Goal: Task Accomplishment & Management: Complete application form

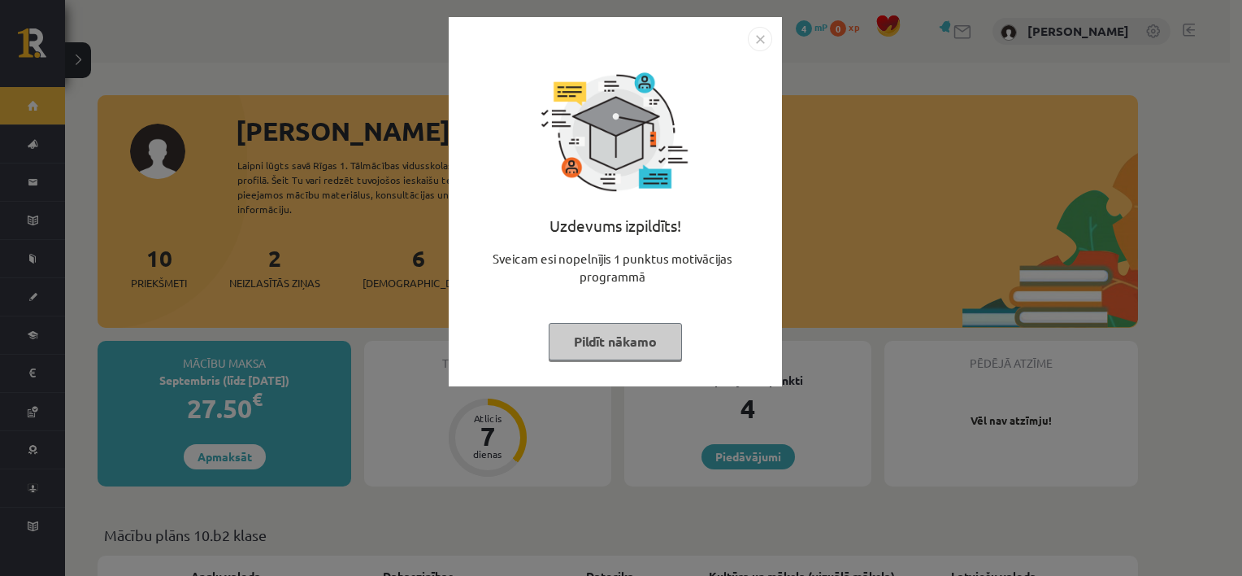
click at [654, 343] on button "Pildīt nākamo" at bounding box center [615, 341] width 133 height 37
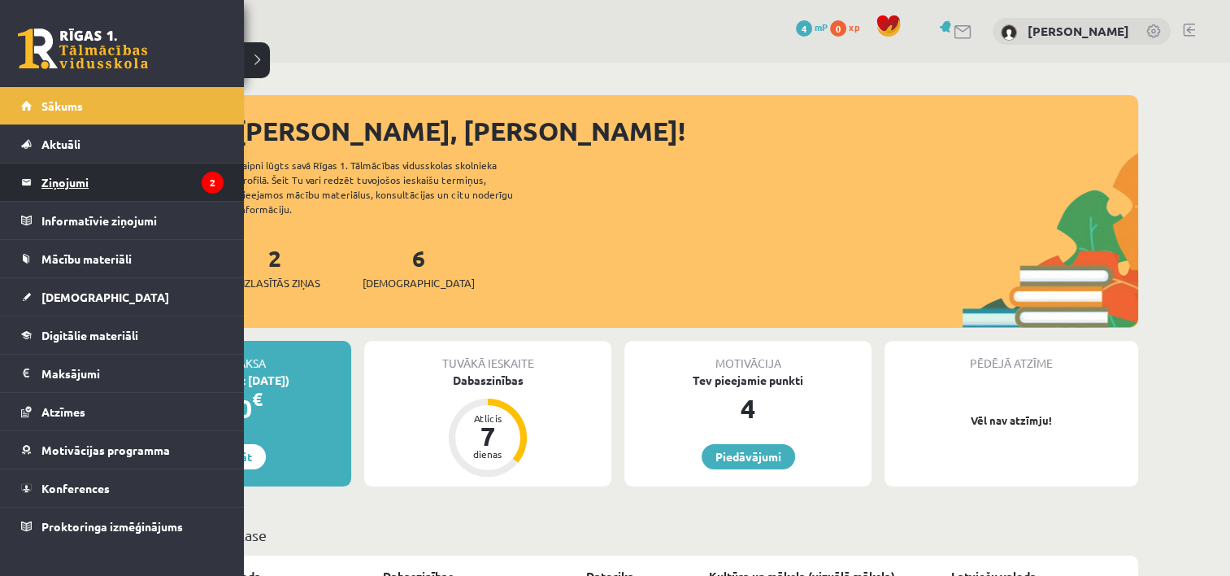
click at [42, 177] on legend "Ziņojumi 2" at bounding box center [132, 181] width 182 height 37
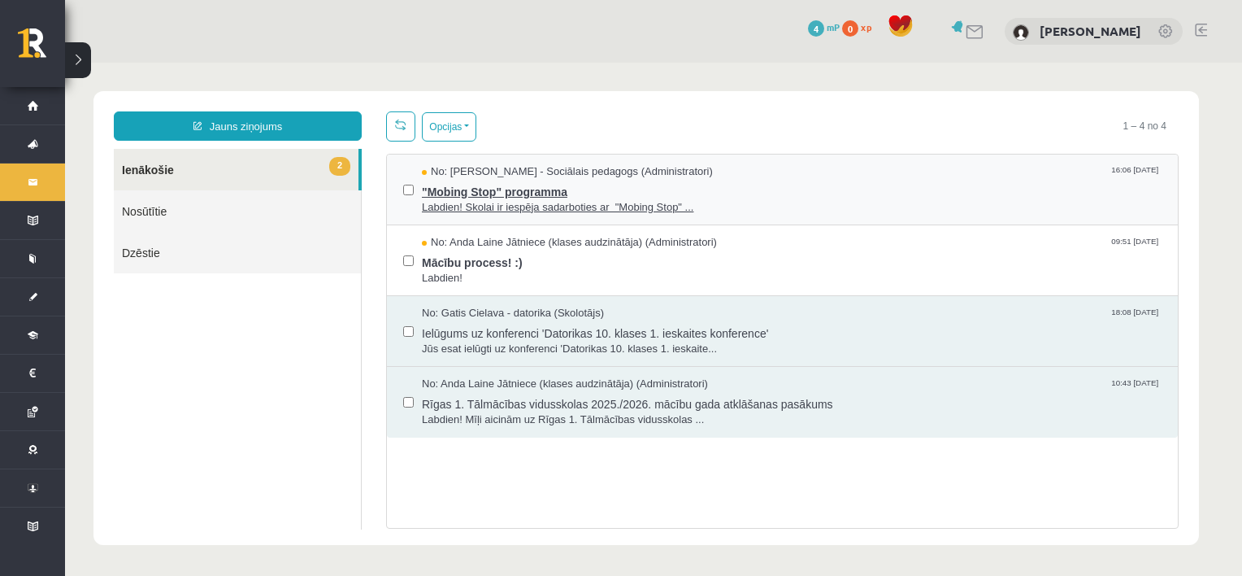
click at [760, 190] on span ""Mobing Stop" programma" at bounding box center [792, 190] width 740 height 20
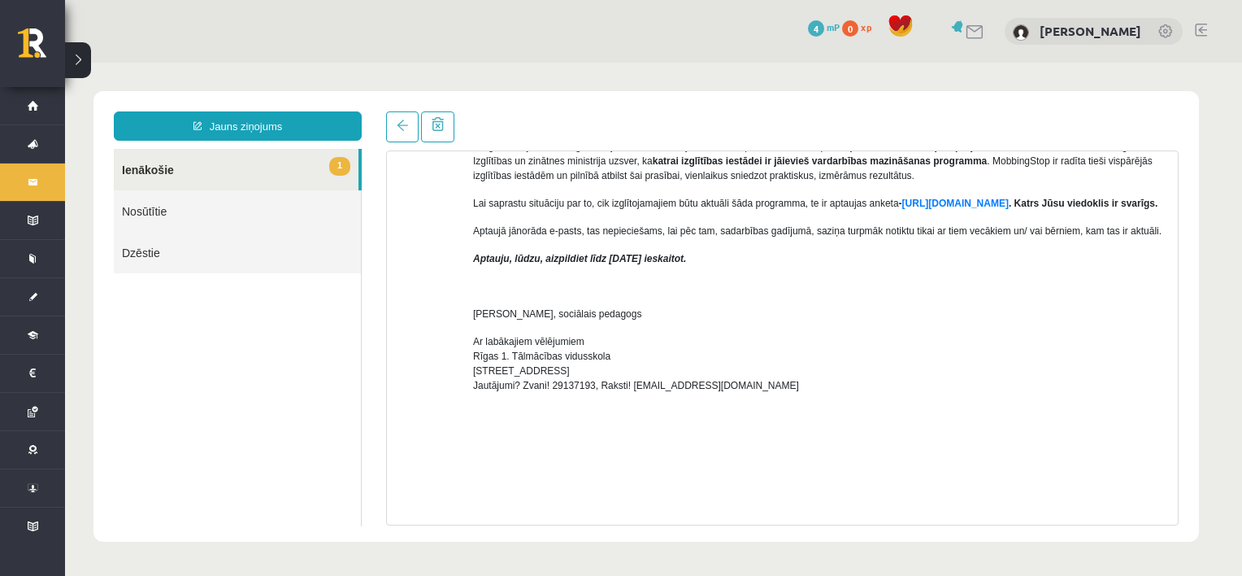
scroll to position [421, 0]
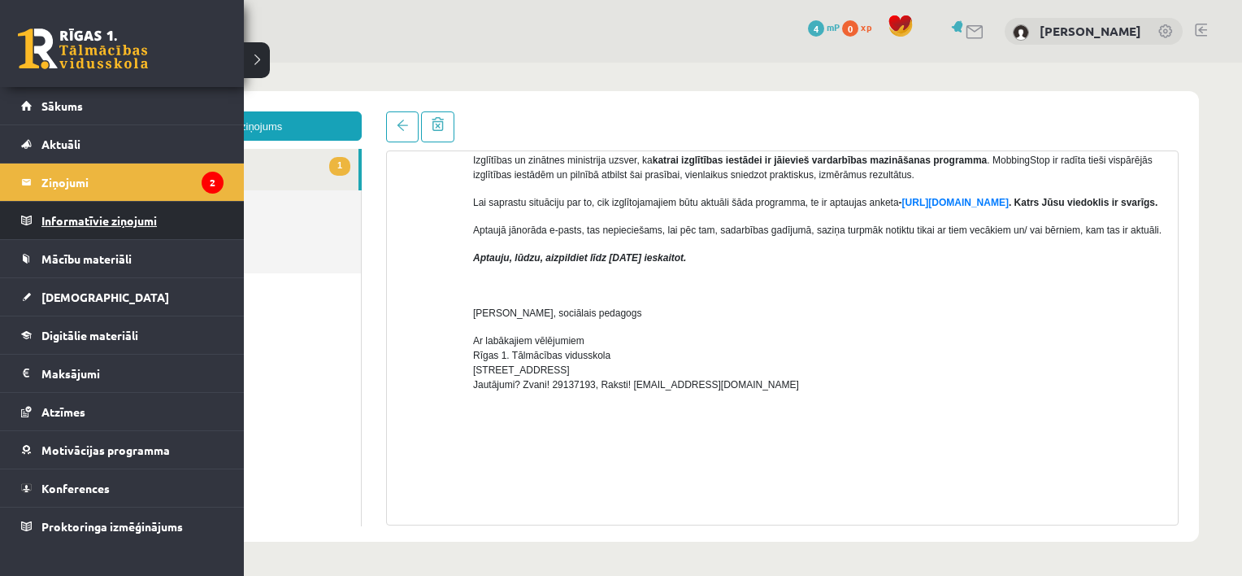
click at [99, 215] on legend "Informatīvie ziņojumi 0" at bounding box center [132, 220] width 182 height 37
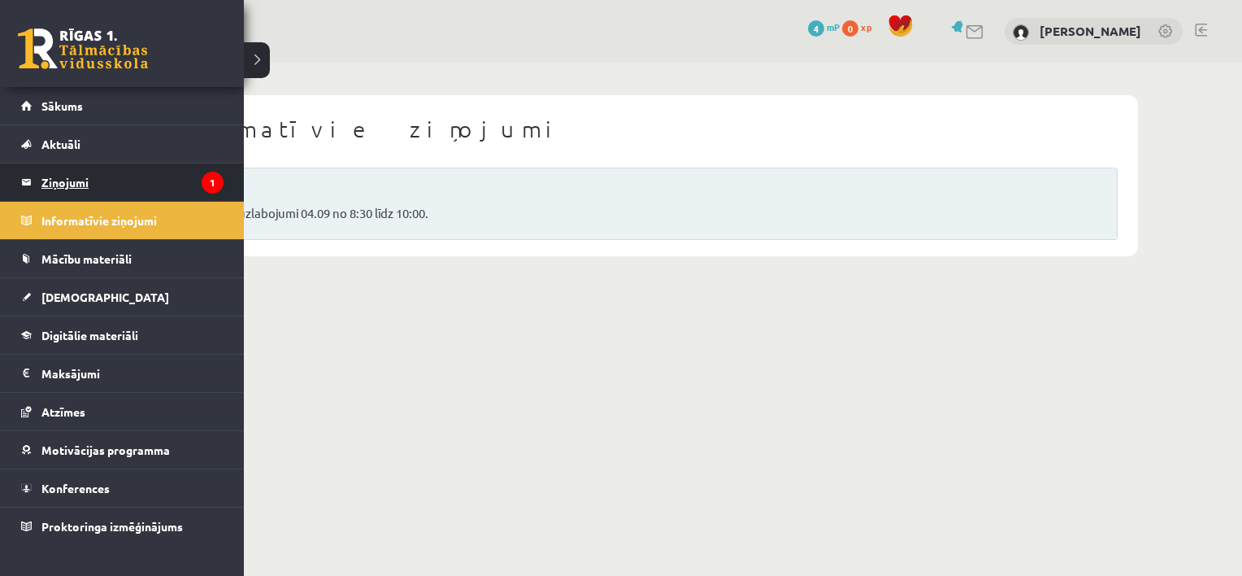
click at [38, 187] on link "Ziņojumi 1" at bounding box center [122, 181] width 202 height 37
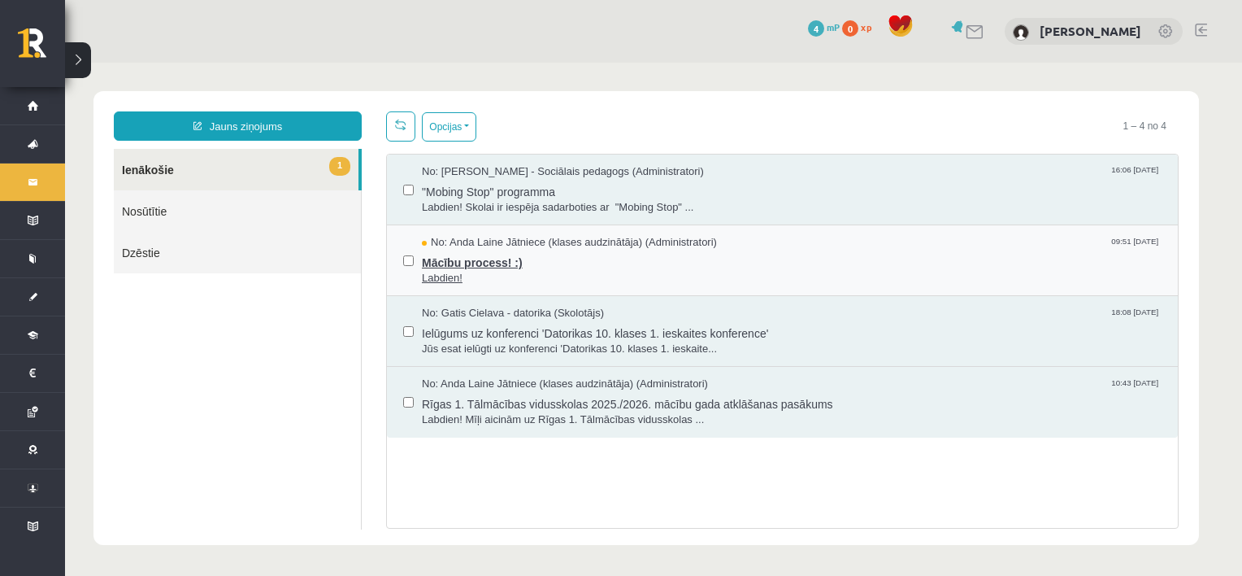
click at [577, 256] on span "Mācību process! :)" at bounding box center [792, 260] width 740 height 20
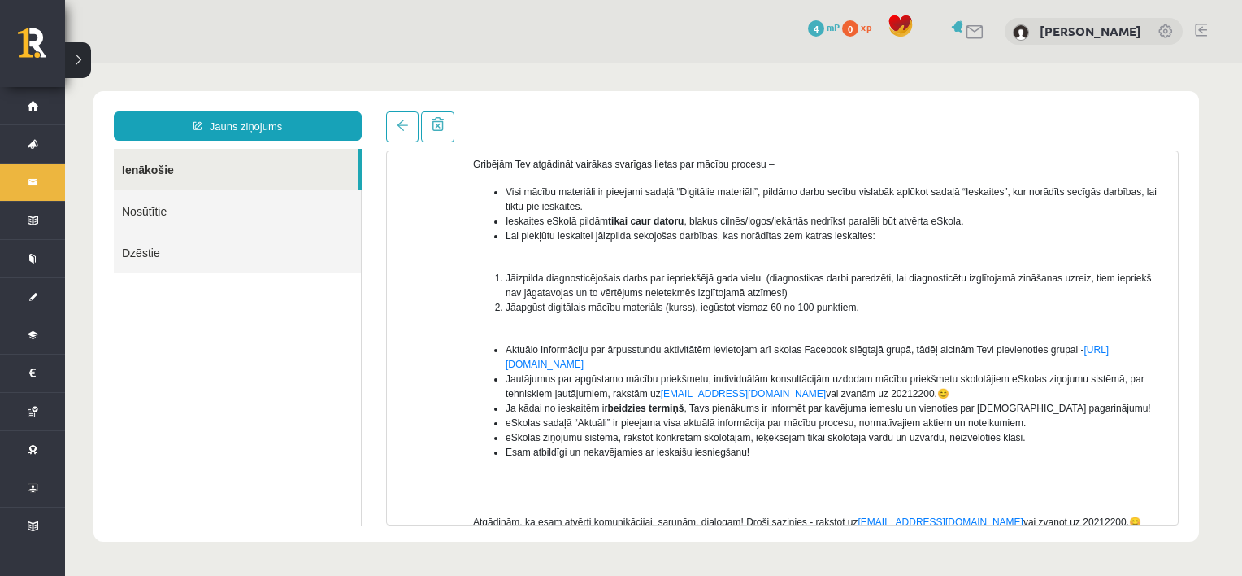
scroll to position [154, 0]
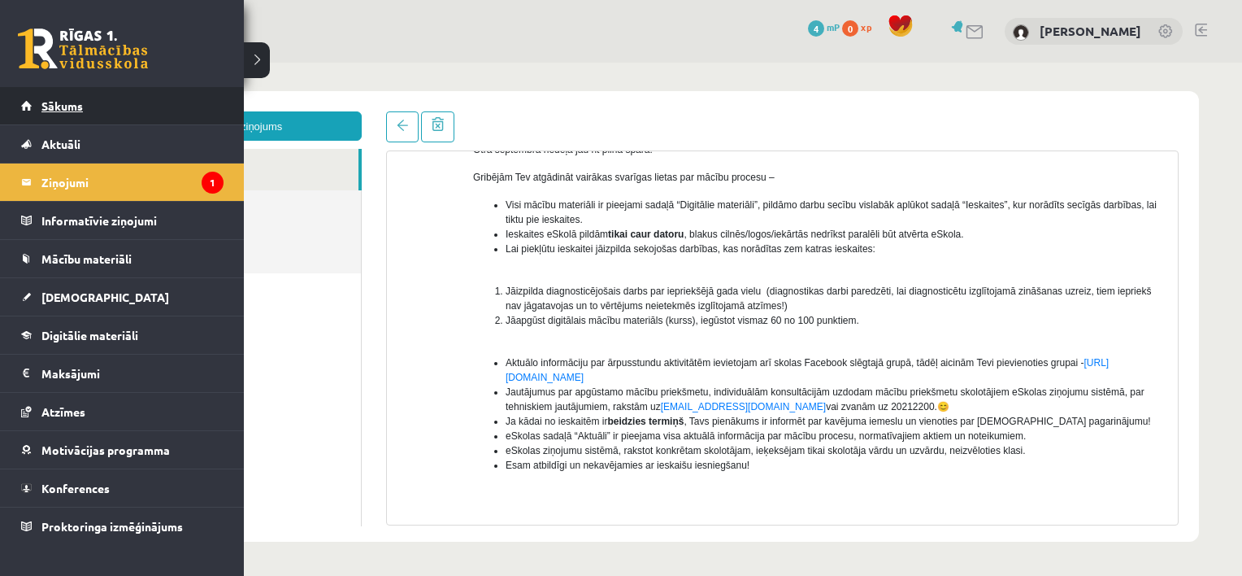
click at [56, 107] on span "Sākums" at bounding box center [61, 105] width 41 height 15
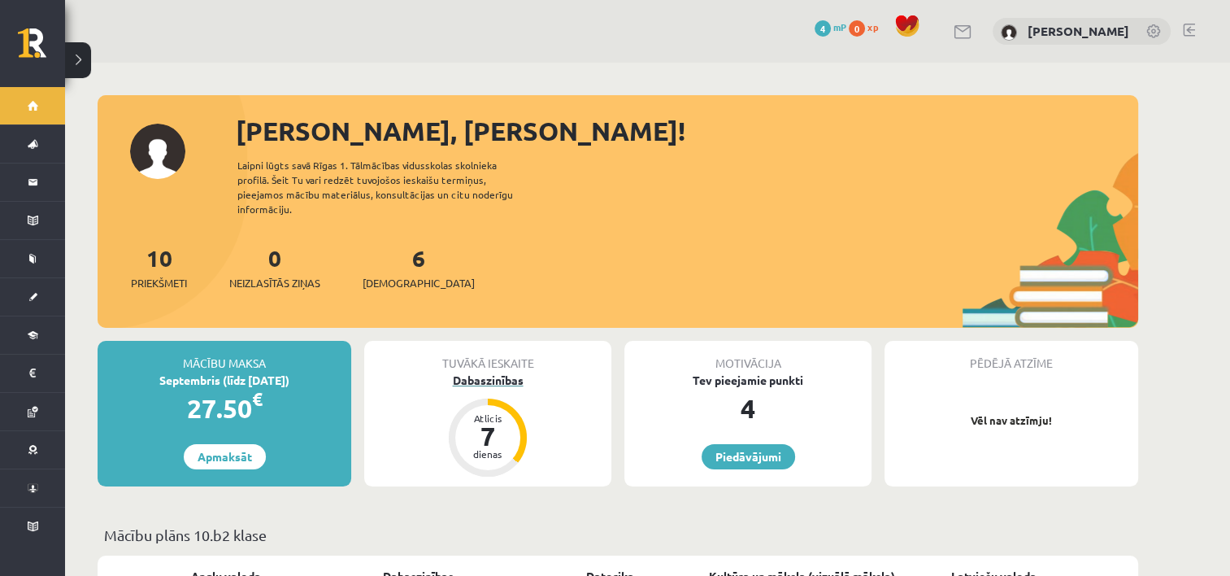
click at [491, 426] on div "7" at bounding box center [487, 436] width 49 height 26
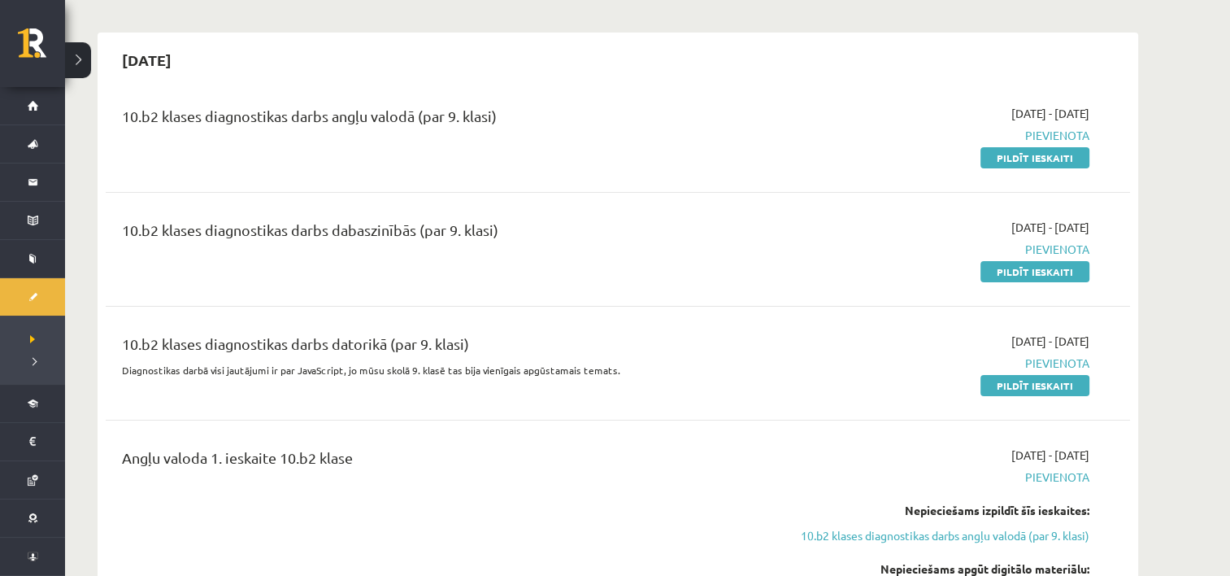
scroll to position [145, 0]
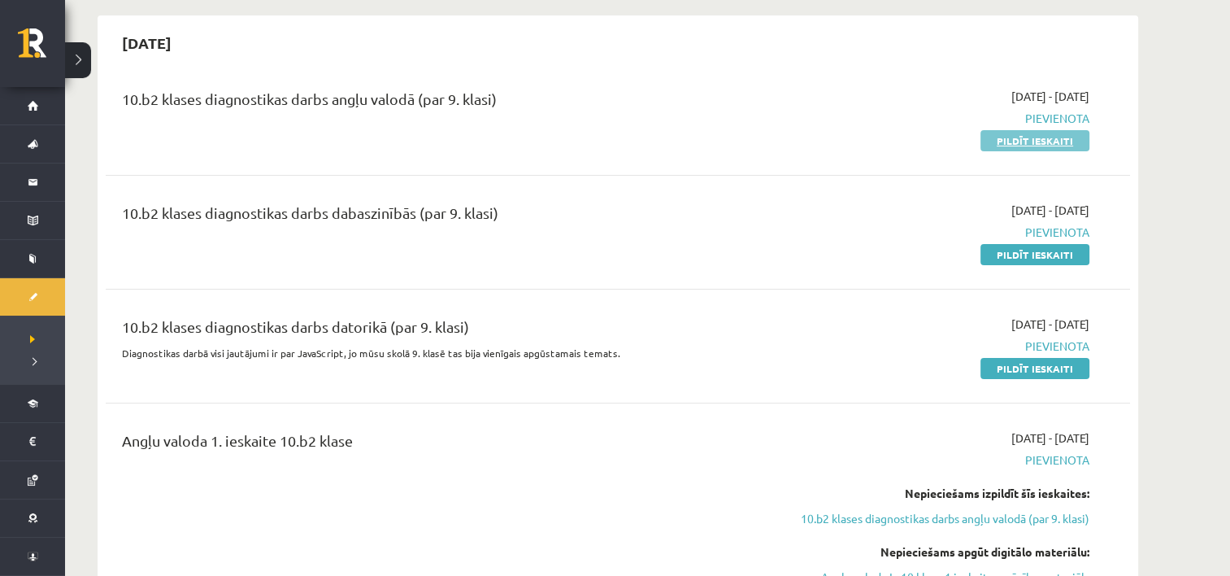
click at [1035, 144] on link "Pildīt ieskaiti" at bounding box center [1034, 140] width 109 height 21
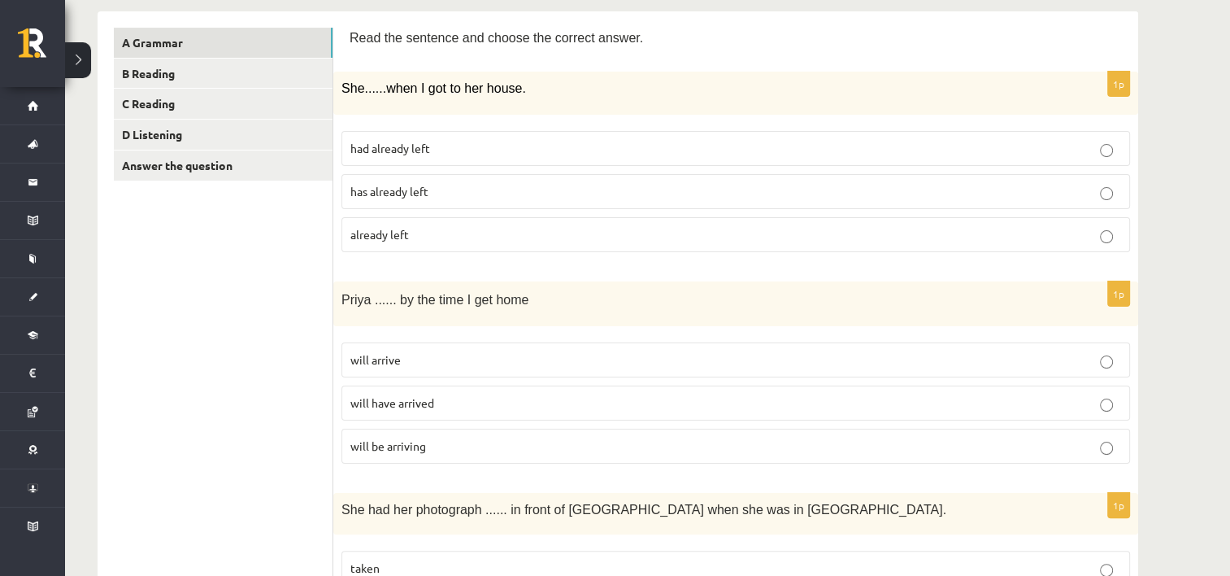
scroll to position [252, 0]
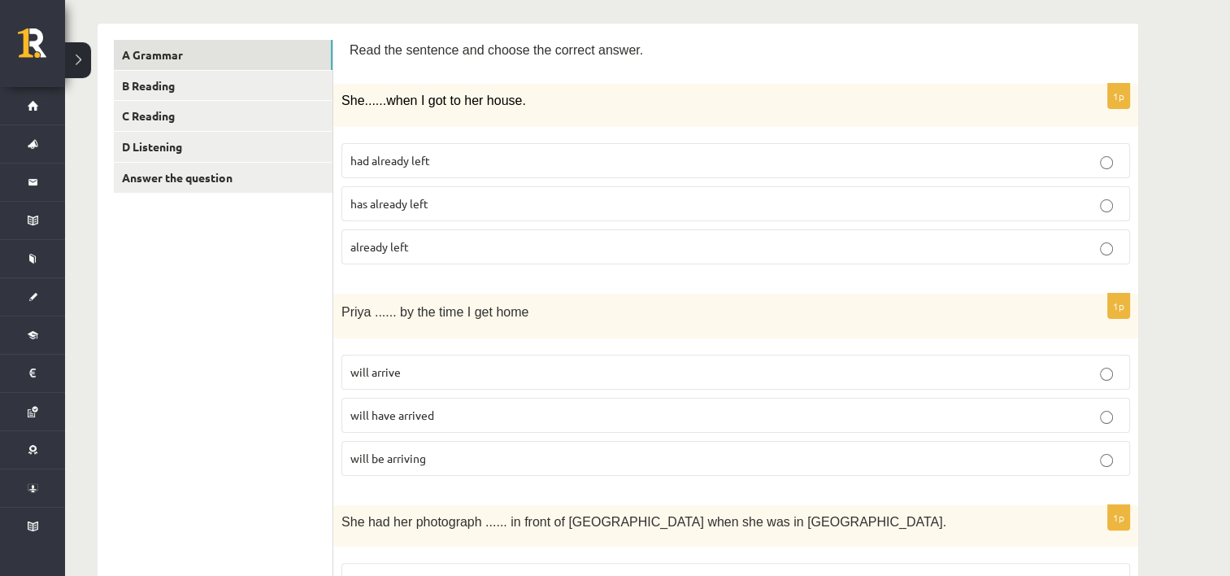
click at [693, 163] on p "had already left" at bounding box center [735, 160] width 771 height 17
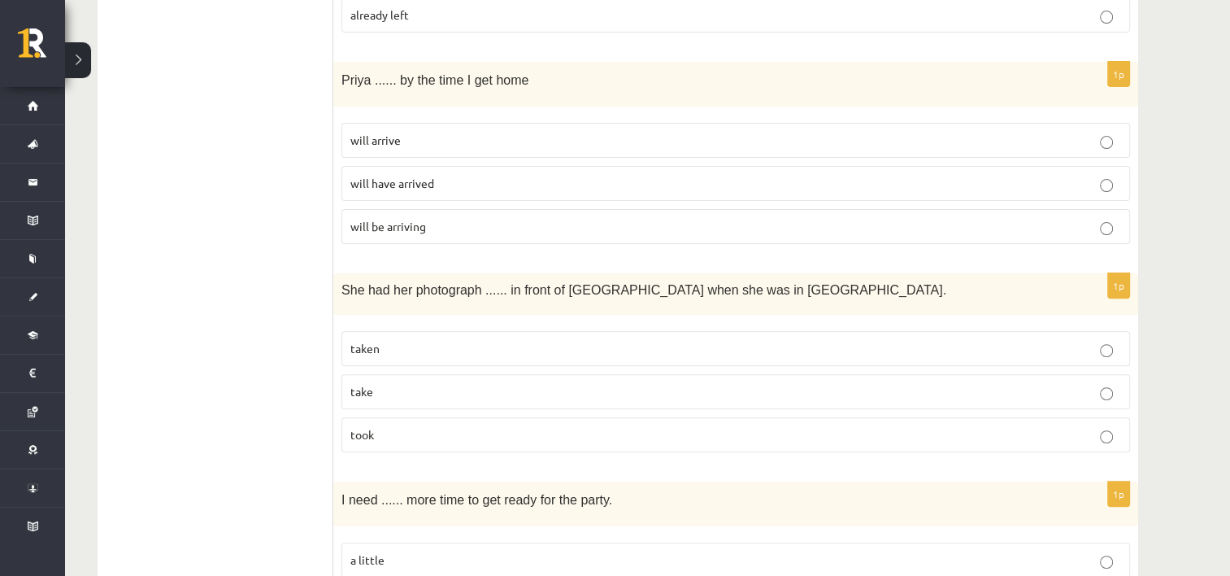
scroll to position [494, 0]
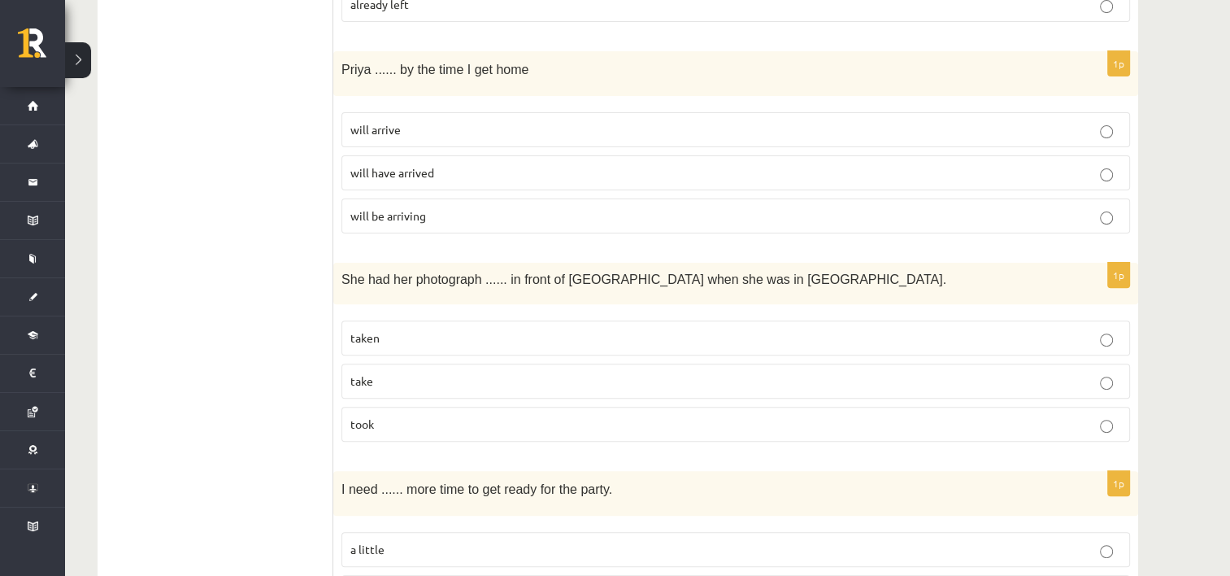
click at [633, 172] on p "will have arrived" at bounding box center [735, 172] width 771 height 17
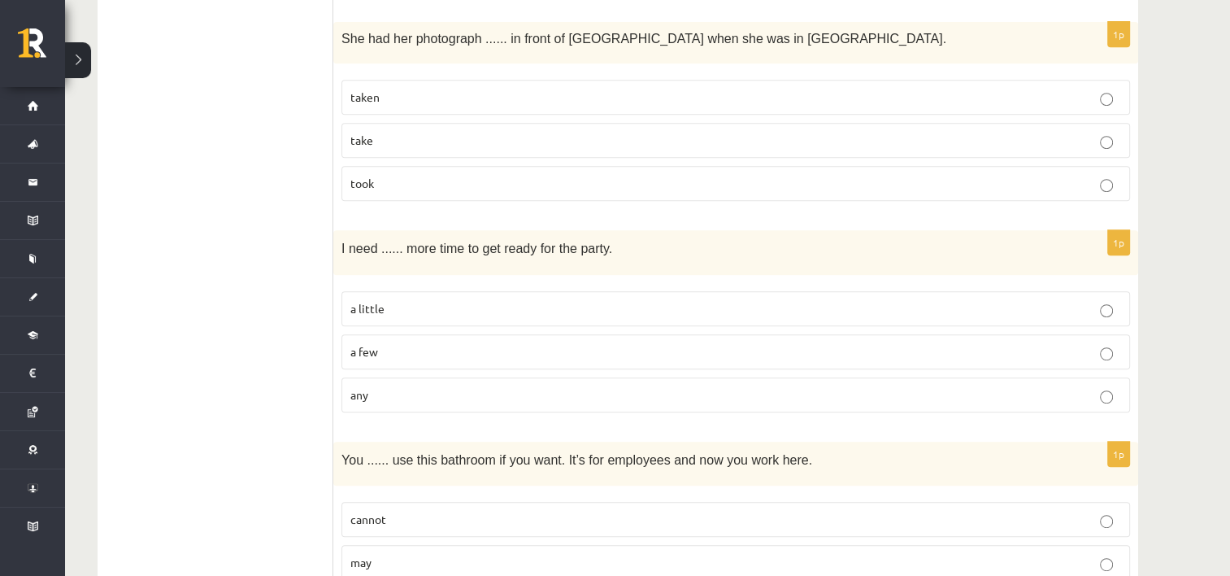
scroll to position [737, 0]
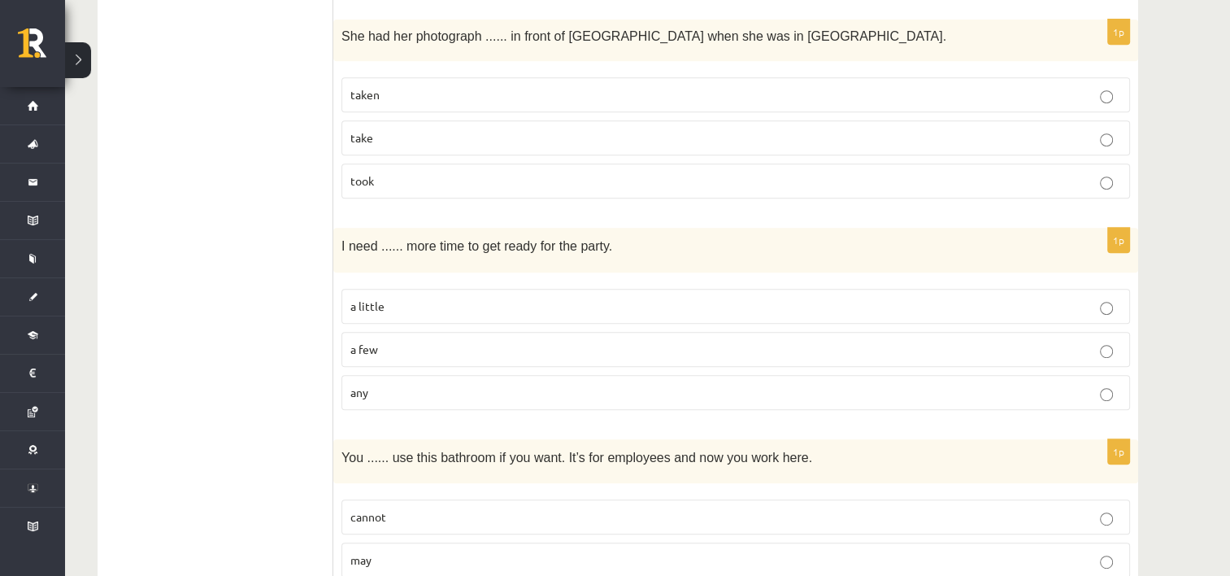
click at [454, 81] on label "taken" at bounding box center [735, 94] width 789 height 35
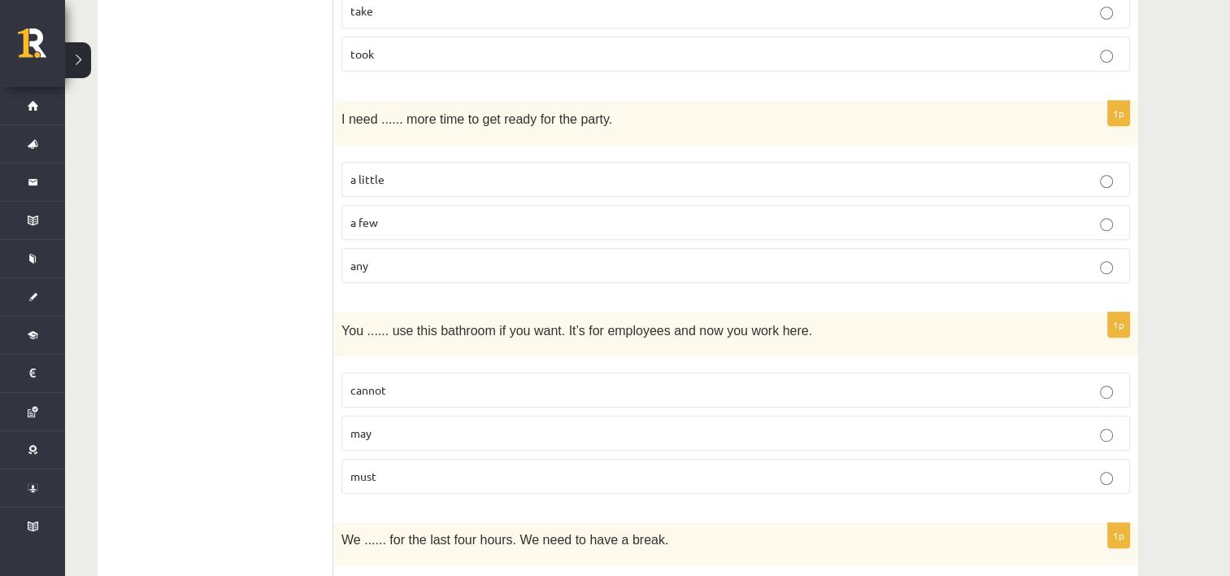
scroll to position [868, 0]
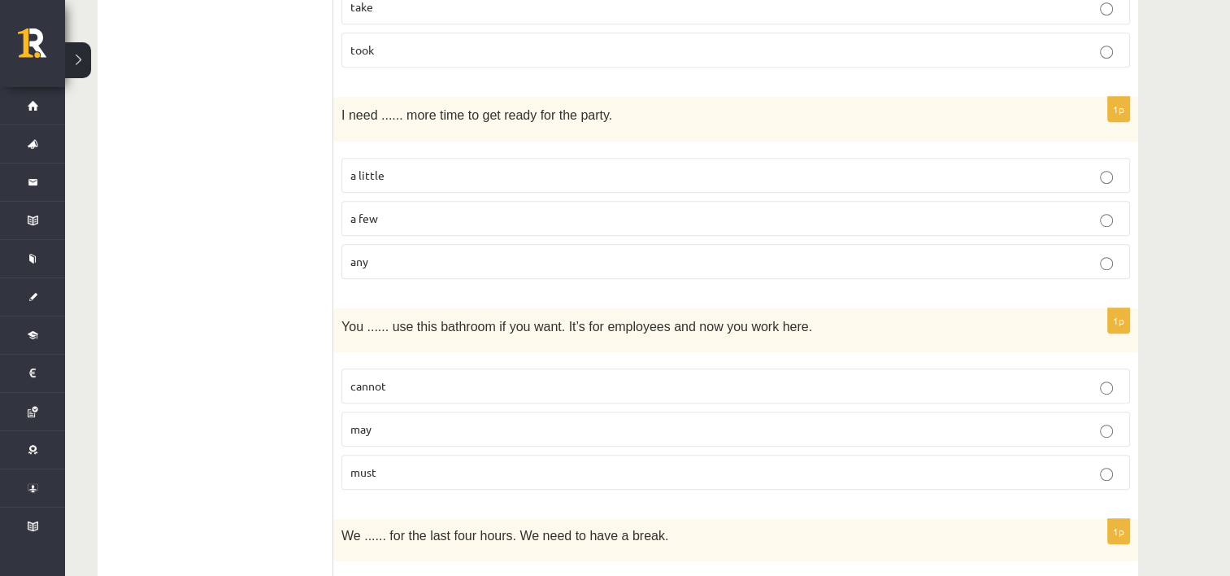
click at [508, 161] on label "a little" at bounding box center [735, 175] width 789 height 35
drag, startPoint x: 524, startPoint y: 315, endPoint x: 524, endPoint y: 283, distance: 31.7
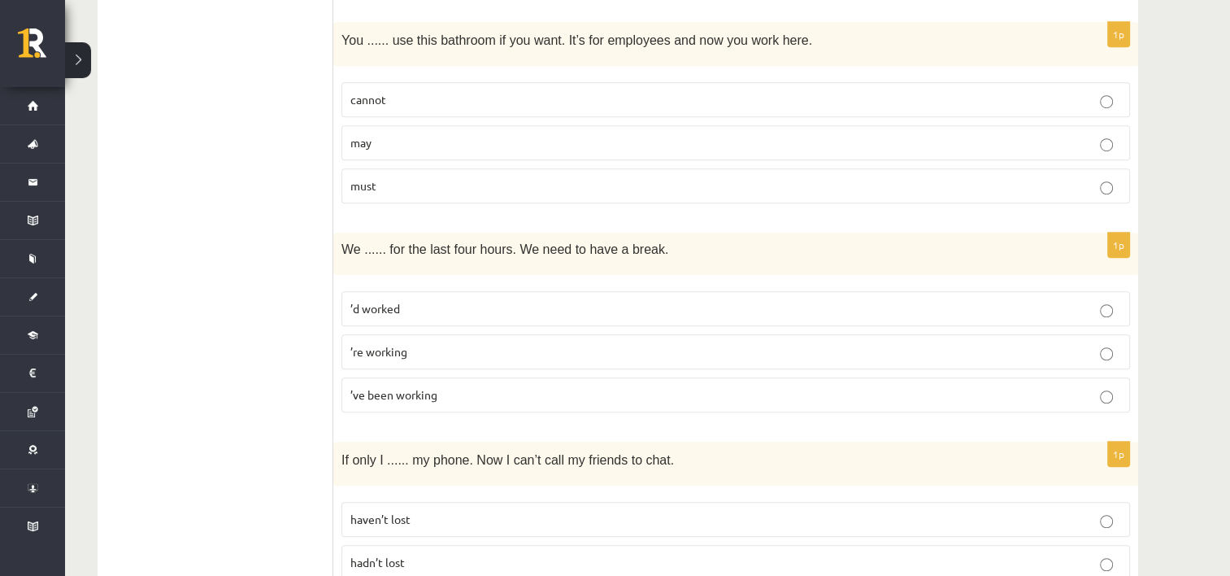
scroll to position [1148, 0]
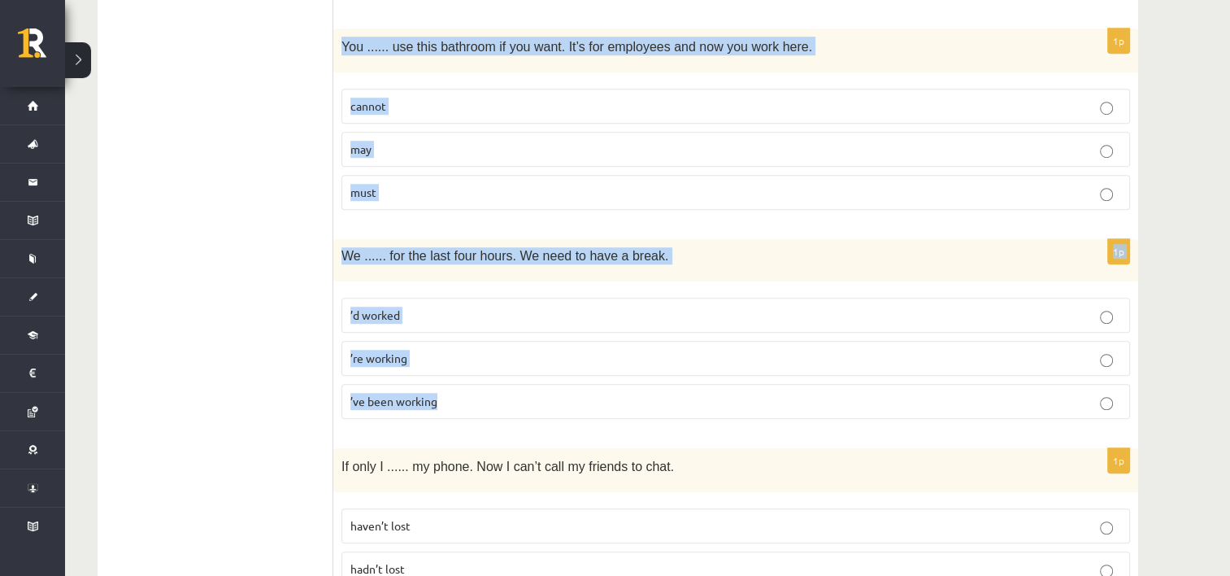
drag, startPoint x: 341, startPoint y: 41, endPoint x: 884, endPoint y: 411, distance: 657.5
copy form "You ...... use this bathroom if you want. It’s for employees and now you work h…"
click at [419, 141] on p "may" at bounding box center [735, 149] width 771 height 17
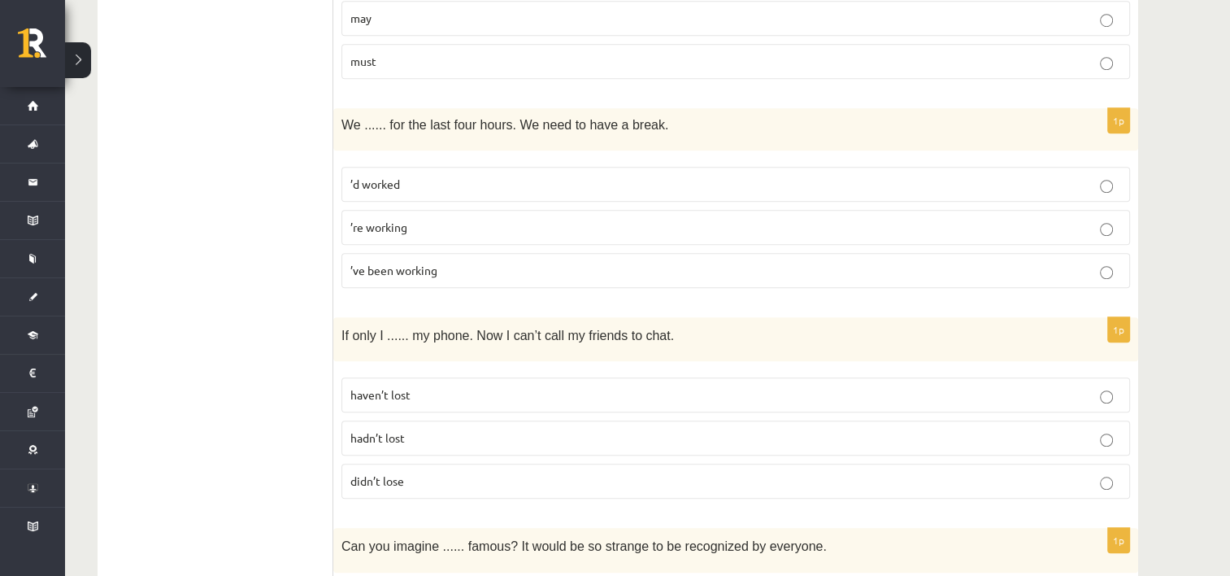
scroll to position [1281, 0]
click at [478, 269] on label "’ve been working" at bounding box center [735, 267] width 789 height 35
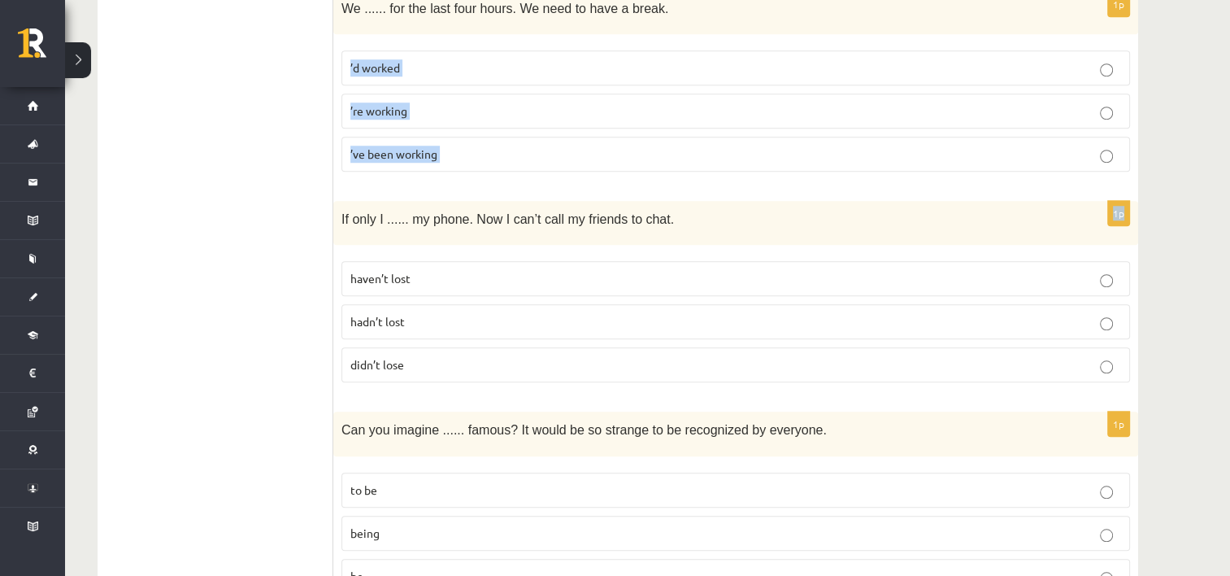
scroll to position [1392, 0]
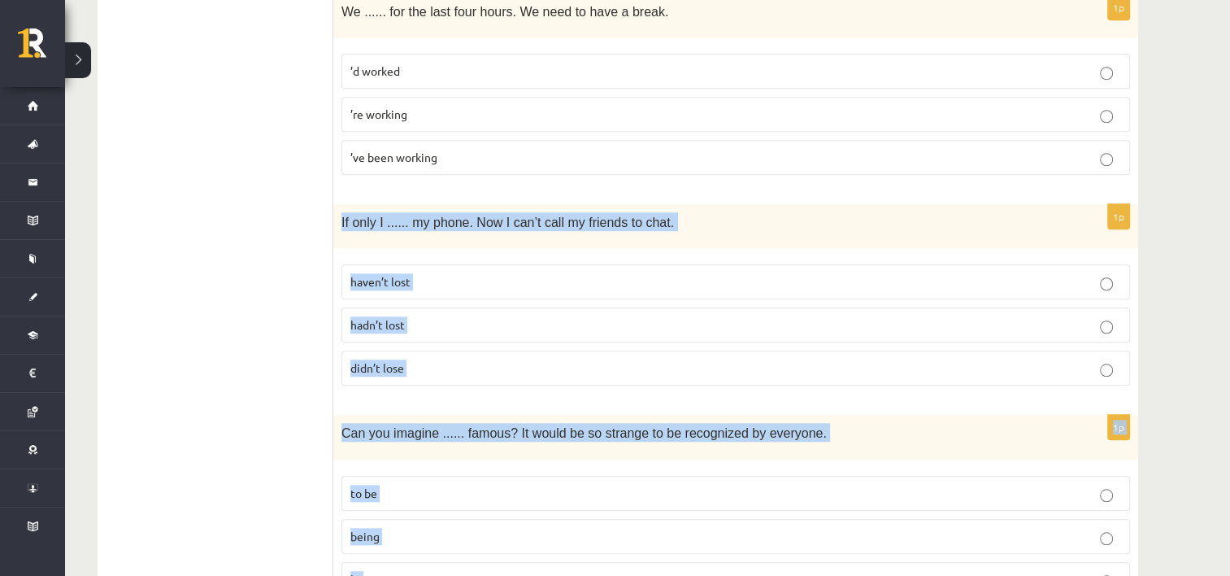
drag, startPoint x: 341, startPoint y: 31, endPoint x: 852, endPoint y: 553, distance: 730.0
copy form "If only I ...... my phone. Now I can’t call my friends to chat. haven’t lost ha…"
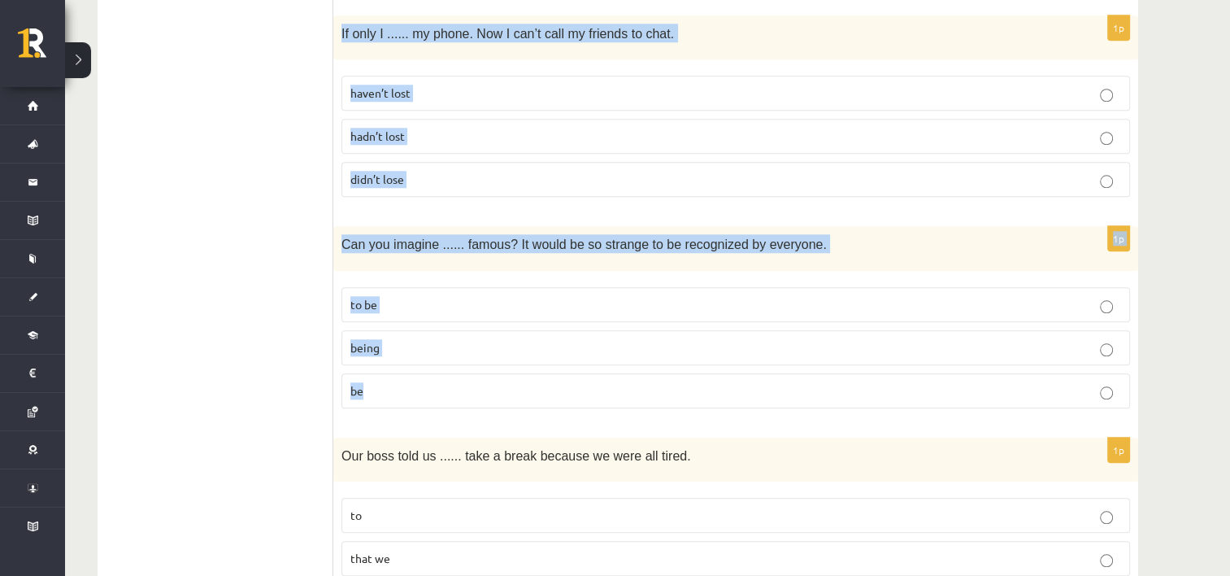
scroll to position [1571, 0]
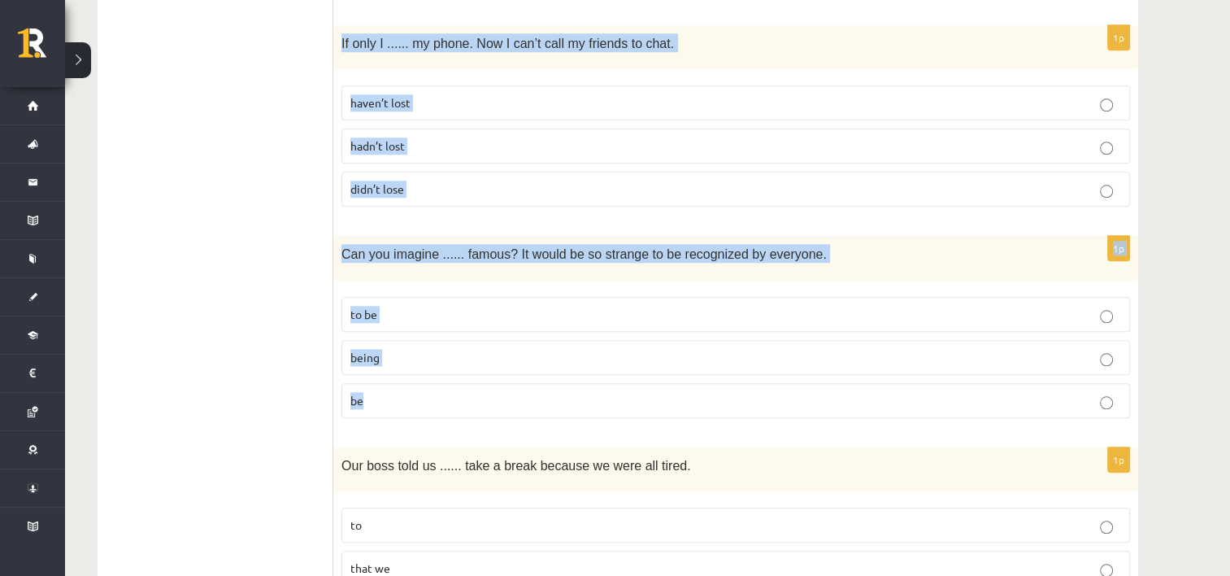
click at [405, 143] on p "hadn’t lost" at bounding box center [735, 145] width 771 height 17
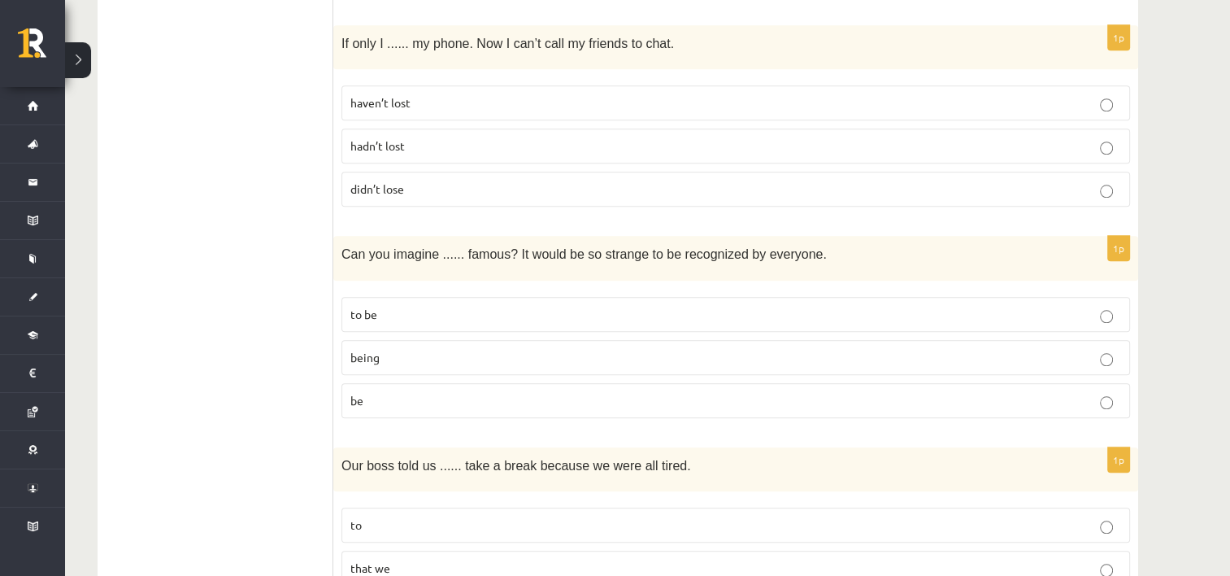
click at [371, 350] on span "being" at bounding box center [364, 357] width 29 height 15
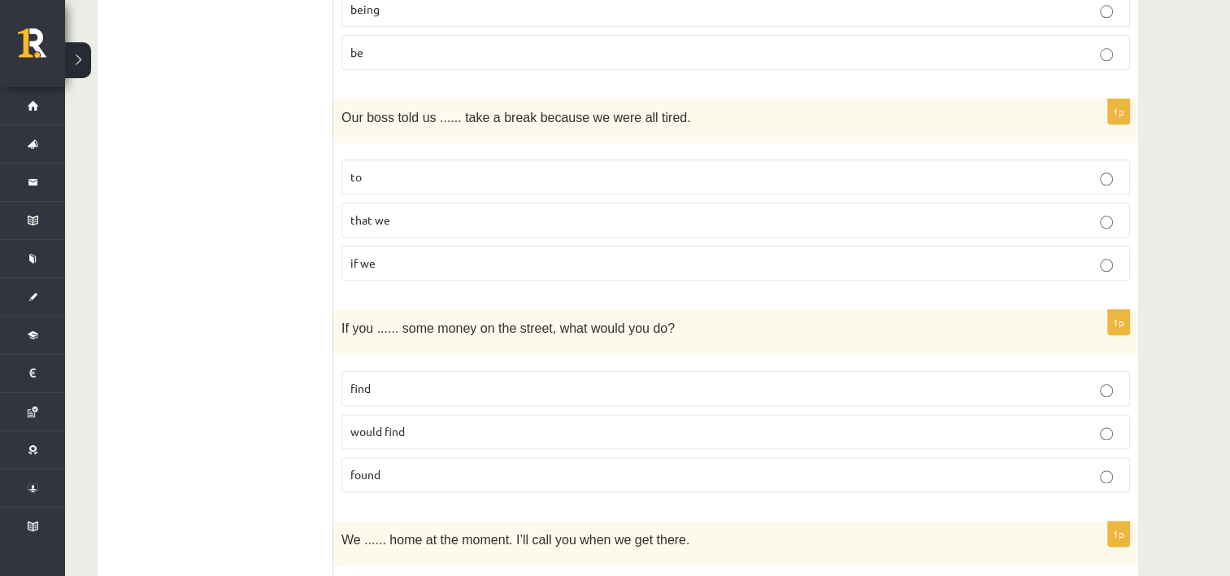
scroll to position [1920, 0]
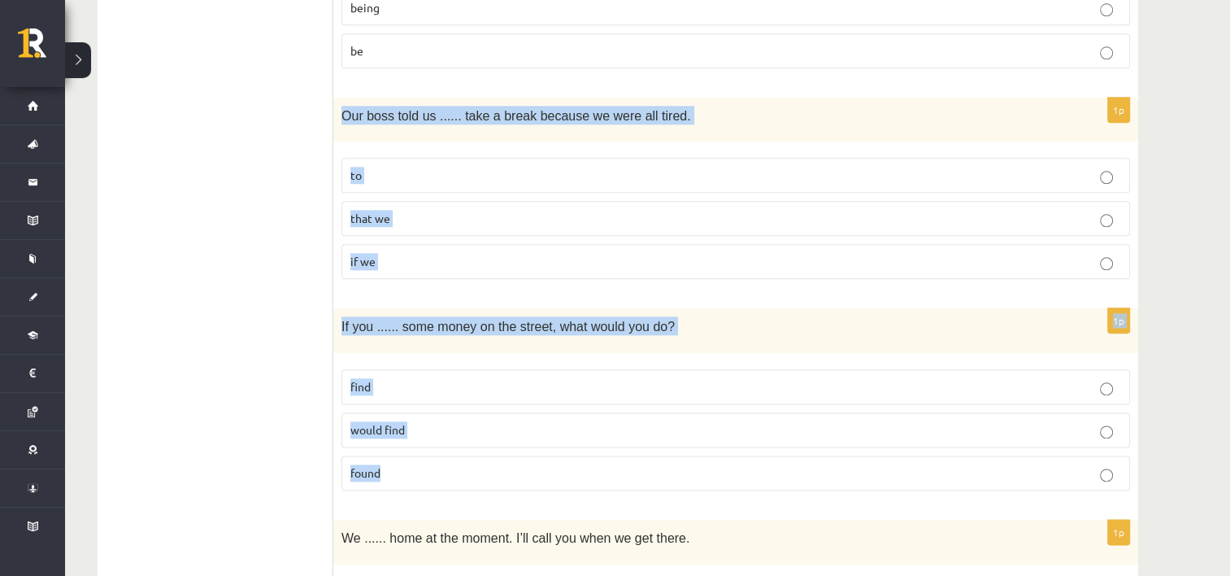
drag, startPoint x: 342, startPoint y: 102, endPoint x: 714, endPoint y: 454, distance: 512.3
click at [714, 454] on form "Read the sentence and choose the correct answer. 1p She ...... when I got to he…" at bounding box center [736, 493] width 772 height 4242
copy form "Our boss told us ...... take a break because we were all tired. to that we if w…"
click at [366, 167] on p "to" at bounding box center [735, 175] width 771 height 17
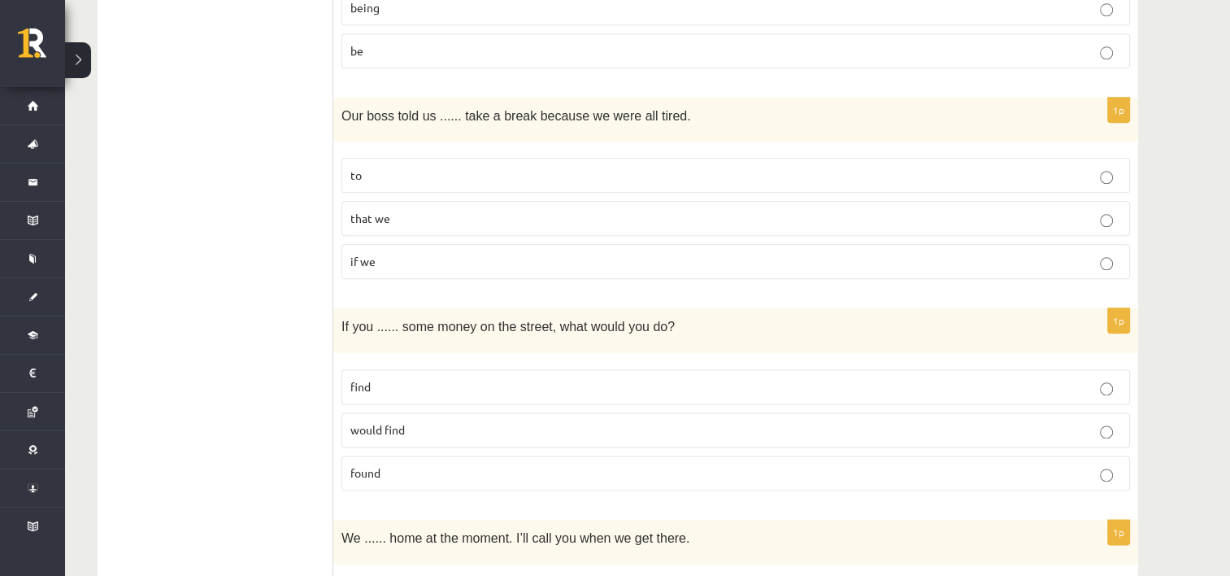
click at [257, 332] on ul "A Grammar B Reading C Reading D Listening Answer the question" at bounding box center [223, 493] width 219 height 4242
click at [412, 465] on p "found" at bounding box center [735, 472] width 771 height 17
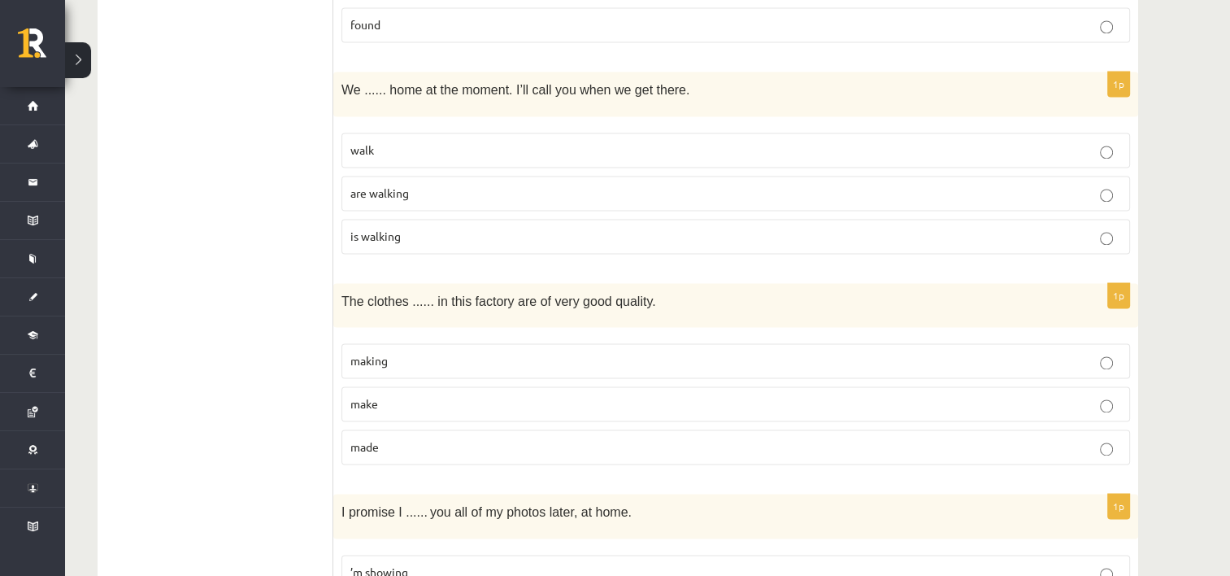
scroll to position [2402, 0]
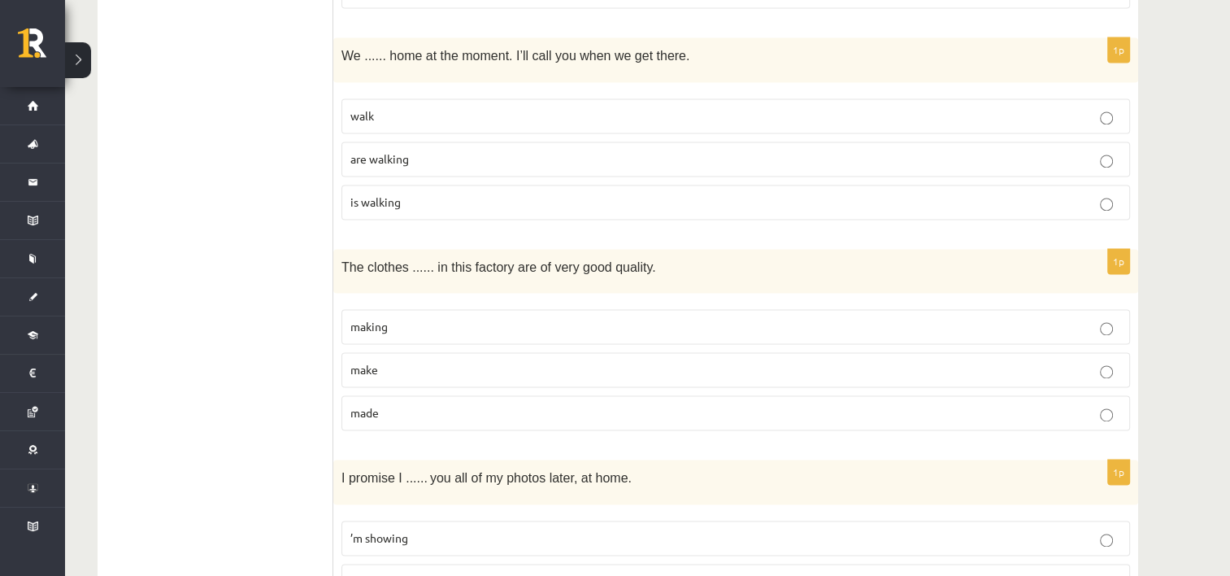
click at [393, 459] on div "I promise I ...... you all of my photos later, at home." at bounding box center [735, 481] width 805 height 45
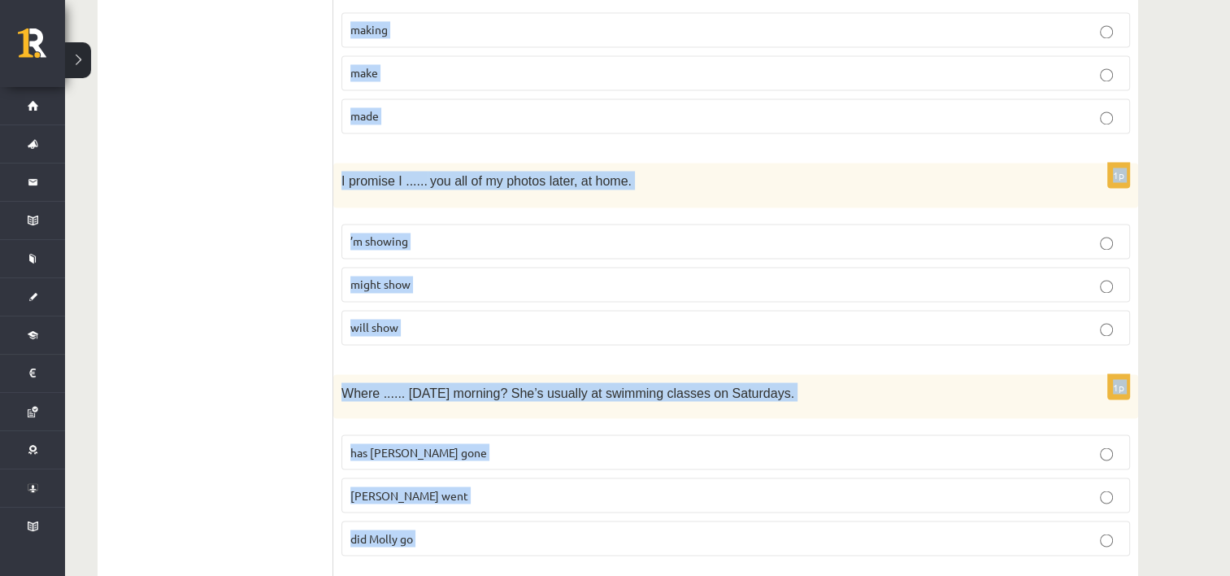
scroll to position [2777, 0]
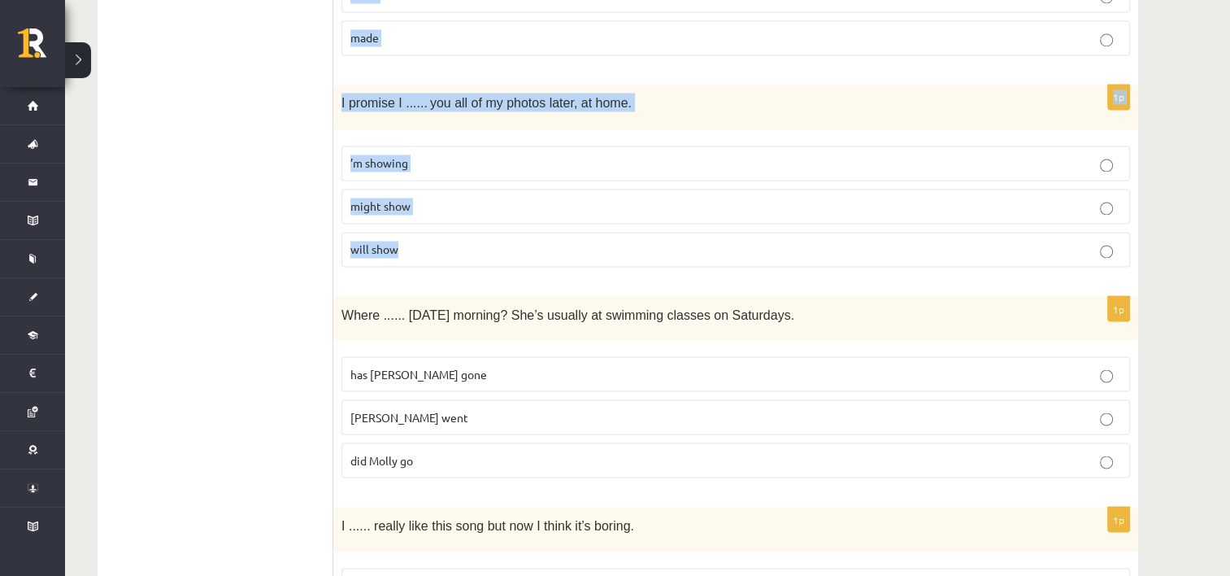
drag, startPoint x: 345, startPoint y: 31, endPoint x: 767, endPoint y: 246, distance: 473.0
copy form "We ...... home at the moment. I’ll call you when we get there. walk are walking…"
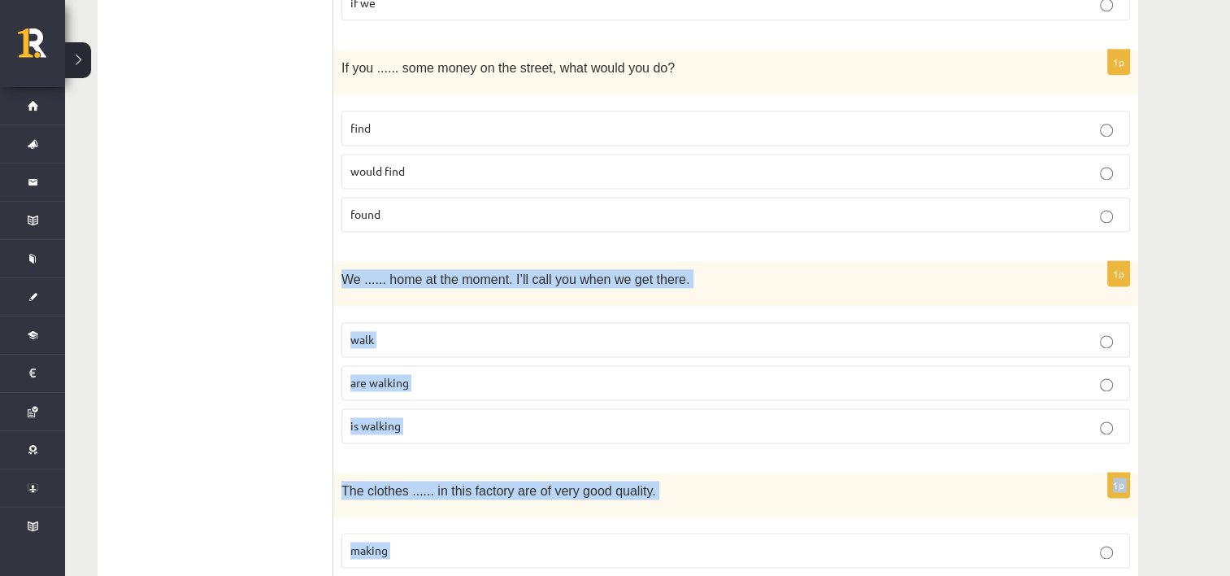
scroll to position [2182, 0]
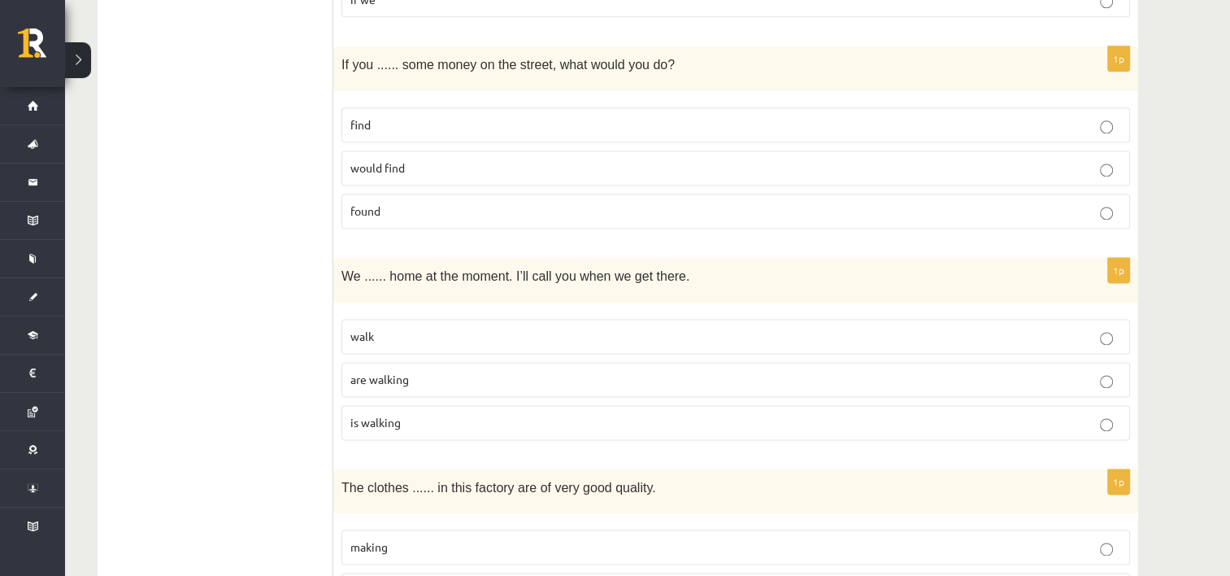
click at [278, 294] on ul "A Grammar B Reading C Reading D Listening Answer the question" at bounding box center [223, 231] width 219 height 4242
click at [393, 371] on span "are walking" at bounding box center [379, 378] width 59 height 15
click at [244, 397] on ul "A Grammar B Reading C Reading D Listening Answer the question" at bounding box center [223, 231] width 219 height 4242
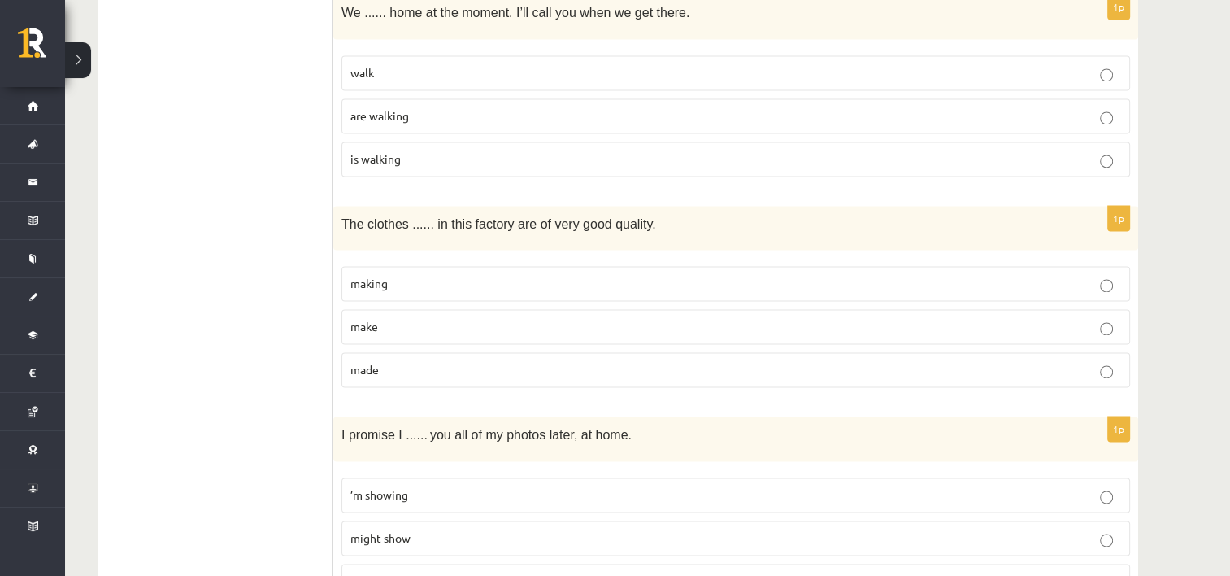
scroll to position [2461, 0]
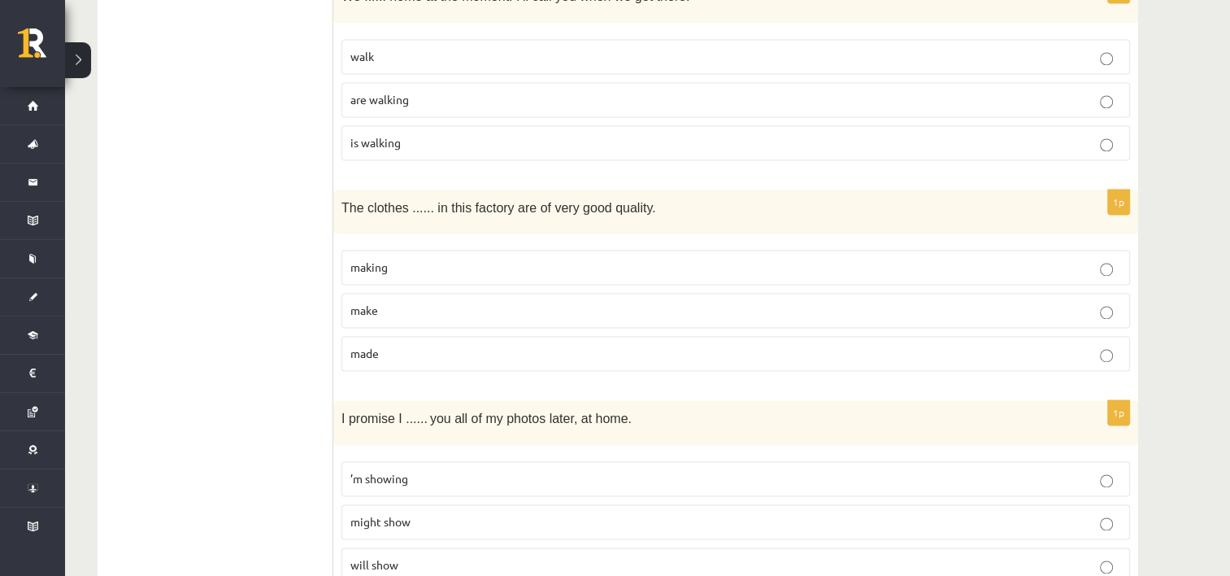
click at [413, 345] on p "made" at bounding box center [735, 353] width 771 height 17
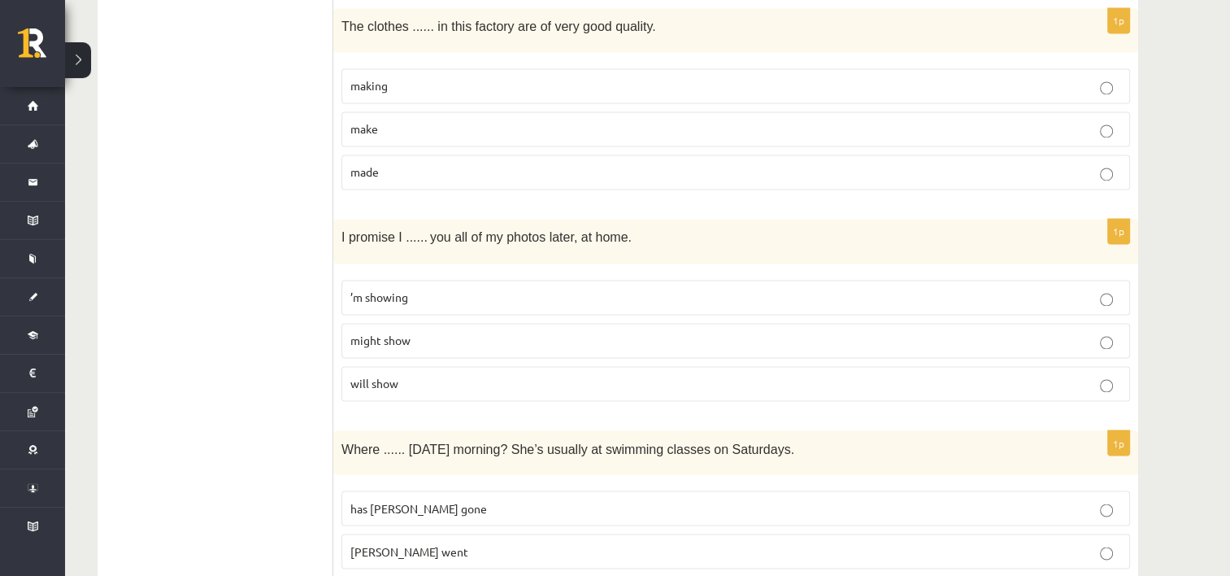
scroll to position [2670, 0]
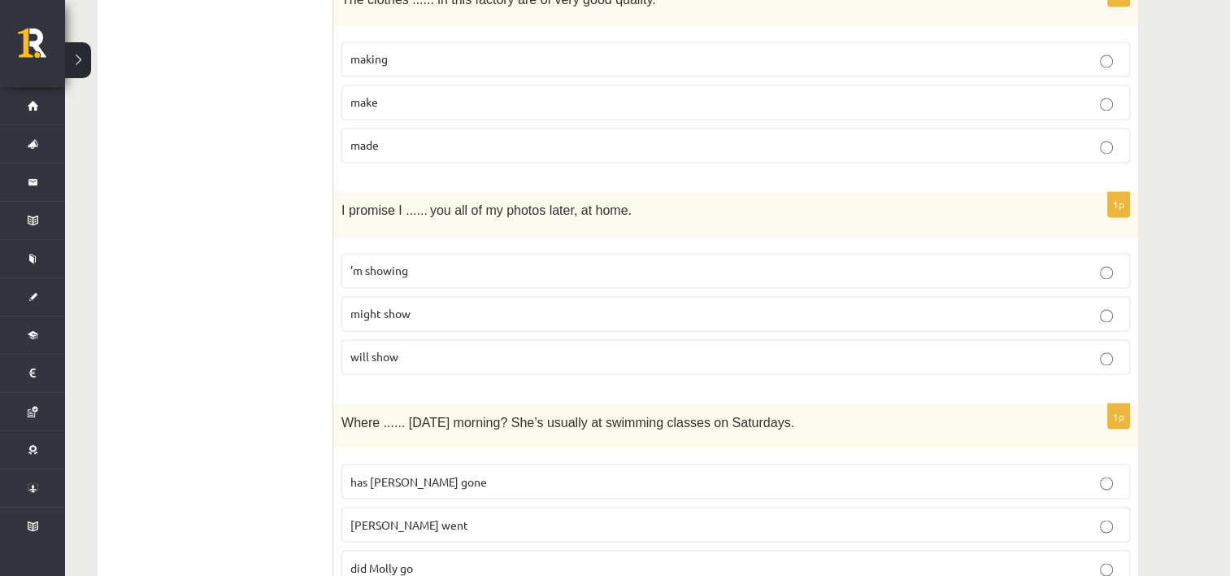
click at [415, 349] on p "will show" at bounding box center [735, 356] width 771 height 17
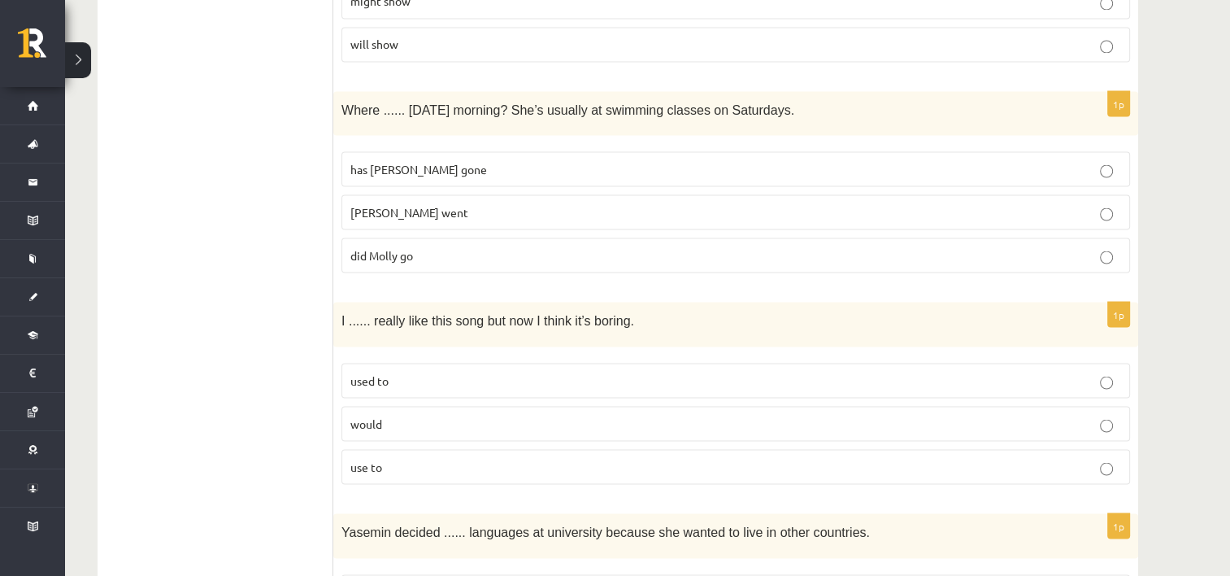
scroll to position [2991, 0]
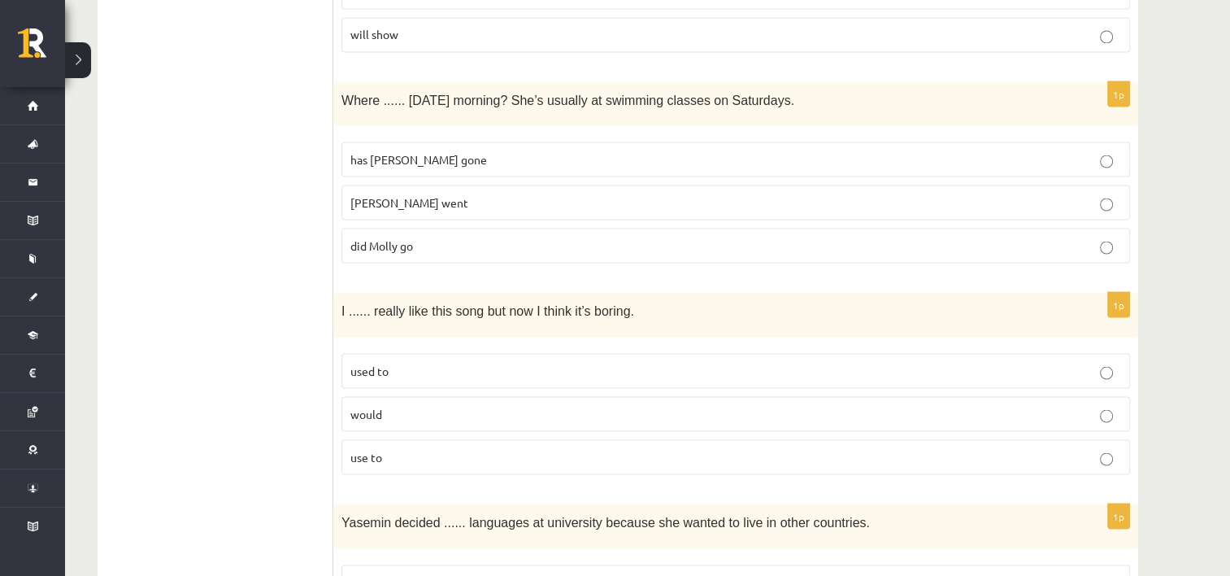
click at [385, 194] on span "Molly went" at bounding box center [409, 201] width 118 height 15
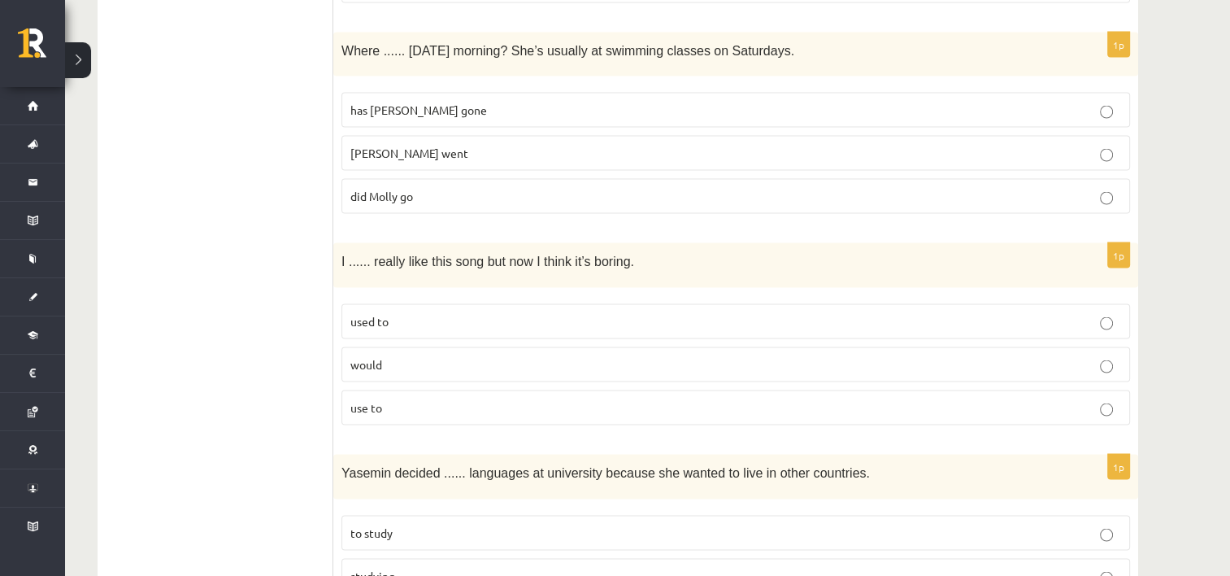
scroll to position [3060, 0]
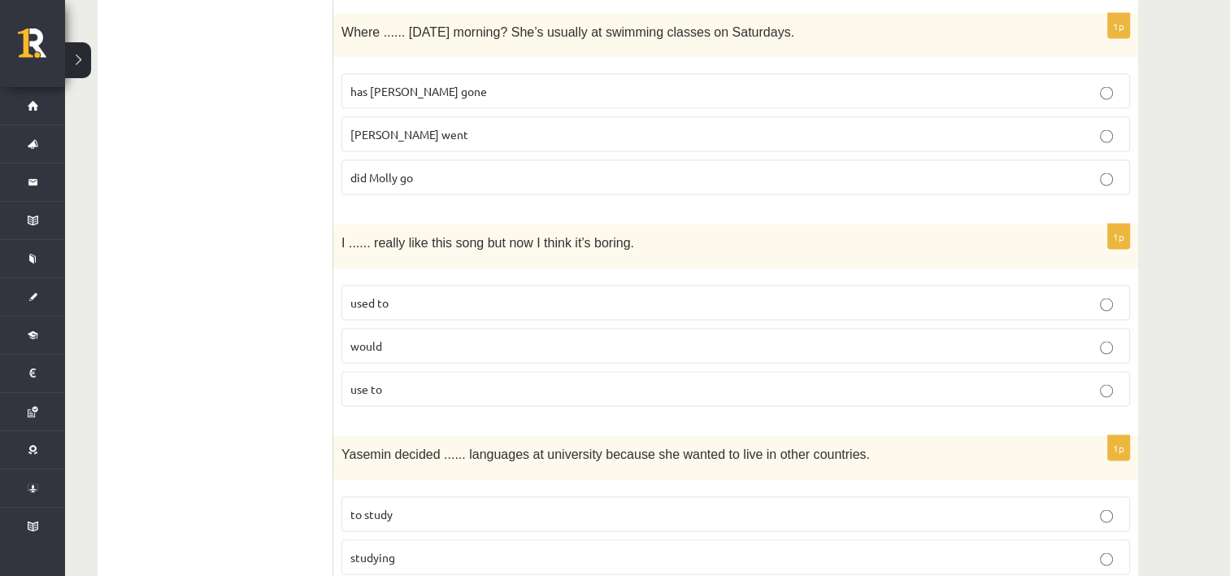
click at [386, 294] on span "used to" at bounding box center [369, 301] width 38 height 15
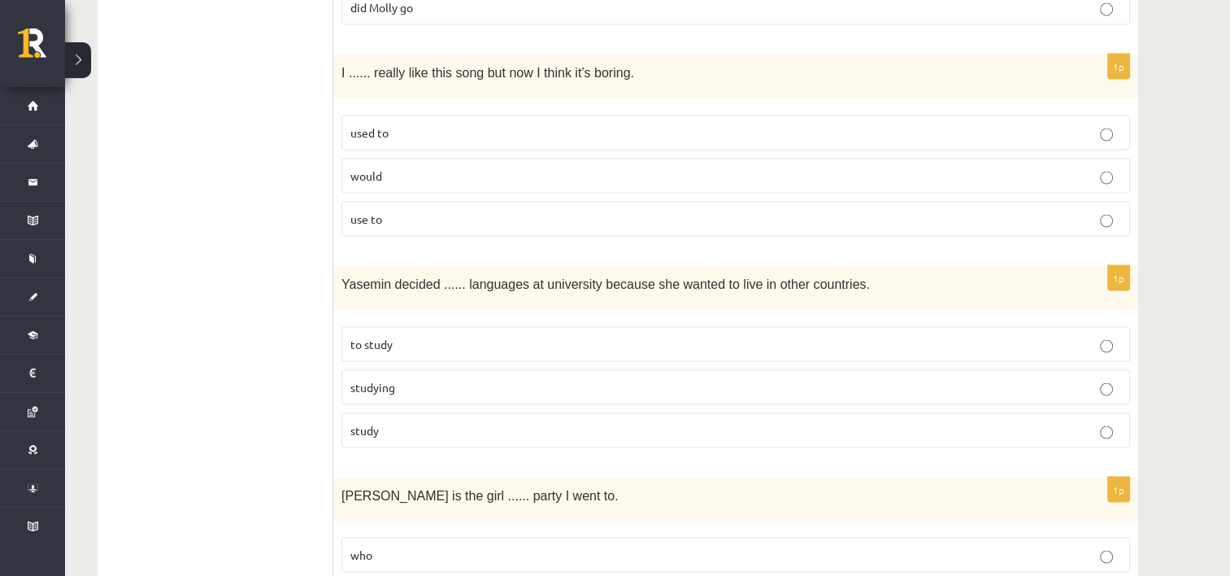
scroll to position [3230, 0]
click at [388, 334] on p "to study" at bounding box center [735, 342] width 771 height 17
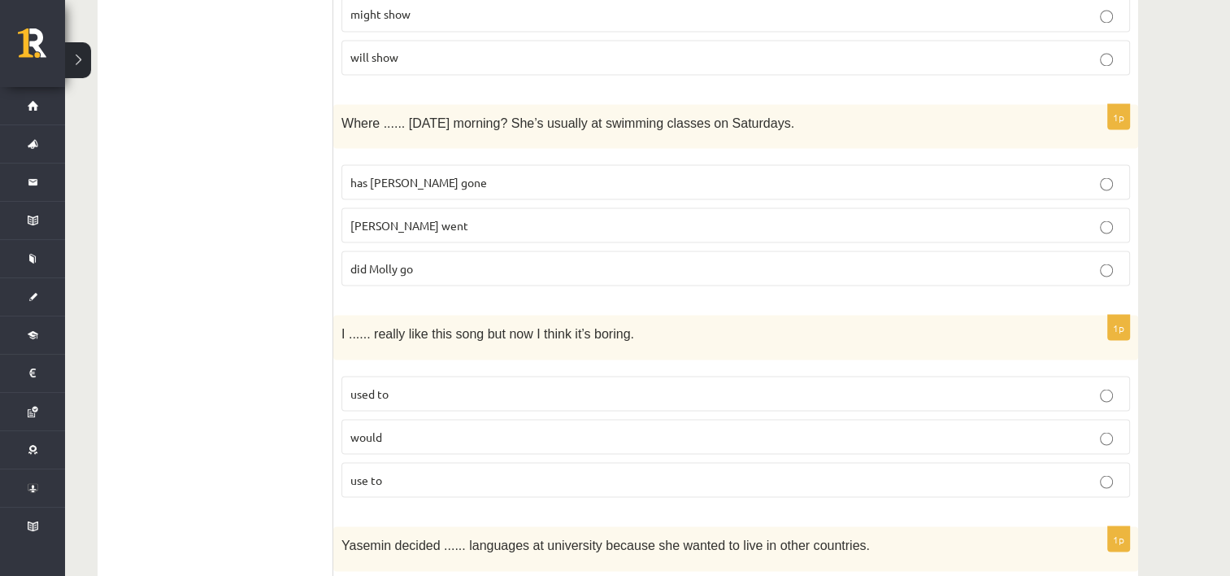
scroll to position [2967, 0]
click at [344, 117] on span "Where ...... yesterday morning? She’s usually at swimming classes on Saturdays." at bounding box center [567, 124] width 453 height 14
click at [340, 106] on div "Where ...... yesterday morning? She’s usually at swimming classes on Saturdays." at bounding box center [735, 128] width 805 height 45
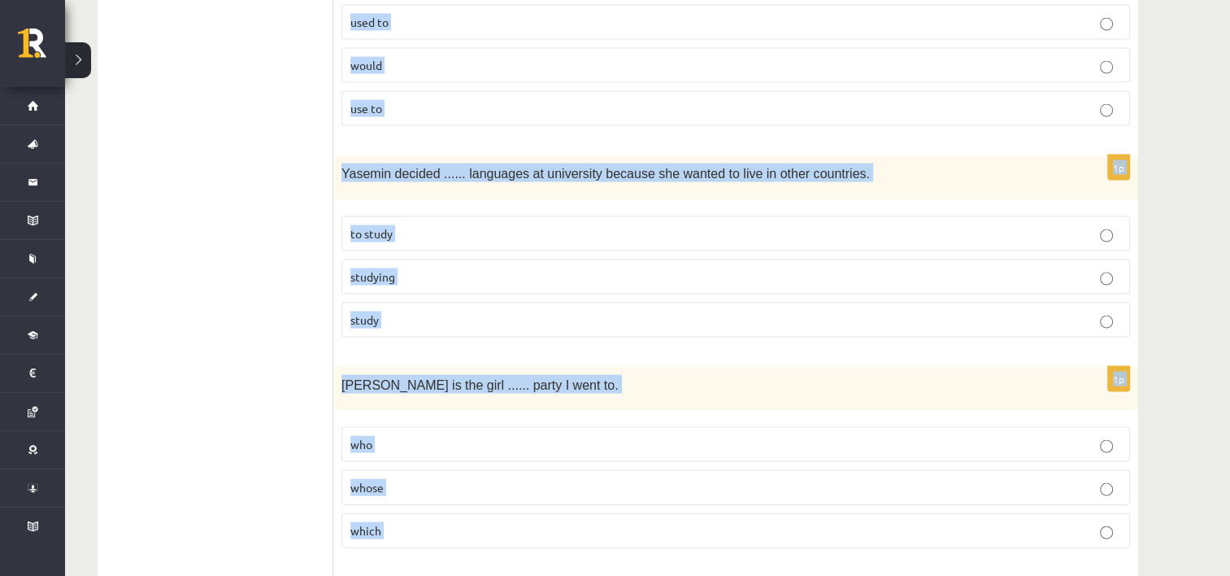
scroll to position [3356, 0]
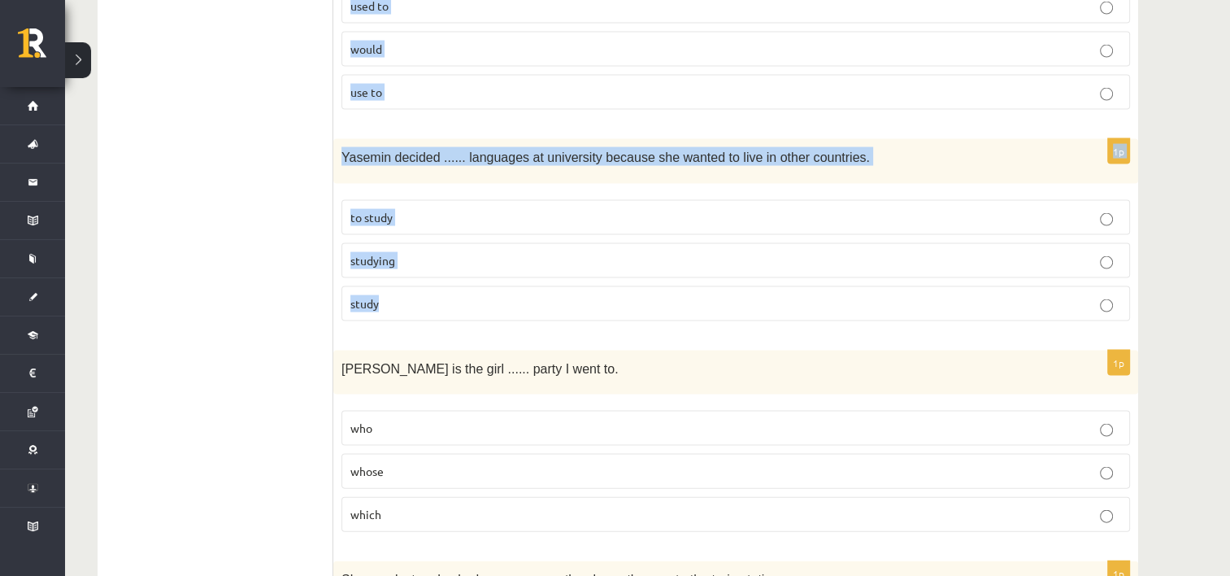
drag, startPoint x: 342, startPoint y: 106, endPoint x: 842, endPoint y: 298, distance: 535.5
copy form "Where ...... yesterday morning? She’s usually at swimming classes on Saturdays.…"
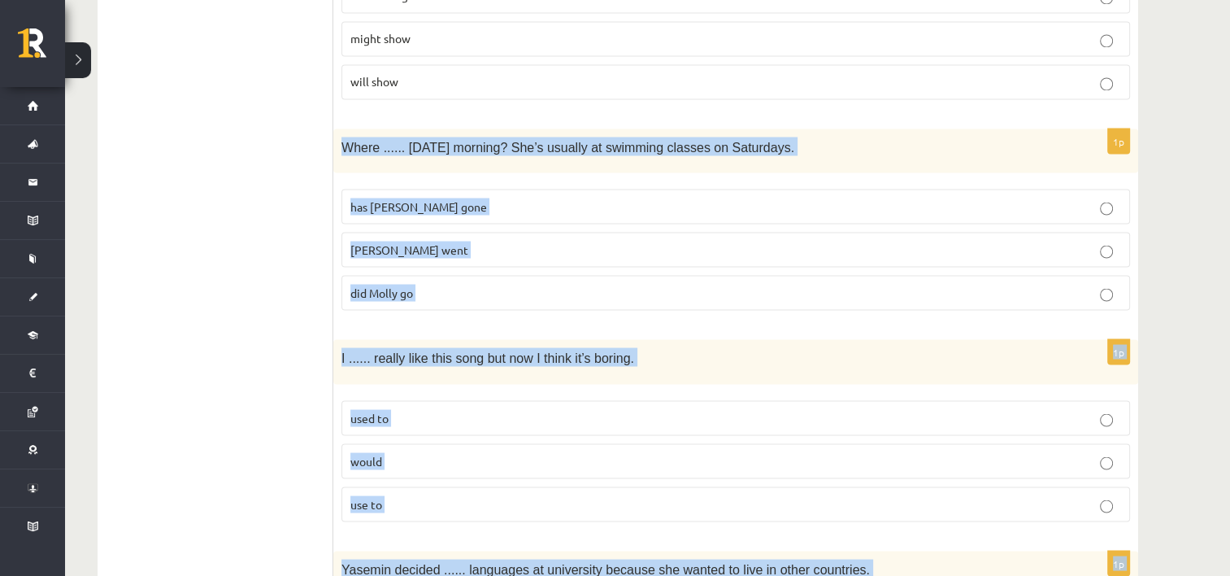
scroll to position [2944, 0]
click at [501, 285] on p "did Molly go" at bounding box center [735, 293] width 771 height 17
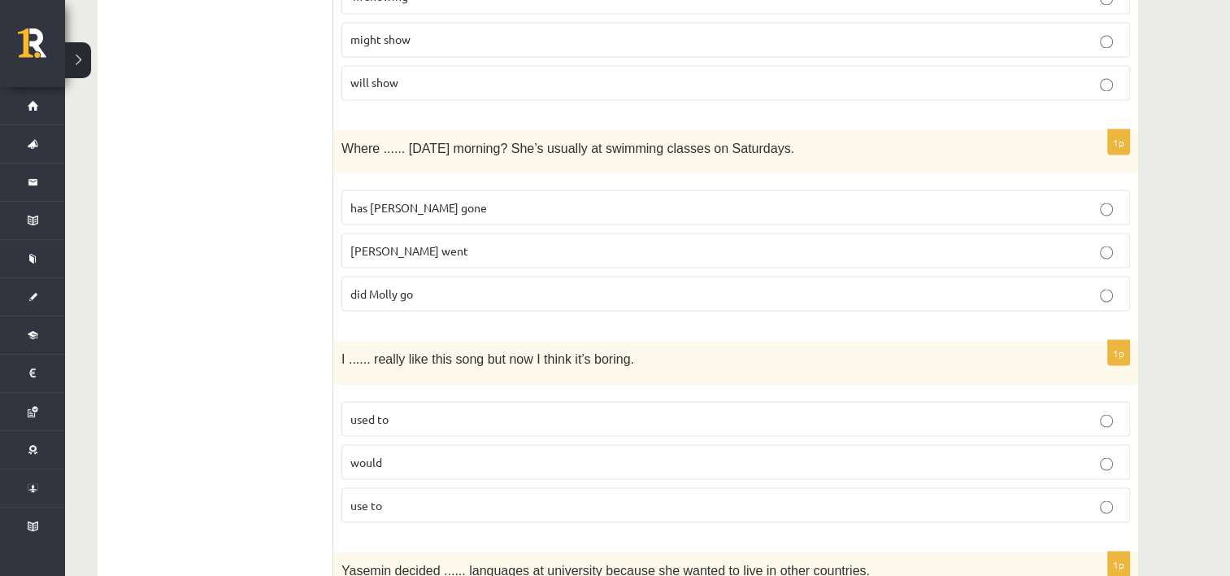
click at [500, 285] on p "did Molly go" at bounding box center [735, 293] width 771 height 17
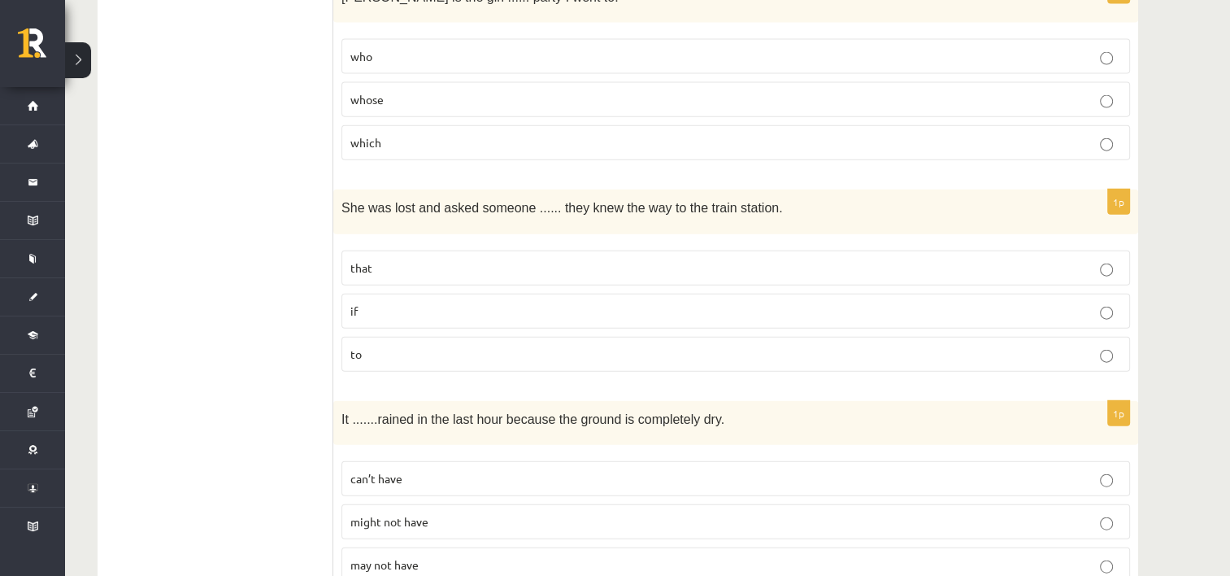
scroll to position [3688, 0]
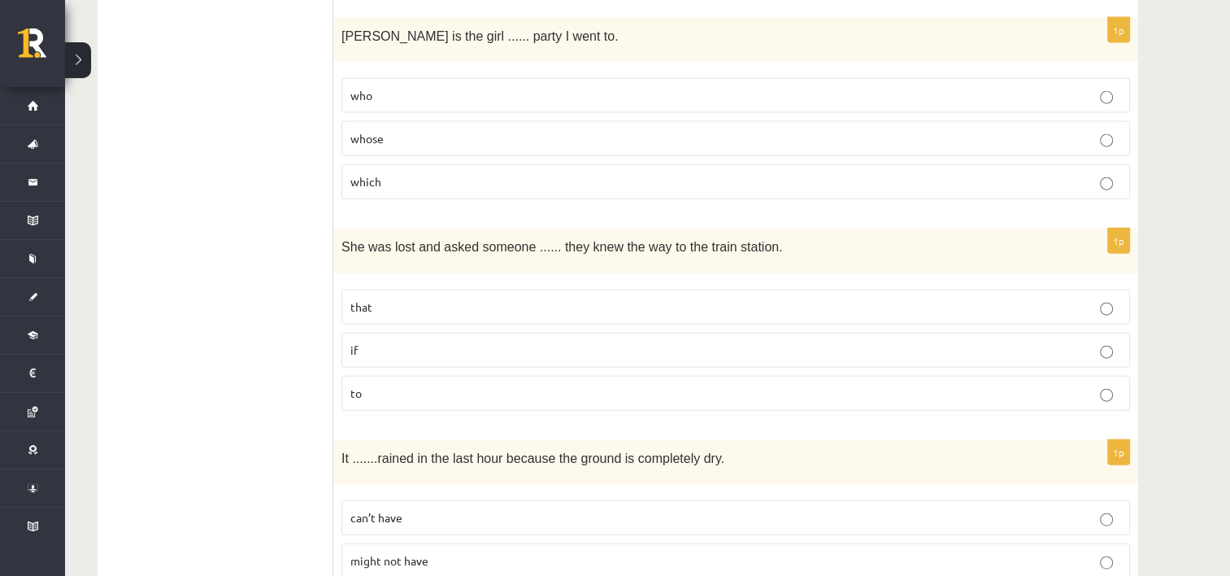
click at [380, 131] on span "whose" at bounding box center [366, 138] width 33 height 15
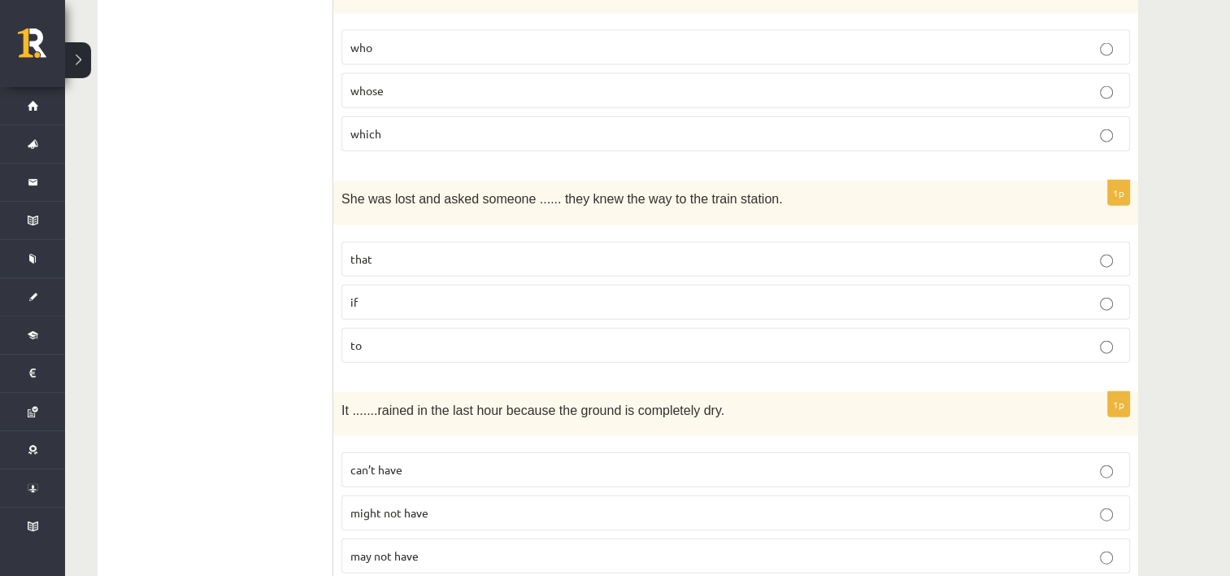
scroll to position [3737, 0]
click at [404, 289] on label "if" at bounding box center [735, 301] width 789 height 35
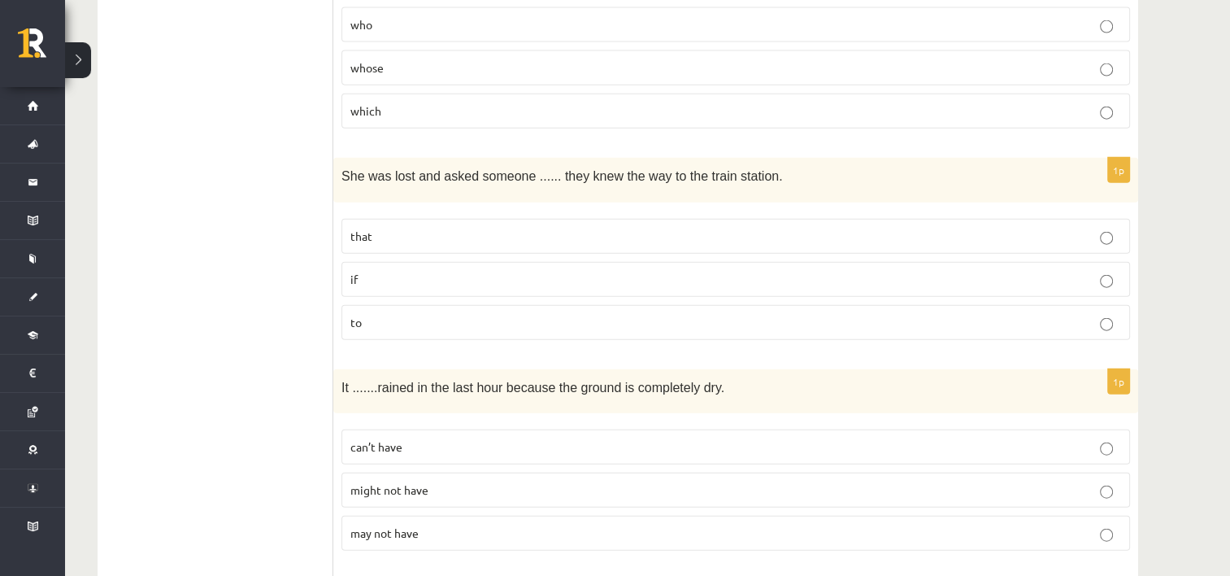
scroll to position [3795, 0]
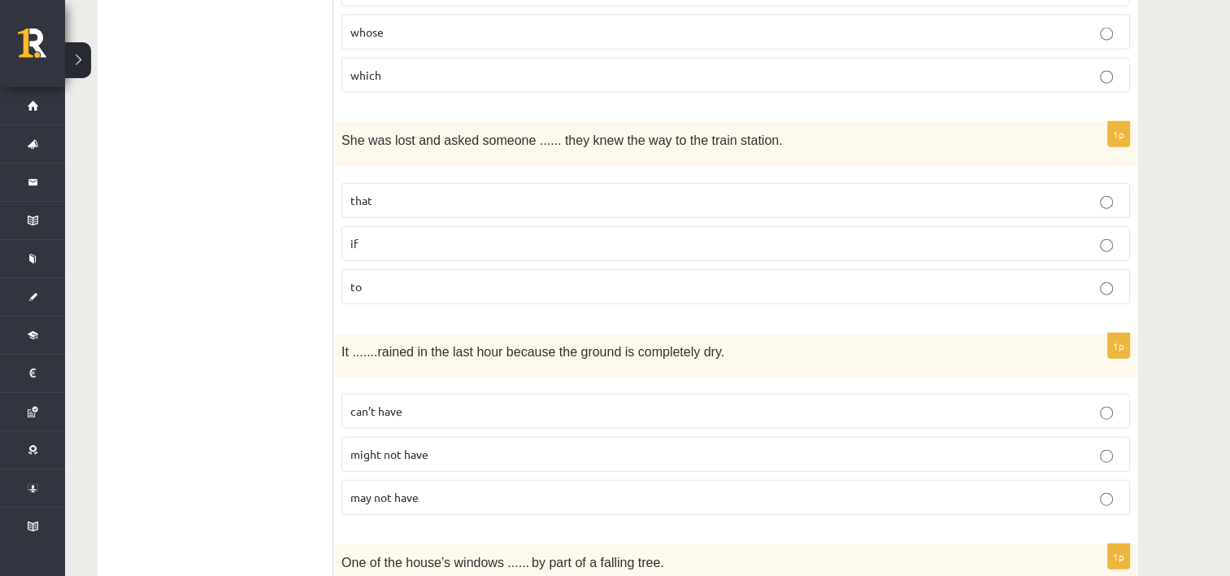
click at [424, 489] on p "may not have" at bounding box center [735, 497] width 771 height 17
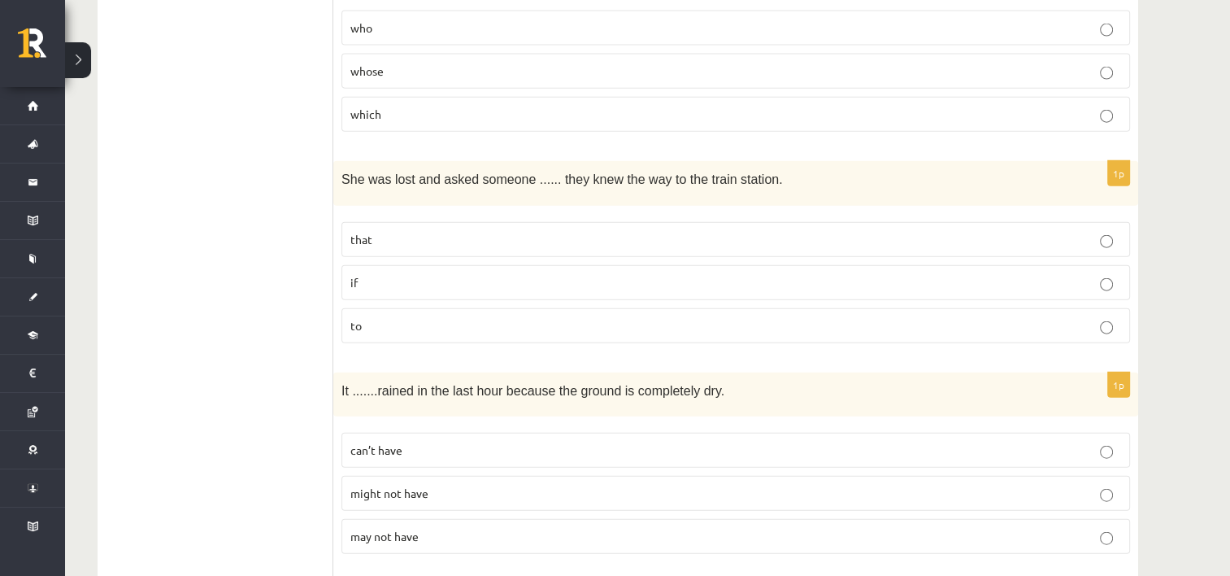
scroll to position [3872, 0]
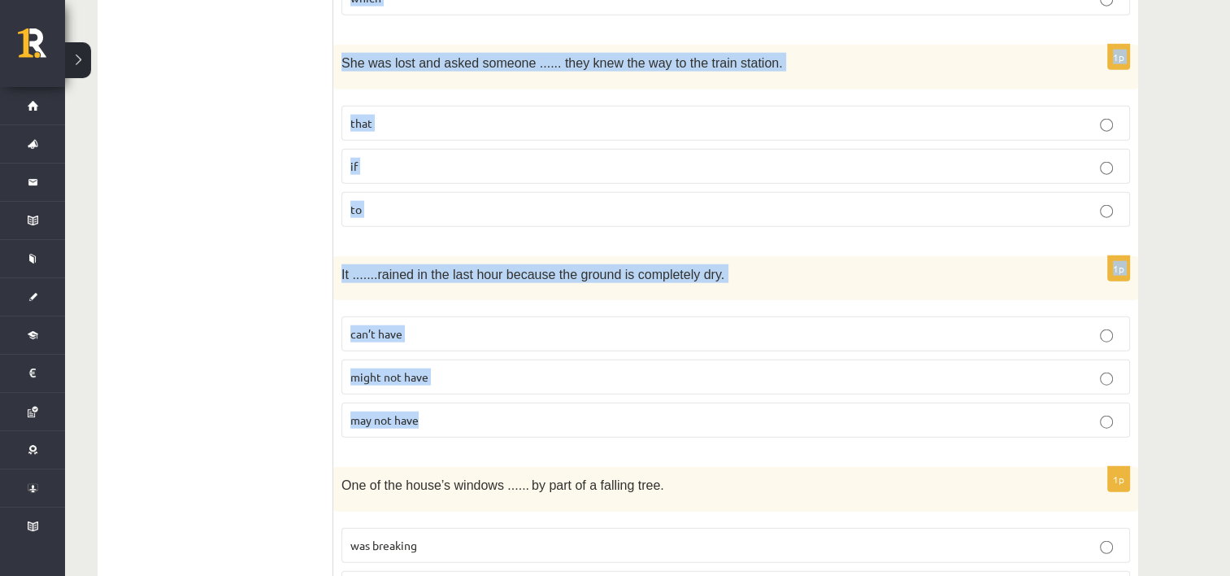
drag, startPoint x: 341, startPoint y: 80, endPoint x: 774, endPoint y: 384, distance: 528.6
copy form "Jenny is the girl ...... party I went to. who whose which 1p She was lost and a…"
click at [380, 325] on p "can’t have" at bounding box center [735, 333] width 771 height 17
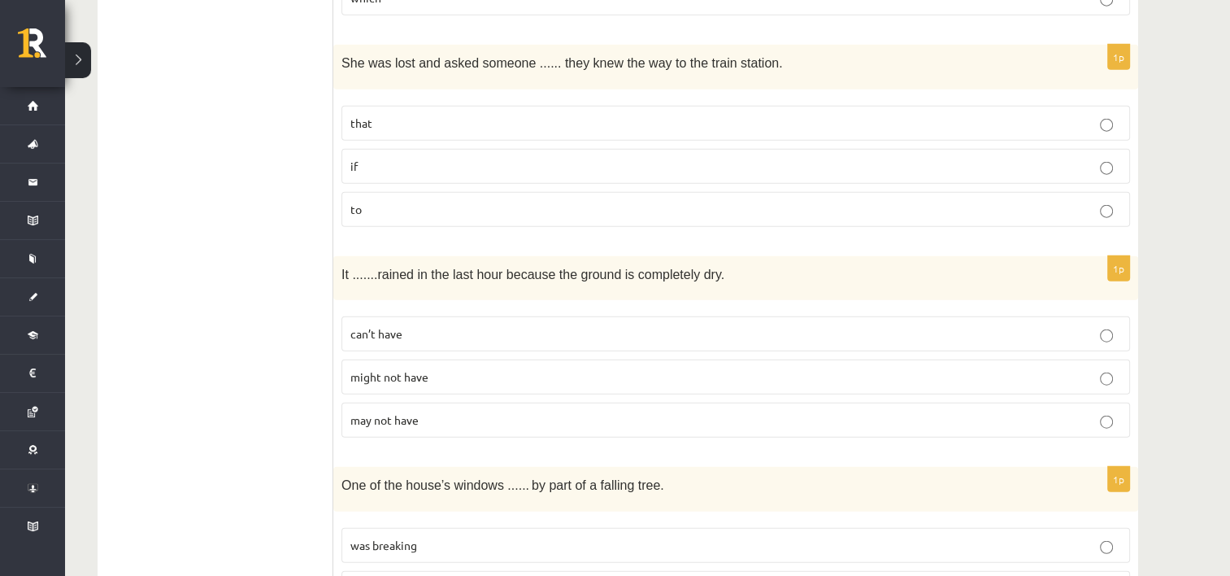
click at [421, 325] on p "can’t have" at bounding box center [735, 333] width 771 height 17
click at [403, 325] on p "can’t have" at bounding box center [735, 333] width 771 height 17
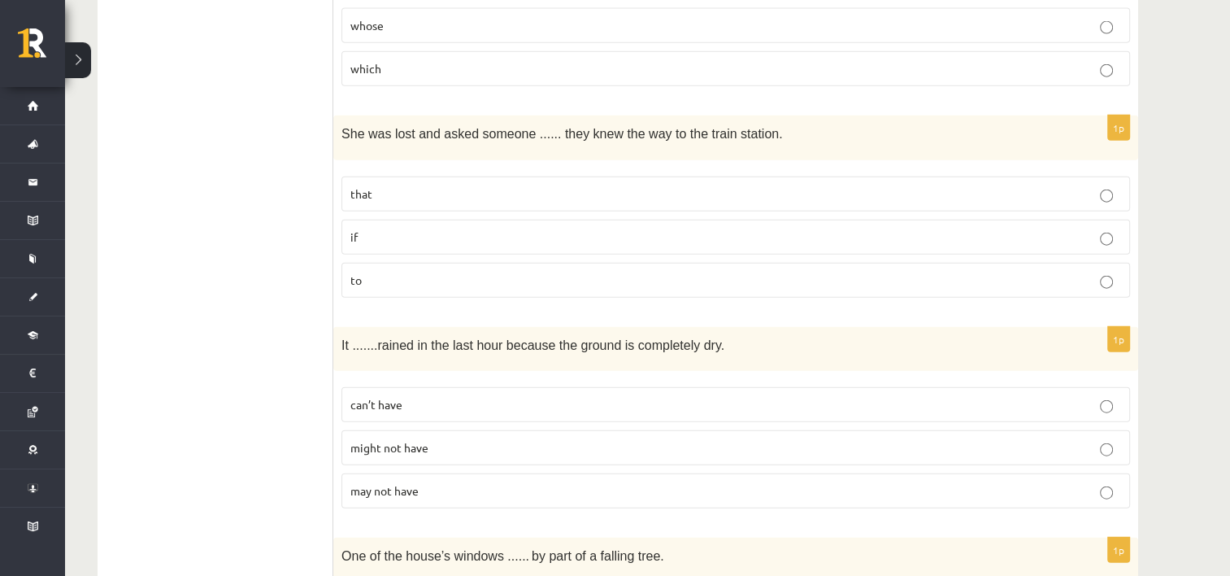
scroll to position [3984, 0]
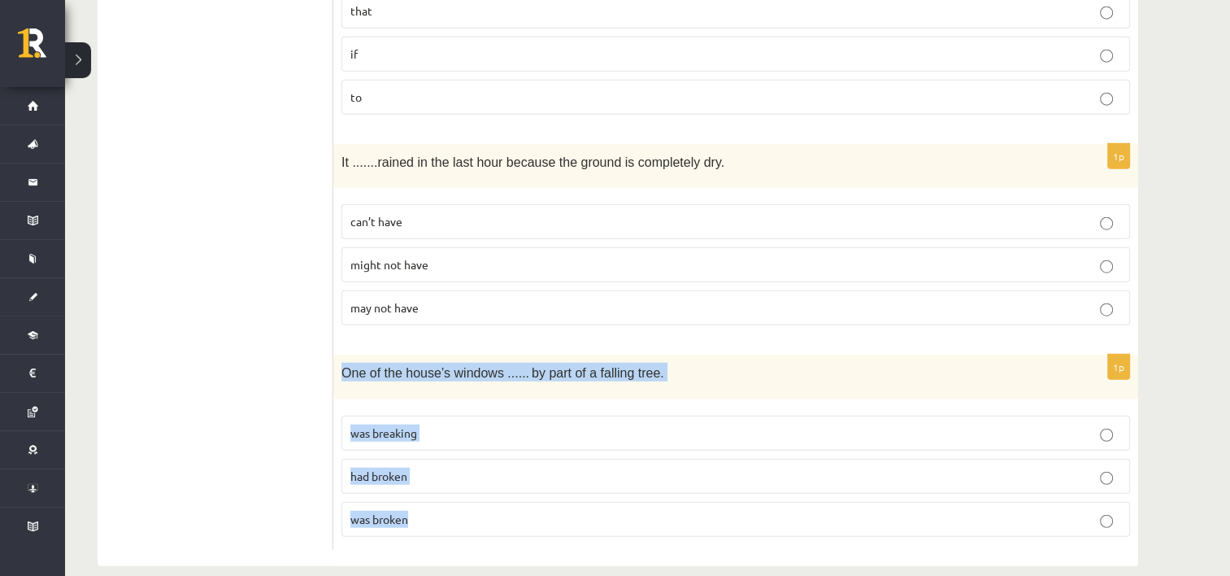
drag, startPoint x: 343, startPoint y: 350, endPoint x: 683, endPoint y: 485, distance: 365.9
click at [683, 485] on div "1p One of the house’s windows ...... by part of a falling tree. was breaking ha…" at bounding box center [735, 451] width 805 height 195
copy div "One of the house’s windows ...... by part of a falling tree. was breaking had b…"
click at [432, 510] on p "was broken" at bounding box center [735, 518] width 771 height 17
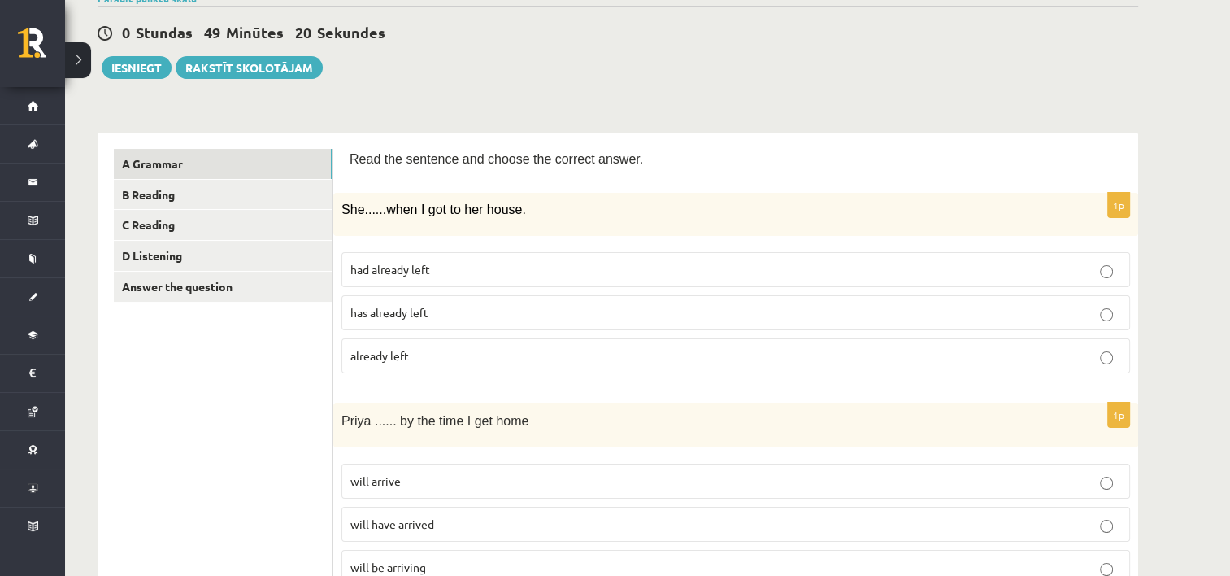
scroll to position [0, 0]
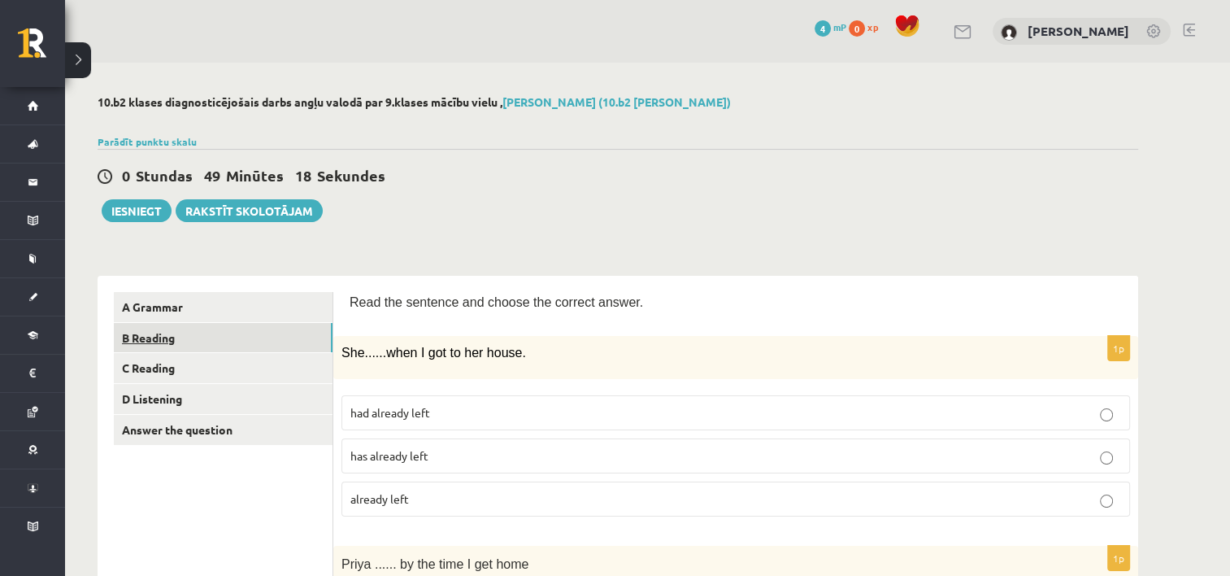
click at [246, 332] on link "B Reading" at bounding box center [223, 338] width 219 height 30
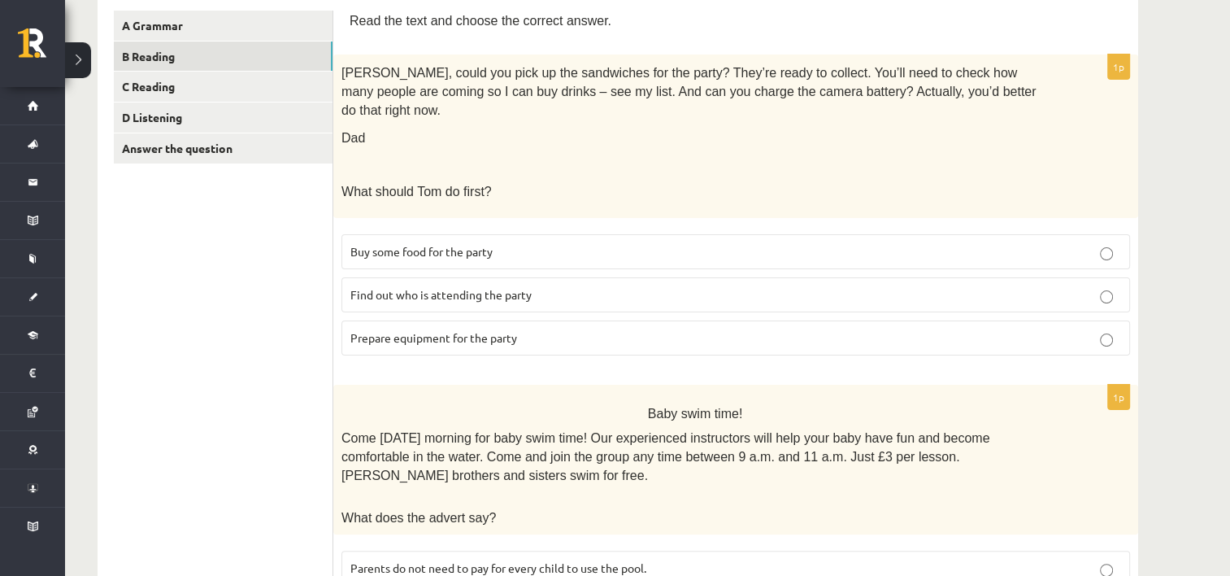
scroll to position [219, 0]
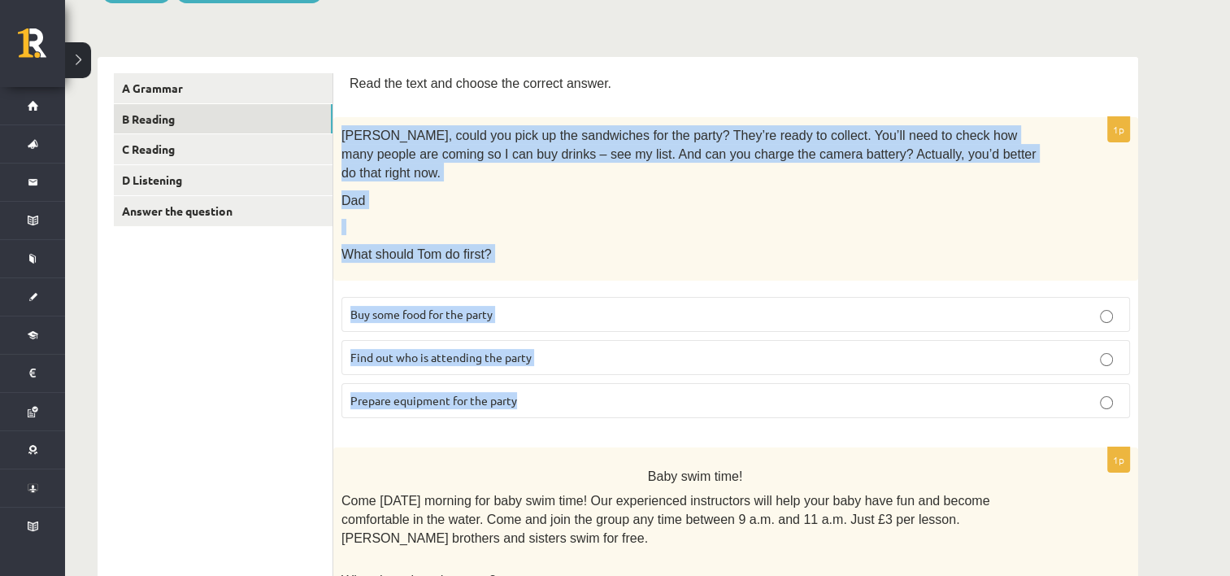
drag, startPoint x: 341, startPoint y: 133, endPoint x: 1023, endPoint y: 390, distance: 728.0
click at [1023, 390] on div "1p Tom, could you pick up the sandwiches for the party? They’re ready to collec…" at bounding box center [735, 274] width 805 height 314
drag, startPoint x: 1023, startPoint y: 390, endPoint x: 1180, endPoint y: 232, distance: 223.6
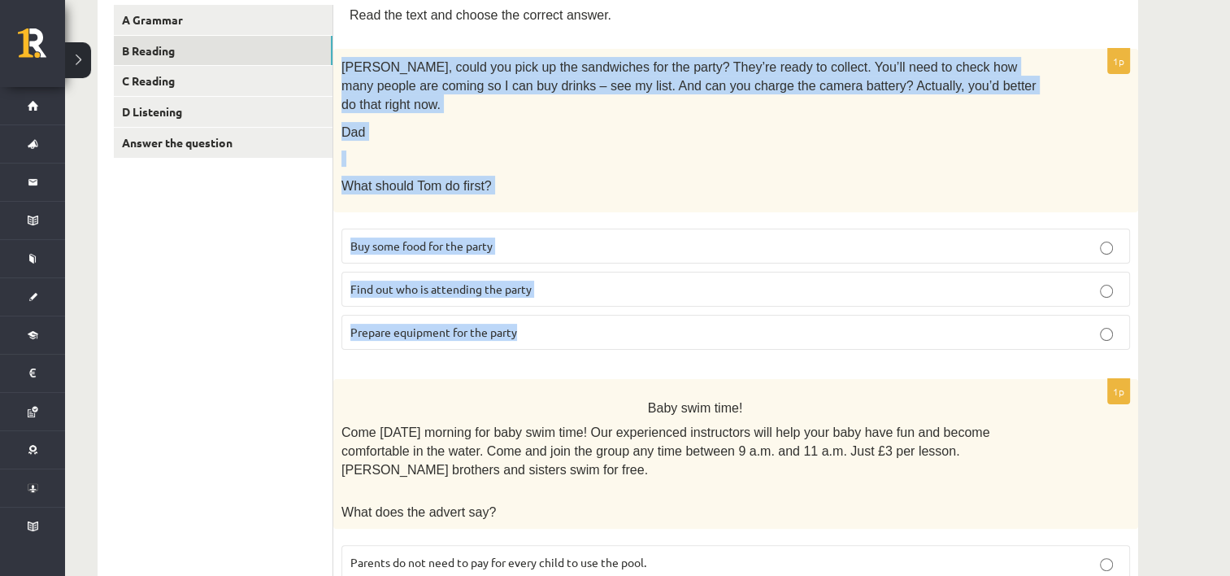
scroll to position [285, 0]
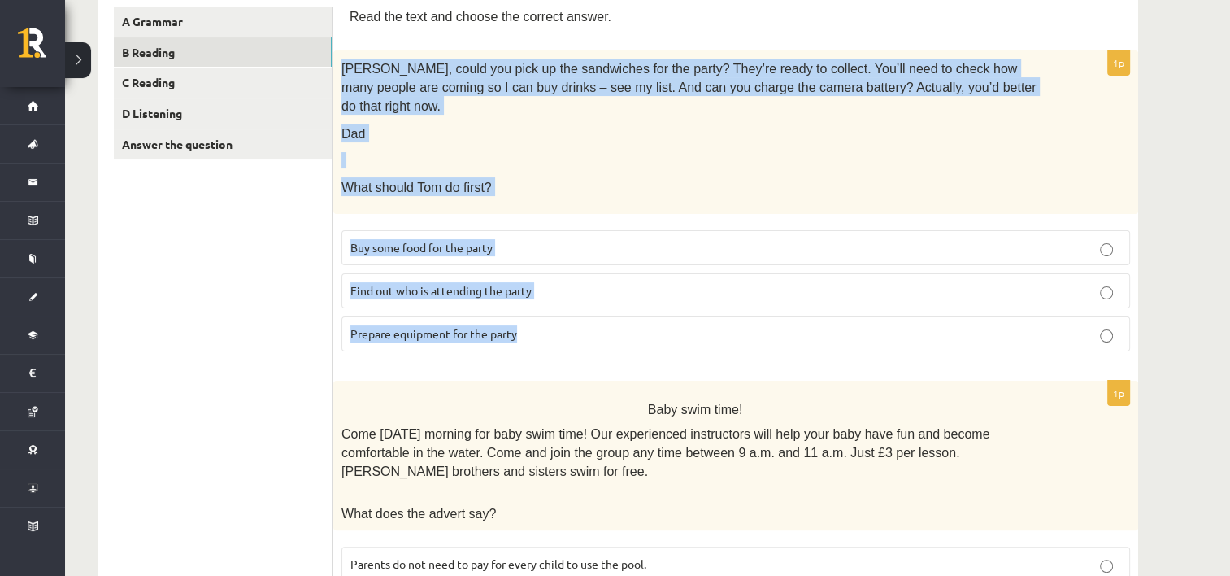
click at [693, 127] on div "Tom, could you pick up the sandwiches for the party? They’re ready to collect. …" at bounding box center [735, 131] width 805 height 163
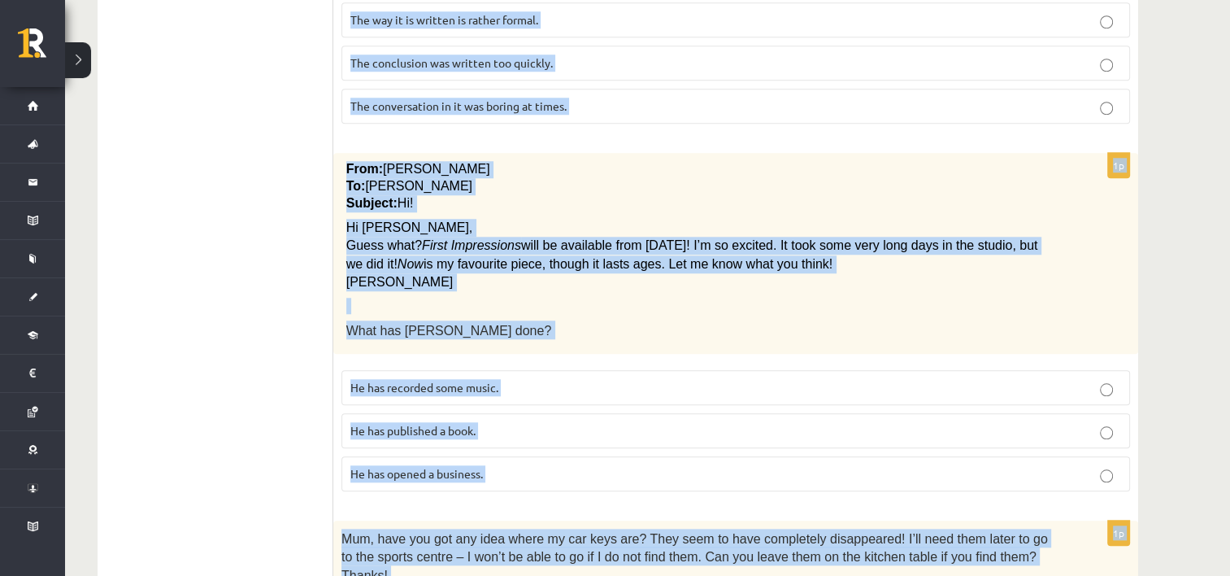
scroll to position [1695, 0]
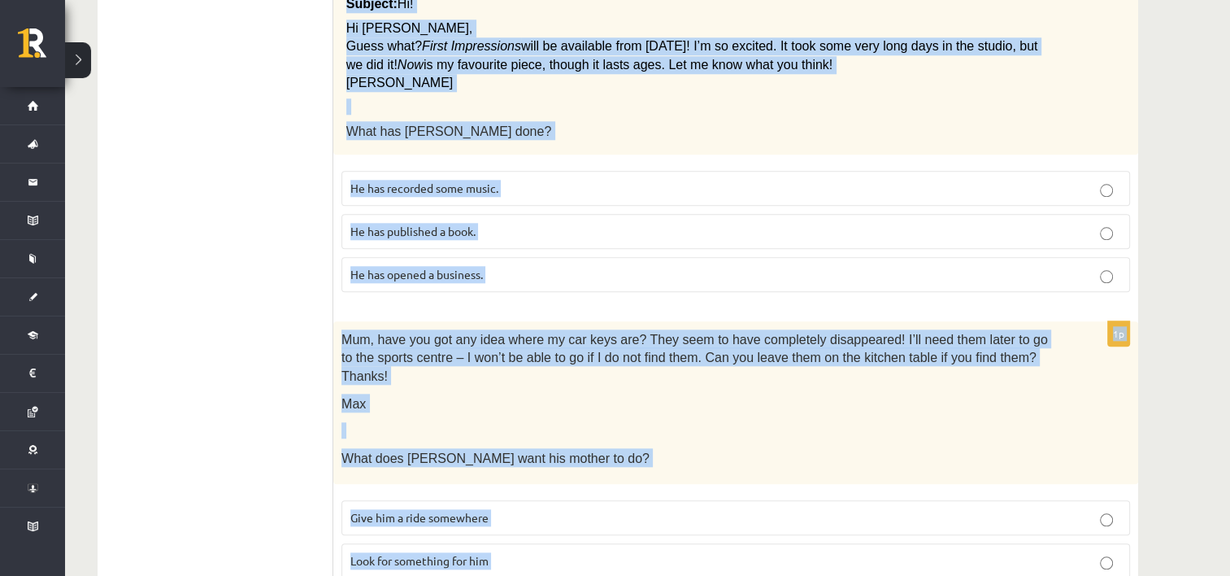
drag, startPoint x: 343, startPoint y: 67, endPoint x: 1006, endPoint y: 617, distance: 861.9
copy form "Tom, could you pick up the sandwiches for the party? They’re ready to collect. …"
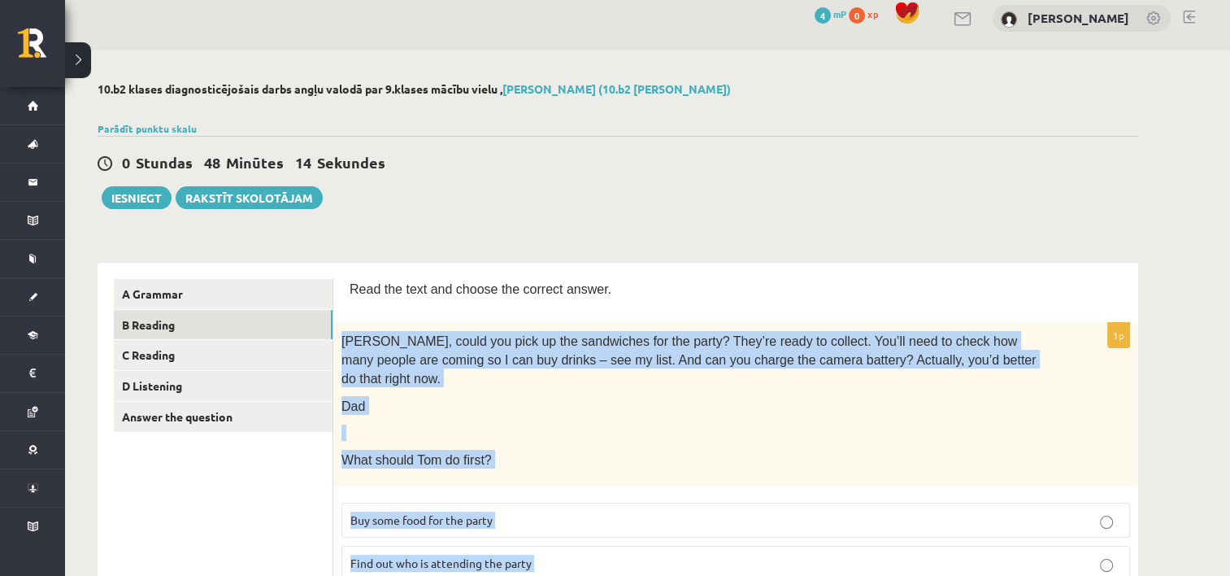
scroll to position [0, 0]
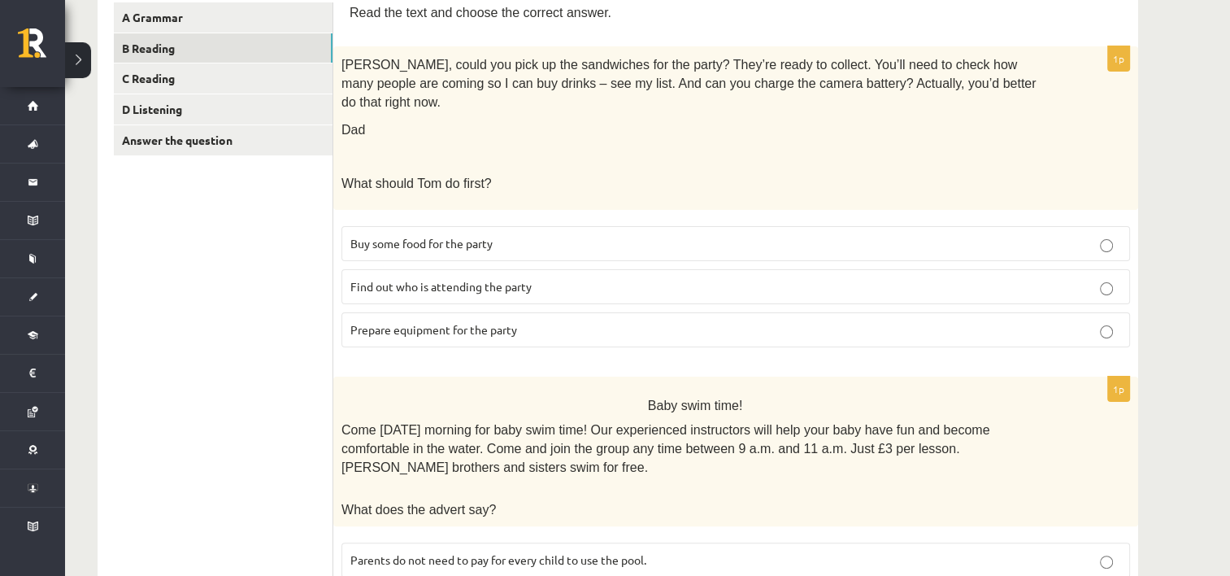
scroll to position [293, 0]
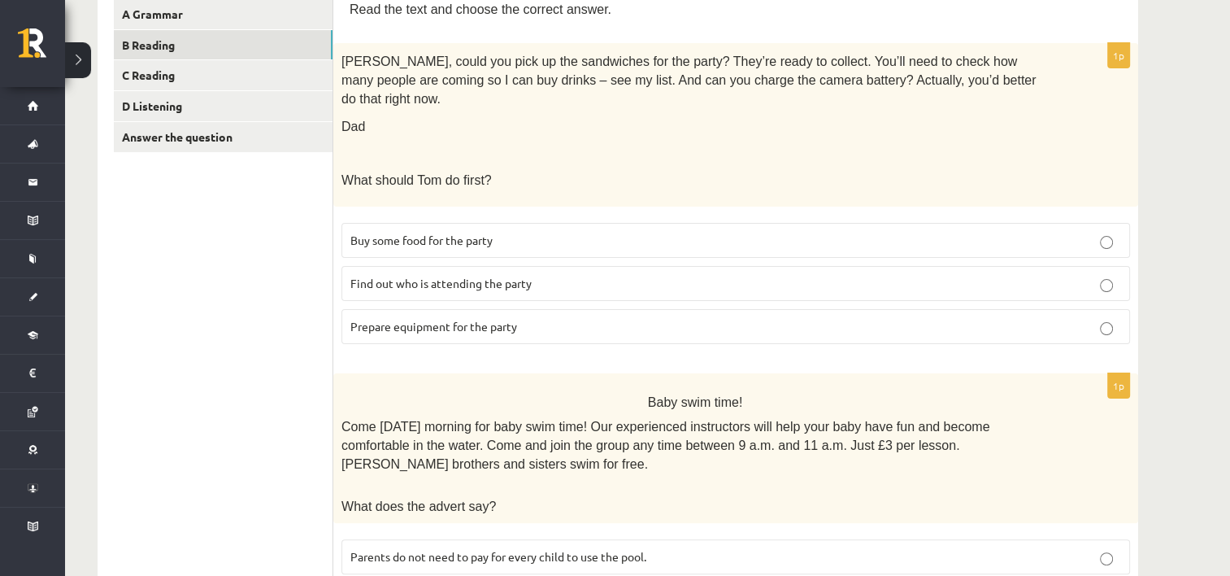
click at [667, 318] on p "Prepare equipment for the party" at bounding box center [735, 326] width 771 height 17
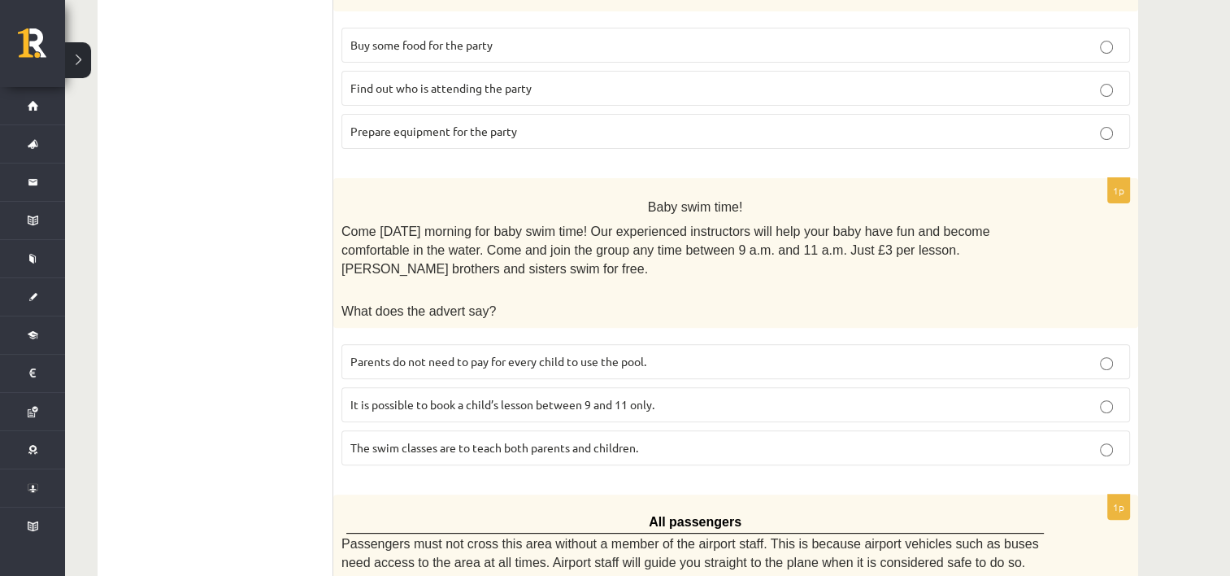
scroll to position [492, 0]
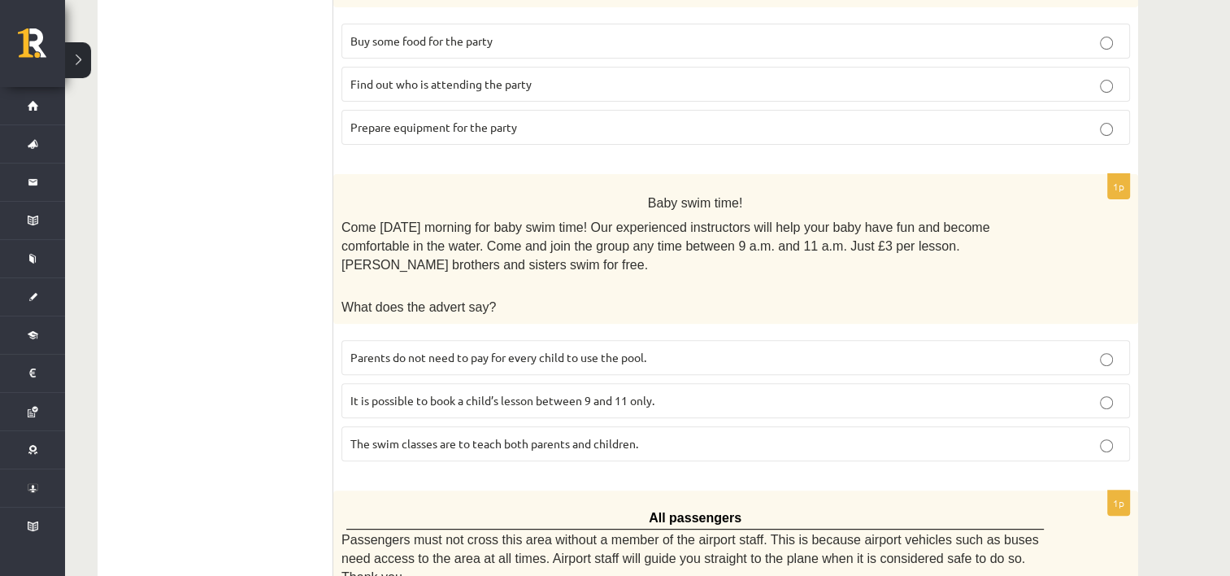
click at [725, 349] on p "Parents do not need to pay for every child to use the pool." at bounding box center [735, 357] width 771 height 17
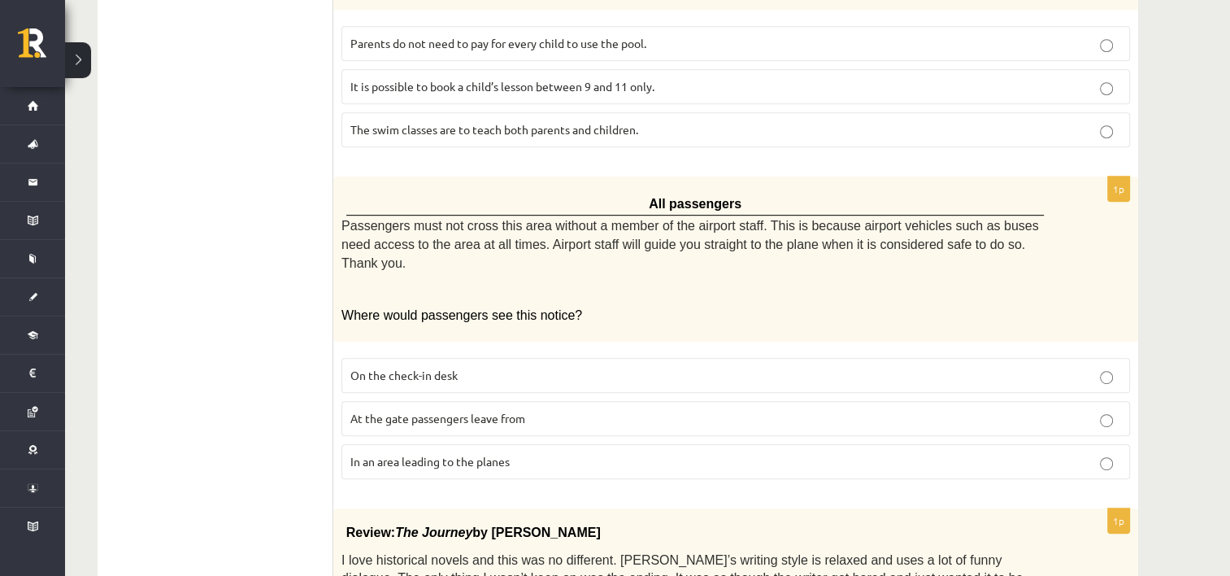
scroll to position [803, 0]
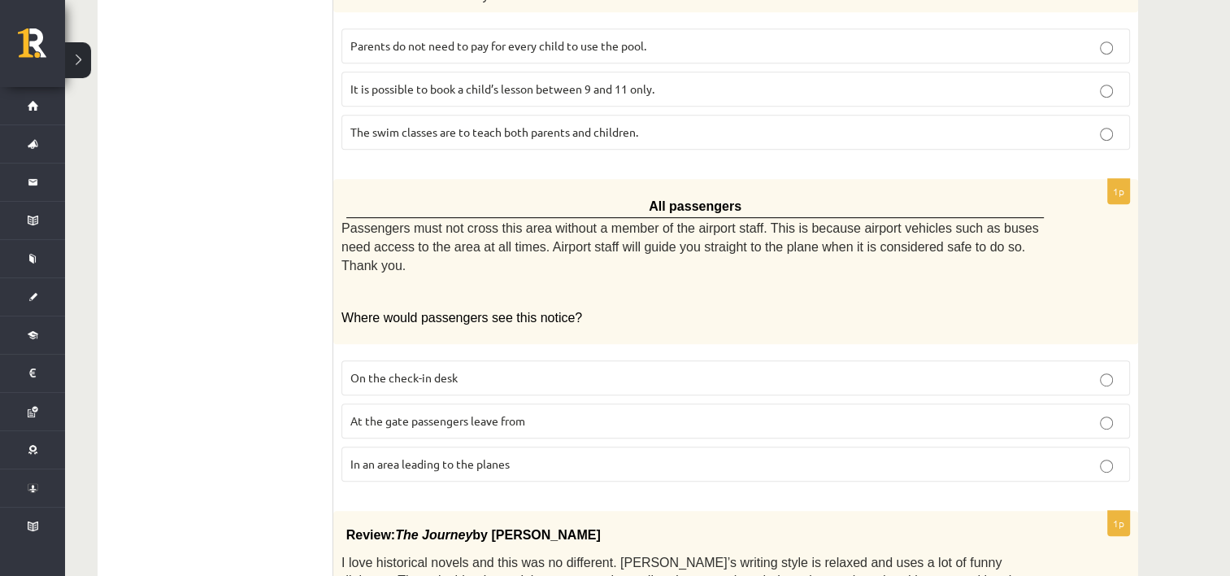
click at [374, 456] on span "In an area leading to the planes" at bounding box center [429, 463] width 159 height 15
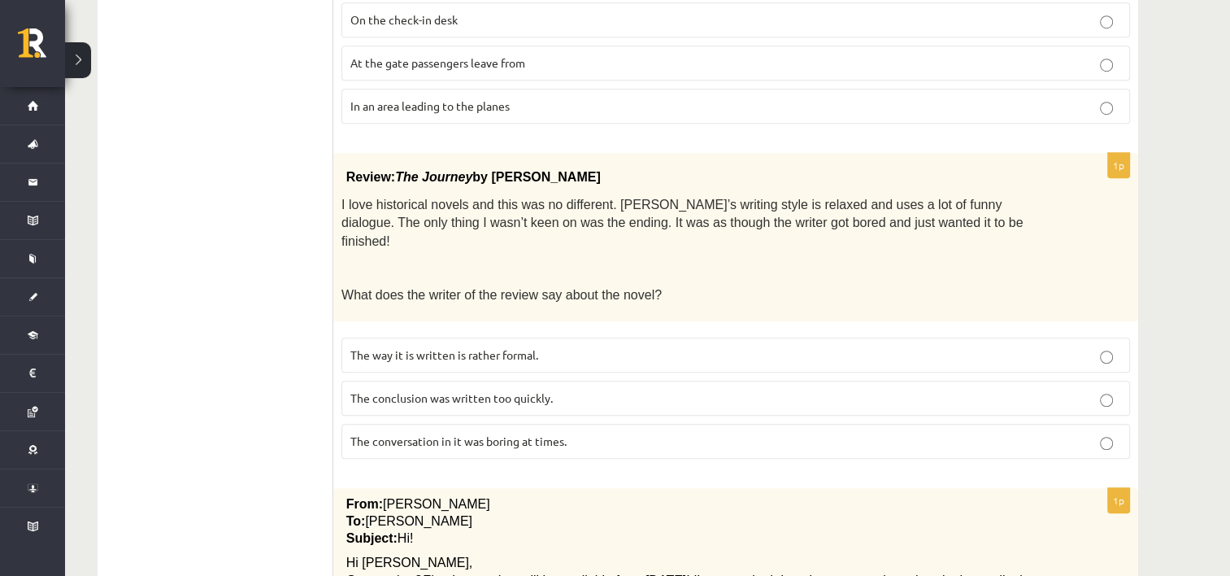
scroll to position [1171, 0]
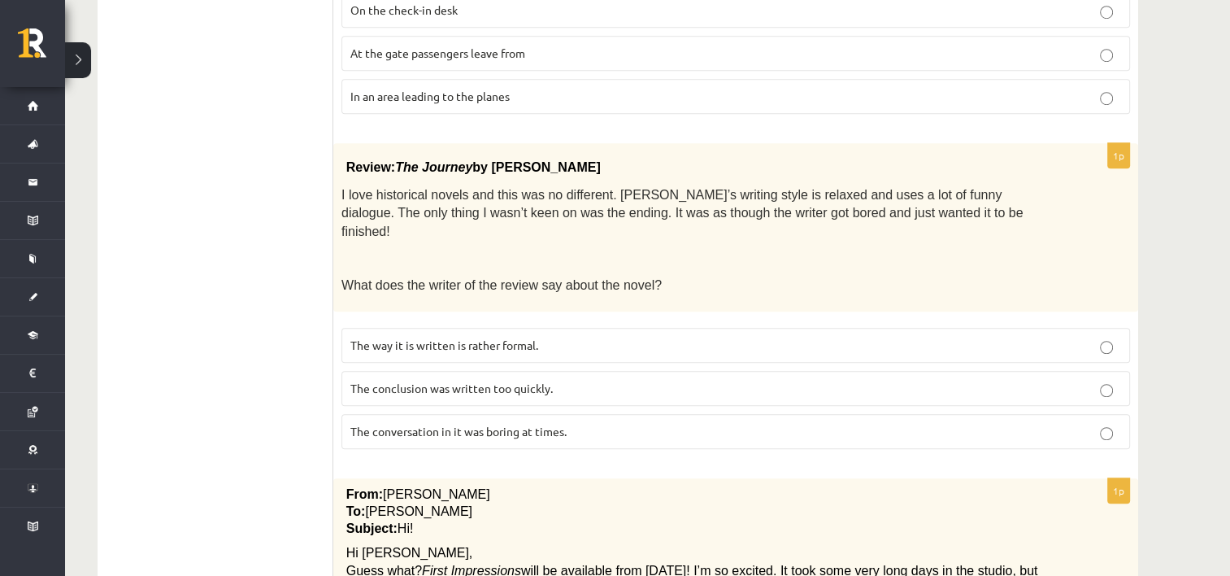
click at [572, 380] on p "The conclusion was written too quickly." at bounding box center [735, 388] width 771 height 17
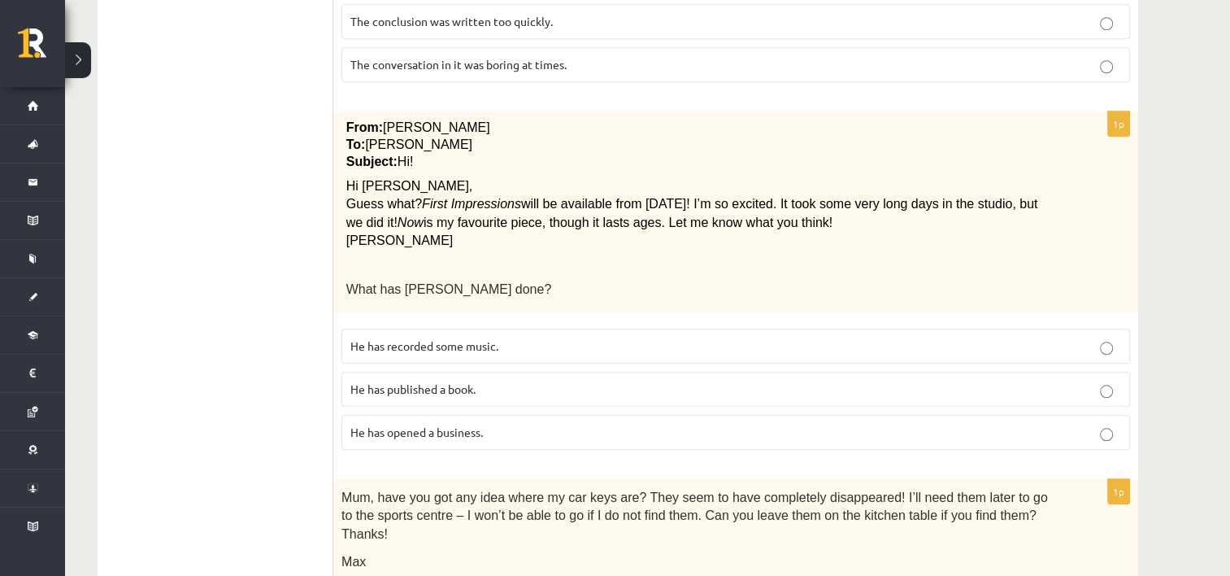
scroll to position [1544, 0]
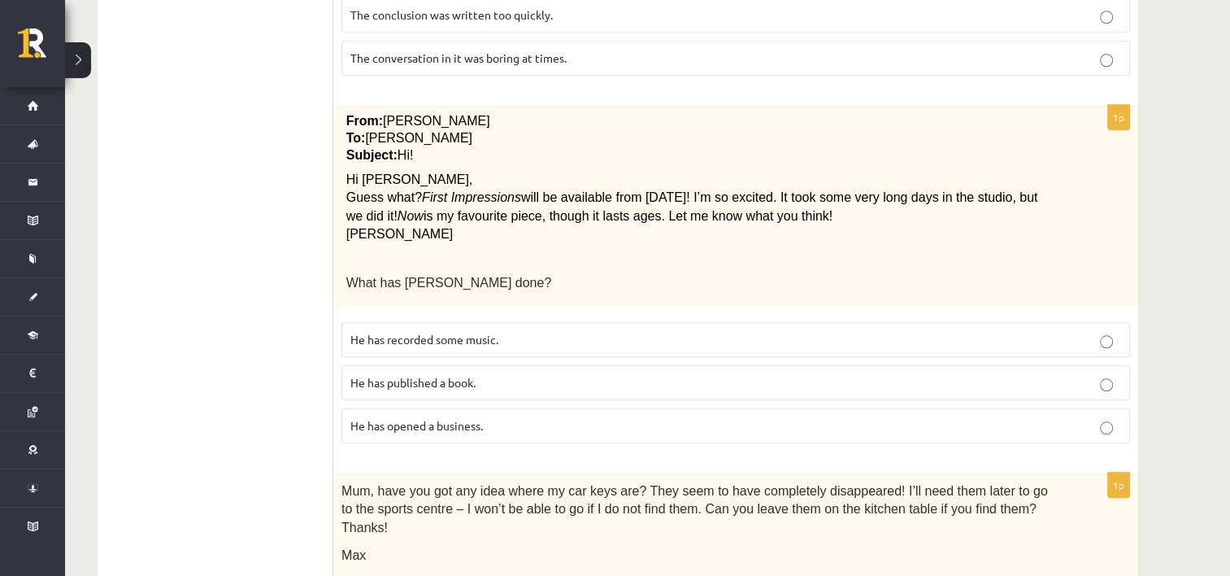
click at [565, 322] on label "He has recorded some music." at bounding box center [735, 339] width 789 height 35
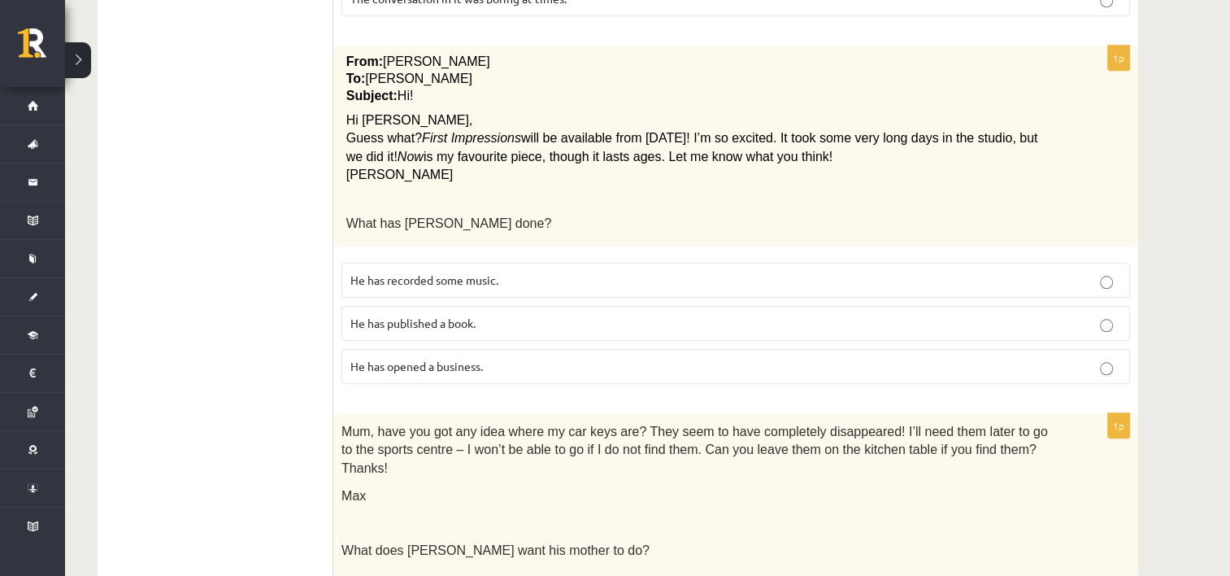
scroll to position [1695, 0]
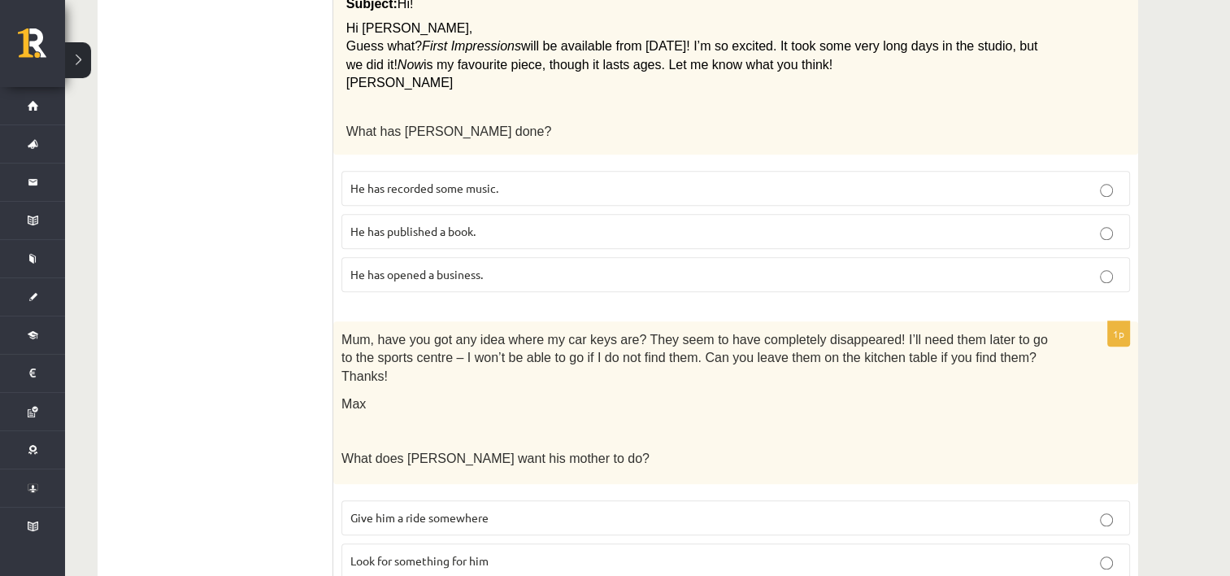
click at [491, 552] on p "Look for something for him" at bounding box center [735, 560] width 771 height 17
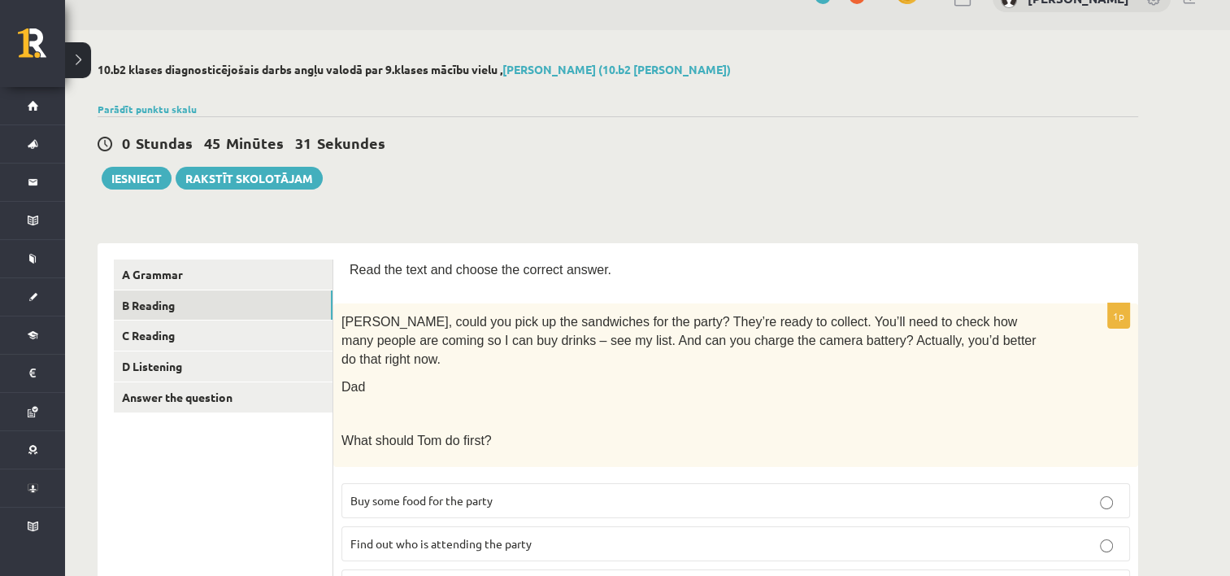
scroll to position [0, 0]
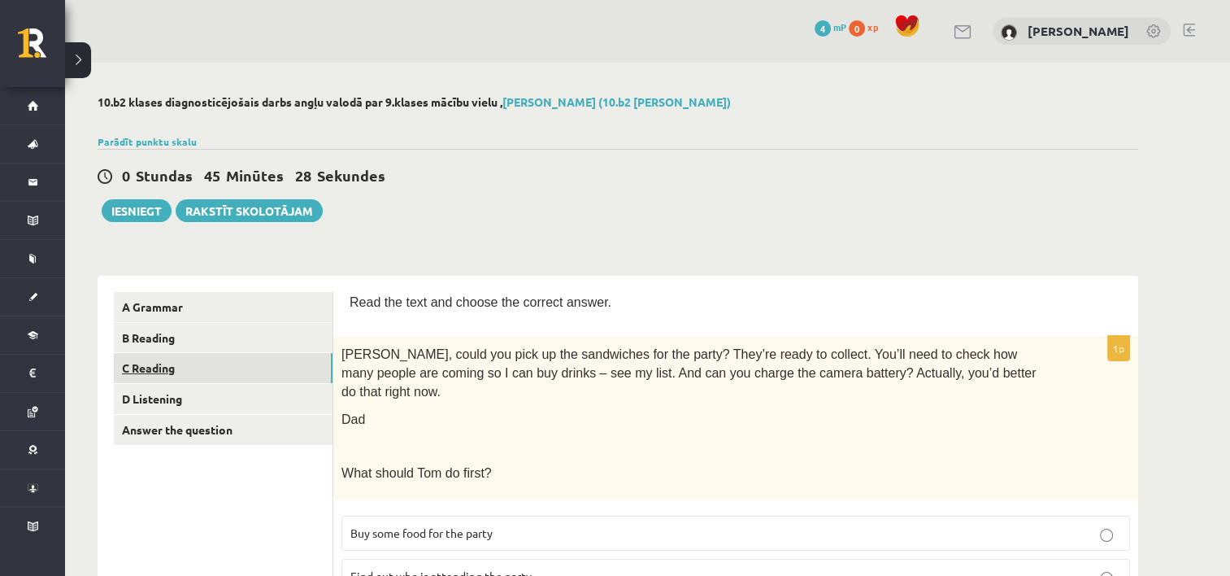
click at [246, 367] on link "C Reading" at bounding box center [223, 368] width 219 height 30
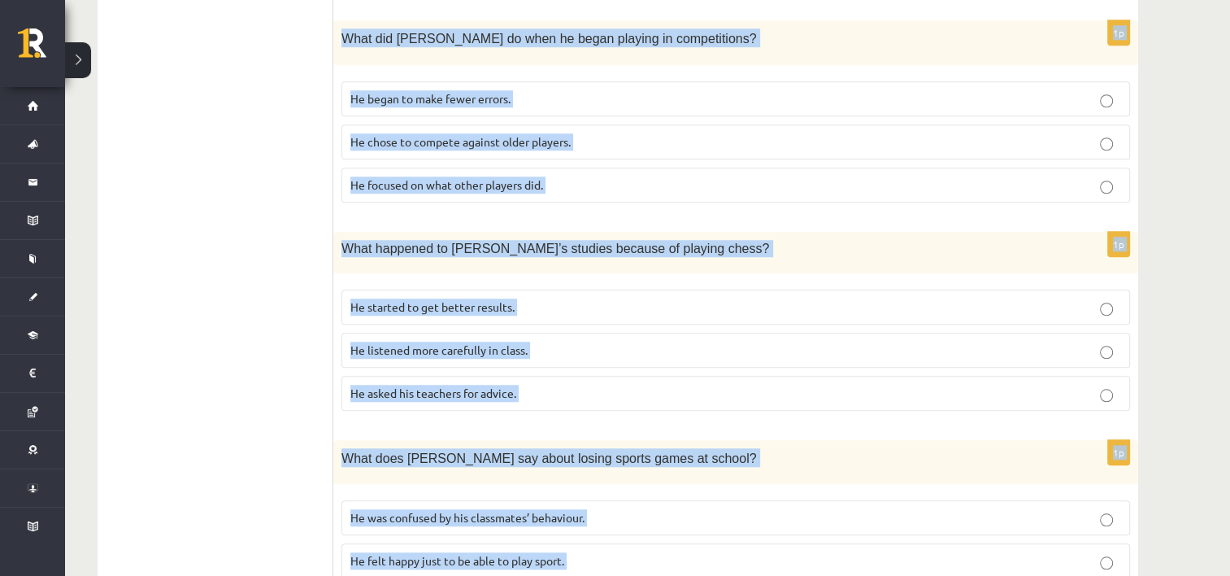
scroll to position [1456, 0]
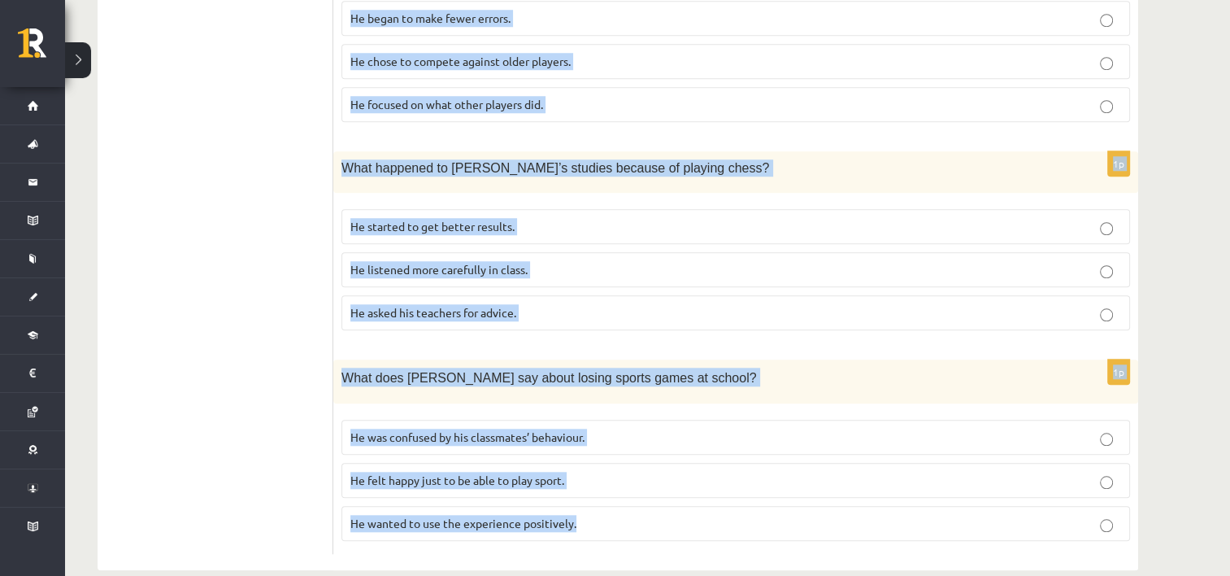
drag, startPoint x: 349, startPoint y: 58, endPoint x: 1149, endPoint y: 588, distance: 959.5
copy form "Read the article about chess and choose the correct answer for each question. P…"
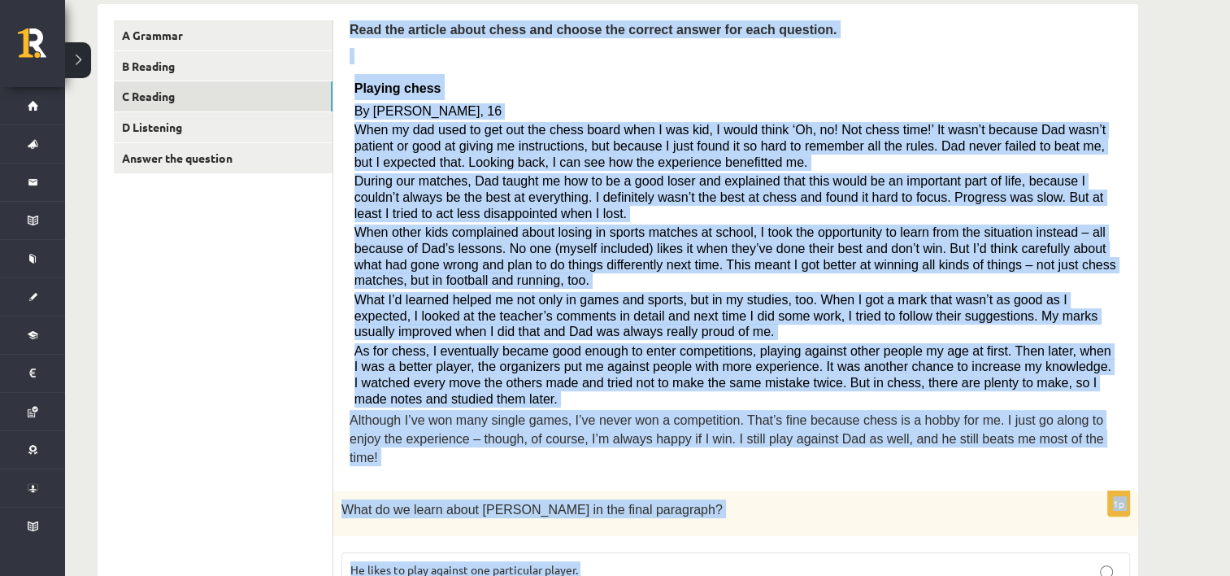
scroll to position [276, 0]
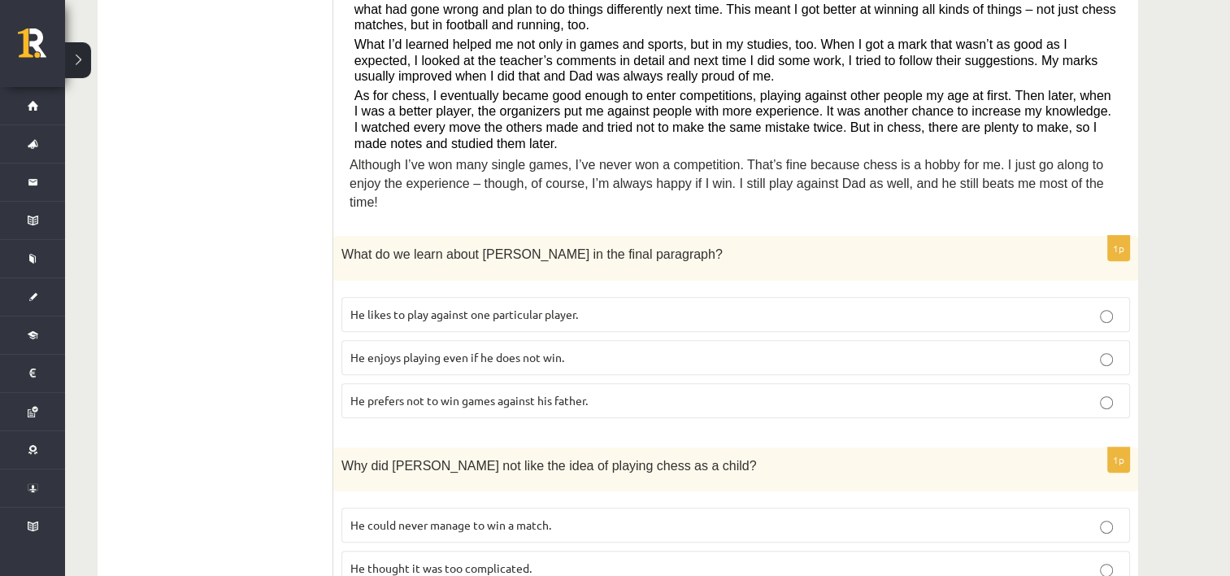
scroll to position [533, 0]
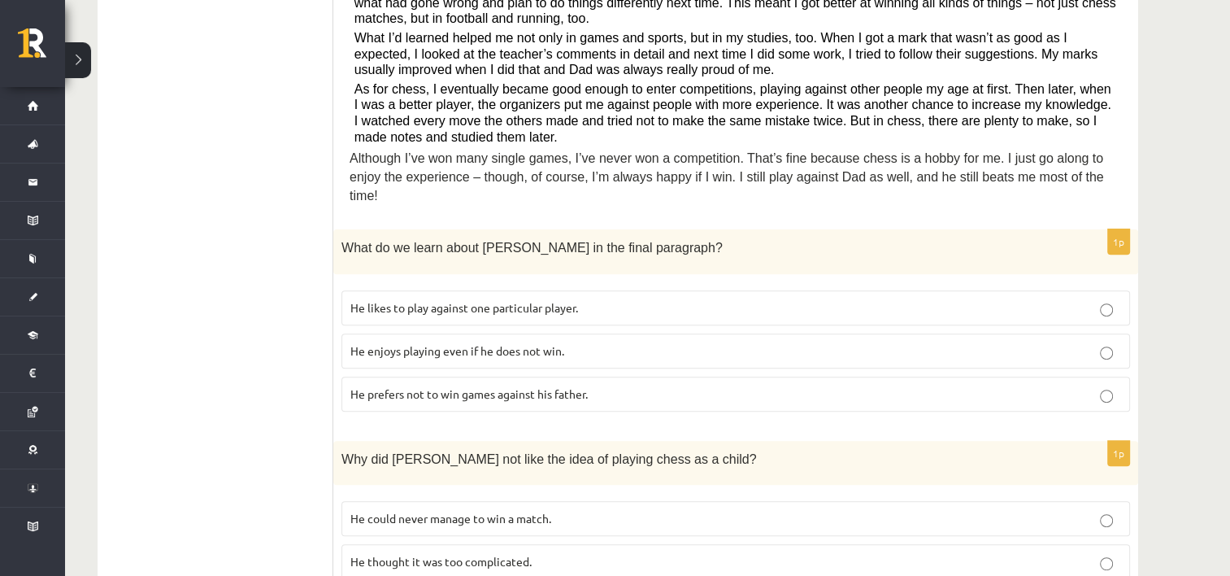
click at [512, 342] on p "He enjoys playing even if he does not win." at bounding box center [735, 350] width 771 height 17
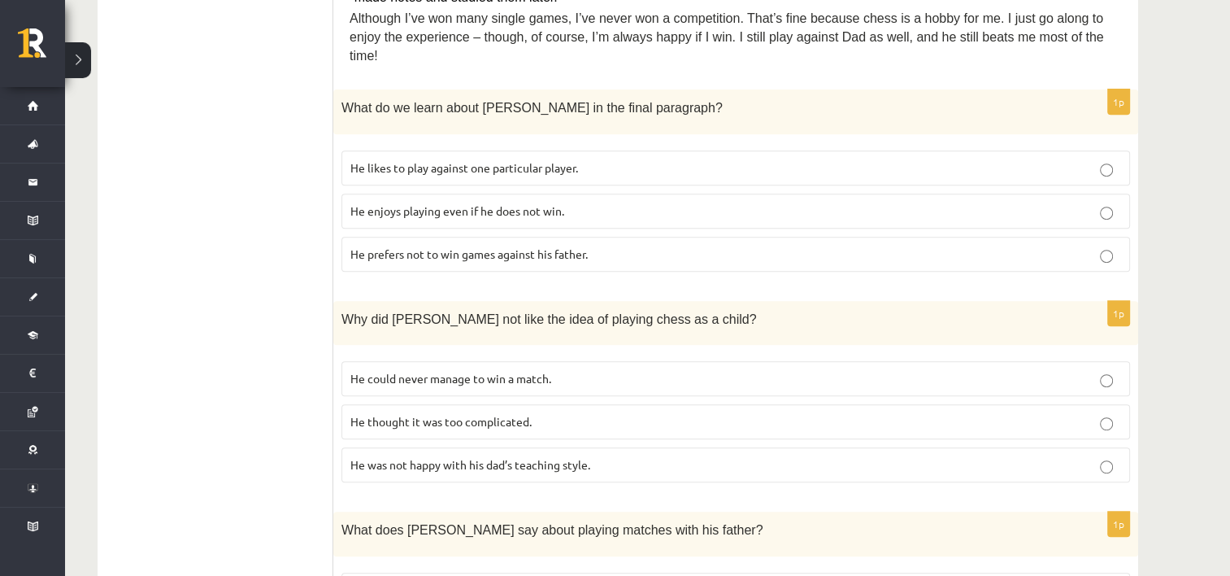
scroll to position [680, 0]
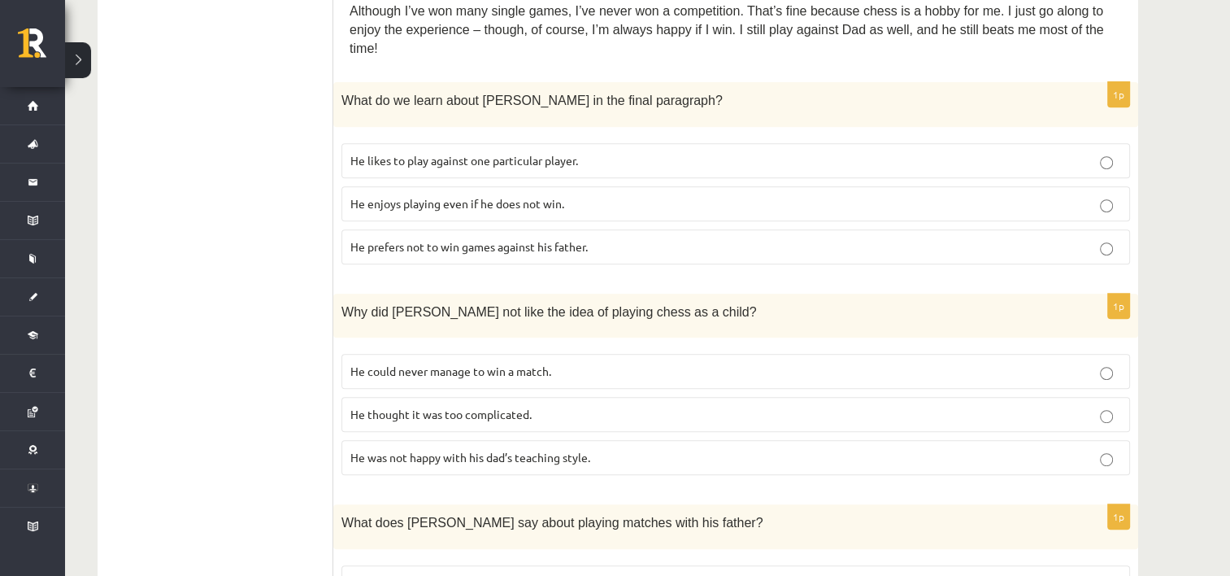
click at [432, 406] on span "He thought it was too complicated." at bounding box center [440, 413] width 181 height 15
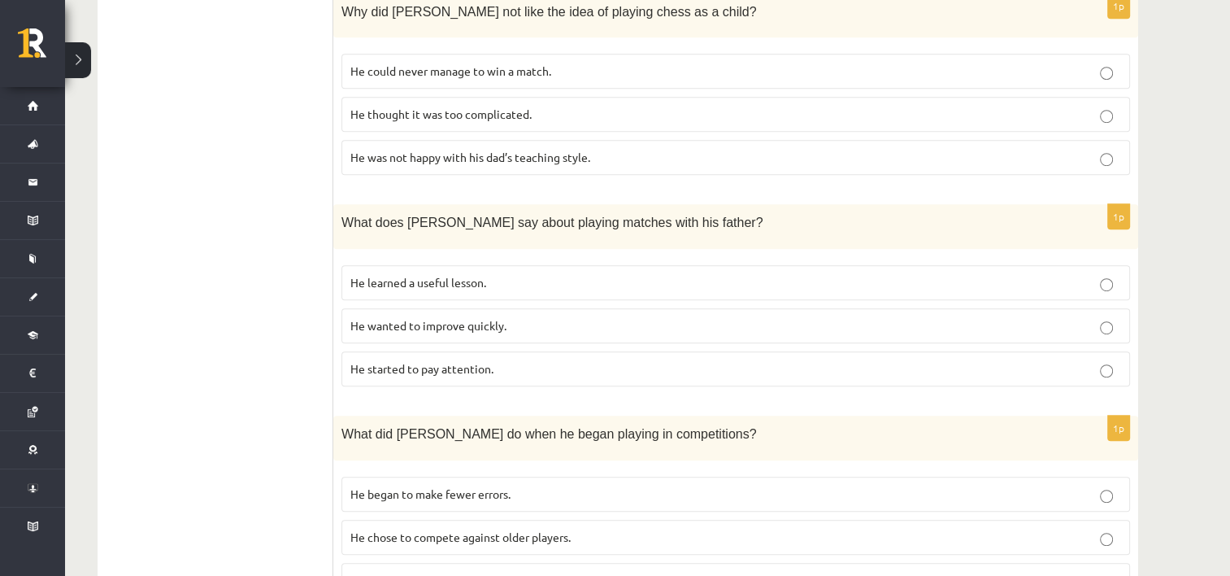
scroll to position [981, 0]
click at [389, 274] on span "He learned a useful lesson." at bounding box center [418, 281] width 136 height 15
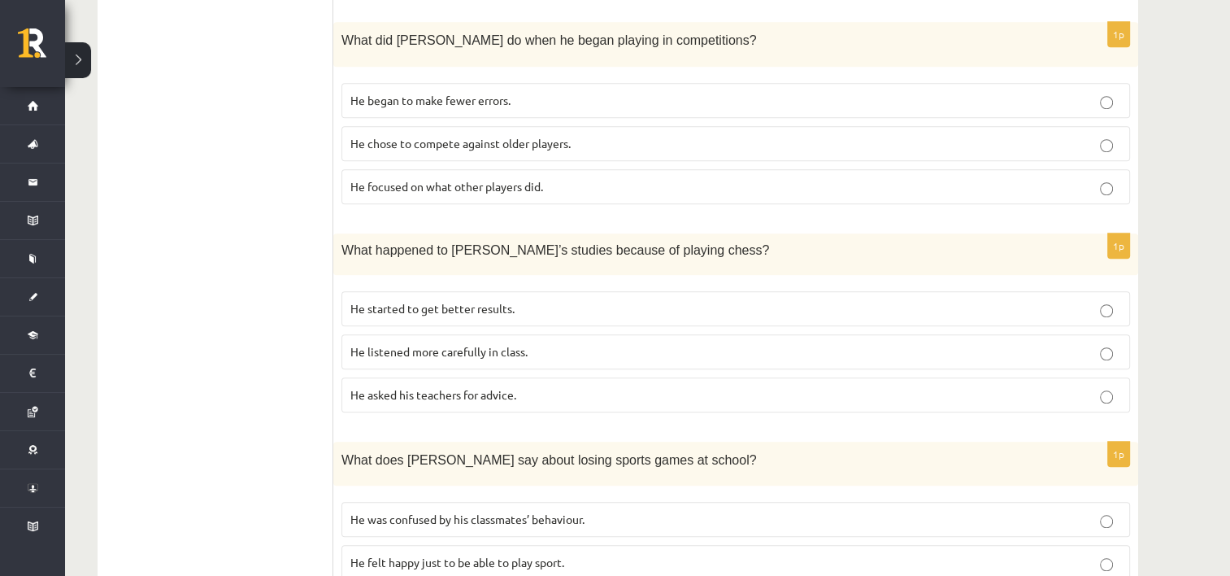
scroll to position [1371, 0]
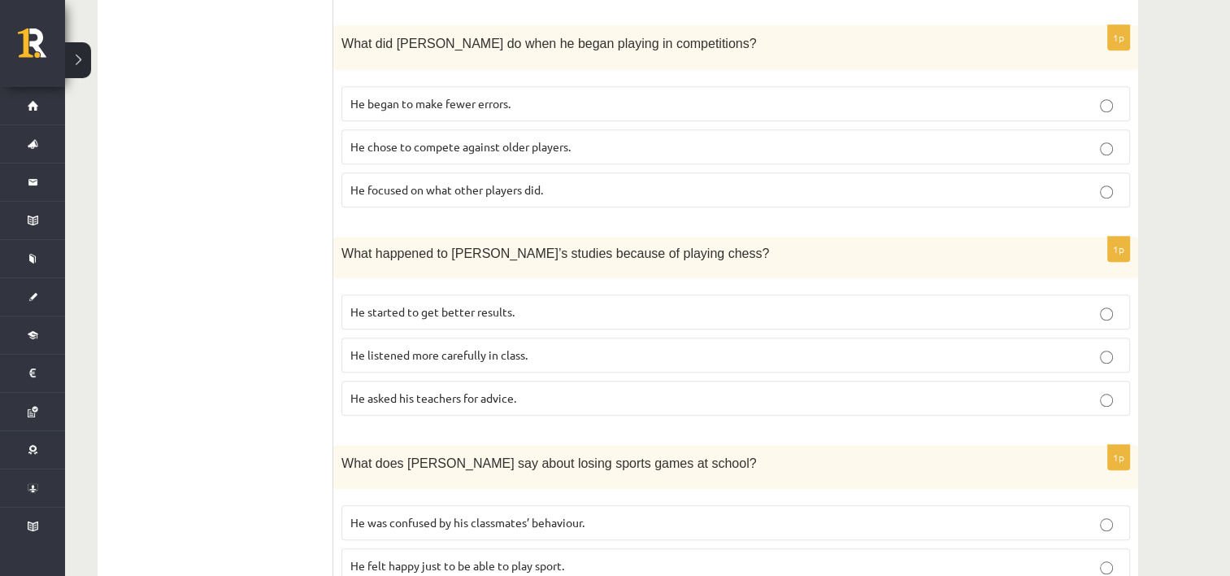
click at [530, 182] on span "He focused on what other players did." at bounding box center [446, 189] width 193 height 15
click at [455, 303] on p "He started to get better results." at bounding box center [735, 311] width 771 height 17
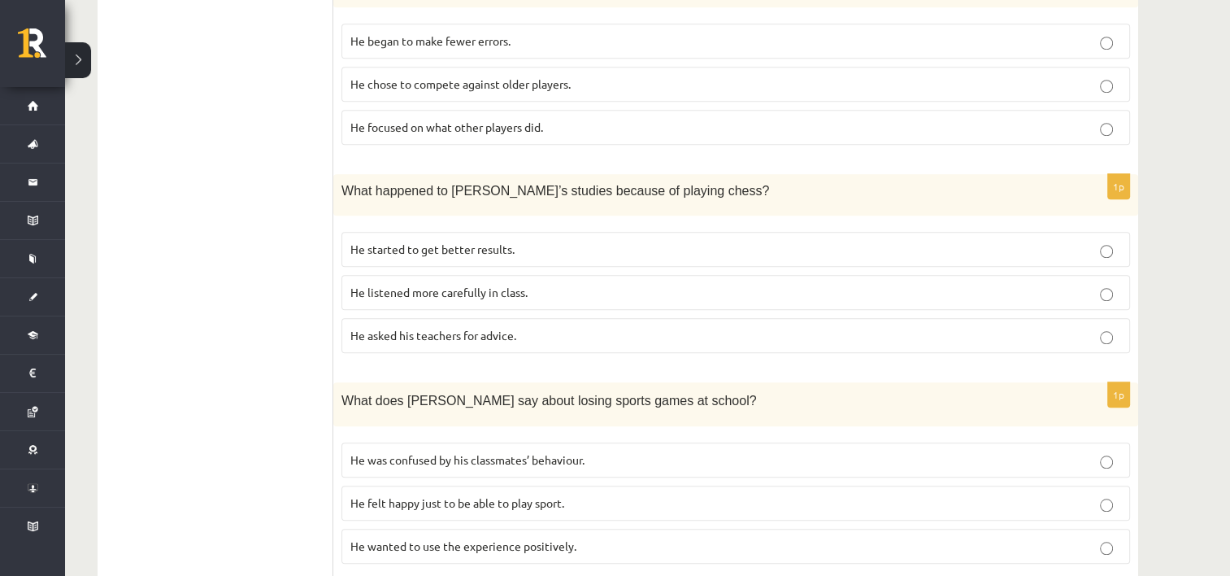
scroll to position [1456, 0]
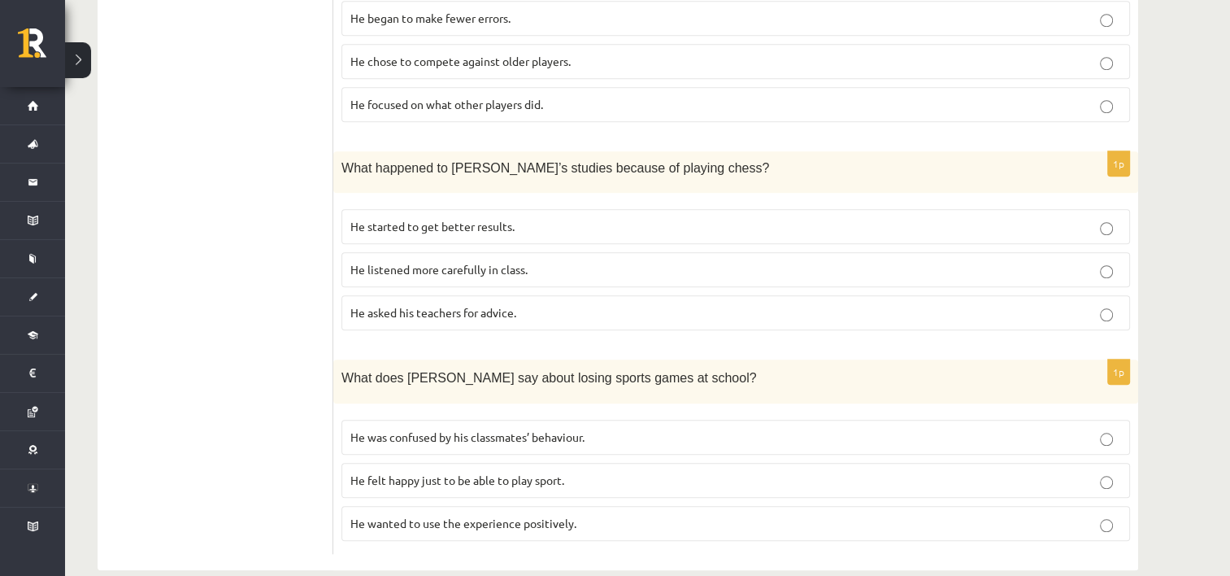
click at [423, 515] on p "He wanted to use the experience positively." at bounding box center [735, 523] width 771 height 17
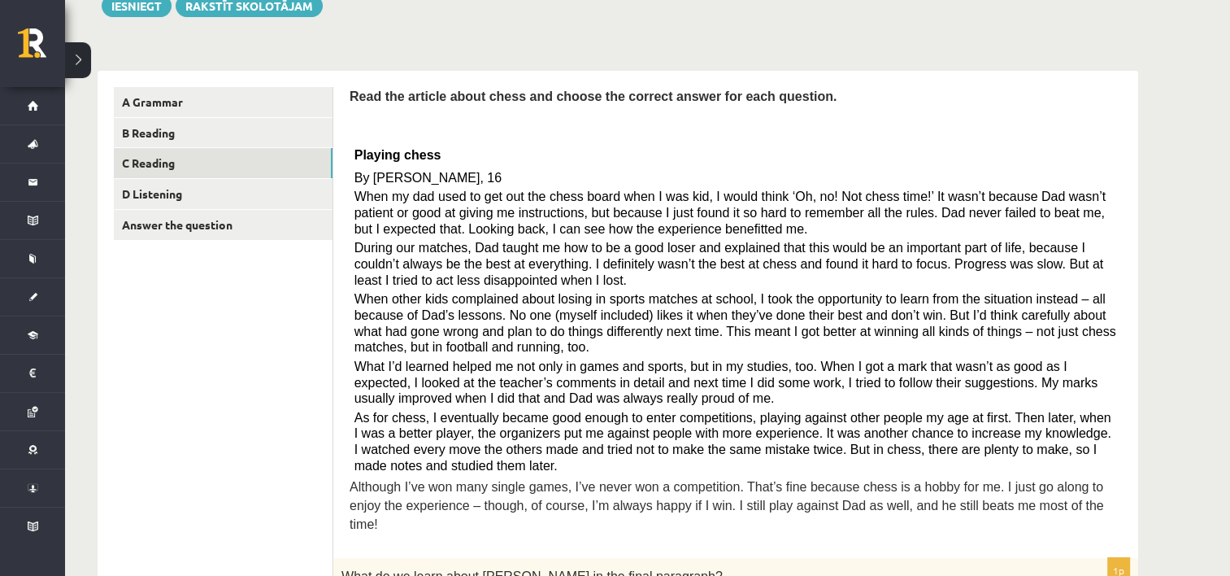
scroll to position [213, 0]
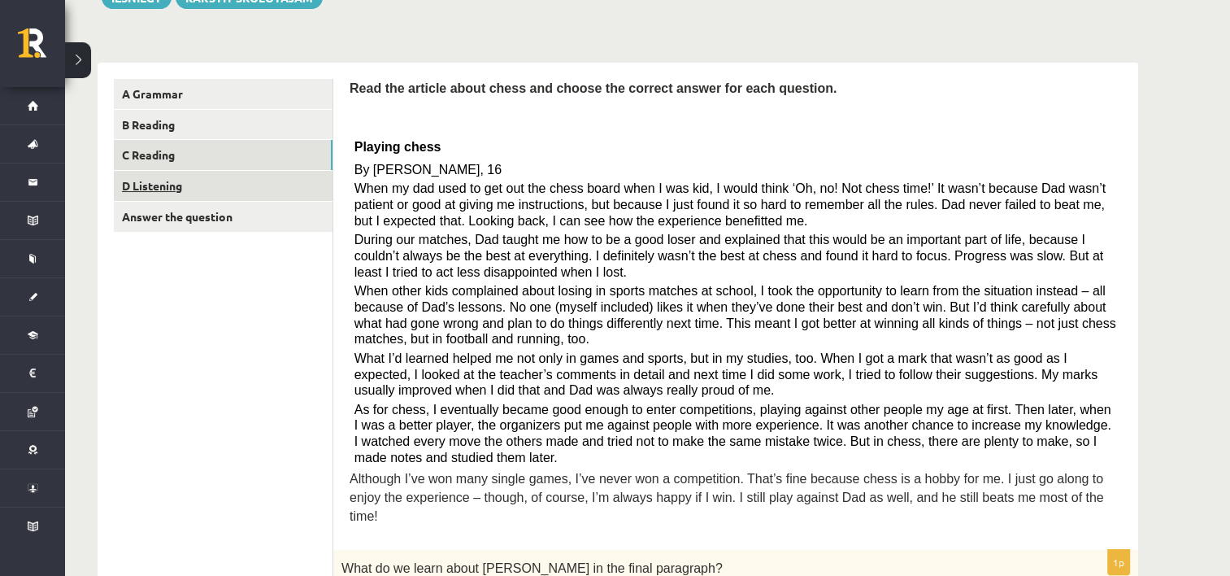
click at [172, 190] on link "D Listening" at bounding box center [223, 186] width 219 height 30
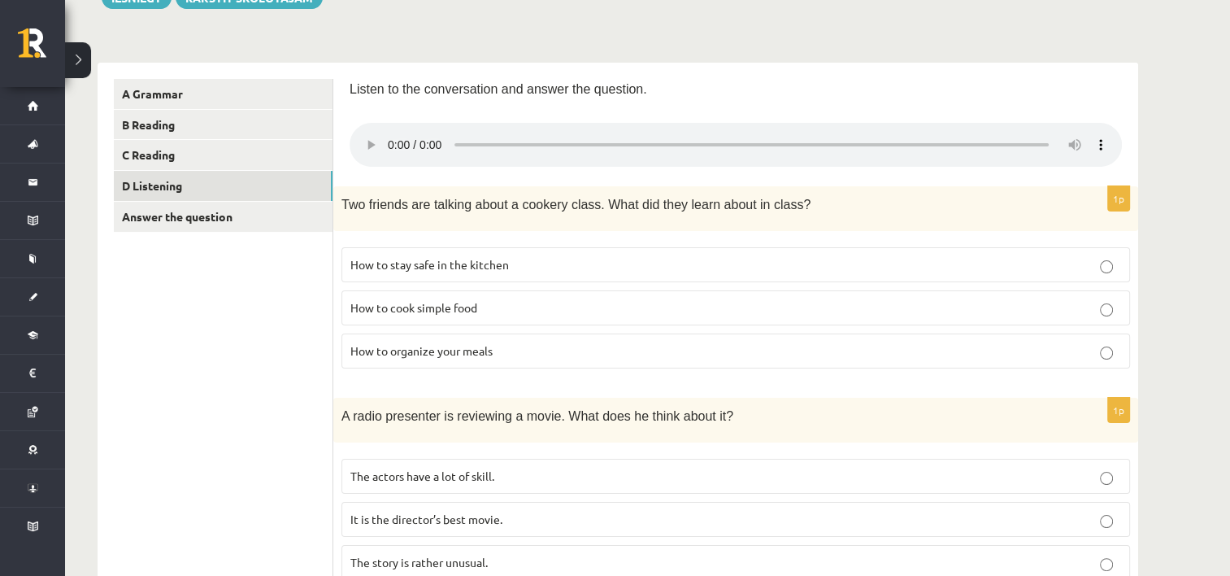
click at [442, 347] on span "How to organize your meals" at bounding box center [421, 350] width 142 height 15
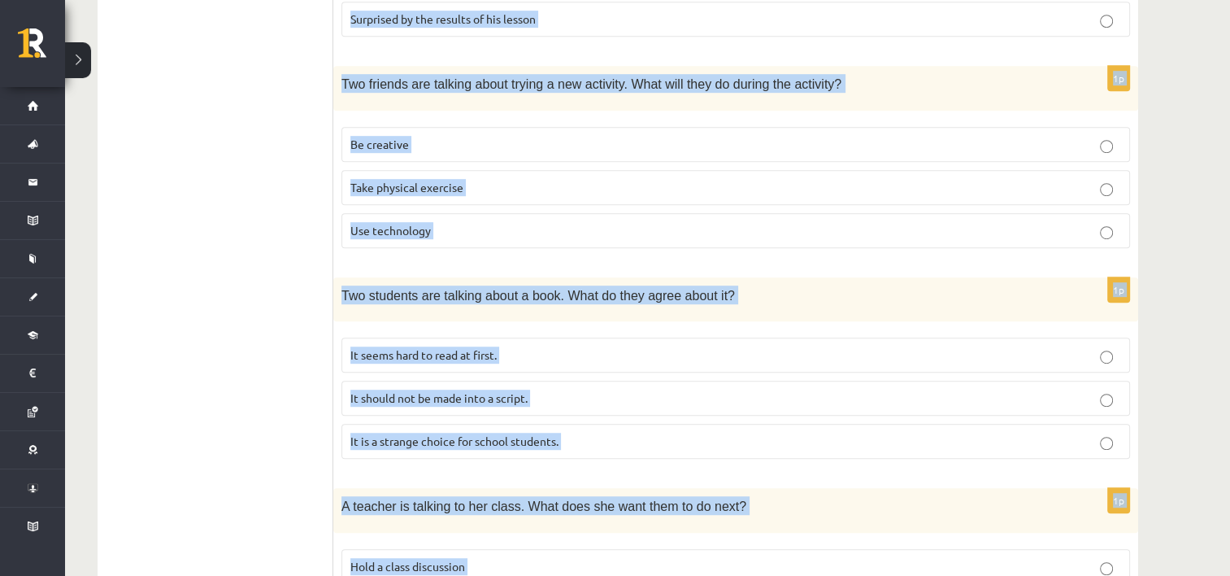
scroll to position [1116, 0]
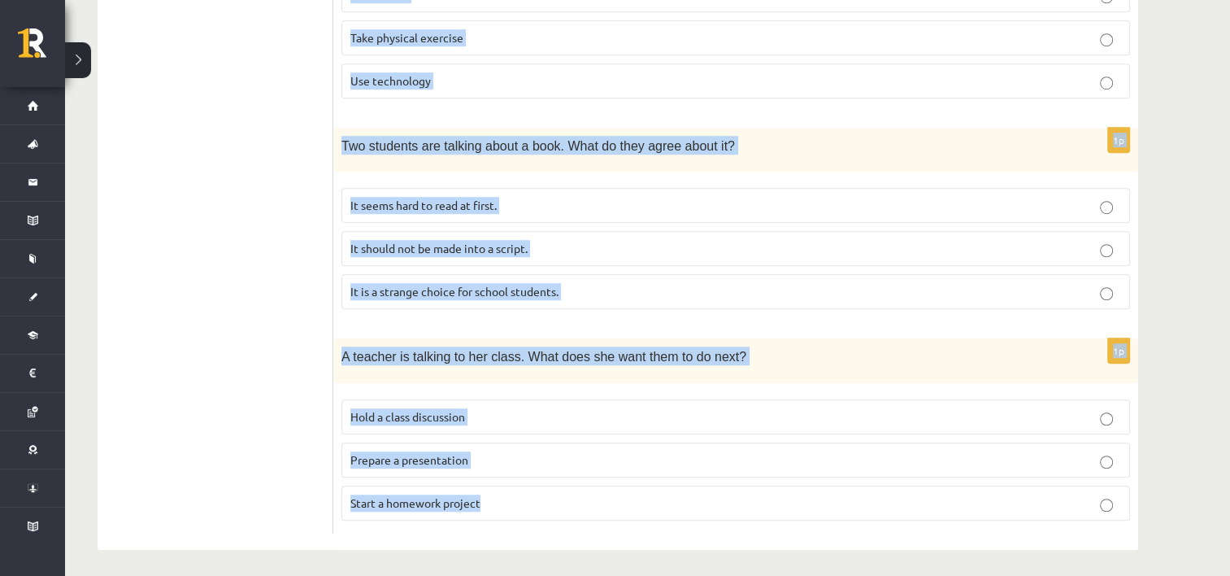
drag, startPoint x: 350, startPoint y: 296, endPoint x: 832, endPoint y: 556, distance: 547.0
copy form "Listen to the conversation and answer the question. 1p Two friends are talking …"
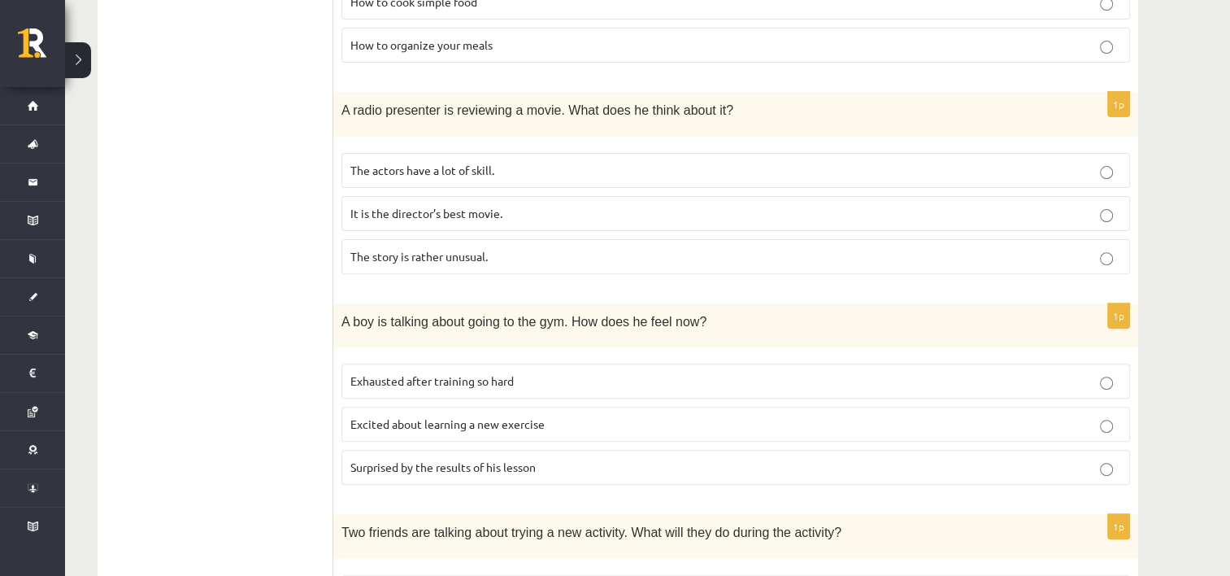
scroll to position [519, 0]
click at [374, 257] on span "The story is rather unusual." at bounding box center [418, 255] width 137 height 15
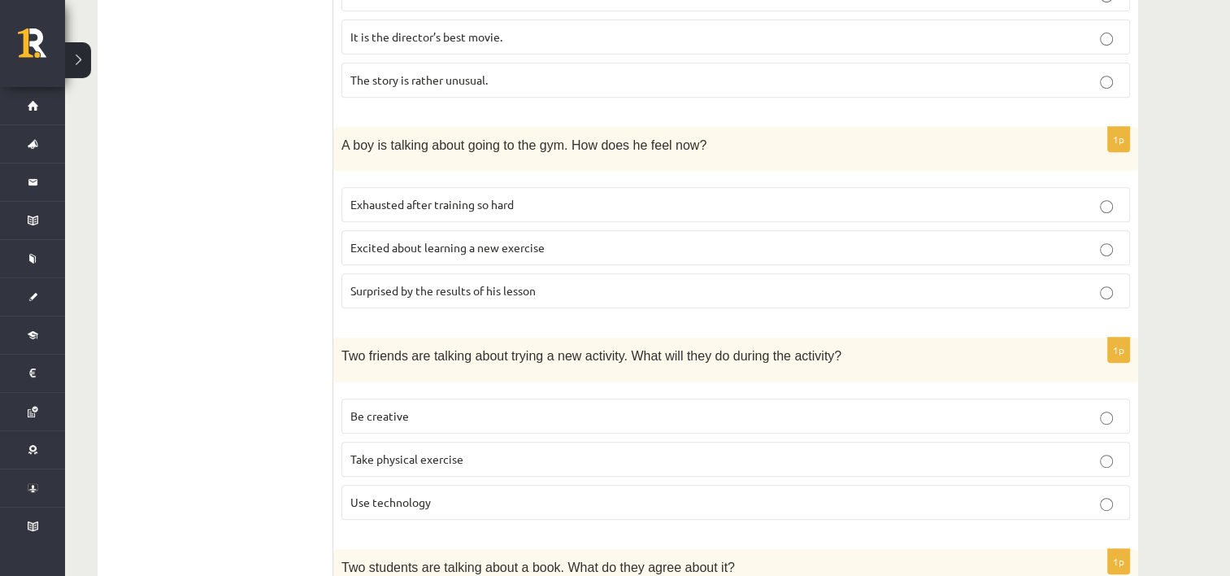
scroll to position [715, 0]
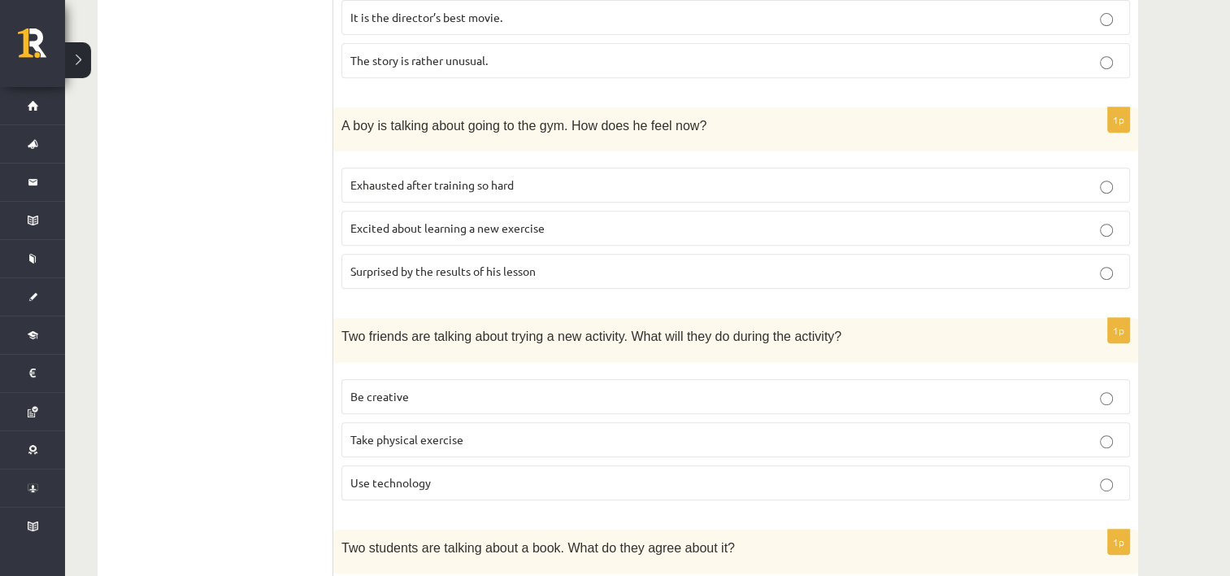
click at [376, 270] on span "Surprised by the results of his lesson" at bounding box center [442, 270] width 185 height 15
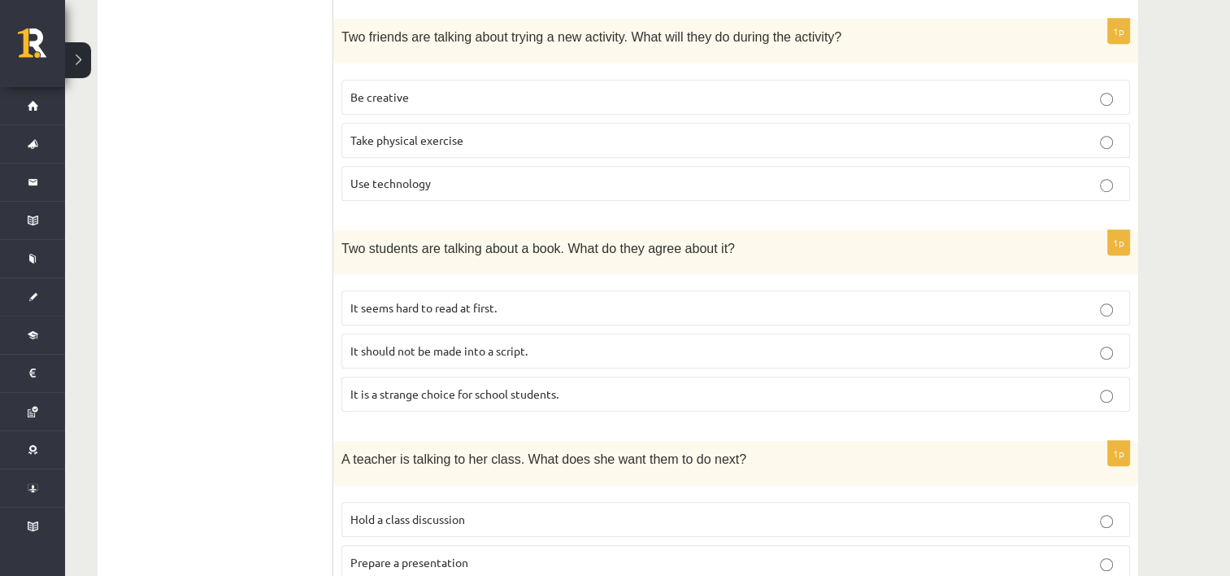
scroll to position [1010, 0]
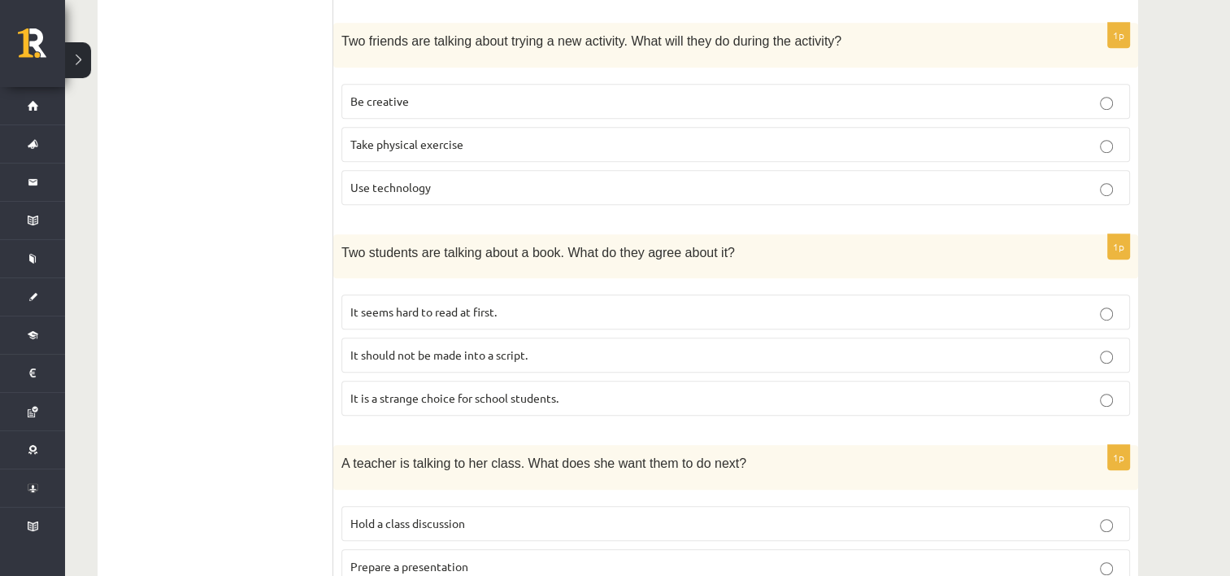
click at [375, 93] on span "Be creative" at bounding box center [379, 100] width 59 height 15
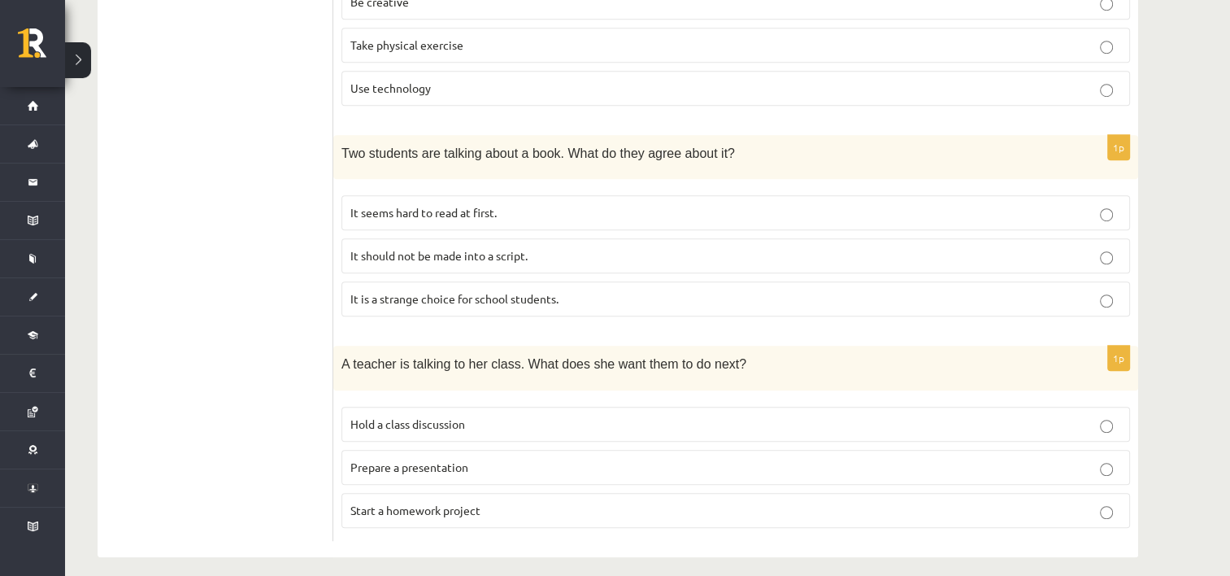
scroll to position [1116, 0]
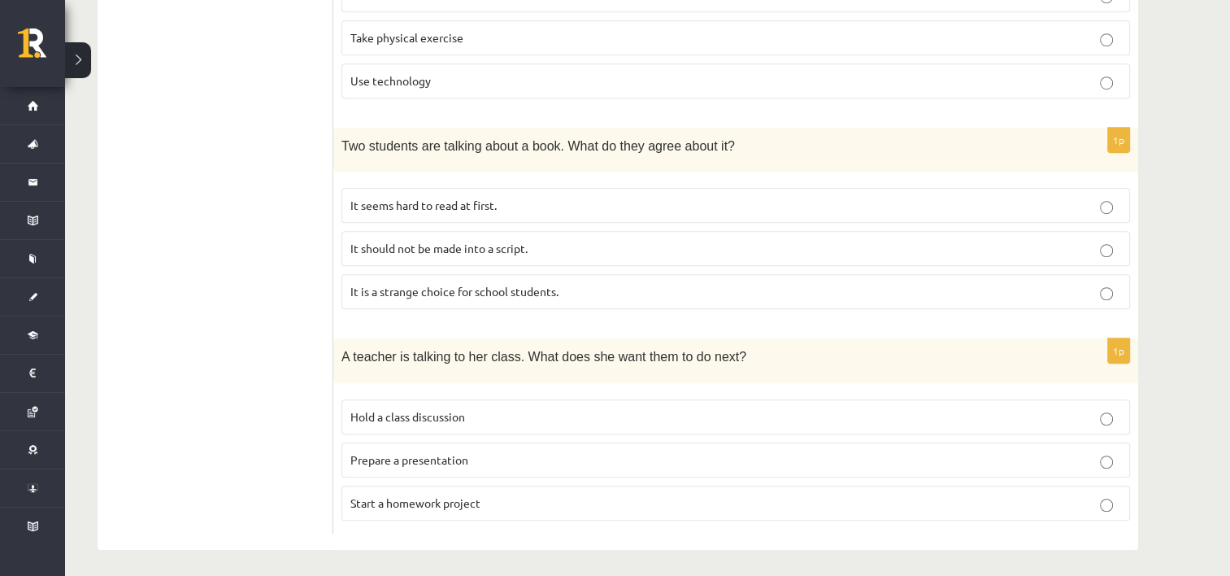
click at [509, 197] on p "It seems hard to read at first." at bounding box center [735, 205] width 771 height 17
click at [374, 461] on p "Prepare a presentation" at bounding box center [735, 459] width 771 height 17
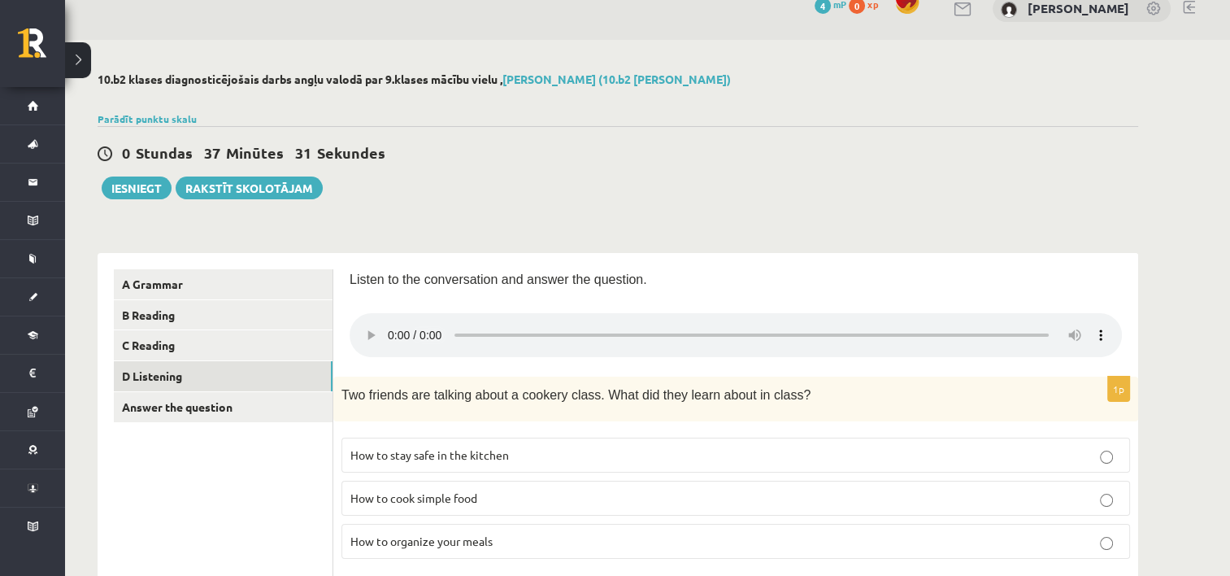
scroll to position [0, 0]
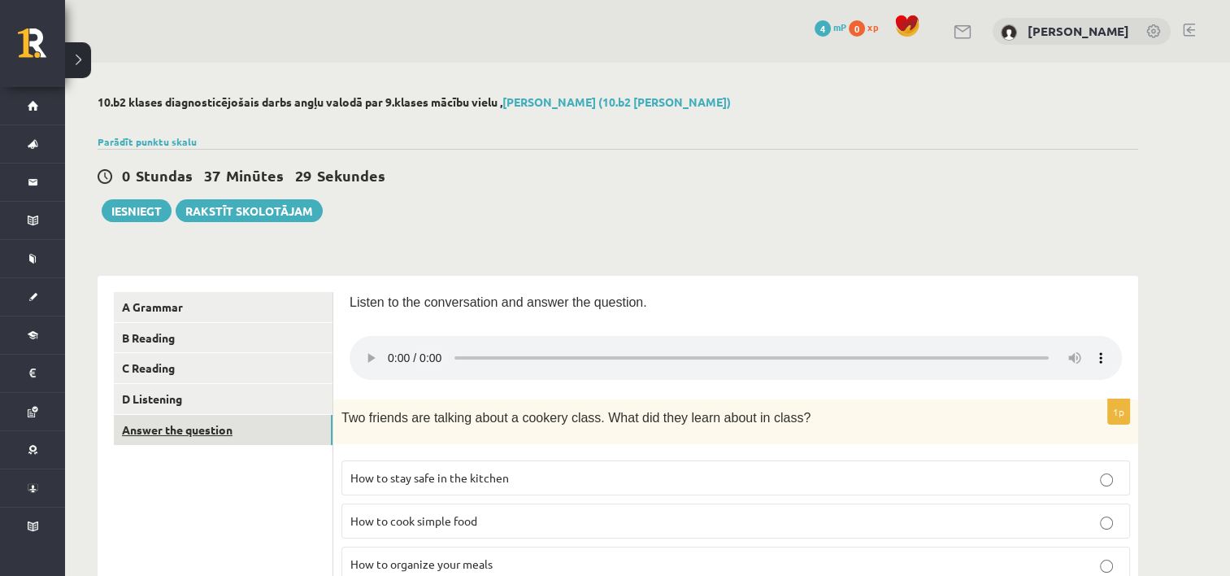
click at [216, 429] on link "Answer the question" at bounding box center [223, 430] width 219 height 30
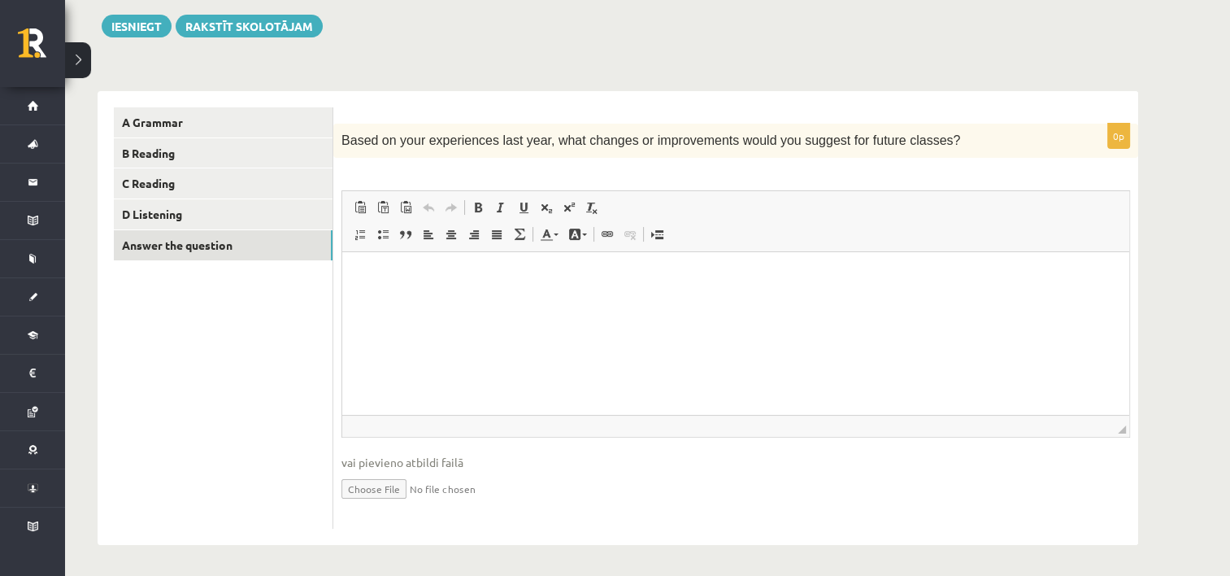
scroll to position [185, 0]
click at [593, 281] on p "Bagātinātā teksta redaktors, wiswyg-editor-user-answer-47024982746160" at bounding box center [735, 275] width 754 height 17
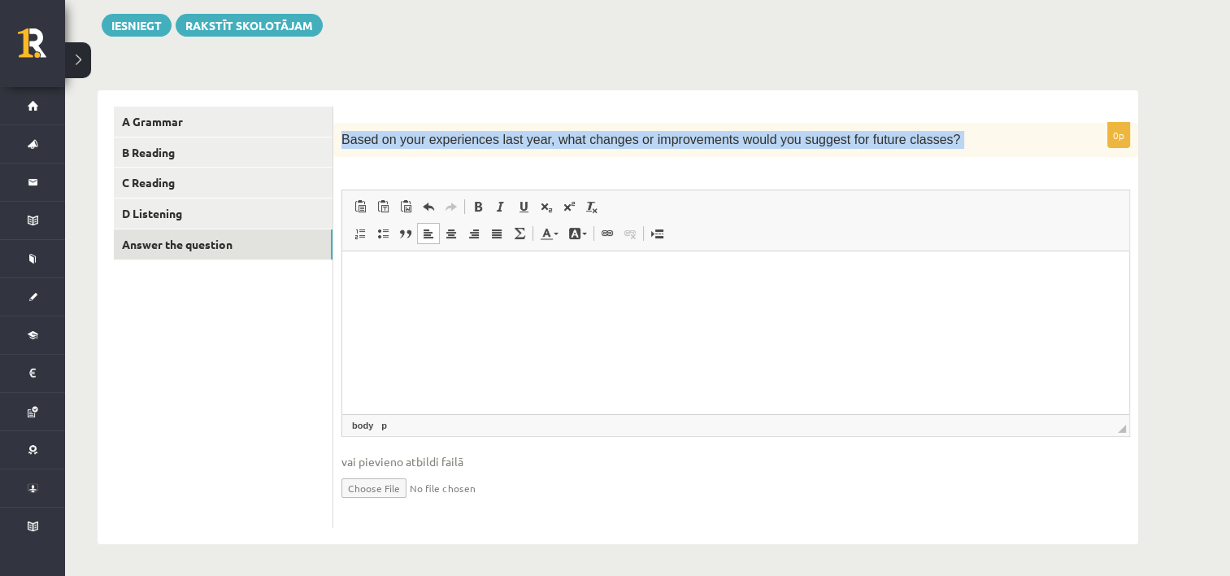
drag, startPoint x: 343, startPoint y: 140, endPoint x: 888, endPoint y: 161, distance: 545.9
click at [888, 161] on div "0p Based on your experiences last year, what changes or improvements would you …" at bounding box center [735, 325] width 805 height 405
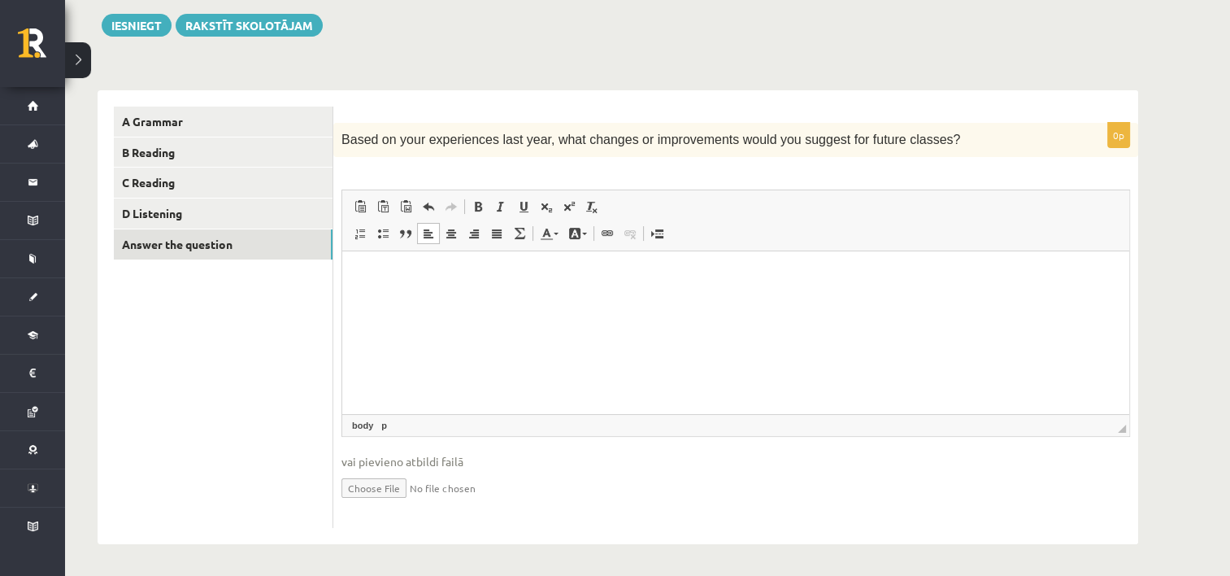
click at [459, 301] on html at bounding box center [735, 276] width 787 height 50
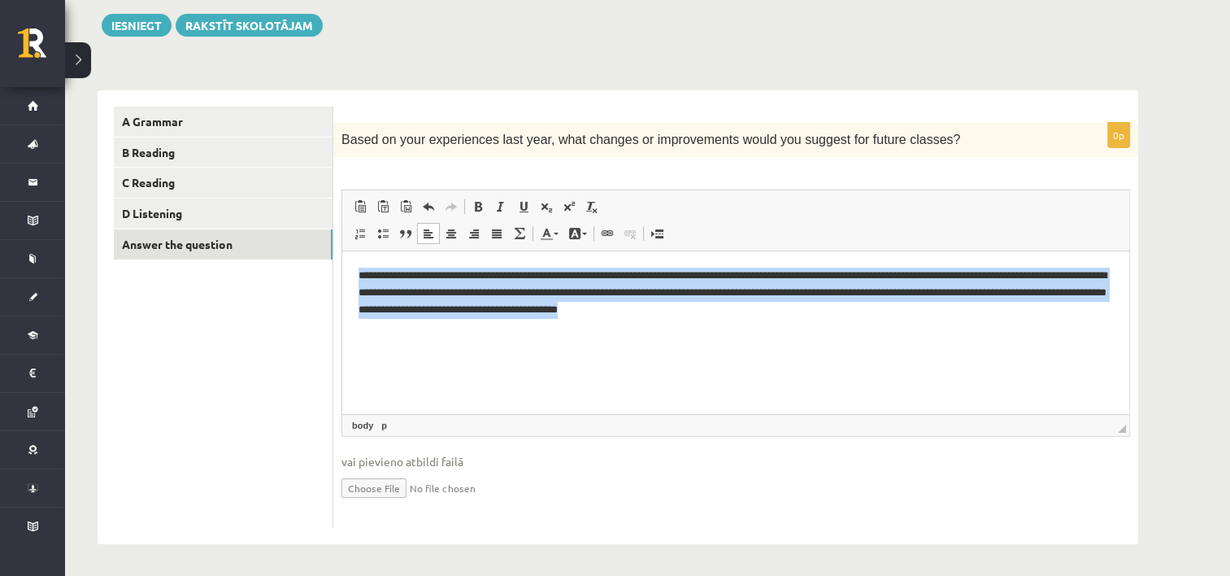
drag, startPoint x: 355, startPoint y: 273, endPoint x: 787, endPoint y: 328, distance: 435.2
click at [787, 328] on html "**********" at bounding box center [735, 292] width 787 height 83
drag, startPoint x: 526, startPoint y: 351, endPoint x: 405, endPoint y: 292, distance: 134.9
click at [405, 292] on p "**********" at bounding box center [735, 292] width 755 height 50
click at [406, 293] on p "**********" at bounding box center [735, 292] width 755 height 50
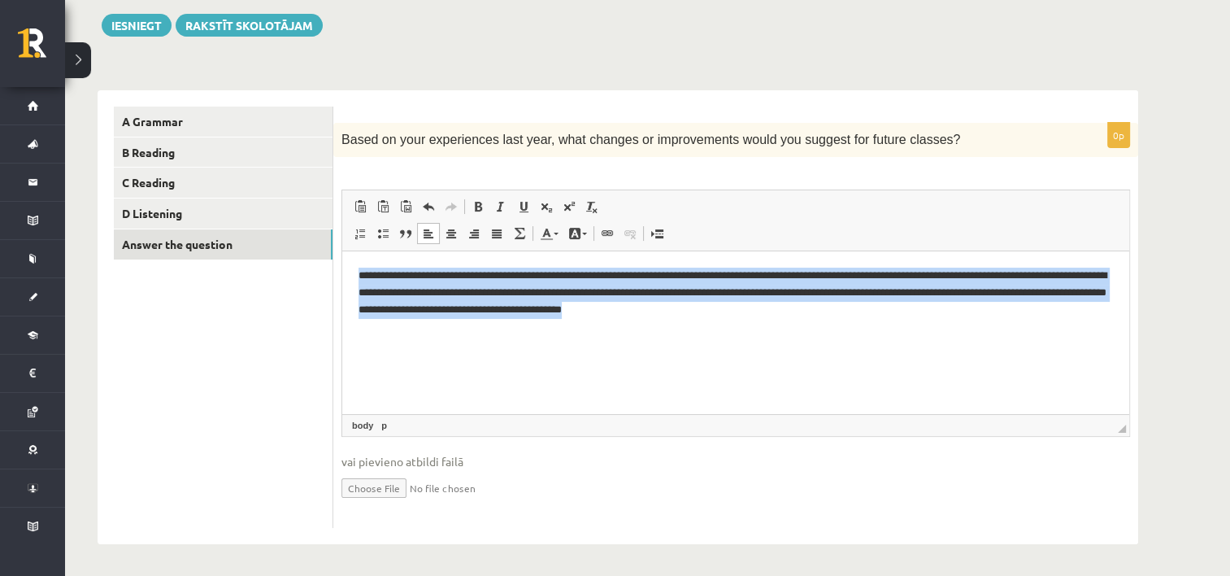
drag, startPoint x: 815, startPoint y: 314, endPoint x: 319, endPoint y: 250, distance: 499.1
click at [342, 251] on html "**********" at bounding box center [735, 292] width 787 height 83
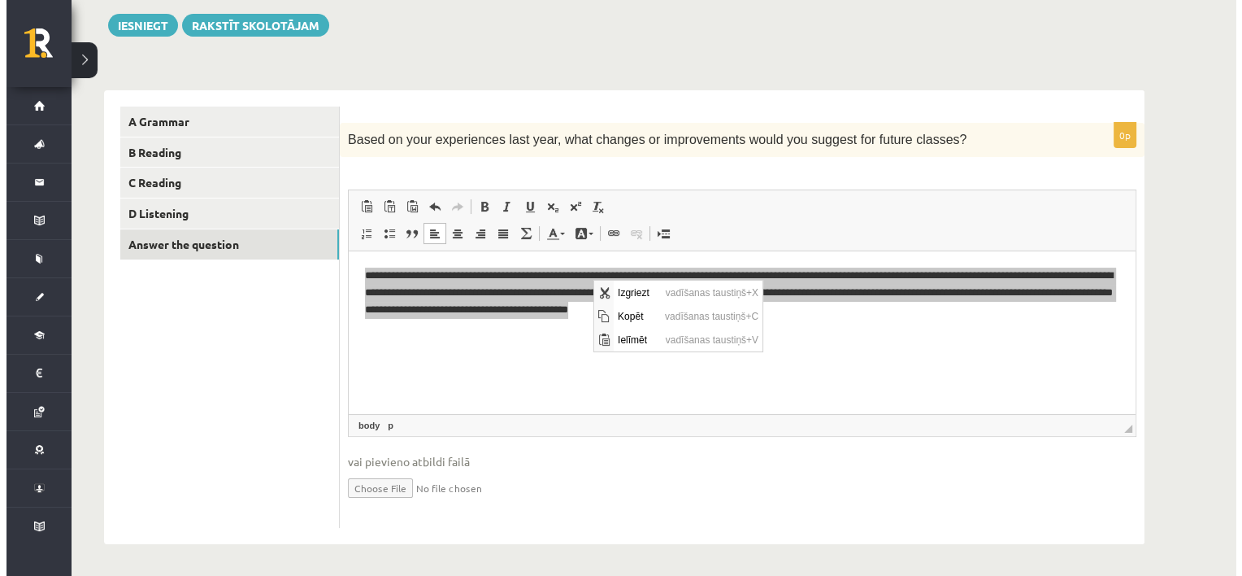
scroll to position [0, 0]
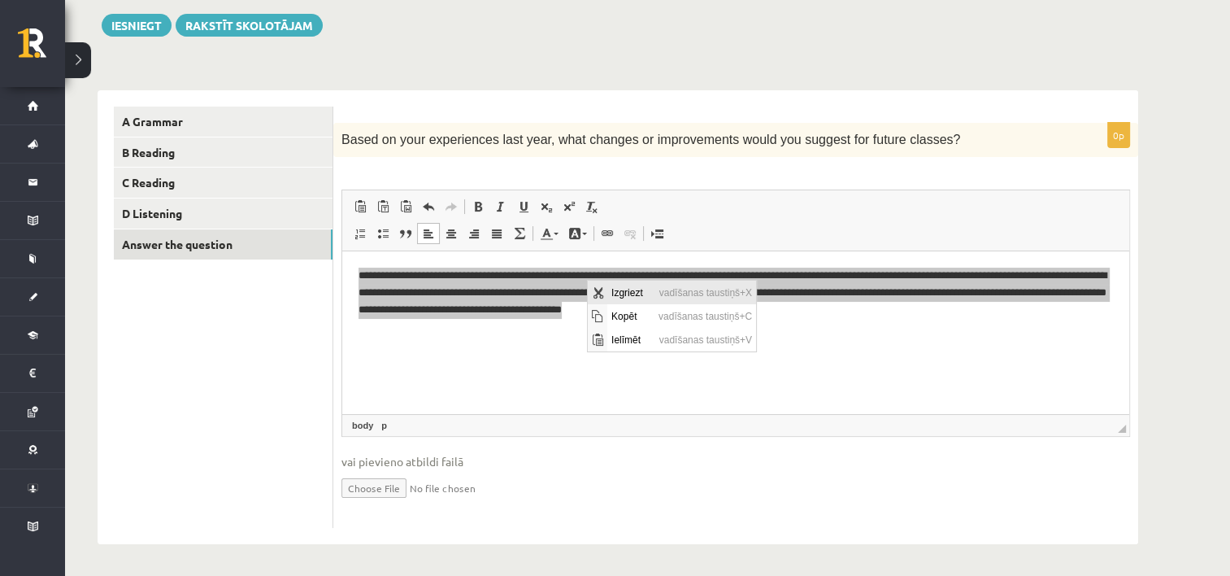
click at [594, 289] on span "Izgriezt" at bounding box center [596, 292] width 13 height 13
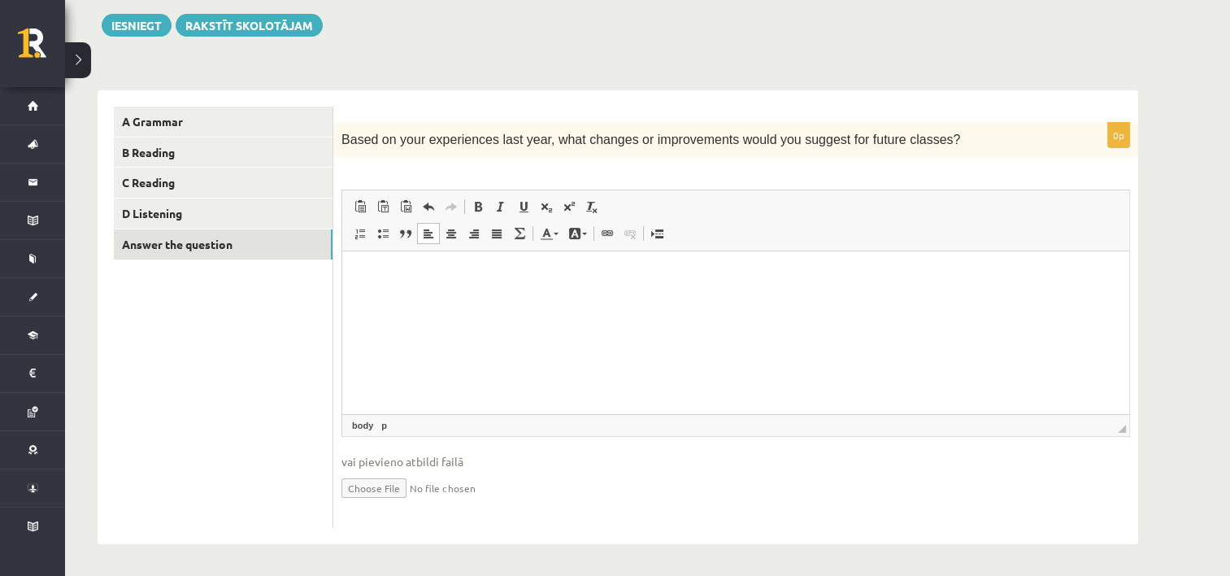
drag, startPoint x: 350, startPoint y: 260, endPoint x: 437, endPoint y: 284, distance: 90.9
click at [437, 284] on html at bounding box center [735, 276] width 787 height 50
click at [403, 295] on span "Ielīmēt" at bounding box center [419, 293] width 46 height 24
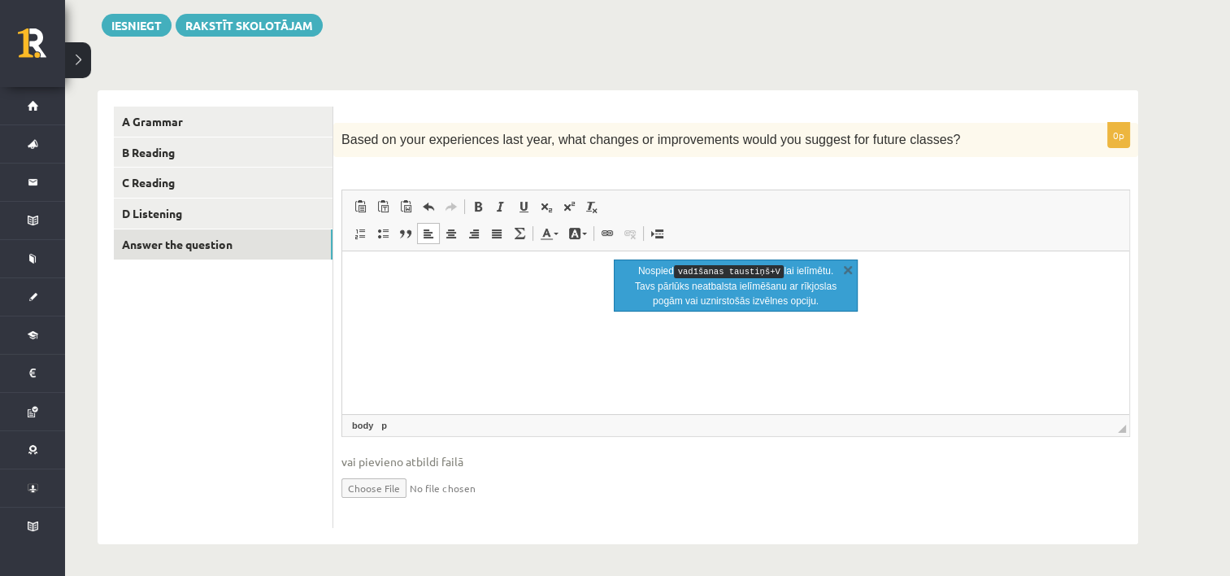
click at [411, 298] on html at bounding box center [735, 276] width 787 height 50
click at [851, 269] on link "X" at bounding box center [848, 269] width 16 height 16
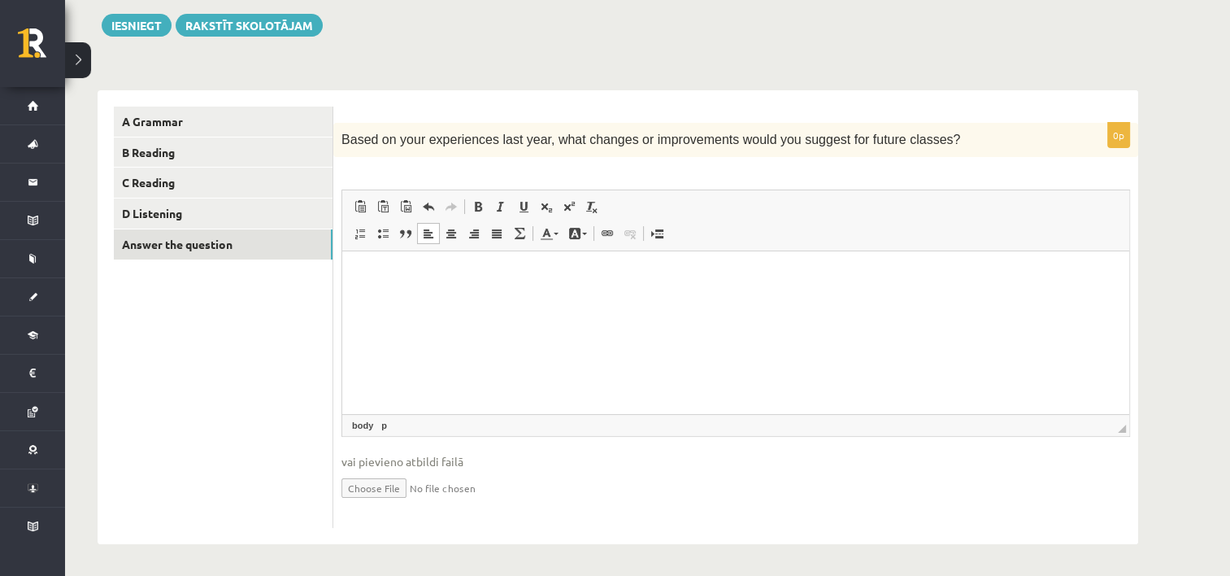
click at [532, 301] on html at bounding box center [735, 276] width 787 height 50
drag, startPoint x: 532, startPoint y: 328, endPoint x: 371, endPoint y: 338, distance: 160.5
drag, startPoint x: 371, startPoint y: 338, endPoint x: 476, endPoint y: 374, distance: 110.0
click at [476, 301] on html at bounding box center [735, 276] width 787 height 50
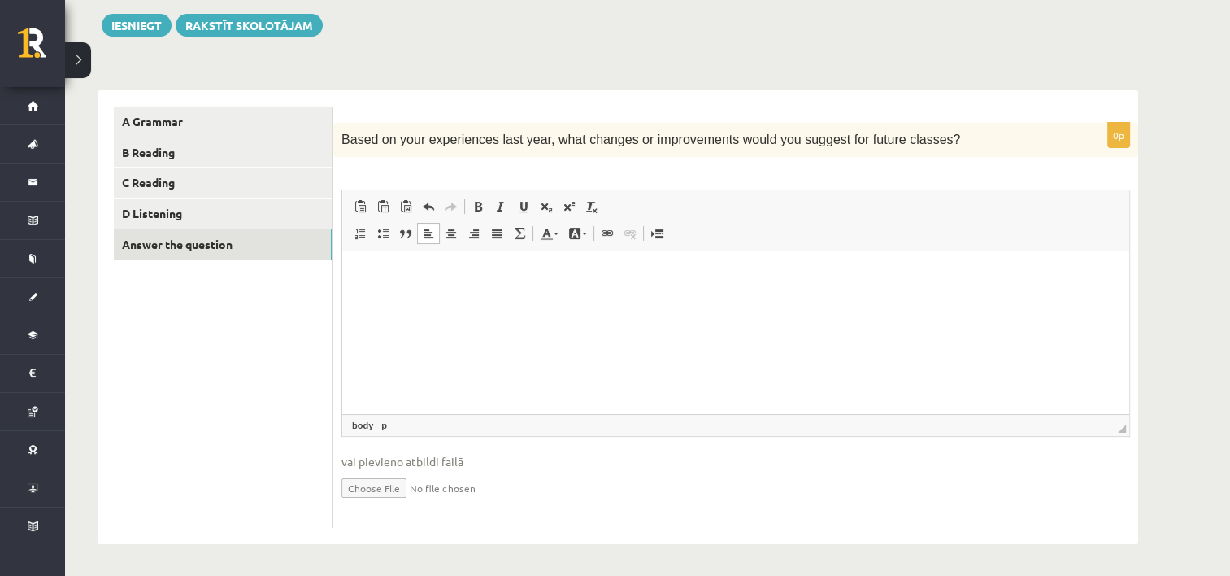
click at [476, 301] on html at bounding box center [735, 276] width 787 height 50
drag, startPoint x: 426, startPoint y: 312, endPoint x: 367, endPoint y: 272, distance: 71.5
click at [367, 272] on p "Bagātinātā teksta redaktors, wiswyg-editor-user-answer-47024982746160" at bounding box center [735, 275] width 754 height 17
click at [358, 276] on html at bounding box center [735, 276] width 787 height 50
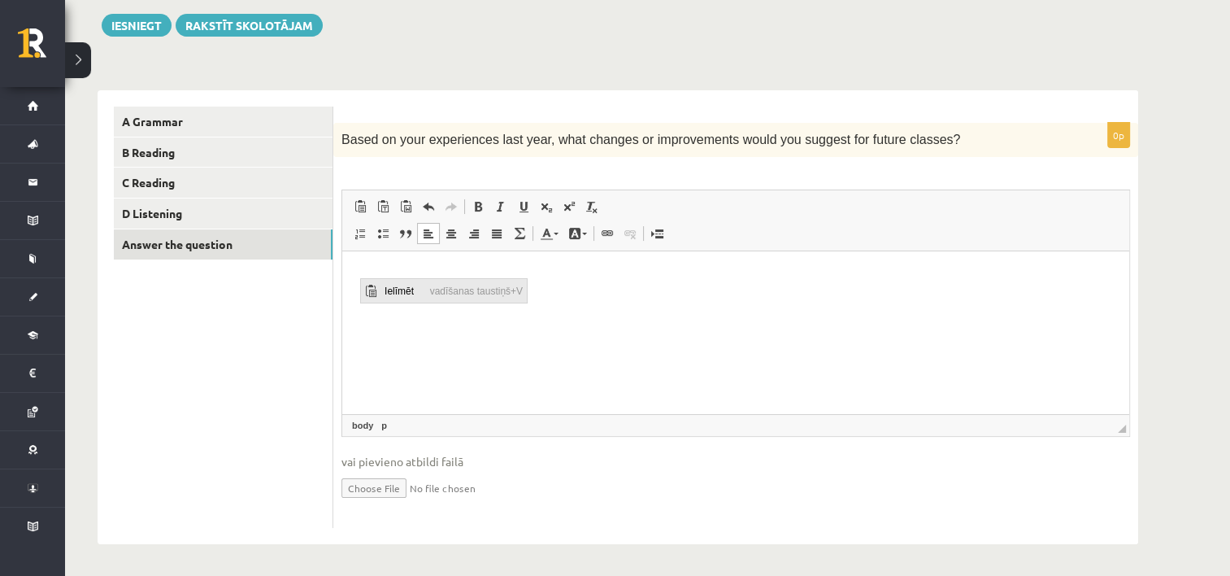
drag, startPoint x: 720, startPoint y: 558, endPoint x: 360, endPoint y: 284, distance: 453.0
click at [360, 284] on span "Ielīmēt" at bounding box center [370, 291] width 20 height 24
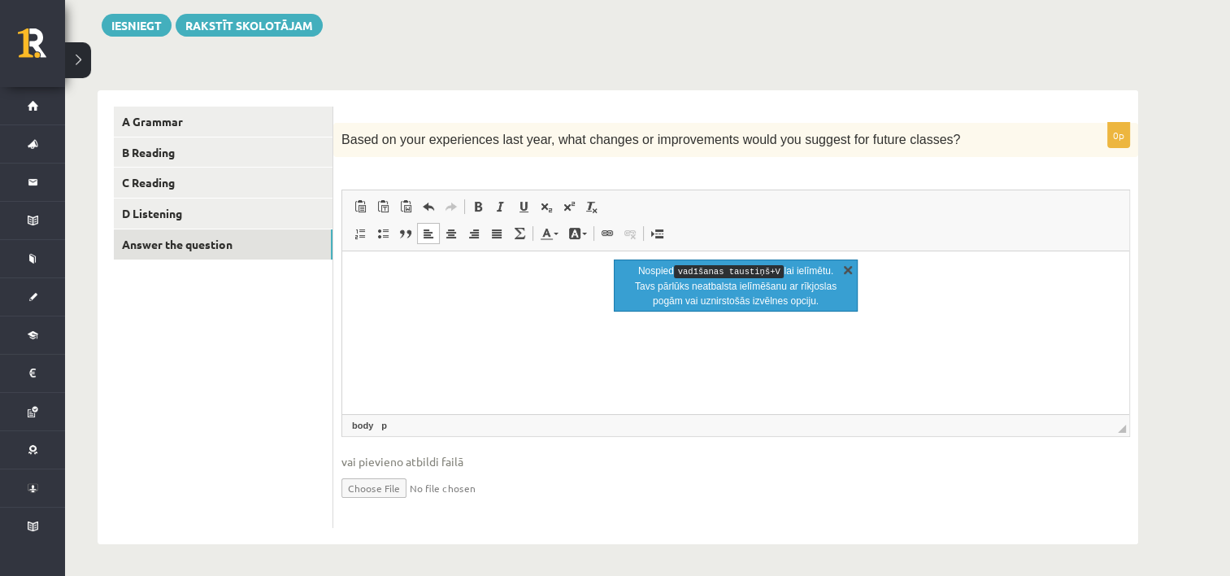
click at [846, 272] on link "X" at bounding box center [848, 269] width 16 height 16
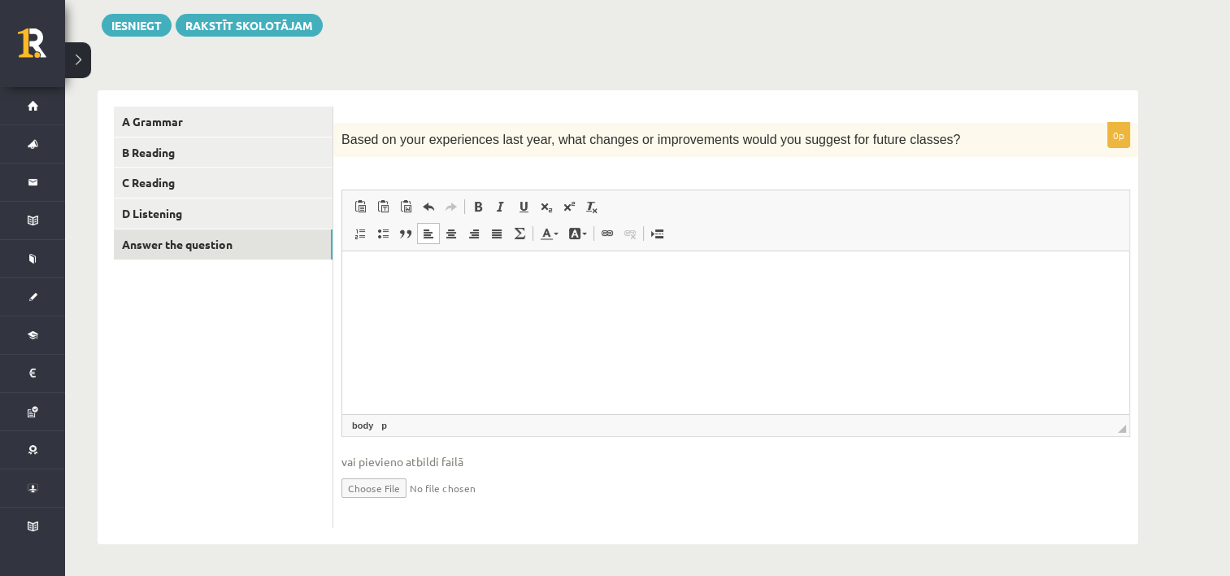
drag, startPoint x: 55, startPoint y: 15, endPoint x: 339, endPoint y: 361, distance: 447.0
click at [339, 361] on div "0p Based on your experiences last year, what changes or improvements would you …" at bounding box center [735, 325] width 805 height 405
click at [389, 205] on span at bounding box center [382, 206] width 13 height 13
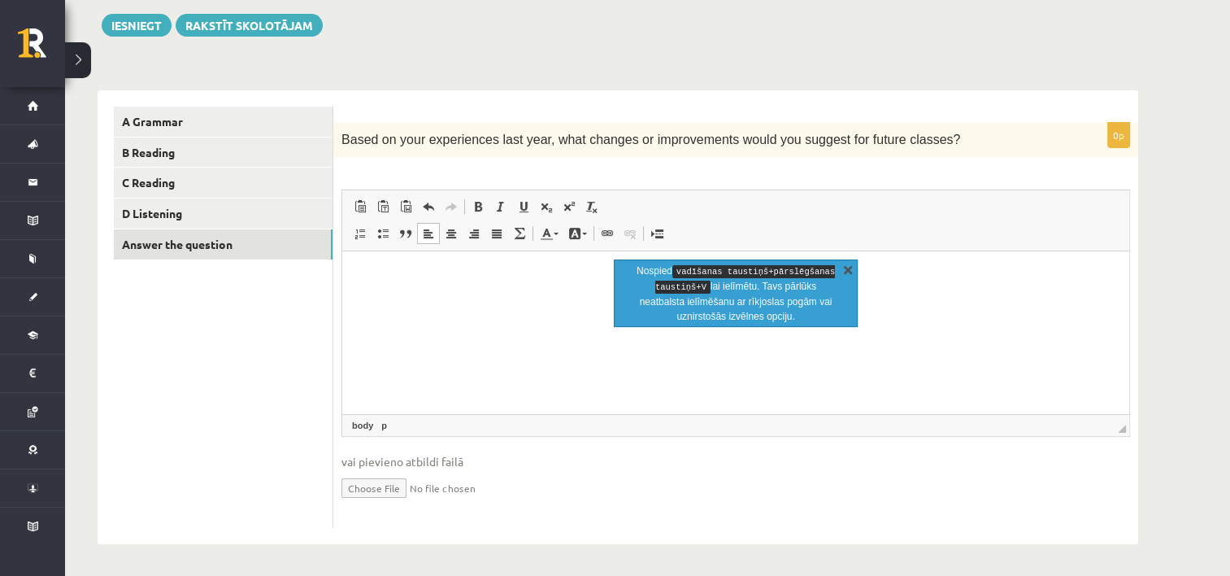
click at [847, 268] on link "X" at bounding box center [848, 269] width 16 height 16
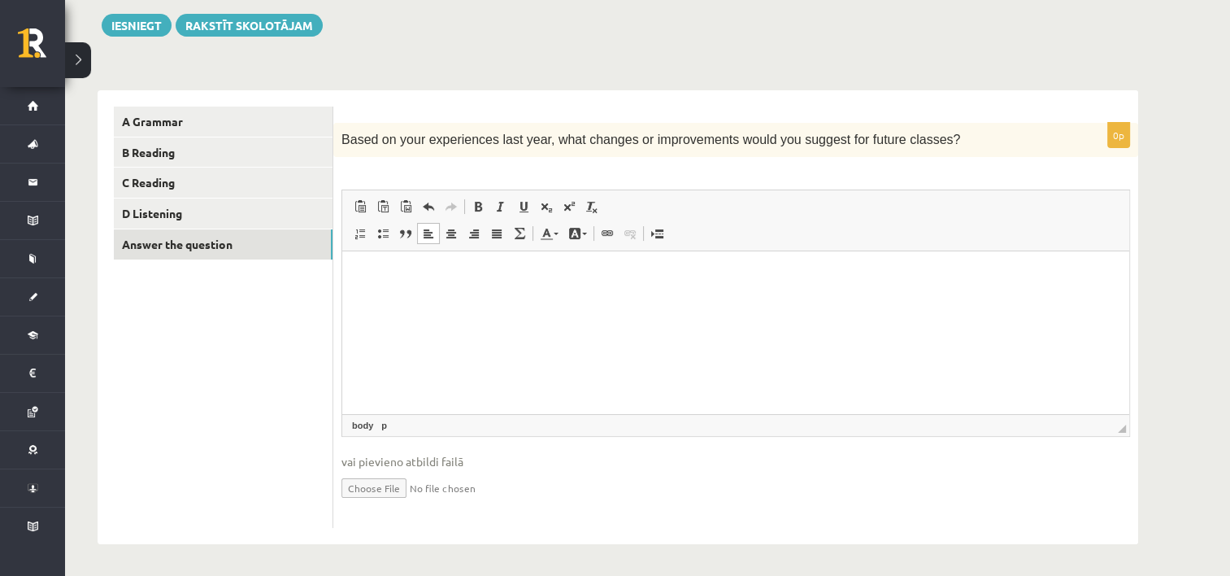
click at [384, 295] on html at bounding box center [735, 276] width 787 height 50
click at [378, 286] on html at bounding box center [735, 276] width 787 height 50
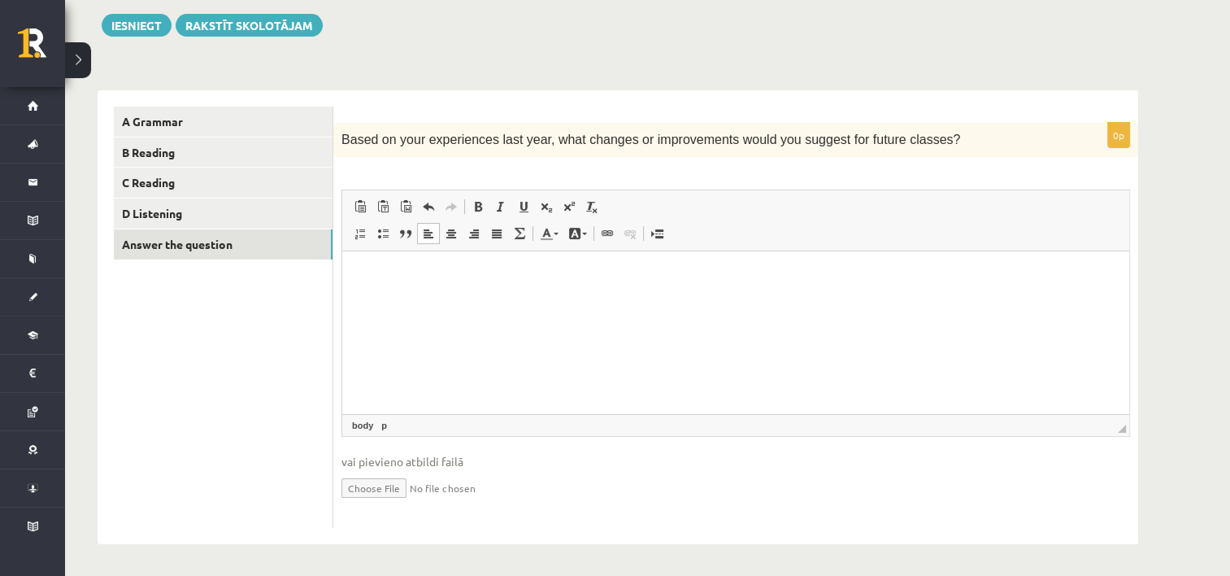
drag, startPoint x: 378, startPoint y: 286, endPoint x: 373, endPoint y: 297, distance: 11.6
click at [373, 297] on html at bounding box center [735, 276] width 787 height 50
click at [374, 272] on p "Bagātinātā teksta redaktors, wiswyg-editor-user-answer-47024982746160" at bounding box center [735, 275] width 754 height 17
click at [366, 426] on link "body" at bounding box center [363, 425] width 28 height 15
click at [367, 282] on p "Bagātinātā teksta redaktors, wiswyg-editor-user-answer-47024982746160" at bounding box center [735, 275] width 754 height 17
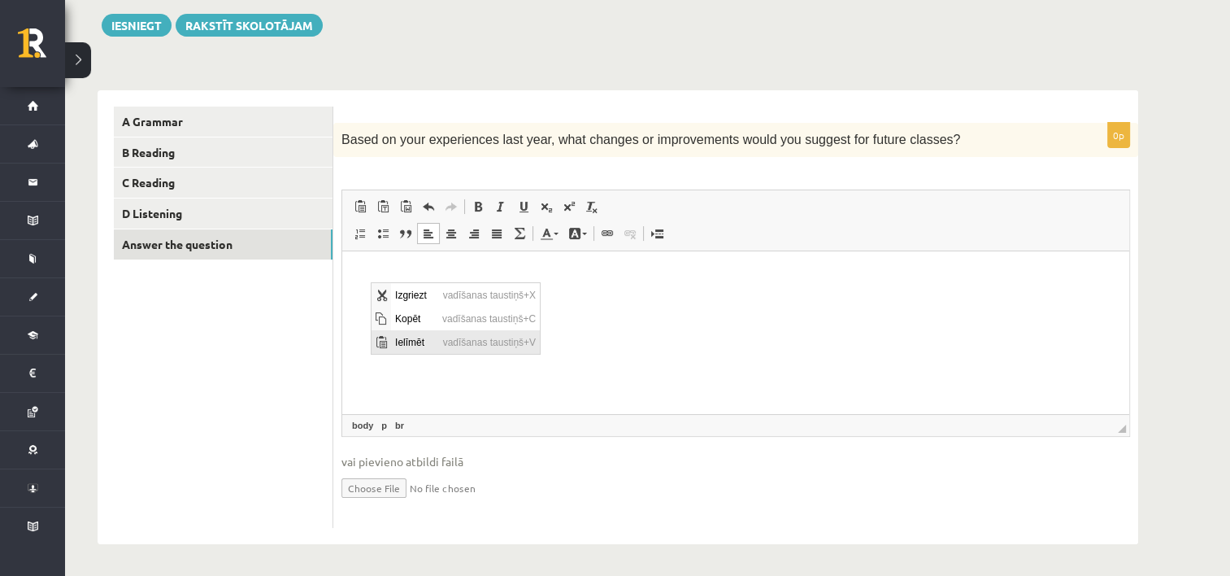
click at [393, 353] on span "Ielīmēt" at bounding box center [414, 342] width 48 height 24
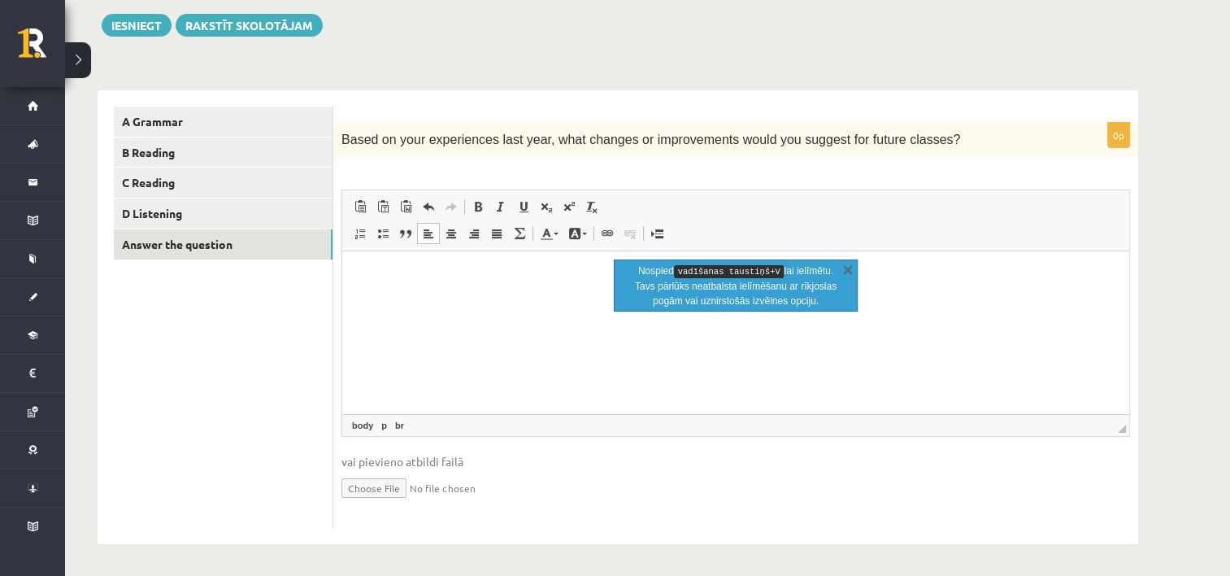
click at [833, 266] on p "Nospied vadīšanas taustiņš+V lai ielīmētu. Tavs pārlūks neatbalsta ielīmēšanu a…" at bounding box center [735, 285] width 205 height 45
click at [849, 272] on link "X" at bounding box center [848, 269] width 16 height 16
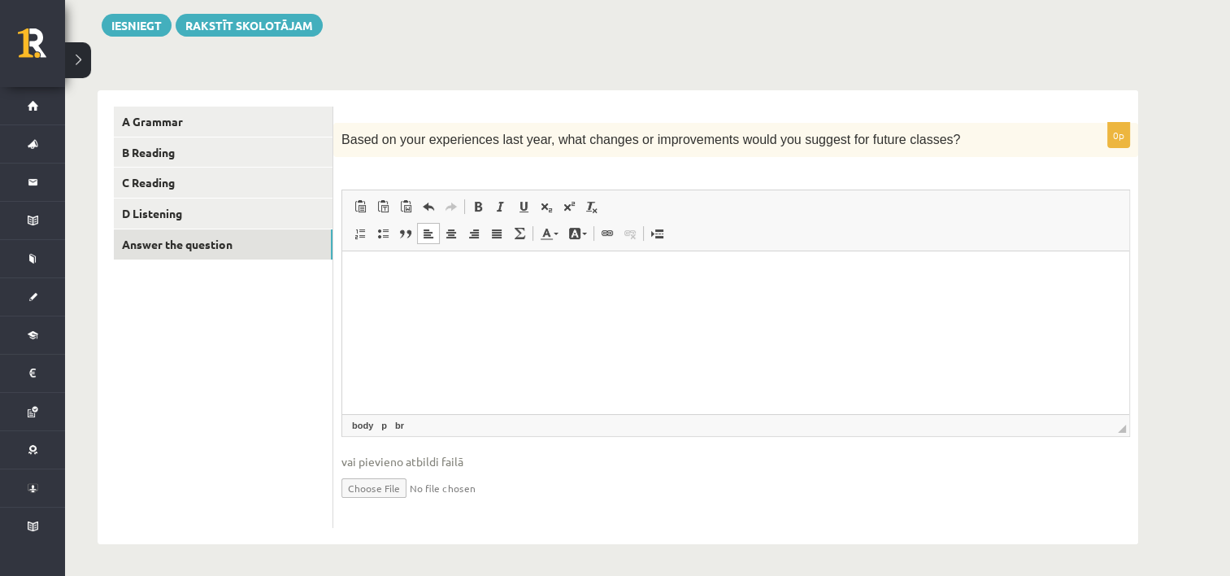
click at [421, 281] on p "Bagātinātā teksta redaktors, wiswyg-editor-user-answer-47024982746160" at bounding box center [735, 275] width 754 height 17
drag, startPoint x: 424, startPoint y: 285, endPoint x: 391, endPoint y: 284, distance: 32.5
click at [400, 285] on html at bounding box center [735, 276] width 787 height 50
click at [357, 275] on html at bounding box center [735, 276] width 787 height 50
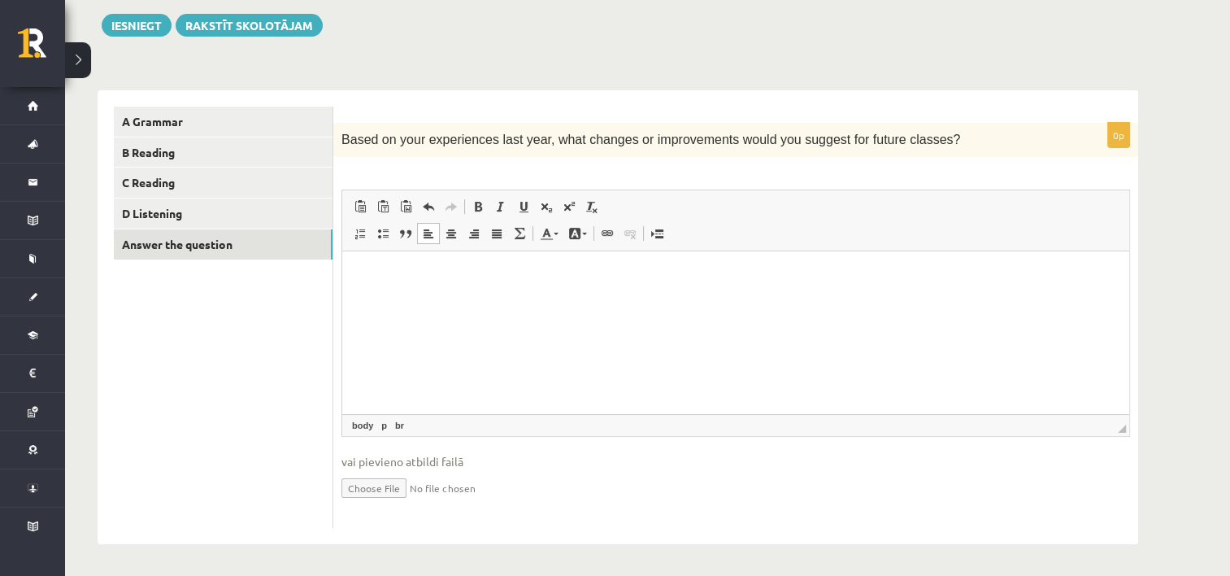
click at [357, 275] on html at bounding box center [735, 276] width 787 height 50
click at [351, 276] on html at bounding box center [735, 276] width 787 height 50
click at [361, 267] on p "Bagātinātā teksta redaktors, wiswyg-editor-user-answer-47024982746160" at bounding box center [735, 275] width 754 height 17
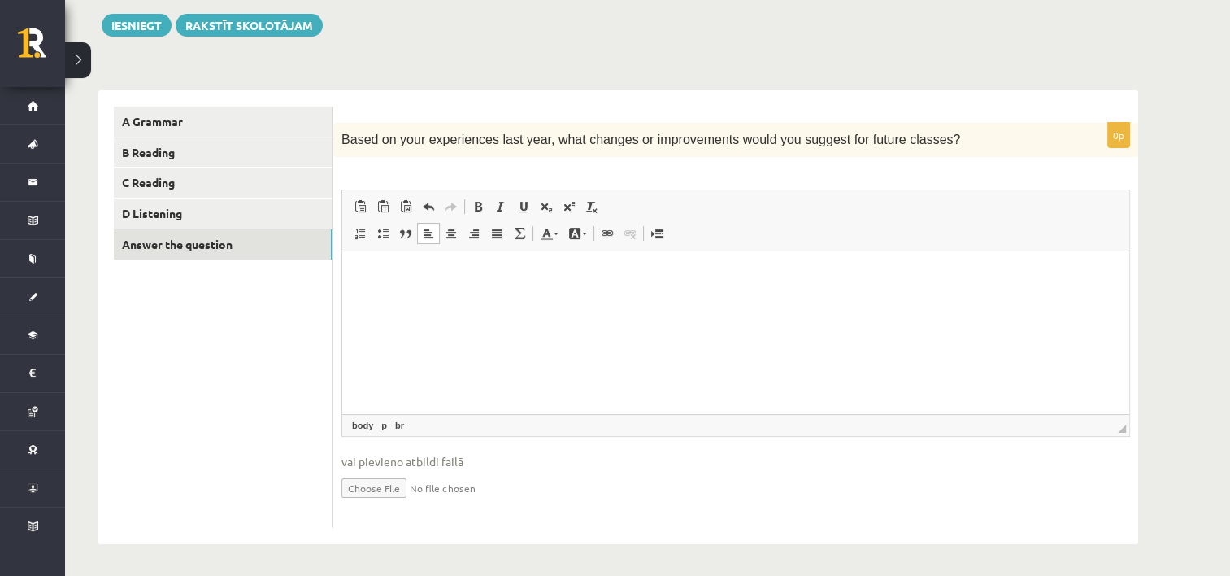
click at [693, 250] on span "Redaktora rīkjoslas Ielīmēt Klaviatūras saīsne vadīšanas taustiņš+V Ievietot kā…" at bounding box center [735, 220] width 787 height 61
click at [438, 268] on p "Bagātinātā teksta redaktors, wiswyg-editor-user-answer-47024982746160" at bounding box center [735, 275] width 754 height 17
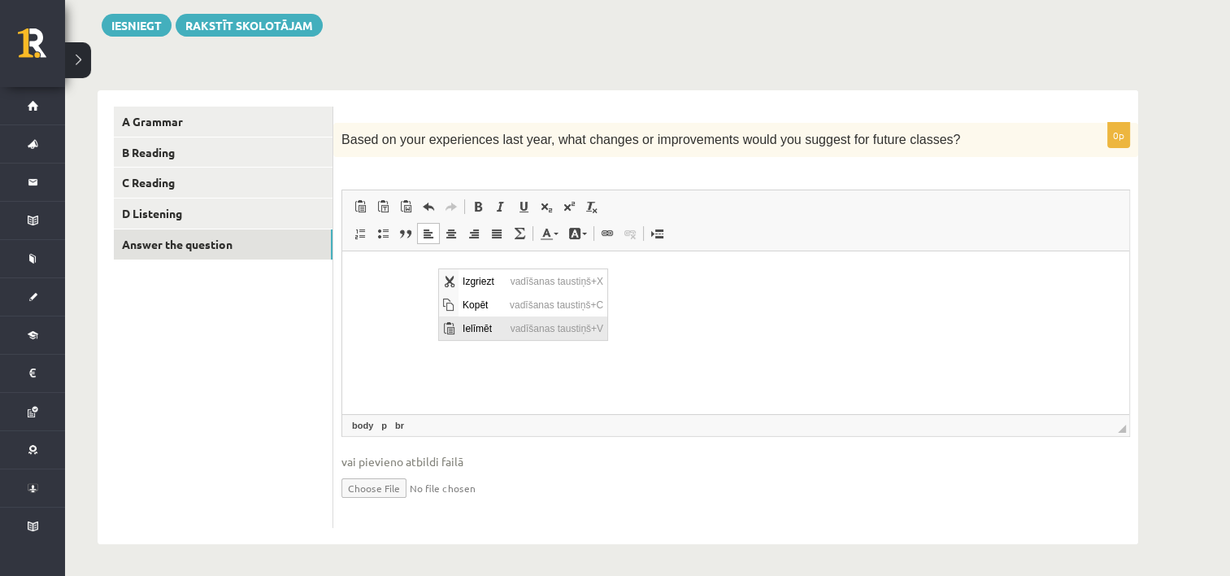
click at [456, 319] on span "Ielīmēt" at bounding box center [448, 328] width 20 height 24
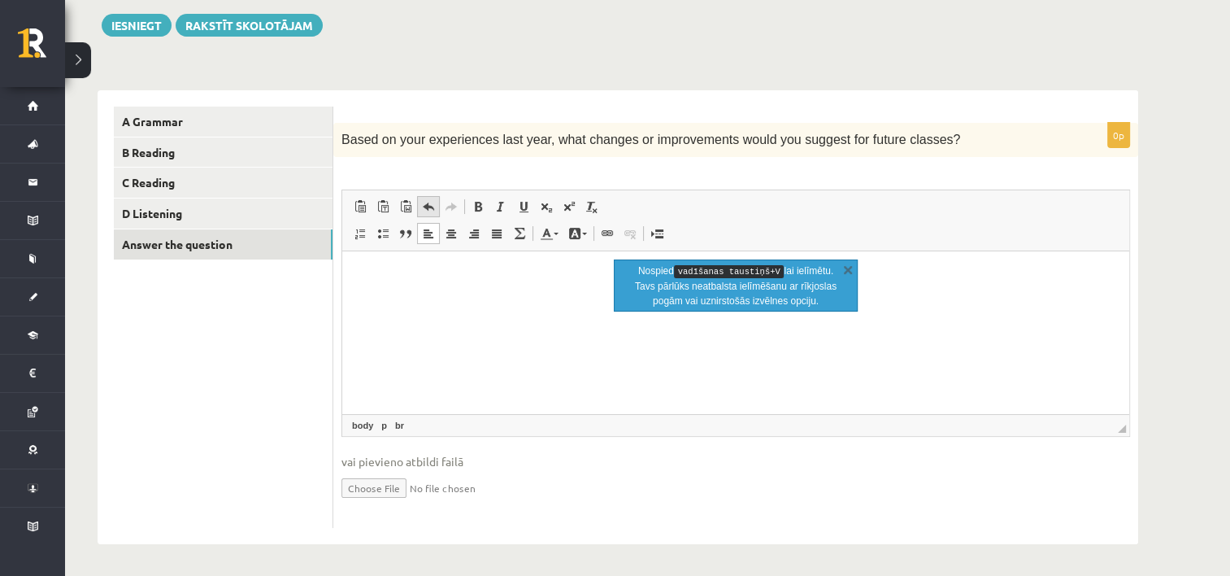
click at [436, 202] on link "Atcelt Klaviatūras saīsne vadīšanas taustiņš+Z" at bounding box center [428, 206] width 23 height 21
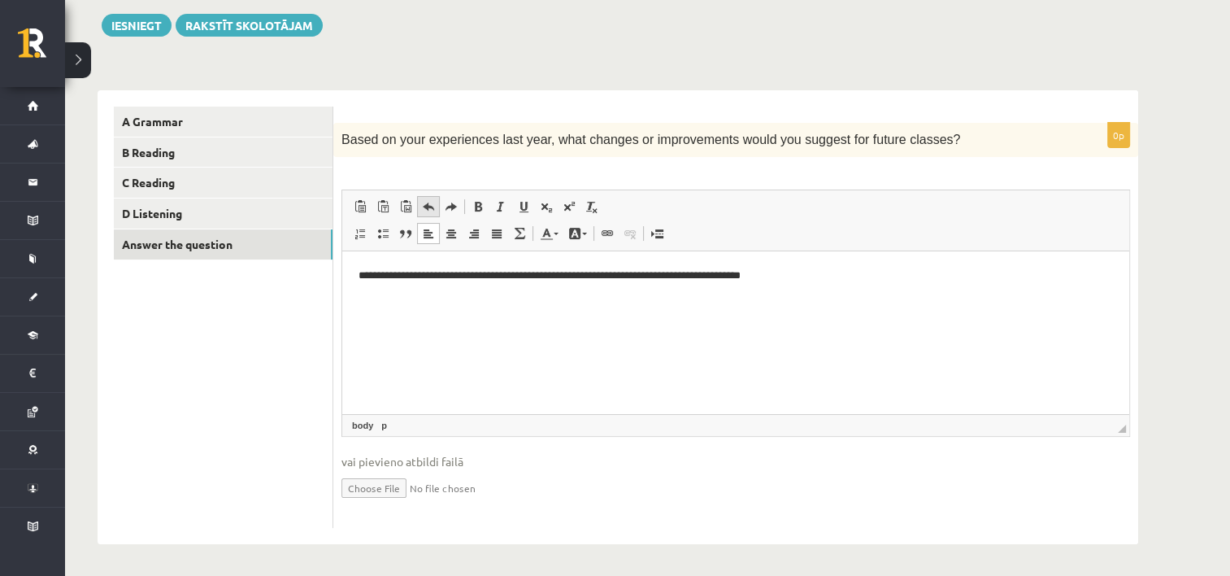
click at [436, 202] on link "Atcelt Klaviatūras saīsne vadīšanas taustiņš+Z" at bounding box center [428, 206] width 23 height 21
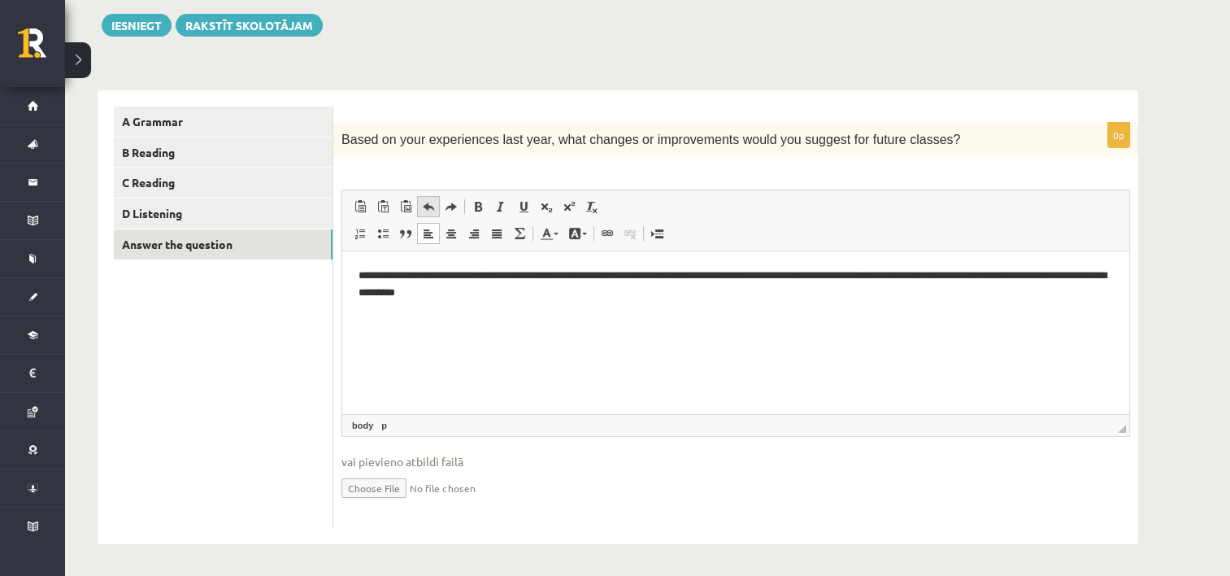
click at [436, 202] on link "Atcelt Klaviatūras saīsne vadīšanas taustiņš+Z" at bounding box center [428, 206] width 23 height 21
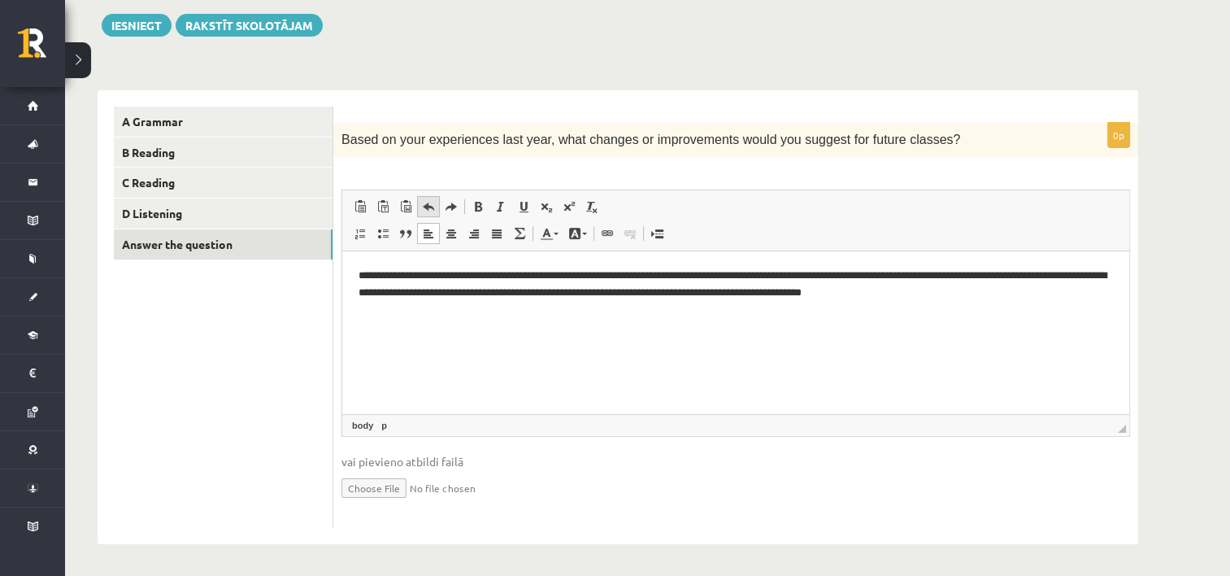
click at [436, 202] on link "Atcelt Klaviatūras saīsne vadīšanas taustiņš+Z" at bounding box center [428, 206] width 23 height 21
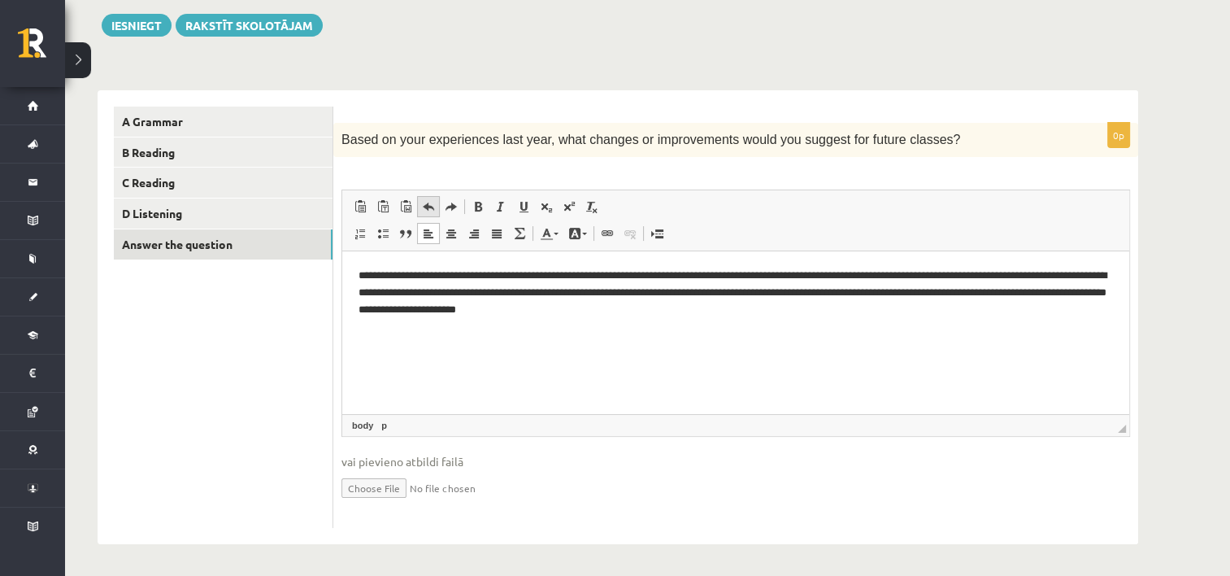
click at [436, 202] on link "Atcelt Klaviatūras saīsne vadīšanas taustiņš+Z" at bounding box center [428, 206] width 23 height 21
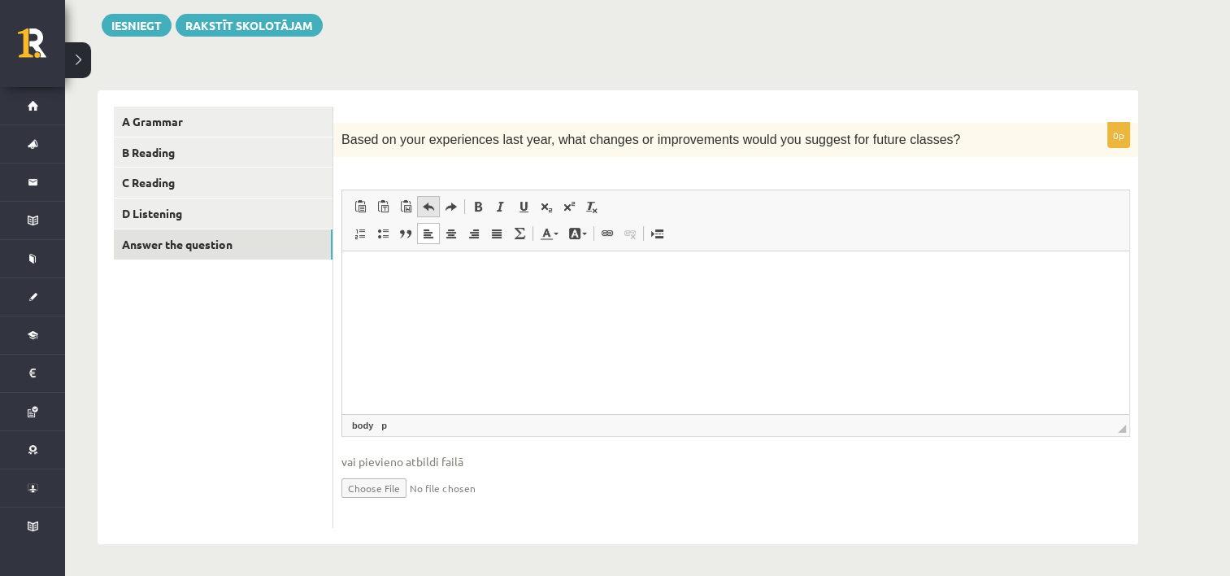
click at [436, 202] on link "Atcelt Klaviatūras saīsne vadīšanas taustiņš+Z" at bounding box center [428, 206] width 23 height 21
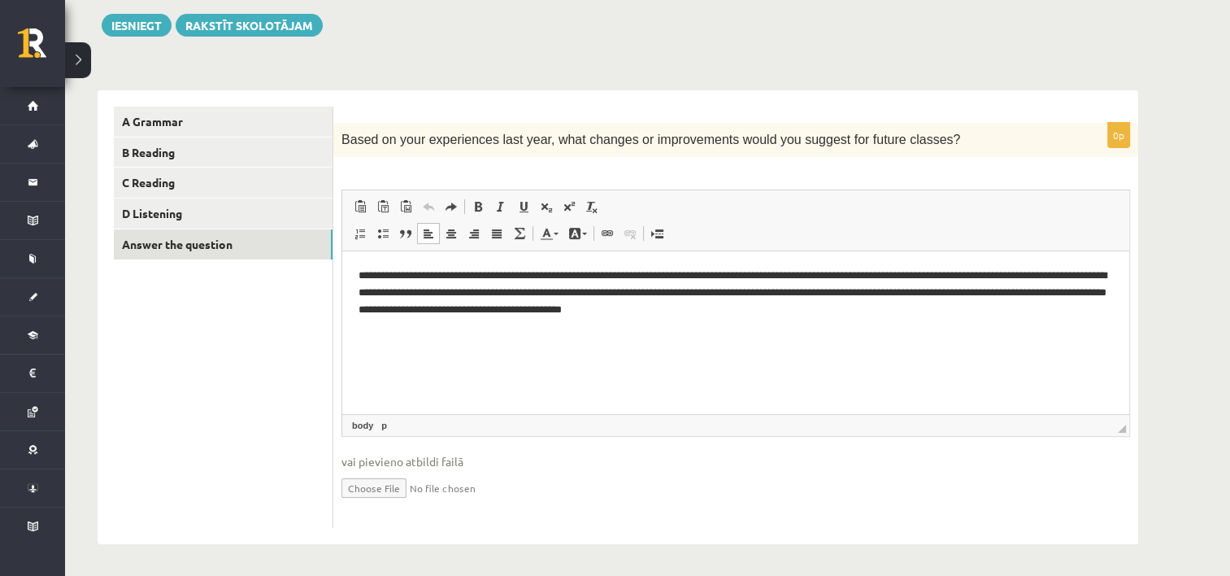
click at [541, 334] on html "**********" at bounding box center [735, 292] width 787 height 83
click at [354, 272] on html "**********" at bounding box center [735, 292] width 787 height 83
click at [803, 306] on p "**********" at bounding box center [735, 292] width 755 height 50
click at [844, 314] on span "Ielīmēt" at bounding box center [846, 318] width 46 height 24
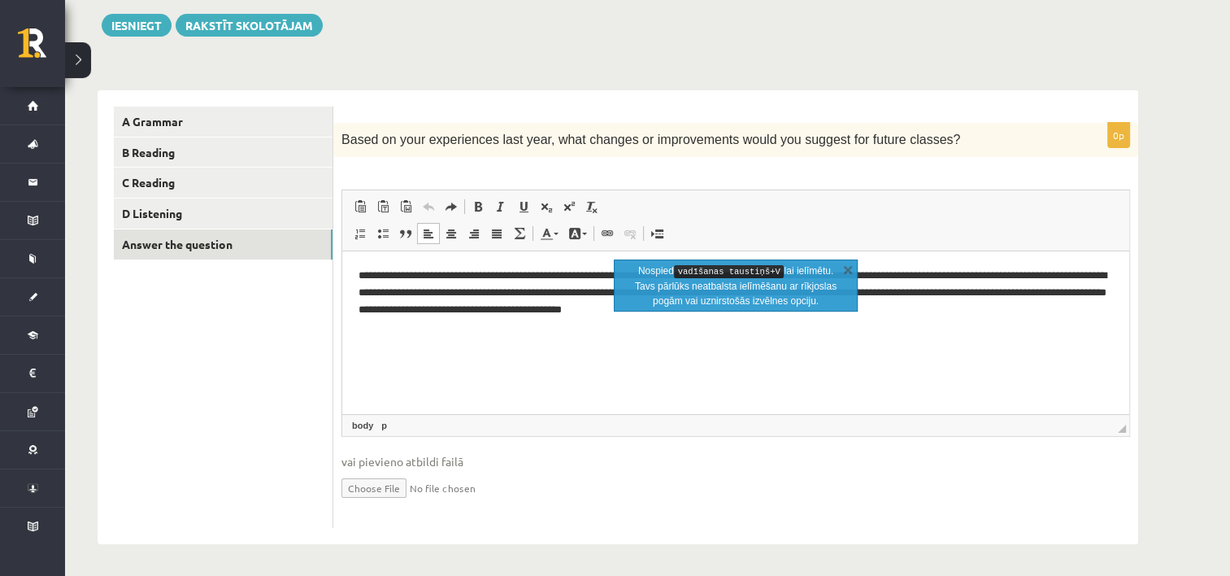
click at [725, 272] on kbd "vadīšanas taustiņš+V" at bounding box center [729, 272] width 111 height 14
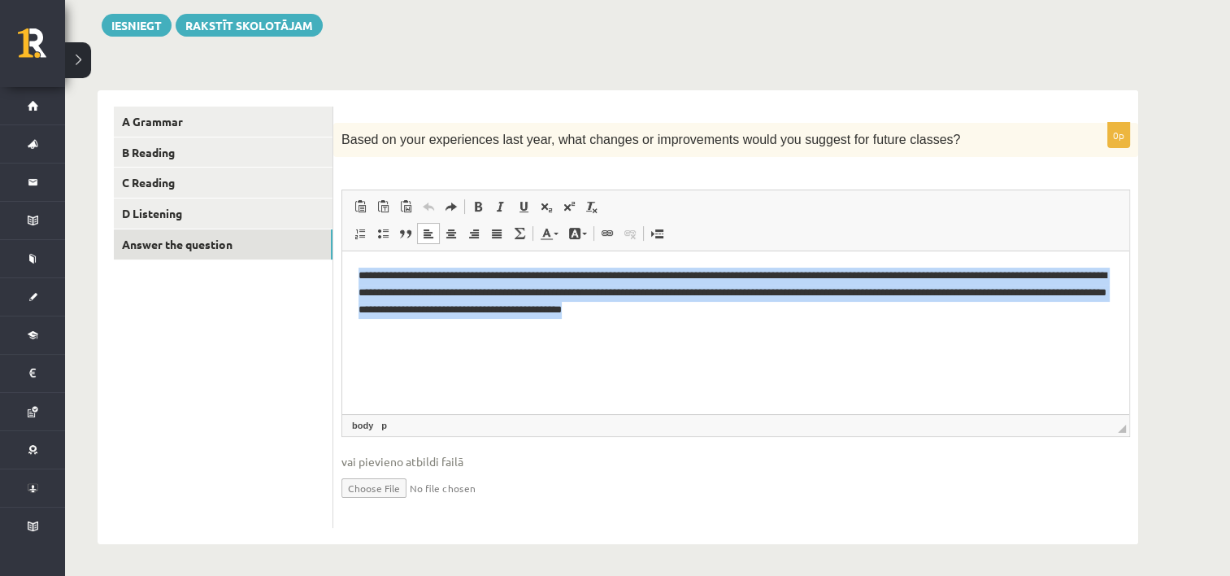
drag, startPoint x: 797, startPoint y: 311, endPoint x: 355, endPoint y: 269, distance: 444.2
click at [355, 269] on html "**********" at bounding box center [735, 292] width 787 height 83
click at [534, 308] on p "**********" at bounding box center [735, 292] width 755 height 50
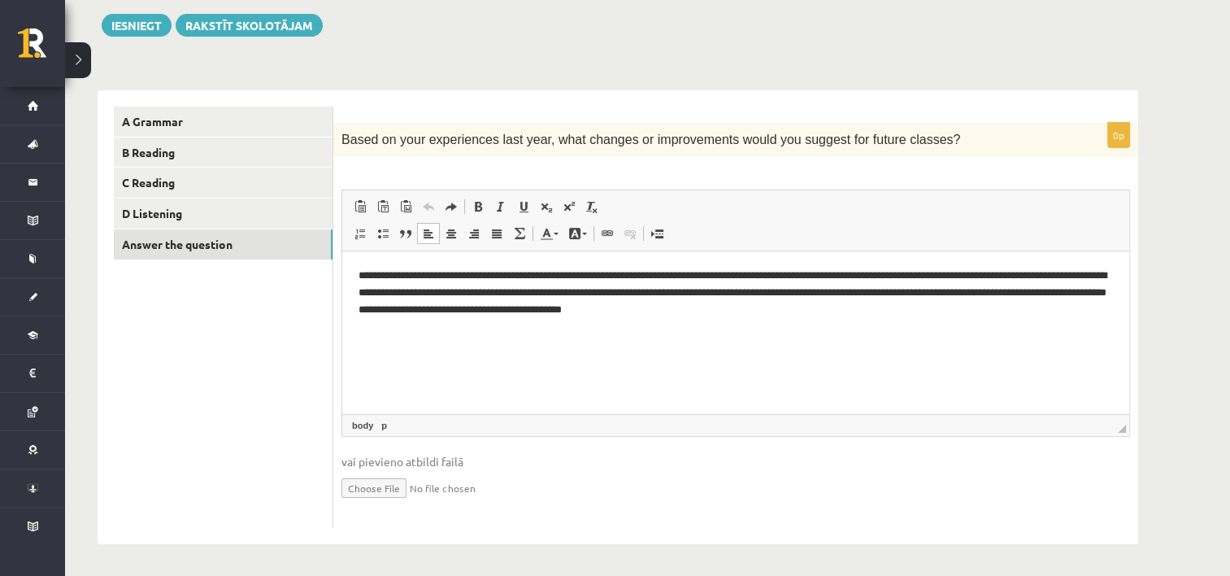
click at [817, 321] on html "**********" at bounding box center [735, 292] width 787 height 83
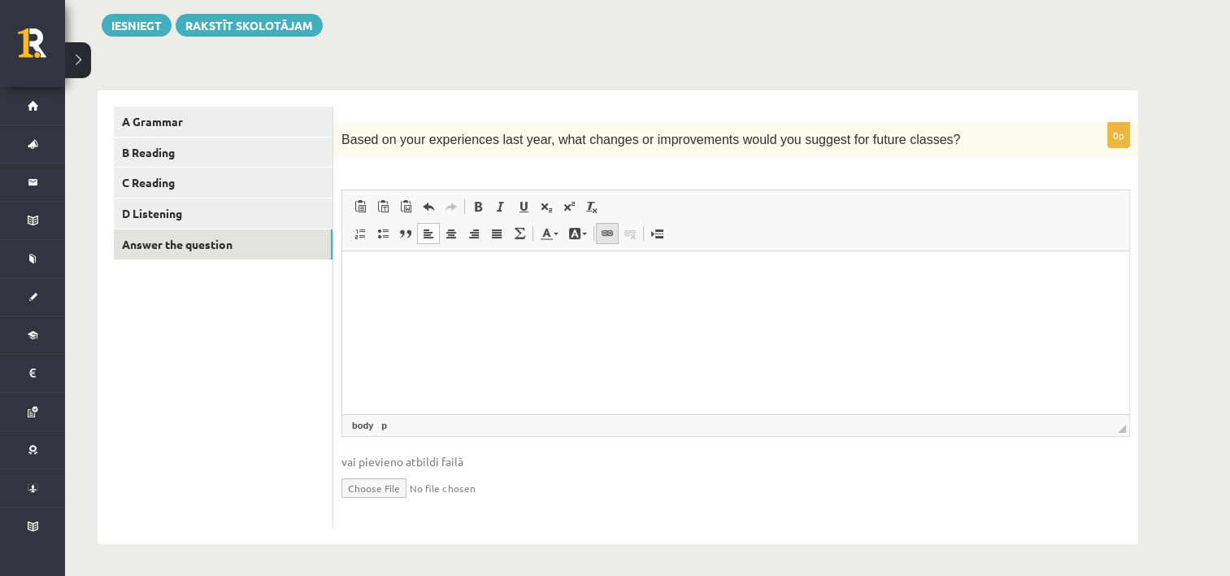
click at [605, 228] on span at bounding box center [607, 233] width 13 height 13
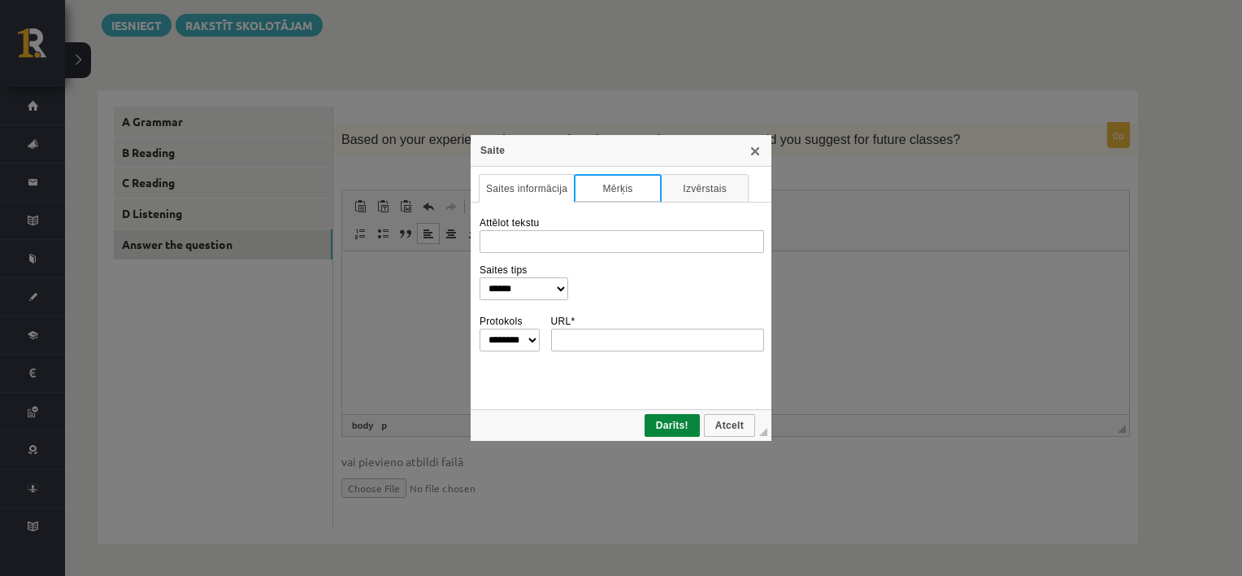
click at [631, 189] on link "Mērķis" at bounding box center [618, 188] width 88 height 28
click at [686, 184] on link "Izvērstais" at bounding box center [705, 188] width 88 height 28
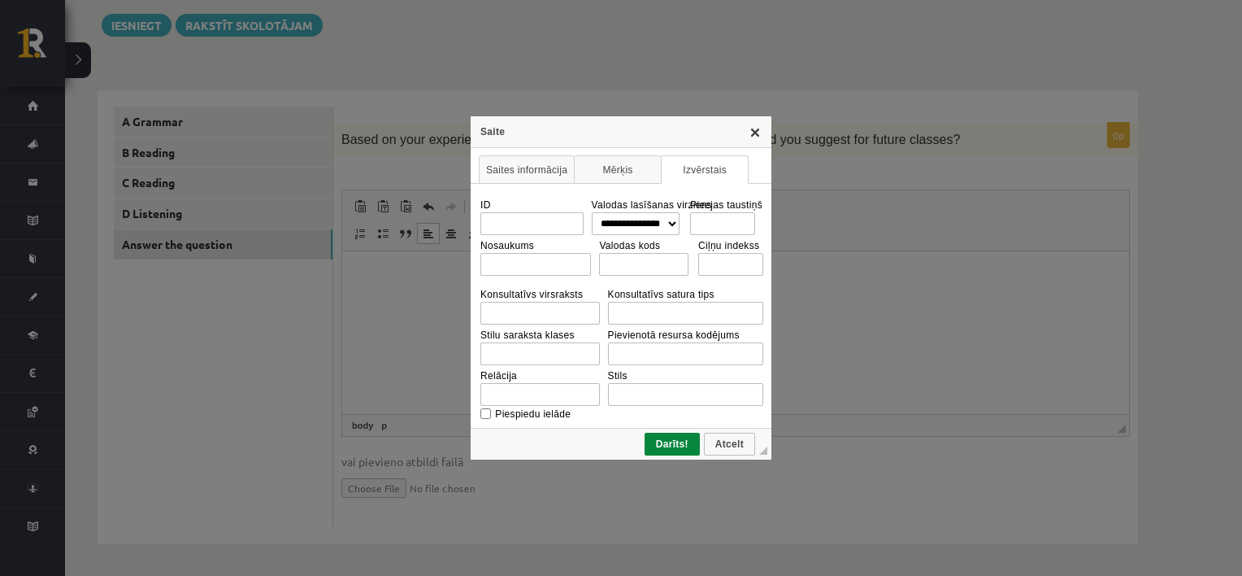
click at [758, 129] on link "X" at bounding box center [755, 131] width 13 height 13
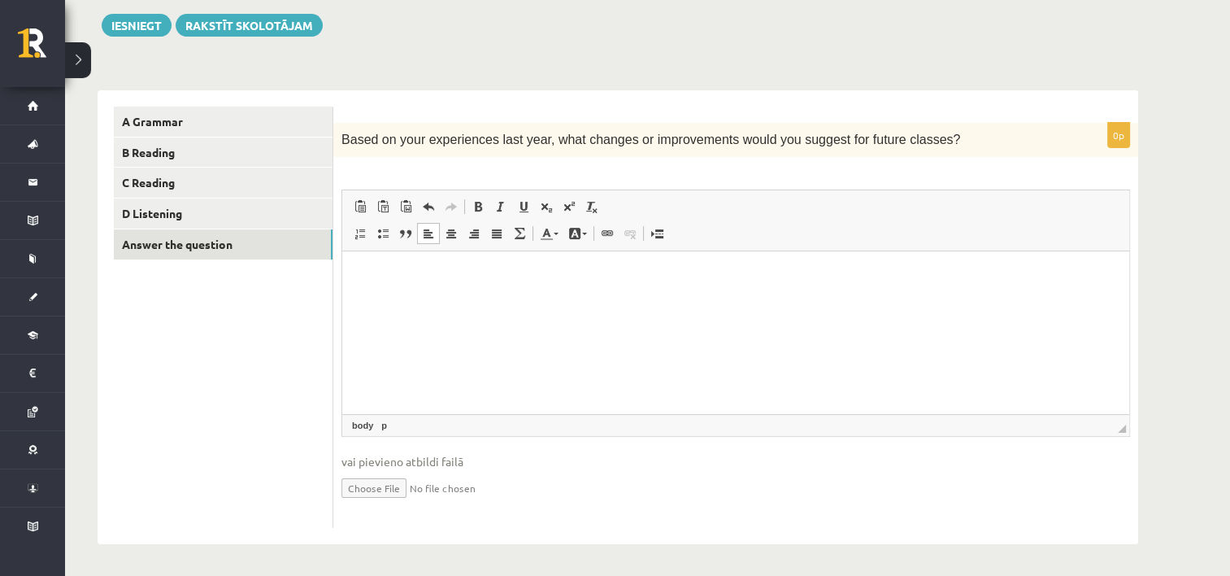
click at [380, 486] on input "file" at bounding box center [735, 486] width 789 height 33
type input "**********"
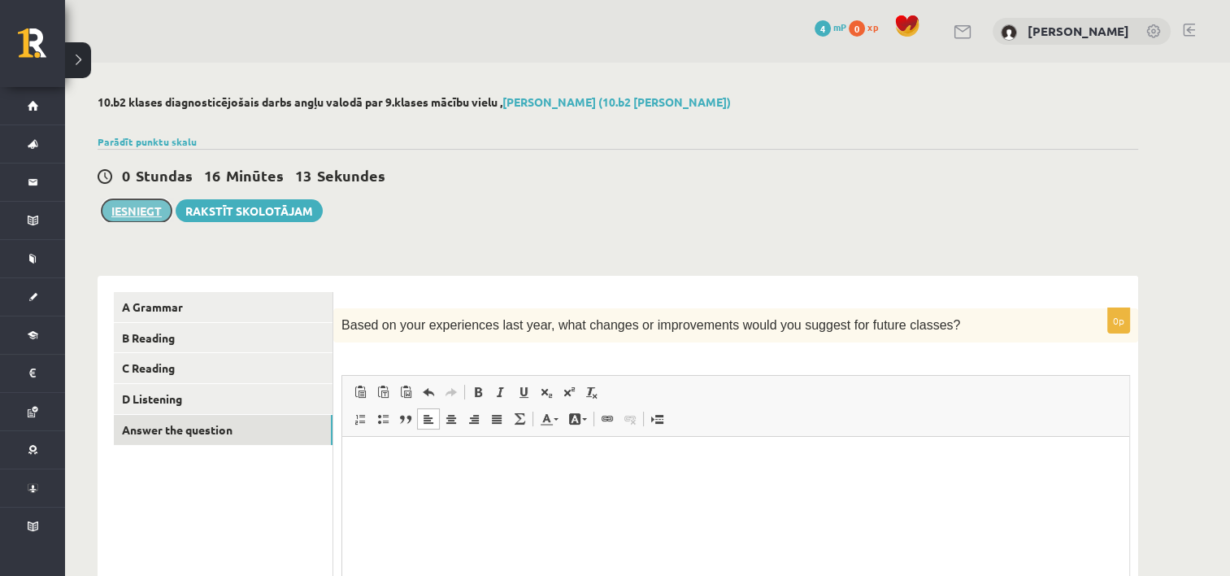
click at [138, 210] on button "Iesniegt" at bounding box center [137, 210] width 70 height 23
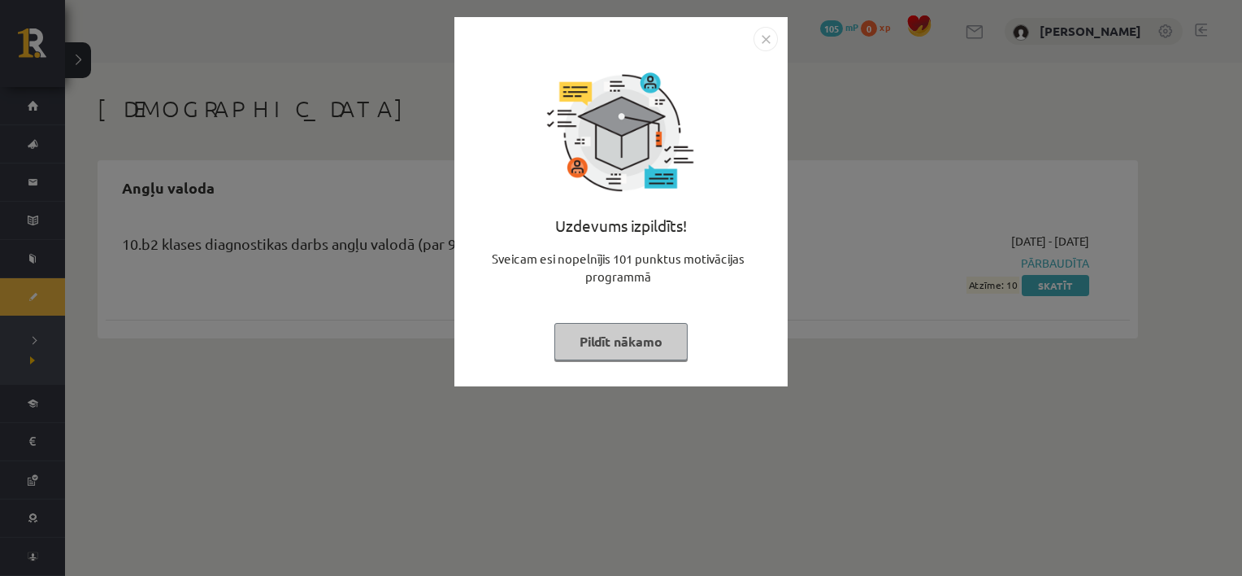
click at [636, 333] on button "Pildīt nākamo" at bounding box center [620, 341] width 133 height 37
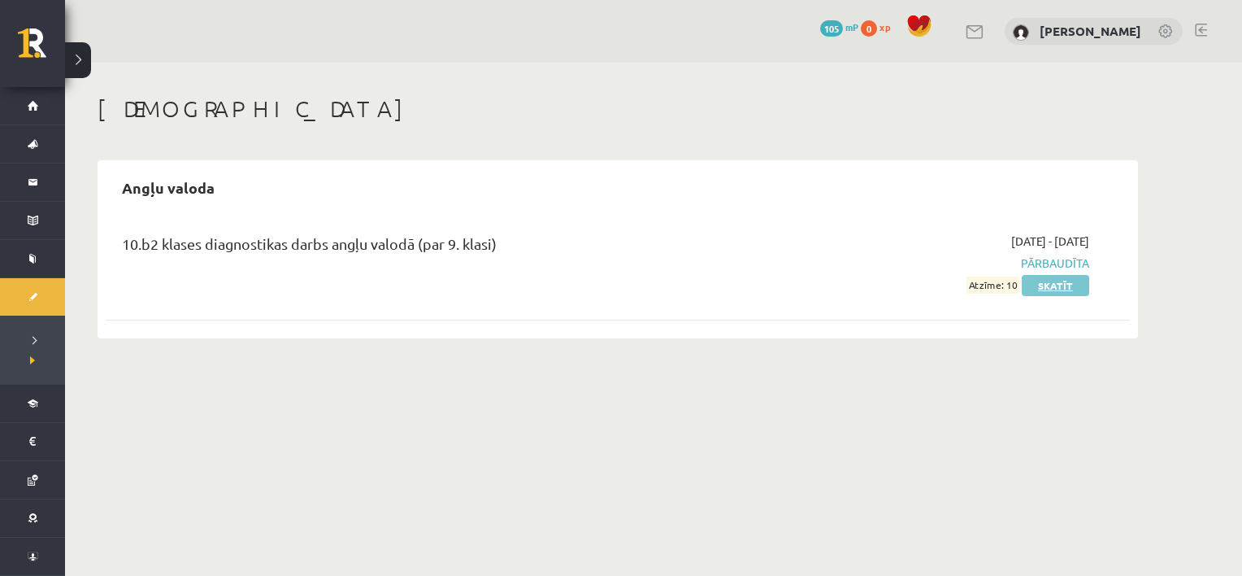
click at [1068, 290] on link "Skatīt" at bounding box center [1055, 285] width 67 height 21
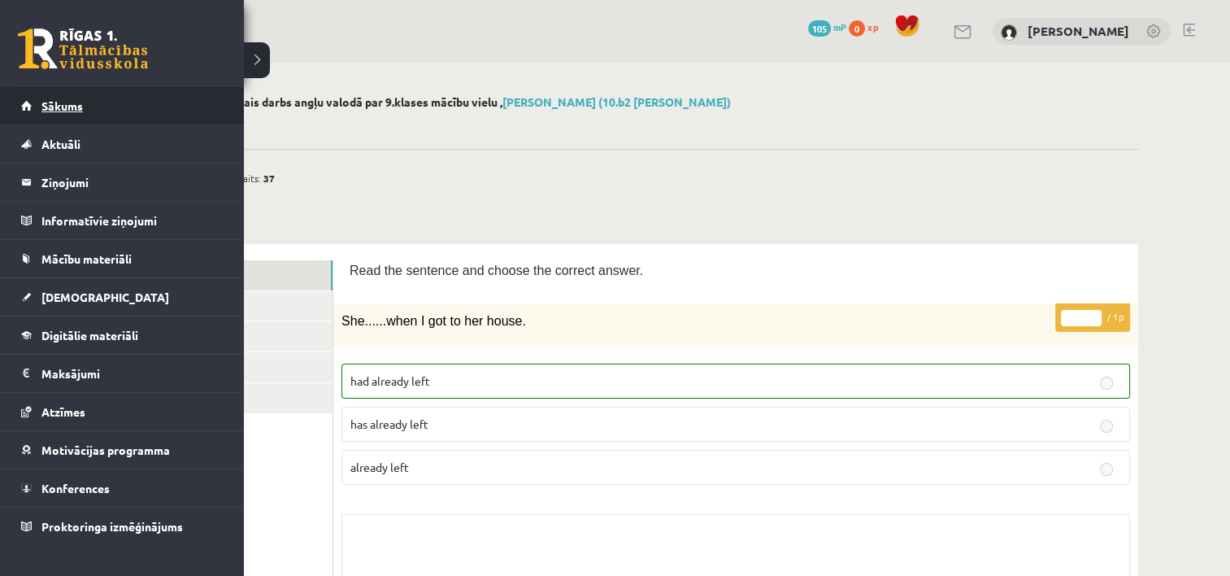
click at [49, 105] on span "Sākums" at bounding box center [61, 105] width 41 height 15
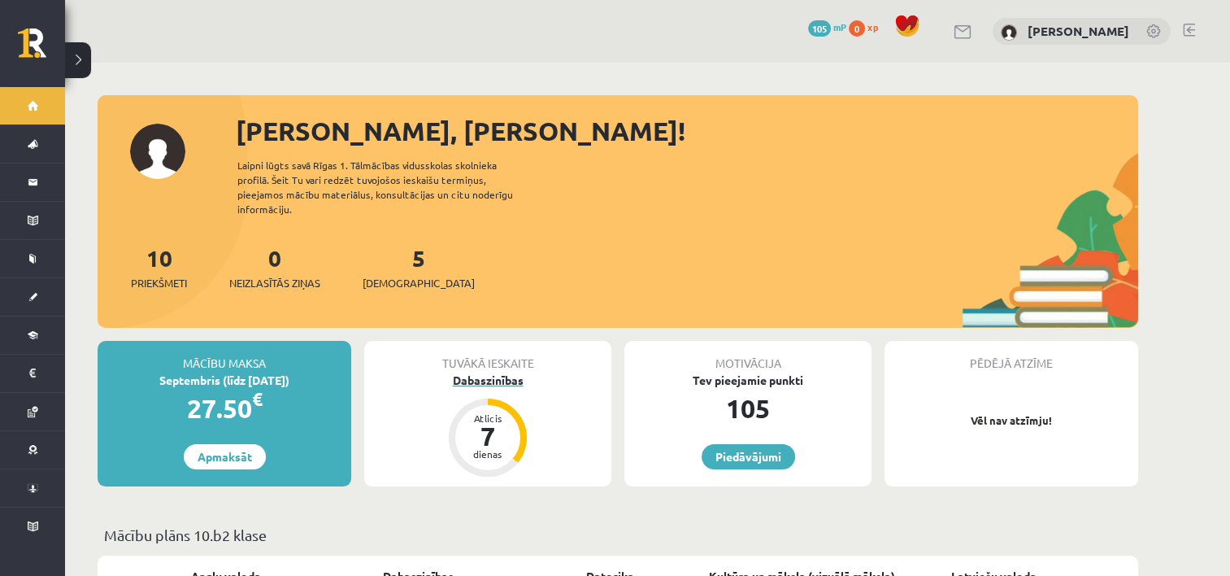
click at [503, 371] on div "Dabaszinības" at bounding box center [487, 379] width 247 height 17
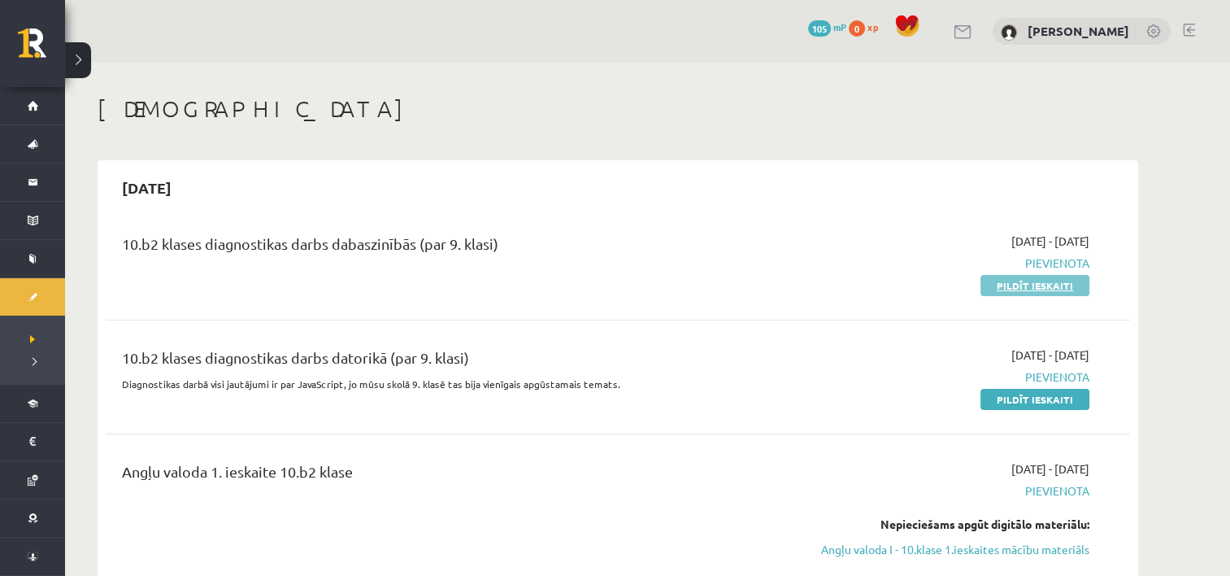
click at [1025, 291] on link "Pildīt ieskaiti" at bounding box center [1034, 285] width 109 height 21
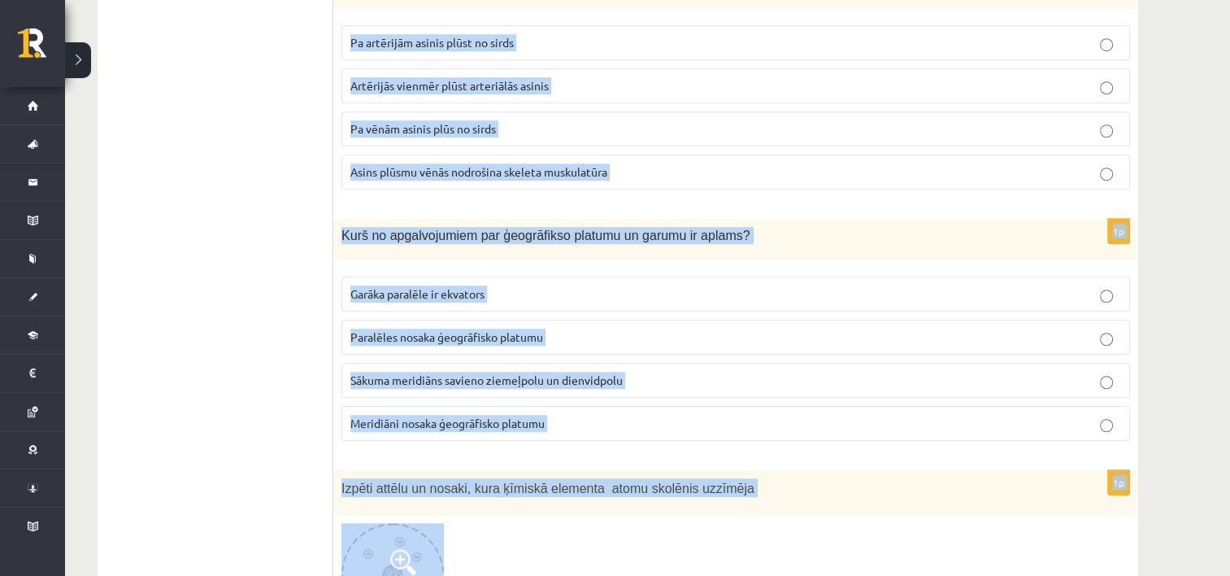
scroll to position [7620, 0]
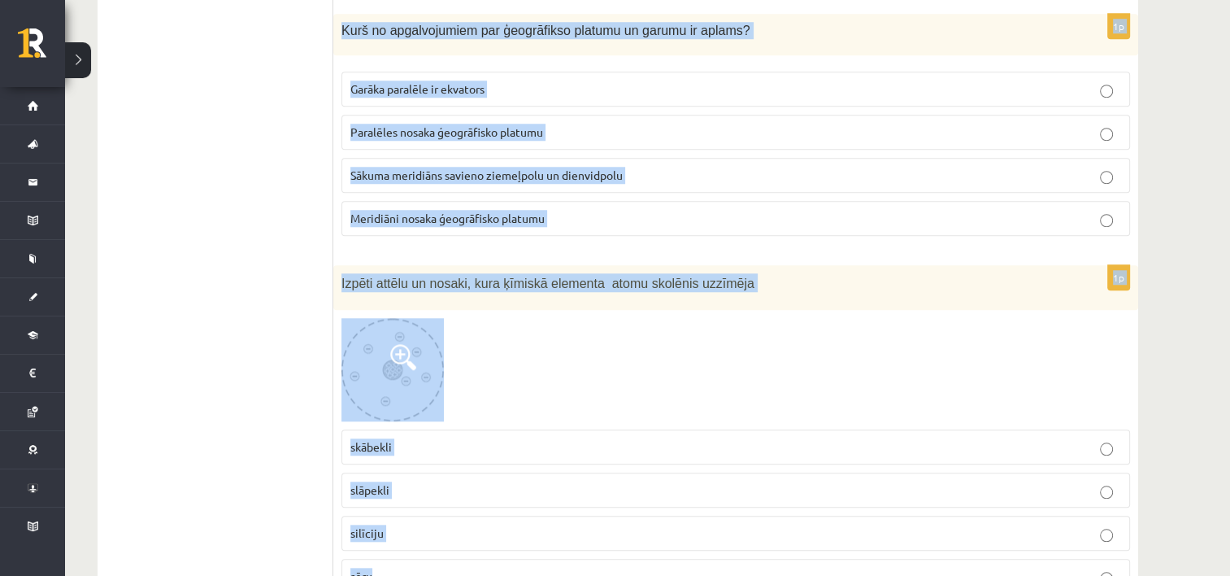
drag, startPoint x: 341, startPoint y: 155, endPoint x: 1164, endPoint y: 601, distance: 935.5
copy form "Kur uz auga sastopami segaudi? Tikai uz lapām Tikai uz saknēm Uz visām auga daļ…"
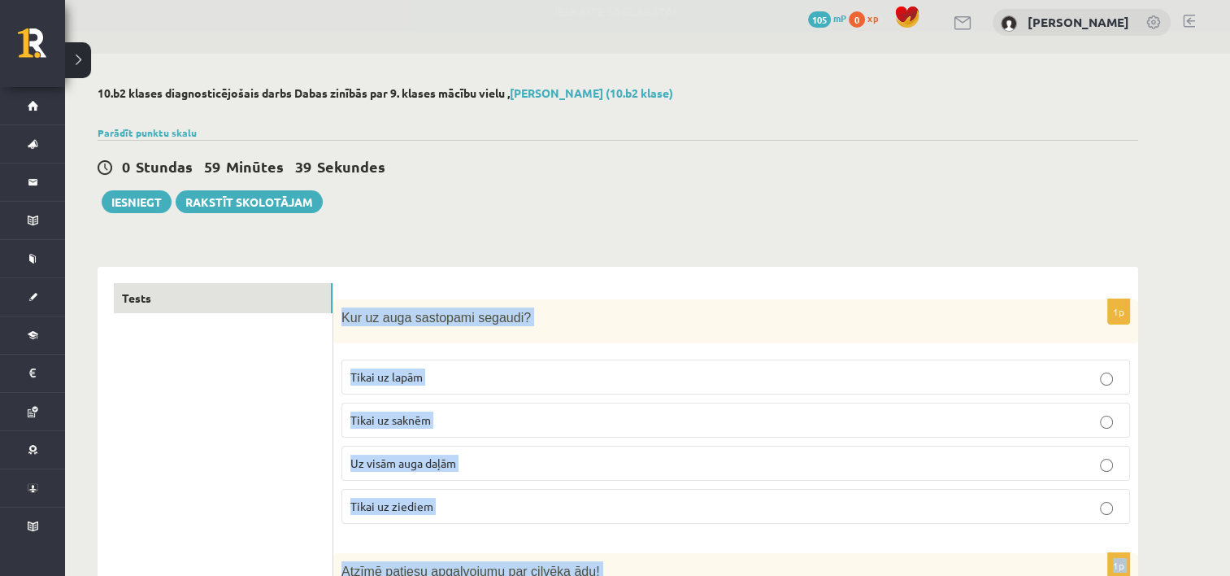
scroll to position [0, 0]
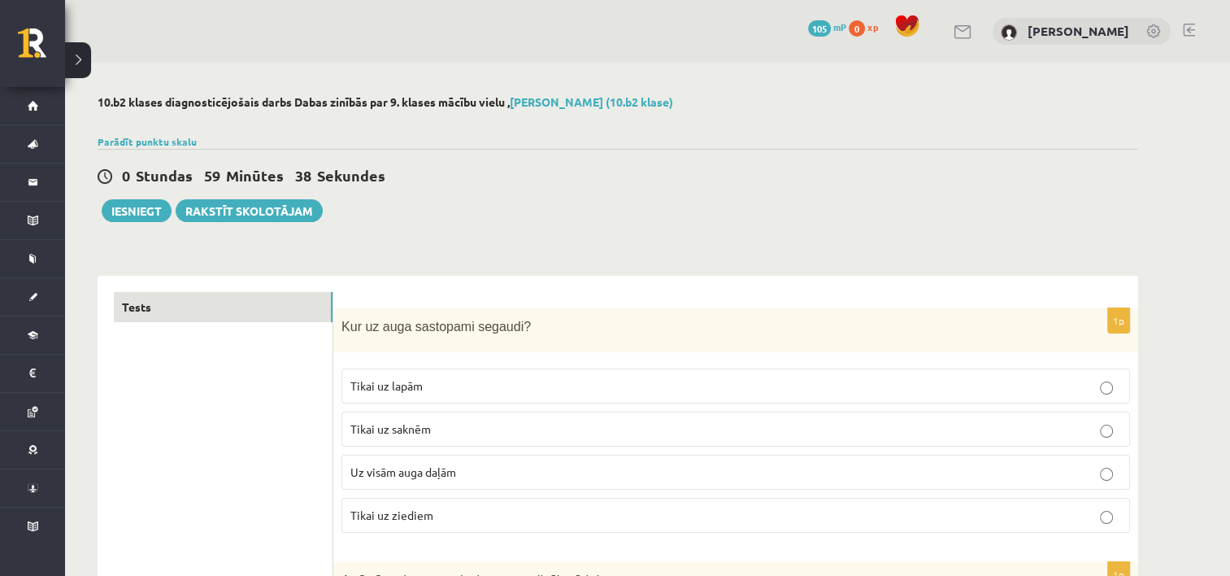
click at [357, 468] on span "Uz visām auga daļām" at bounding box center [403, 471] width 106 height 15
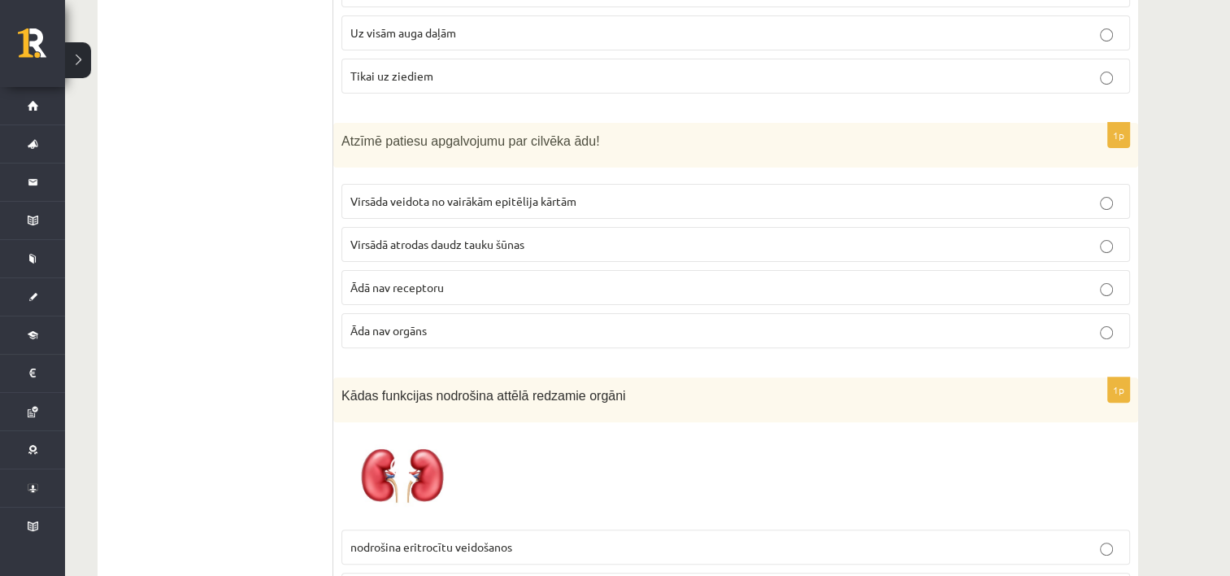
scroll to position [441, 0]
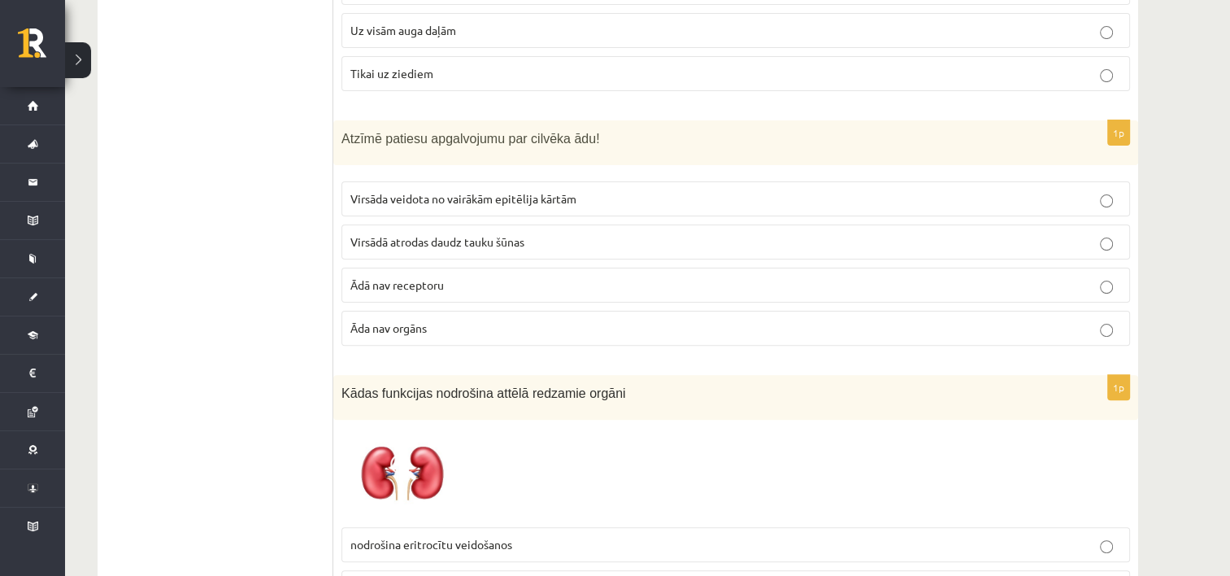
click at [448, 185] on label "Virsāda veidota no vairākām epitēlija kārtām" at bounding box center [735, 198] width 789 height 35
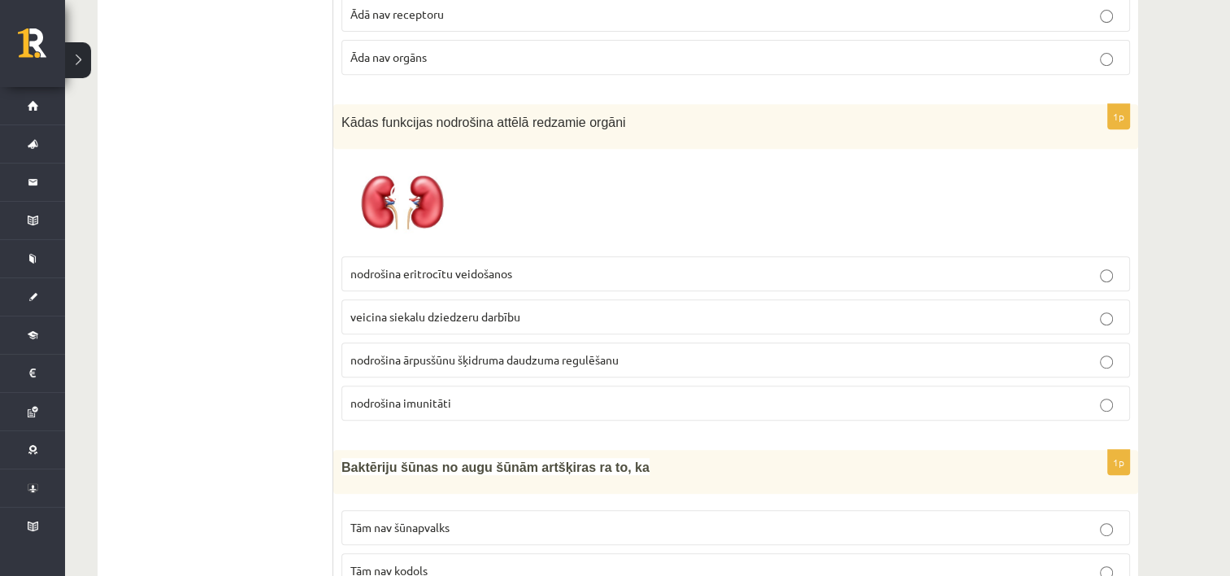
scroll to position [718, 0]
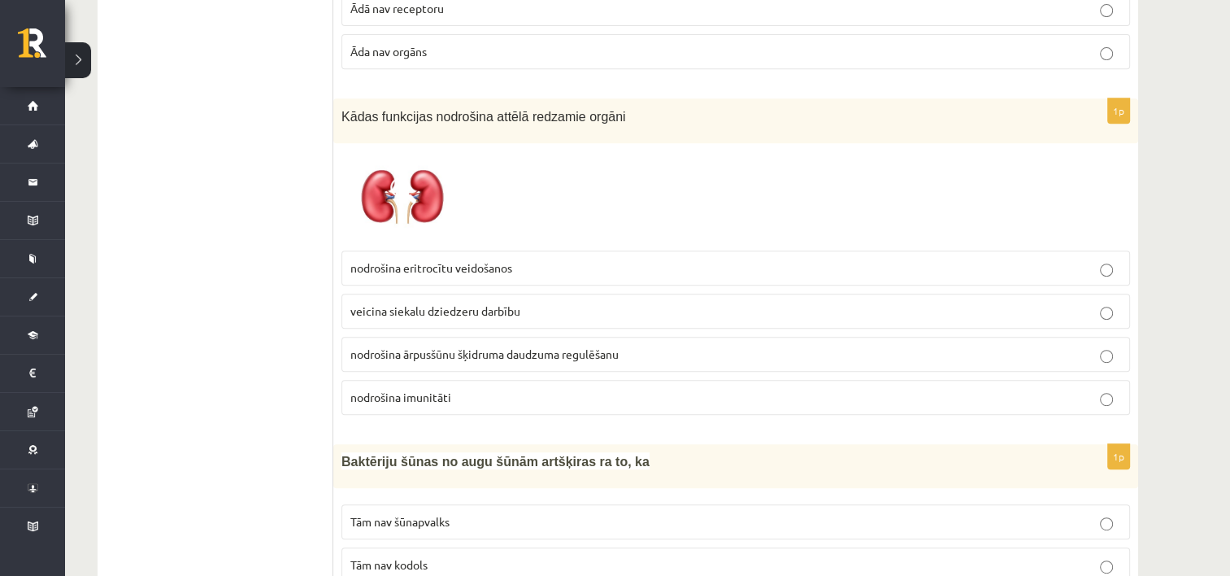
click at [474, 390] on p "nodrošina imunitāti" at bounding box center [735, 397] width 771 height 17
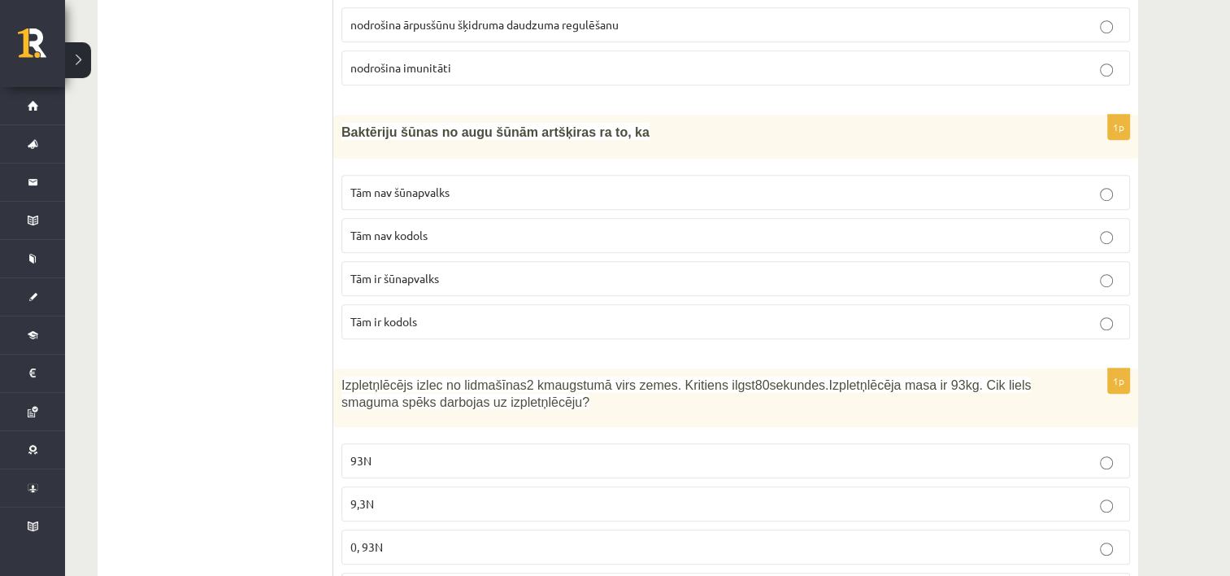
scroll to position [1048, 0]
click at [428, 317] on p "Tām ir kodols" at bounding box center [735, 320] width 771 height 17
click at [436, 317] on p "Tām ir kodols" at bounding box center [735, 320] width 771 height 17
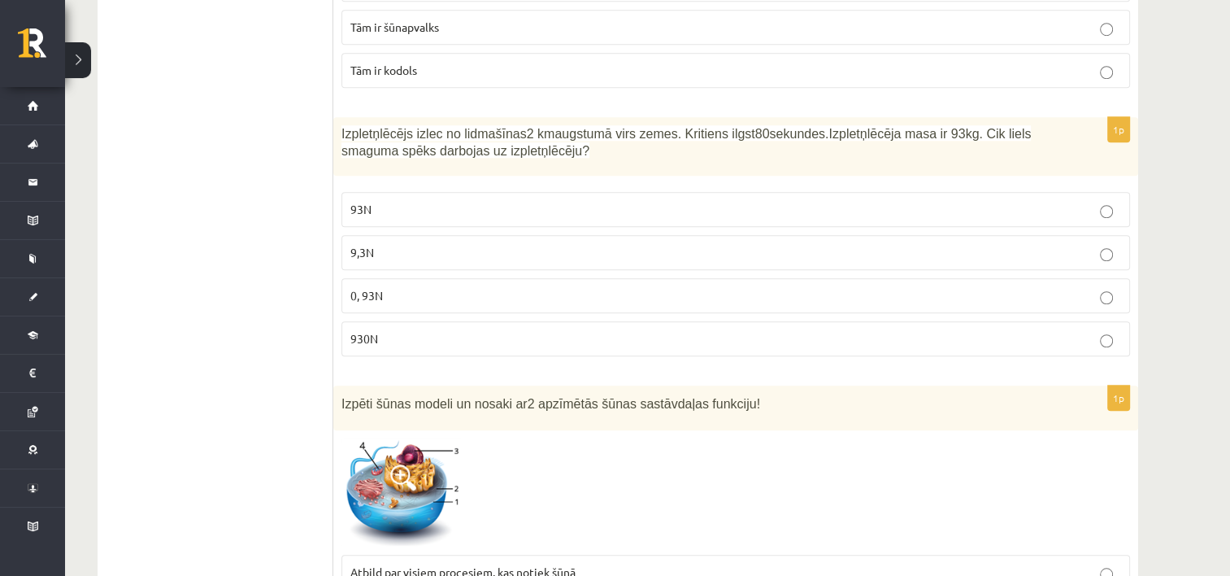
scroll to position [1301, 0]
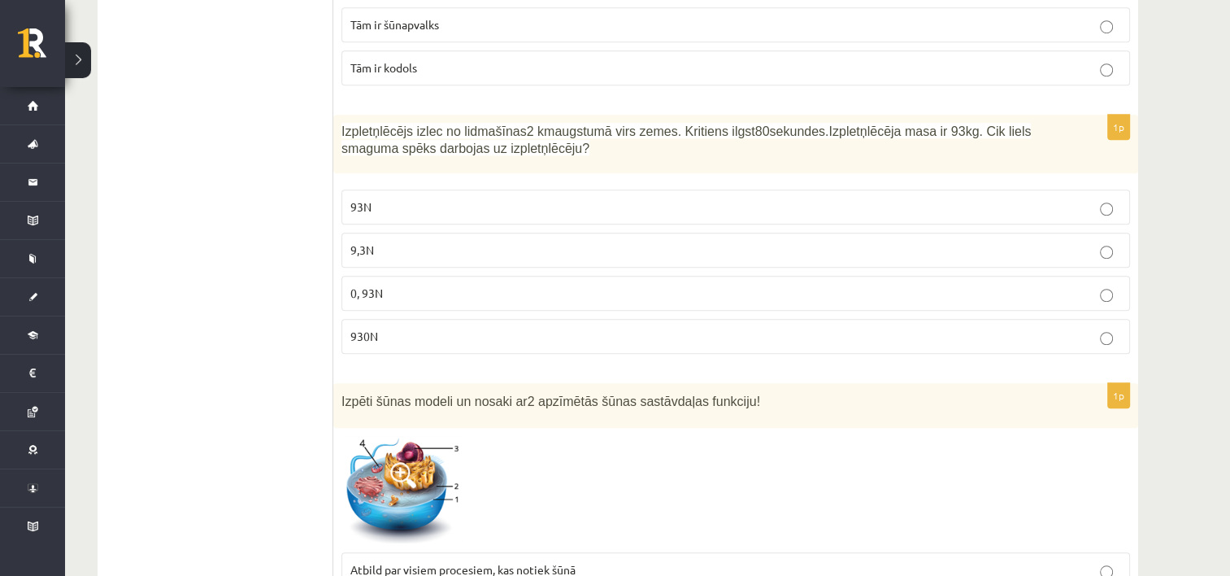
click at [395, 335] on p "930N" at bounding box center [735, 336] width 771 height 17
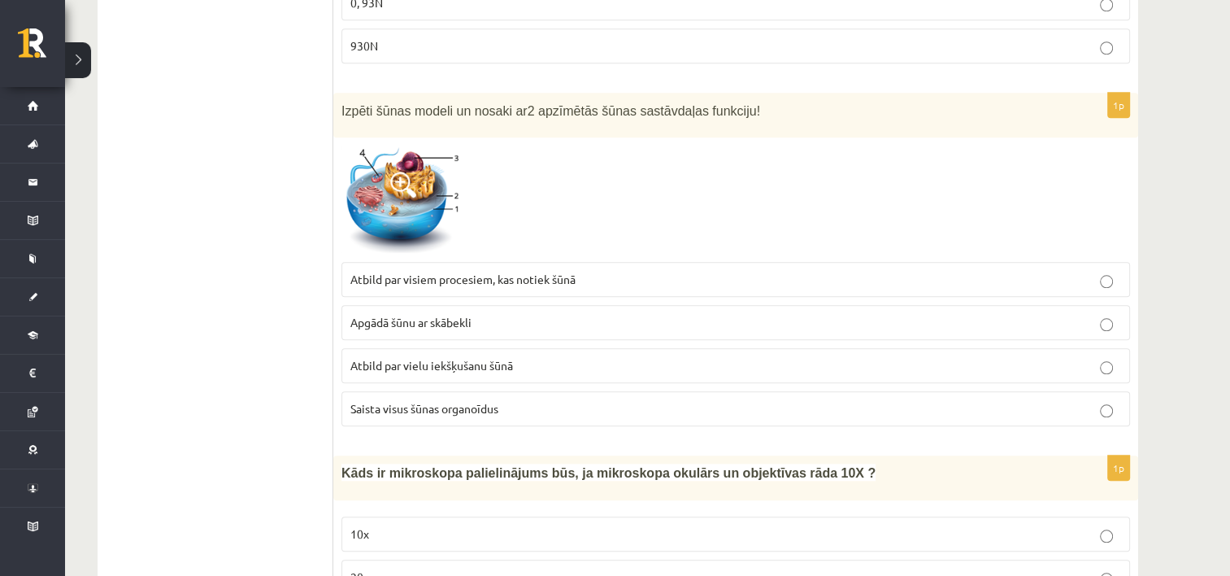
scroll to position [1592, 0]
click at [400, 273] on span "Atbild par visiem procesiem, kas notiek šūnā" at bounding box center [462, 278] width 225 height 15
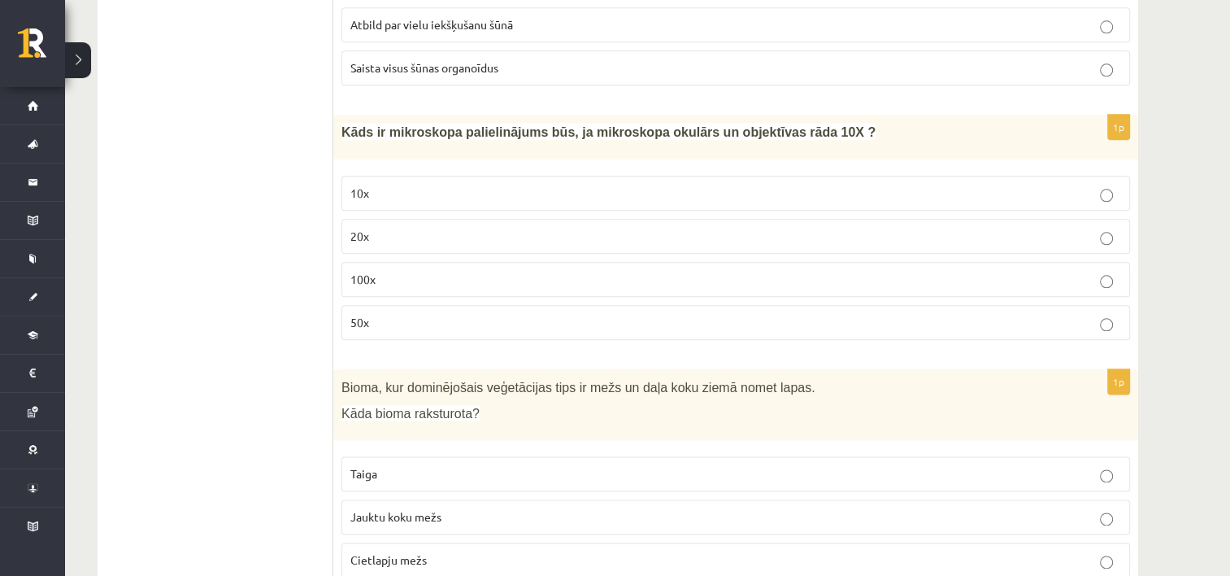
scroll to position [1934, 0]
click at [426, 268] on p "100x" at bounding box center [735, 276] width 771 height 17
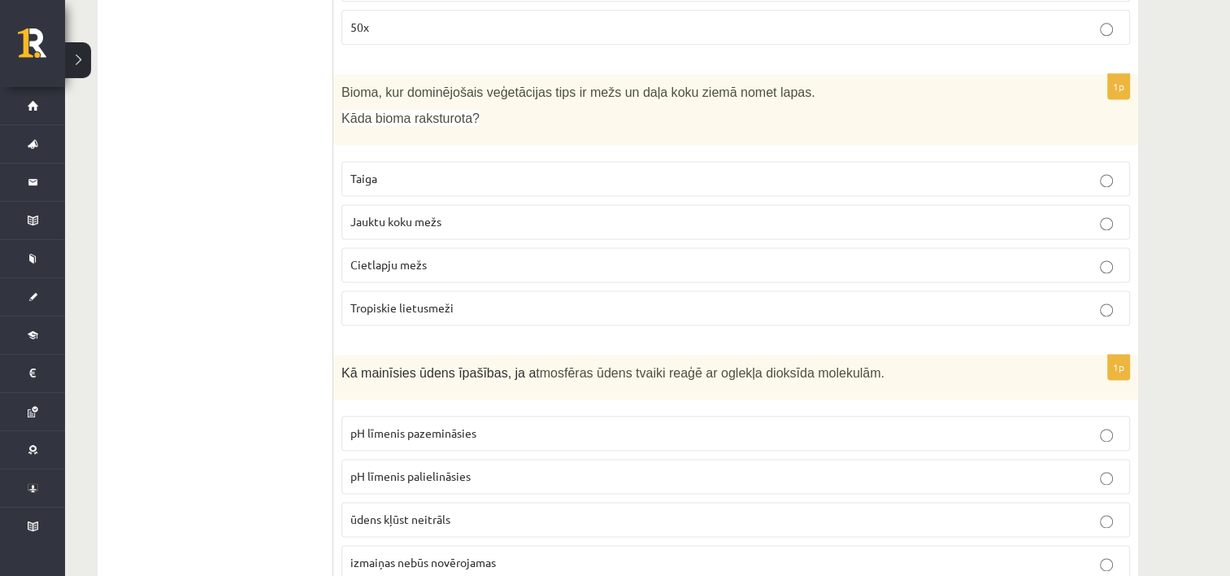
scroll to position [2231, 0]
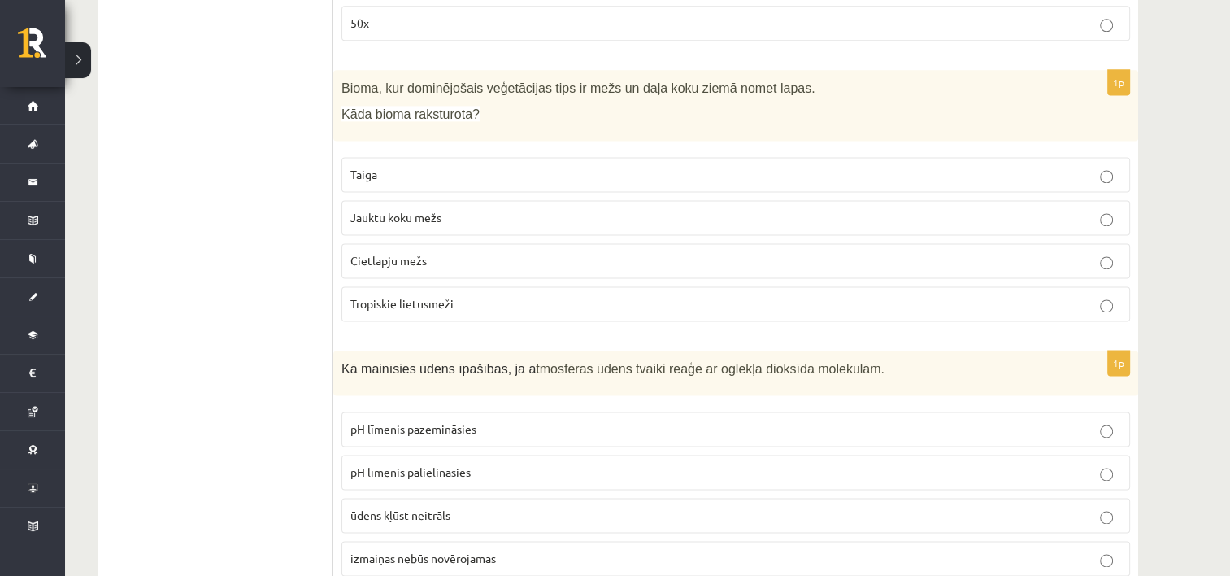
click at [448, 209] on p "Jauktu koku mežs" at bounding box center [735, 217] width 771 height 17
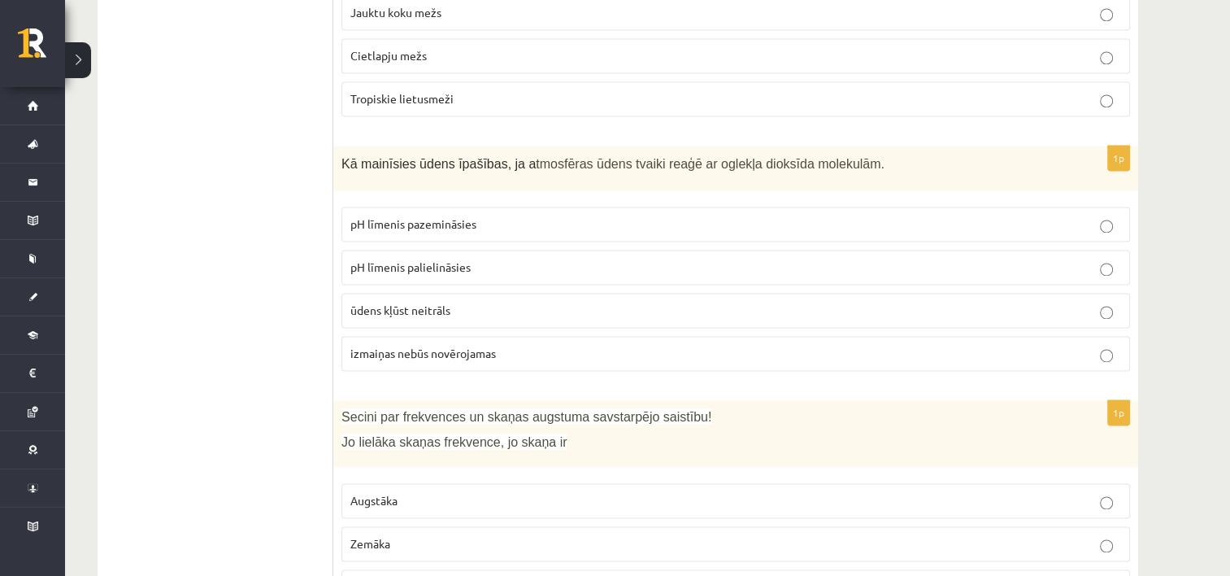
scroll to position [2474, 0]
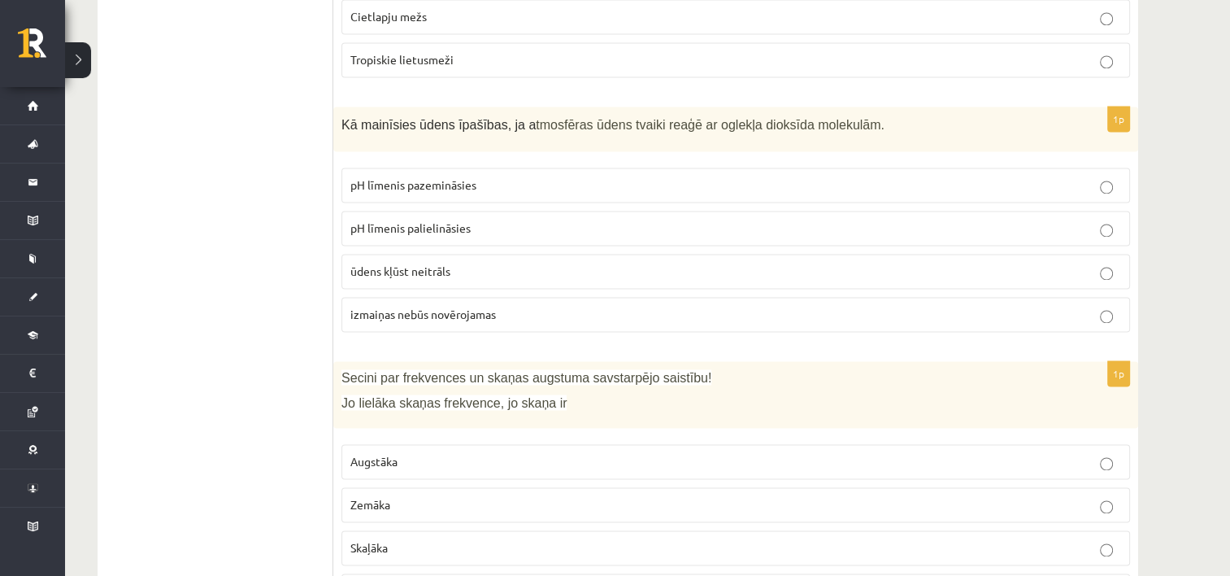
click at [385, 178] on span "pH līmenis pazemināsies" at bounding box center [413, 184] width 126 height 15
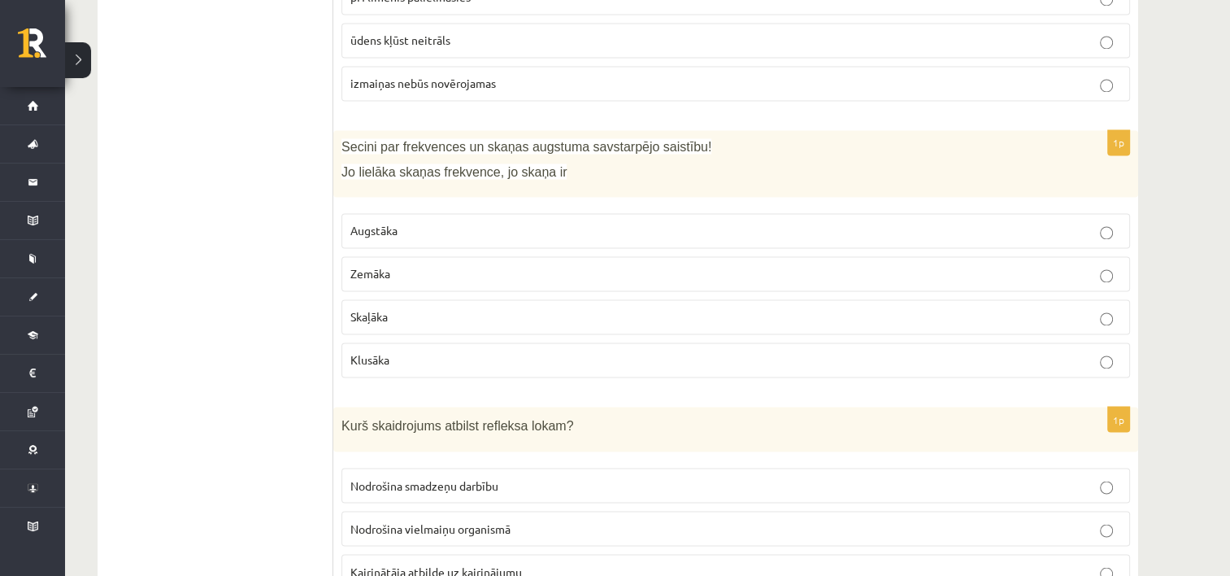
scroll to position [2726, 0]
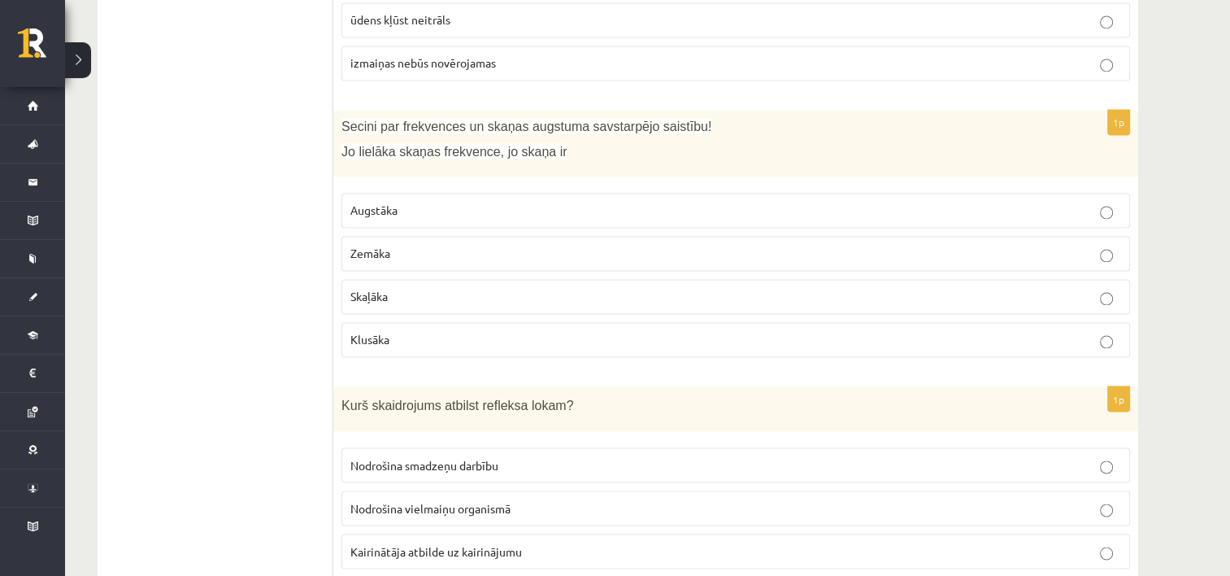
click at [393, 193] on label "Augstāka" at bounding box center [735, 210] width 789 height 35
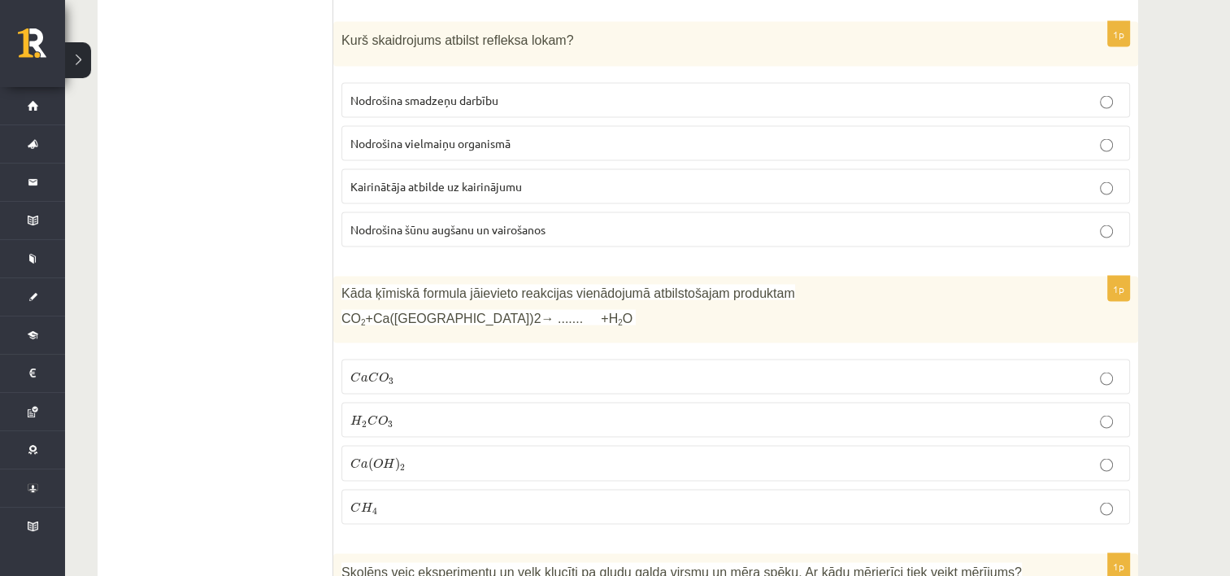
scroll to position [3092, 0]
click at [422, 176] on span "Kairinātāja atbilde uz kairinājumu" at bounding box center [436, 183] width 172 height 15
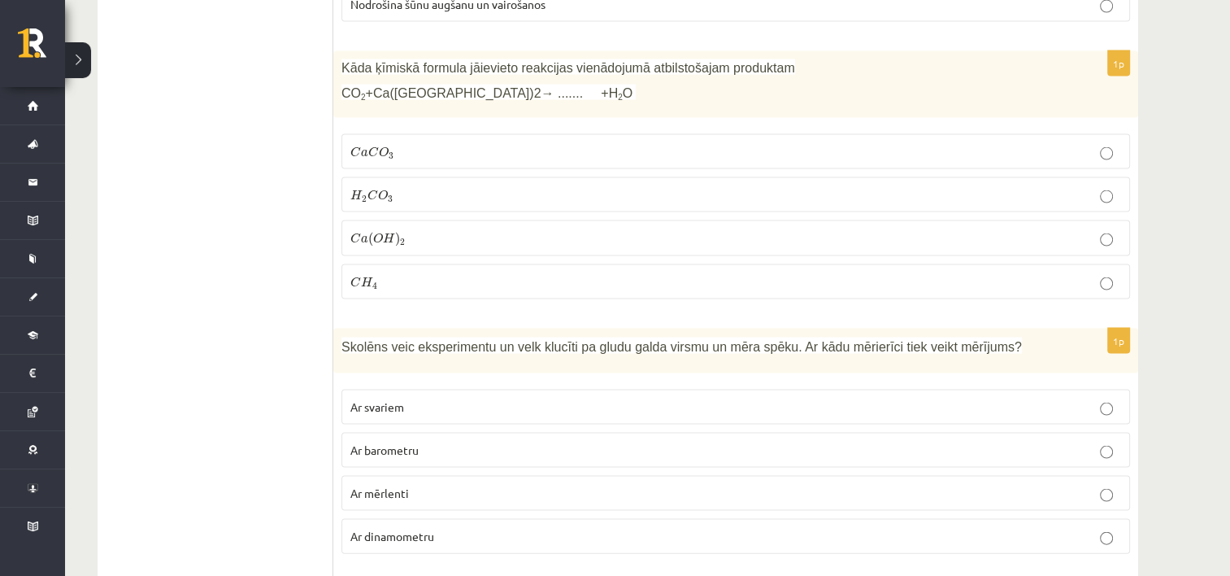
scroll to position [3317, 0]
click at [366, 176] on label "H 2 C O 3 H 2 C O 3" at bounding box center [735, 193] width 789 height 35
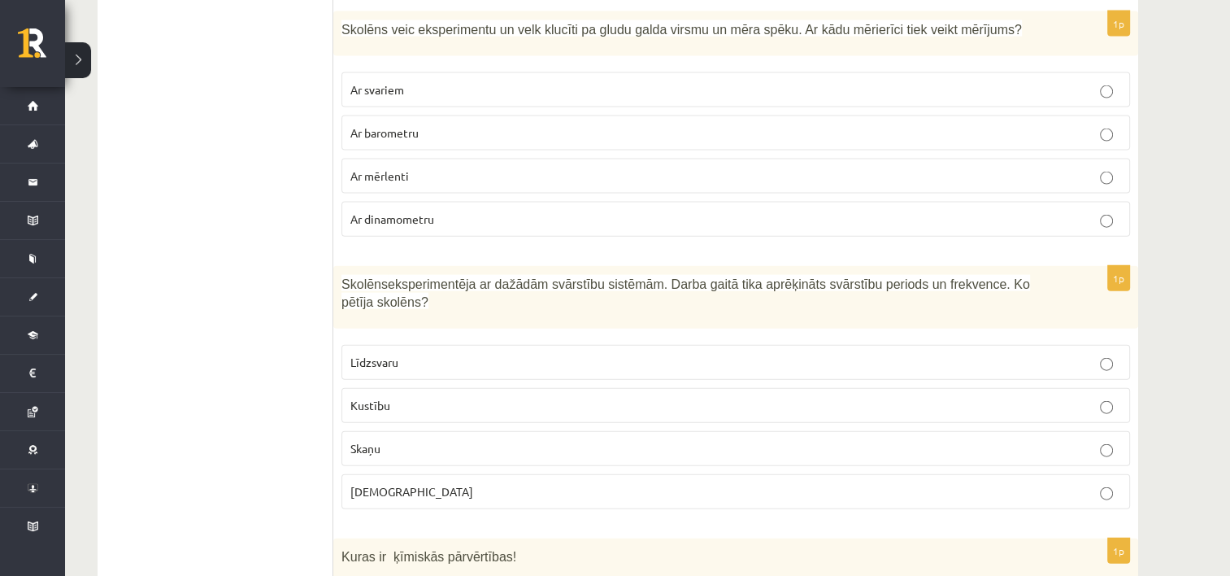
scroll to position [3631, 0]
click at [441, 211] on label "Ar dinamometru" at bounding box center [735, 219] width 789 height 35
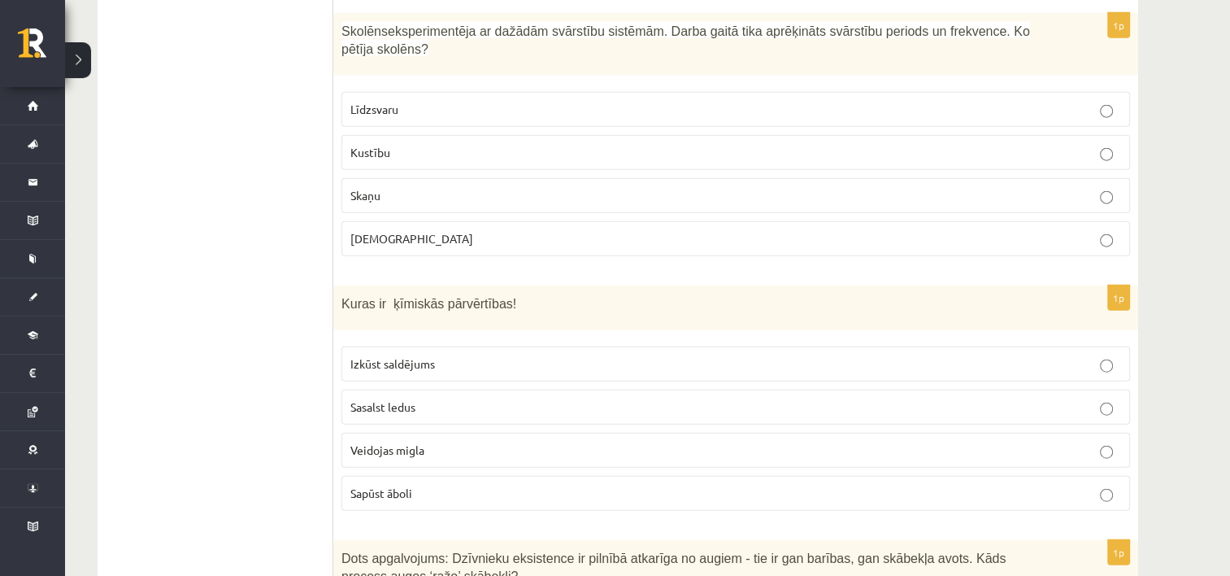
scroll to position [3877, 0]
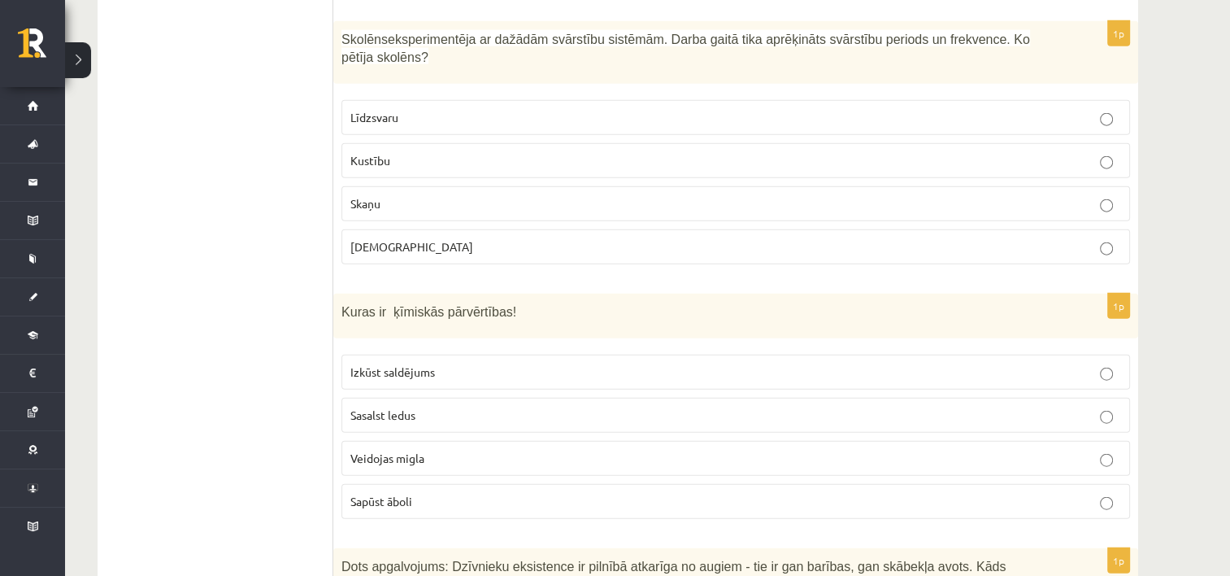
click at [393, 152] on p "Kustību" at bounding box center [735, 160] width 771 height 17
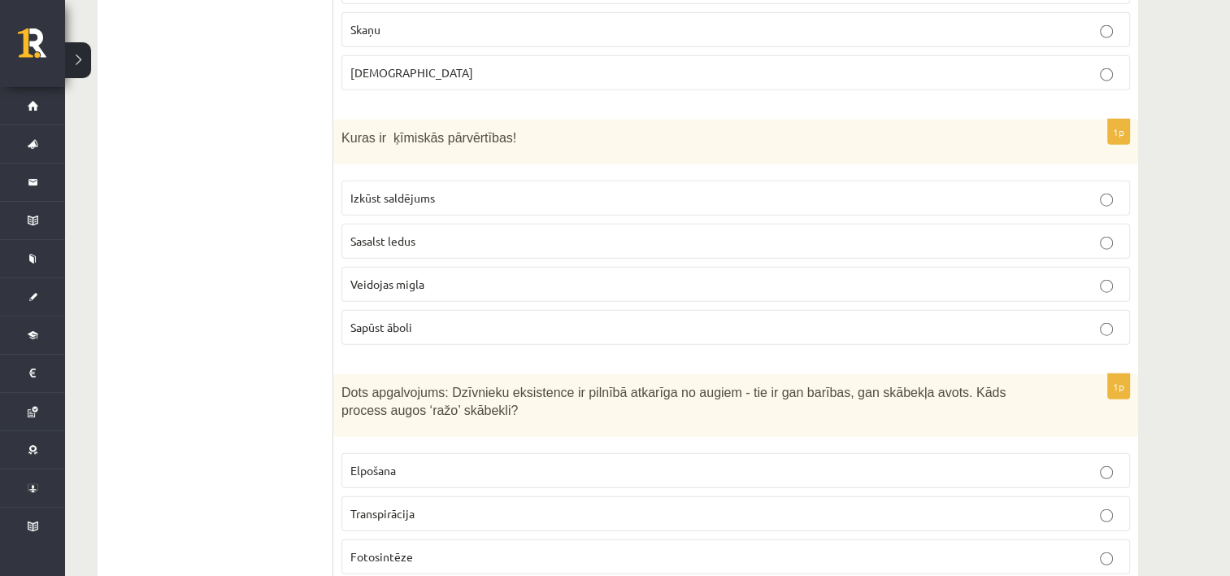
scroll to position [4129, 0]
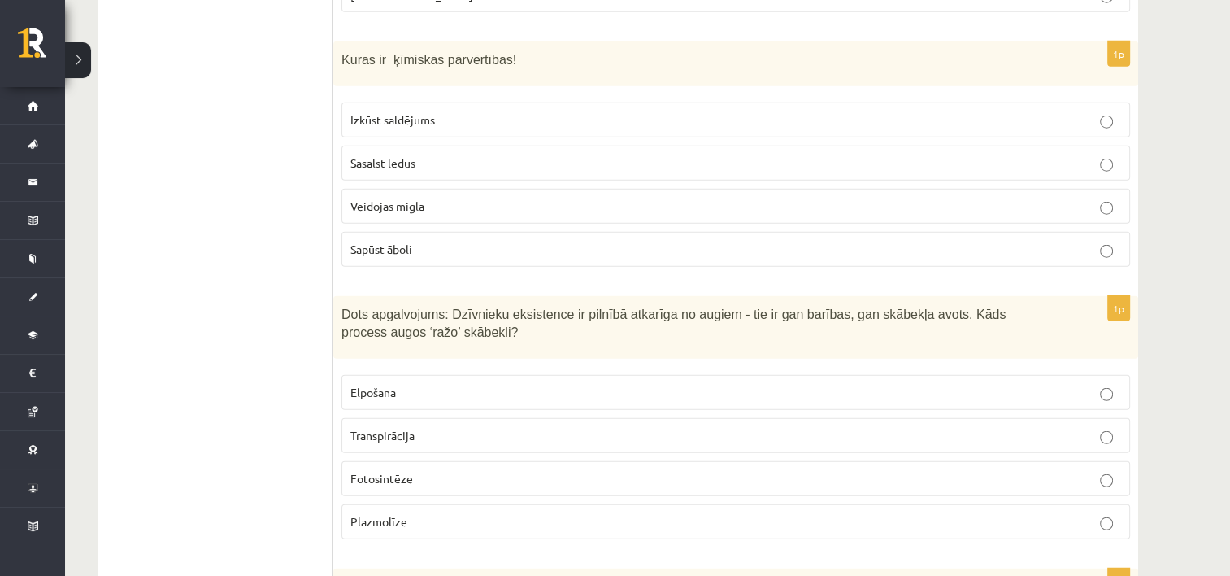
click at [401, 241] on span "Sapūst āboli" at bounding box center [381, 248] width 62 height 15
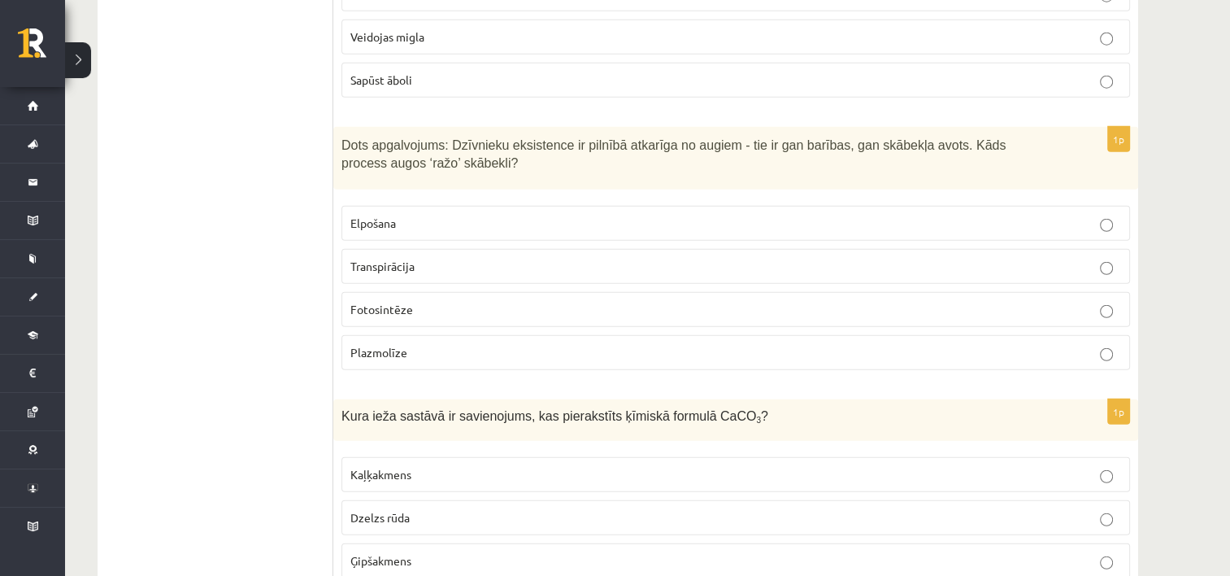
scroll to position [4312, 0]
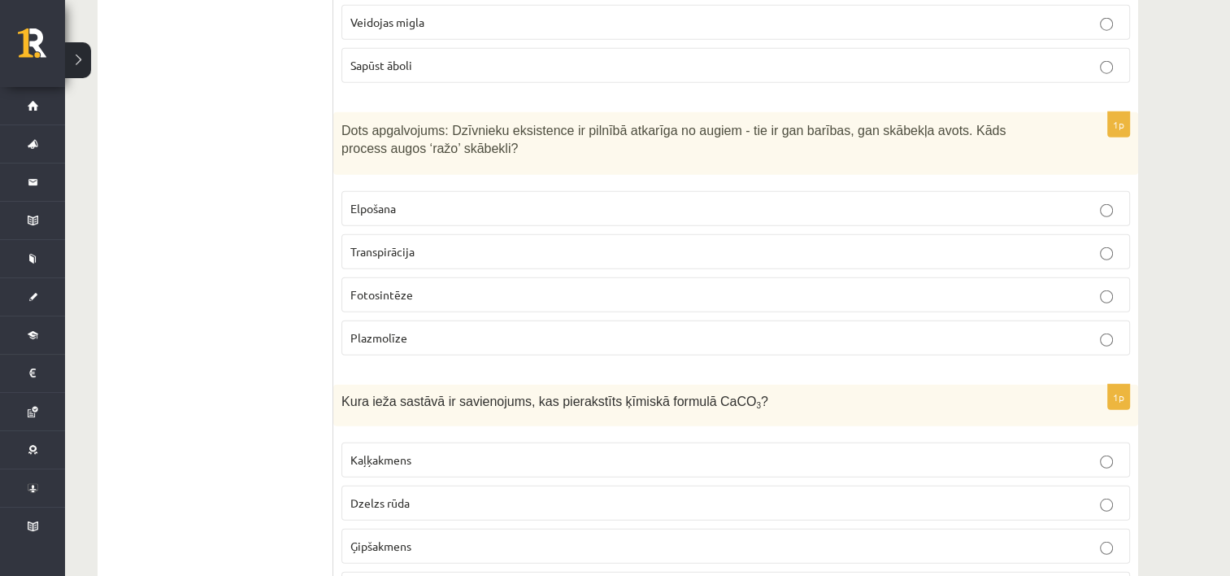
click at [584, 286] on p "Fotosintēze" at bounding box center [735, 294] width 771 height 17
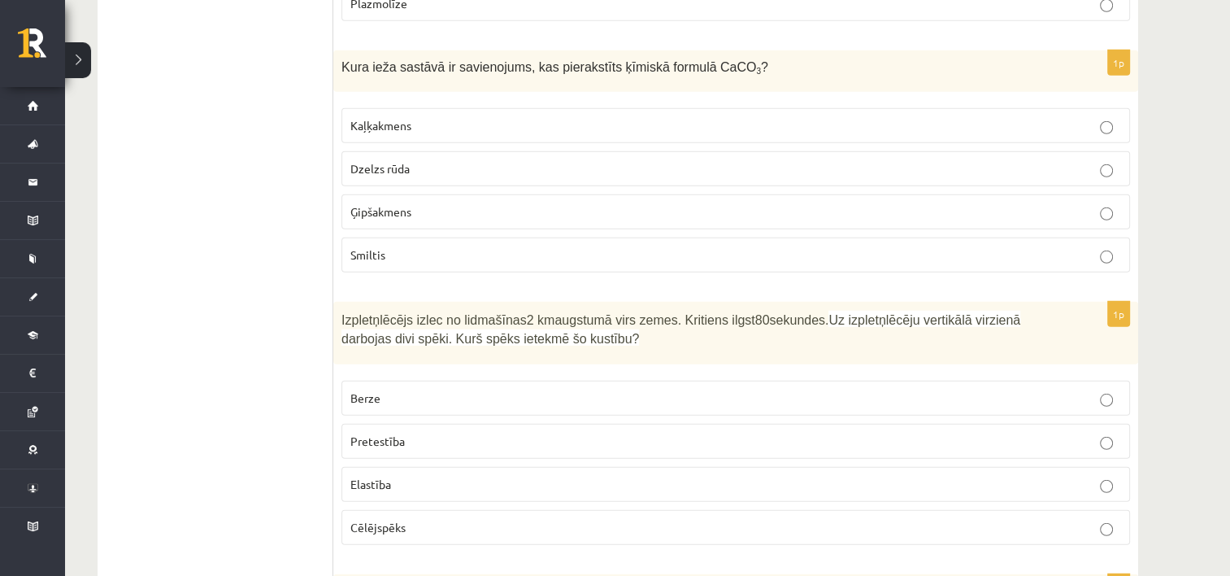
scroll to position [4647, 0]
click at [393, 117] on span "Kaļķakmens" at bounding box center [380, 124] width 61 height 15
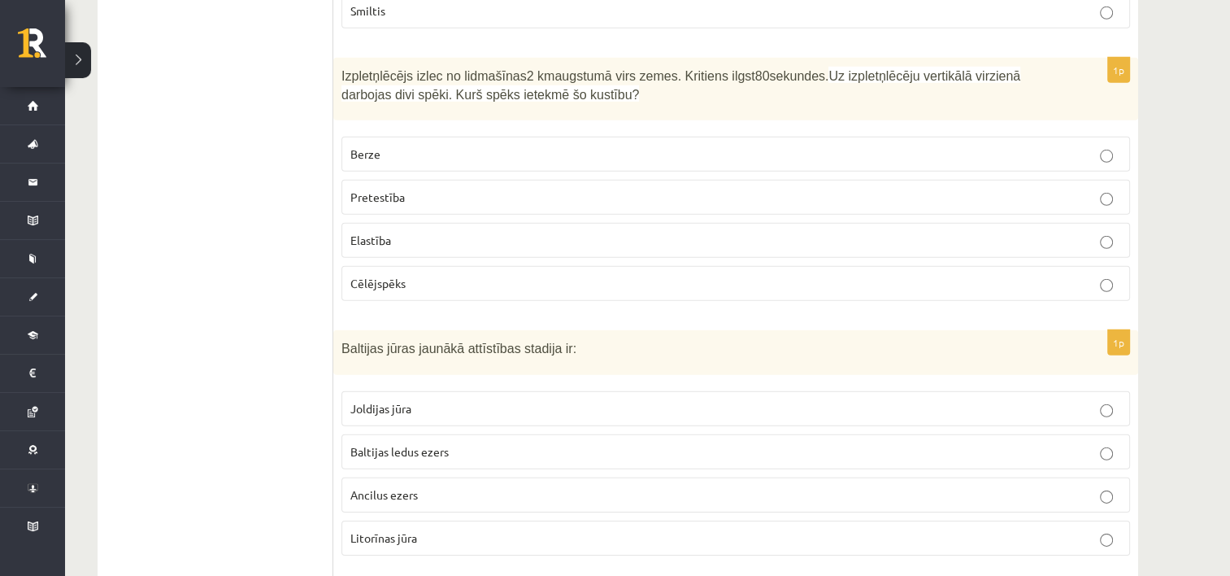
scroll to position [4877, 0]
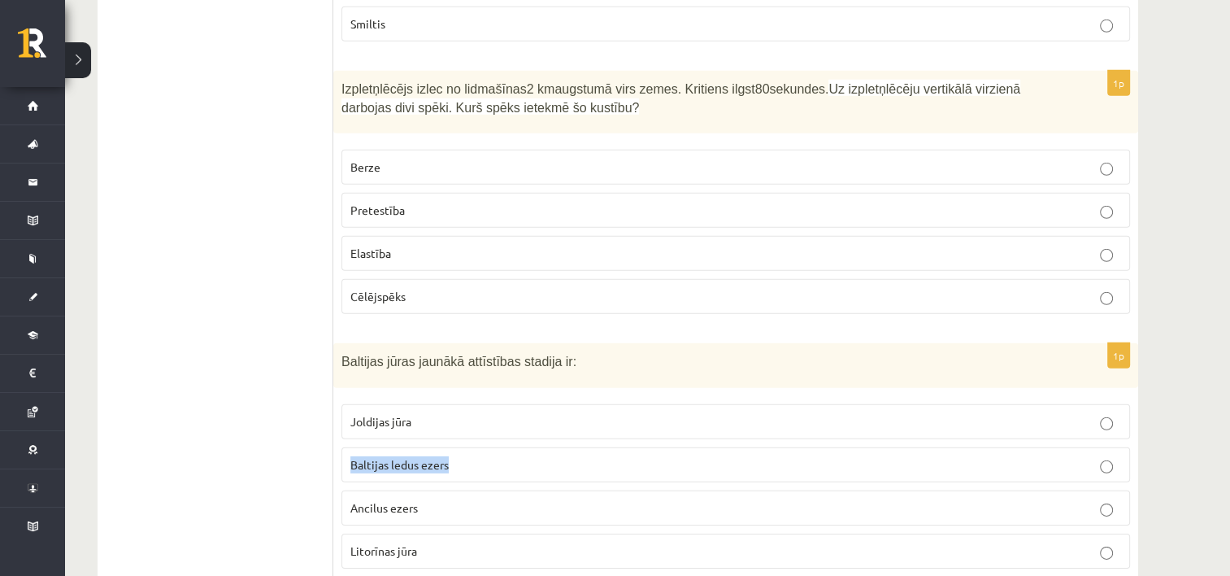
drag, startPoint x: 472, startPoint y: 400, endPoint x: 472, endPoint y: 390, distance: 9.8
click at [472, 396] on fieldset "Joldijas jūra Baltijas ledus ezers Ancilus ezers Litorīnas jūra" at bounding box center [735, 484] width 789 height 177
click at [389, 150] on label "Berze" at bounding box center [735, 167] width 789 height 35
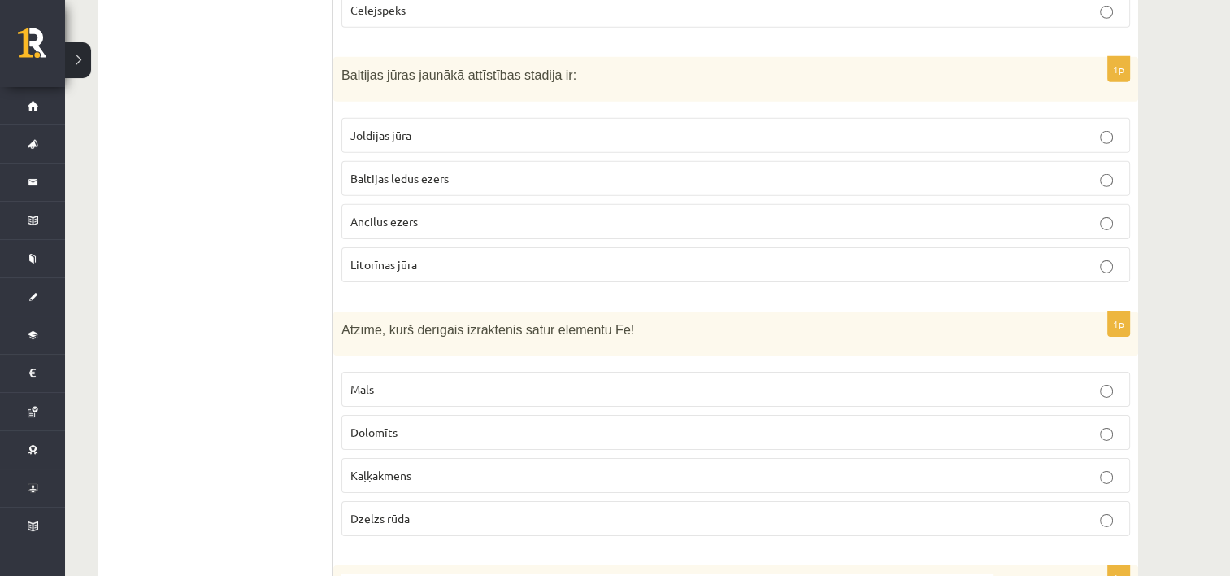
scroll to position [5168, 0]
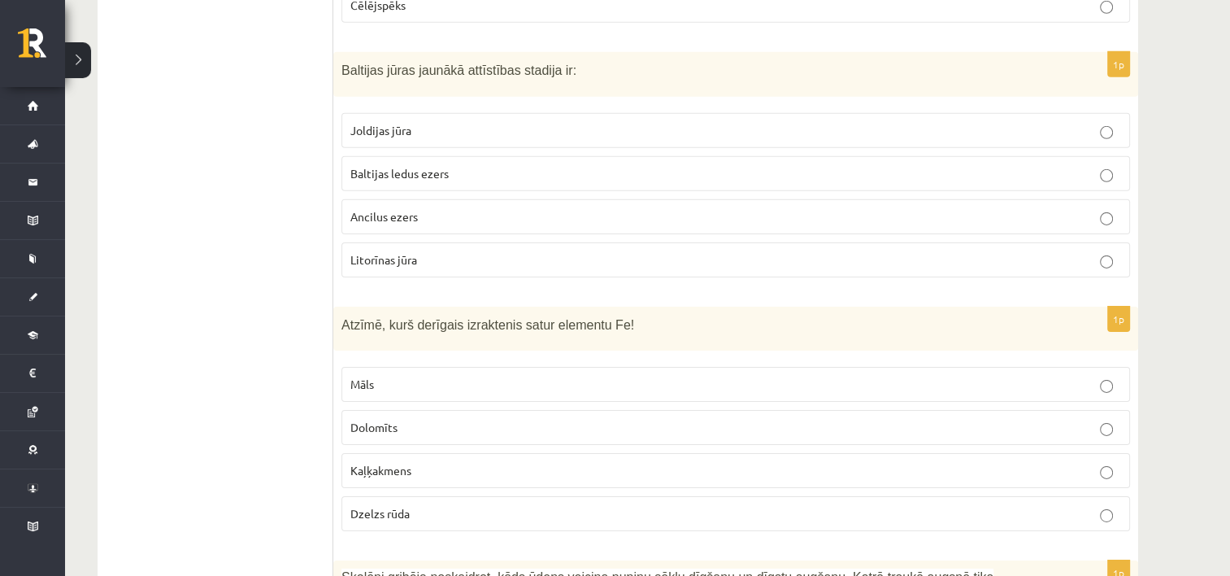
click at [413, 252] on span "Litorīnas jūra" at bounding box center [383, 259] width 67 height 15
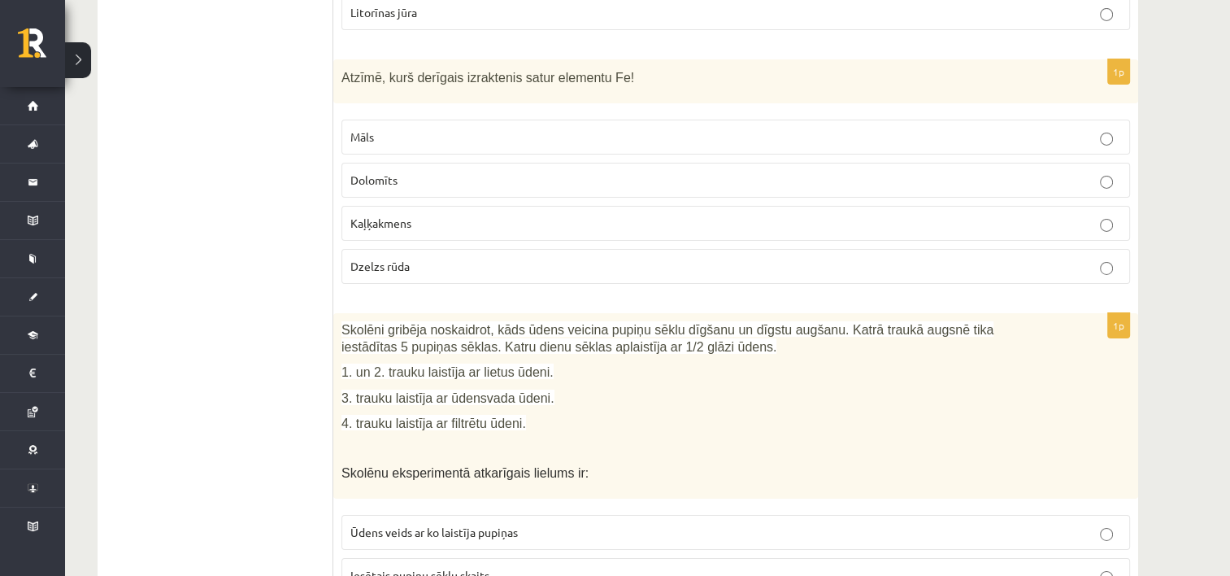
scroll to position [5415, 0]
click at [408, 259] on span "Dzelzs rūda" at bounding box center [379, 266] width 59 height 15
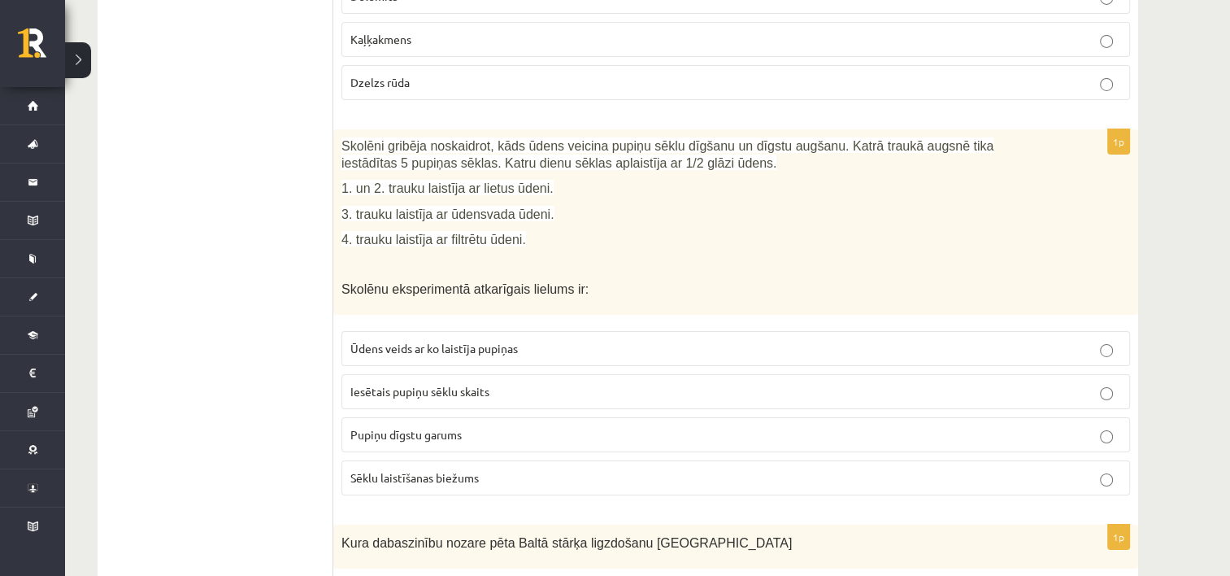
scroll to position [5600, 0]
click at [417, 416] on label "Pupiņu dīgstu garums" at bounding box center [735, 433] width 789 height 35
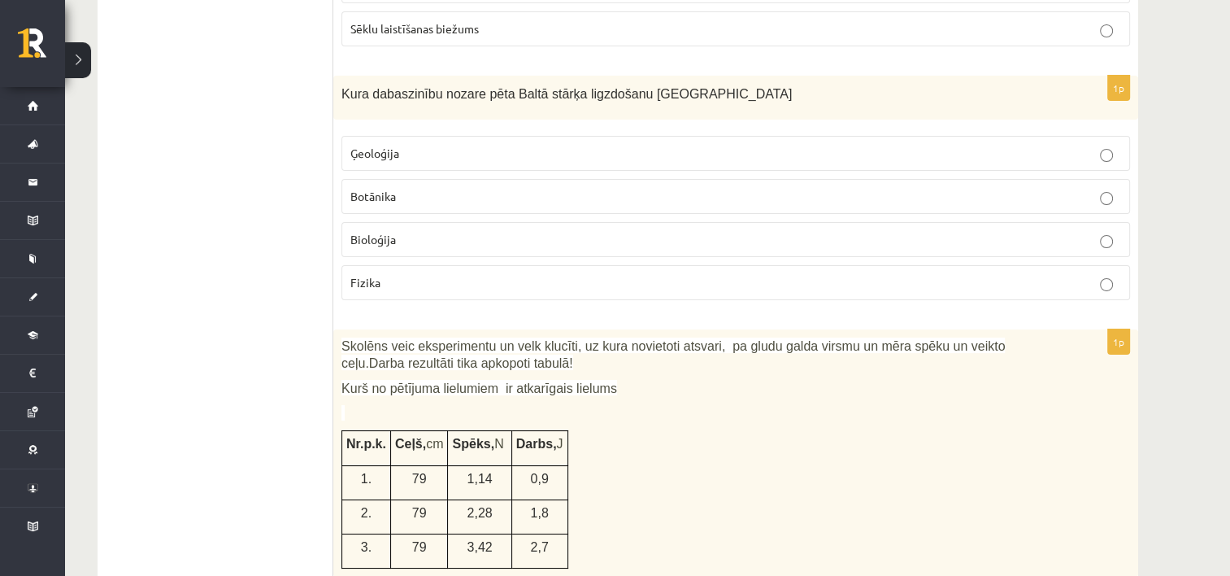
scroll to position [6049, 0]
click at [385, 231] on span "Bioloģija" at bounding box center [373, 238] width 46 height 15
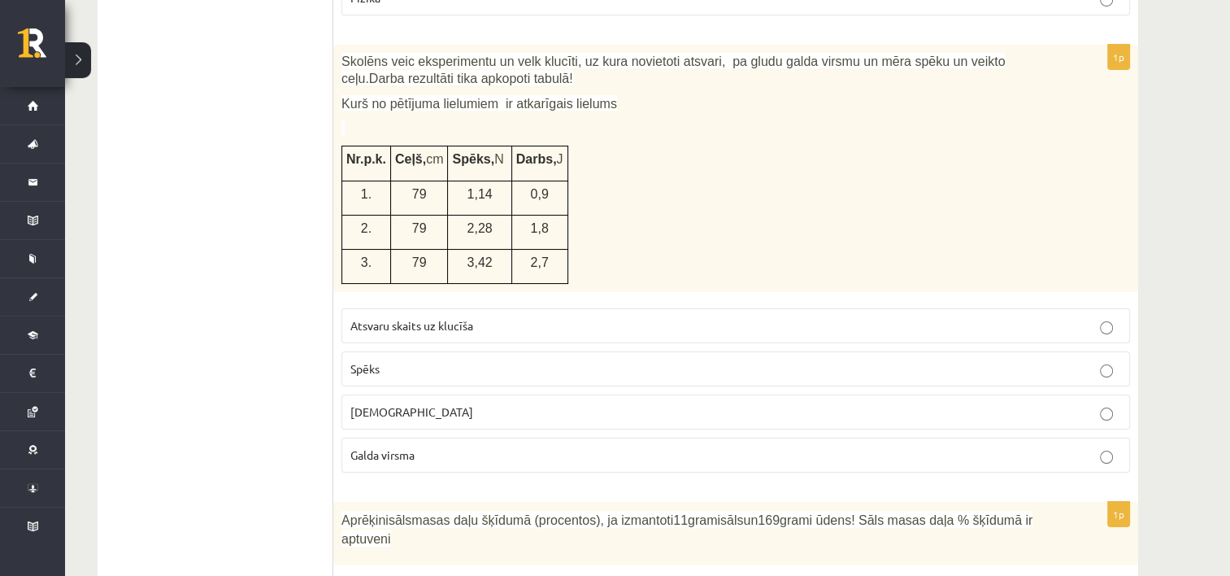
scroll to position [6333, 0]
click at [413, 316] on p "Atsvaru skaits uz klucīša" at bounding box center [735, 324] width 771 height 17
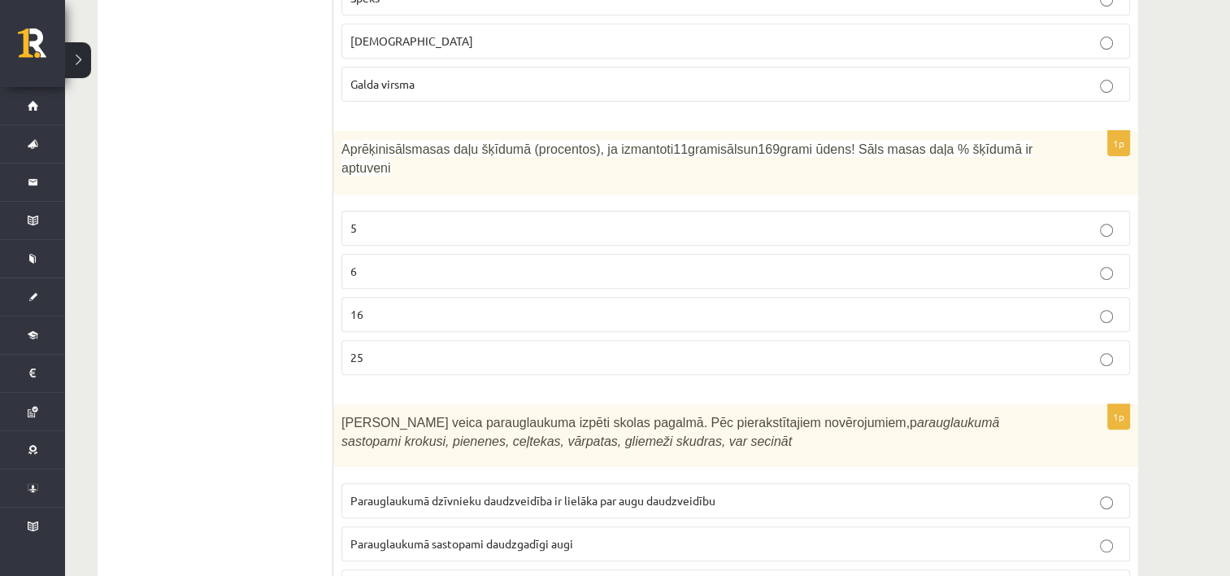
scroll to position [6725, 0]
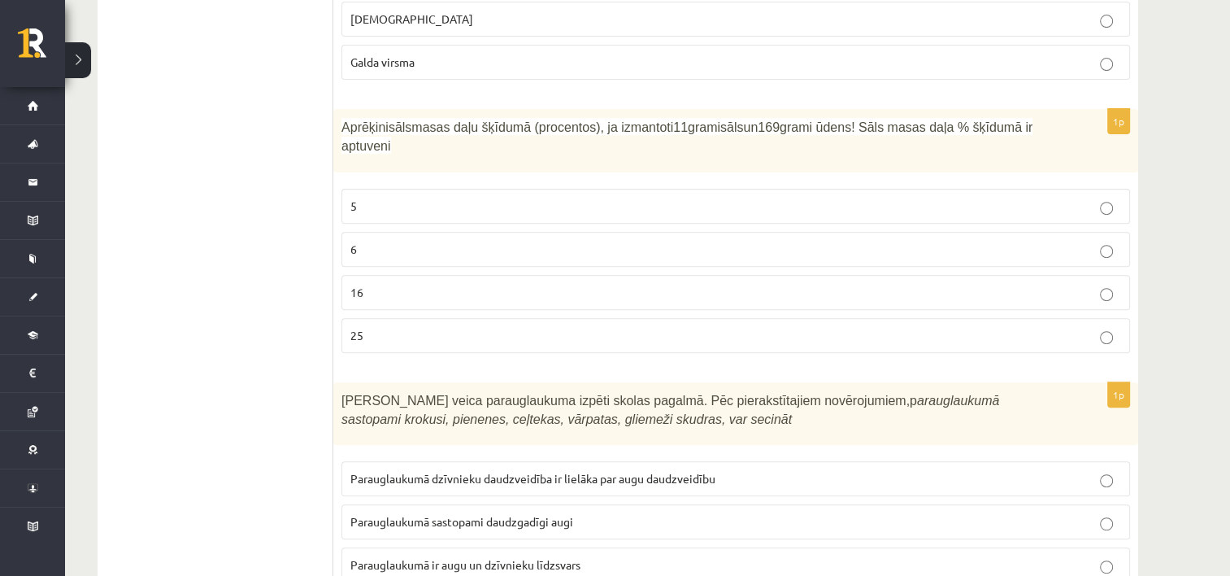
click at [451, 232] on label "6" at bounding box center [735, 249] width 789 height 35
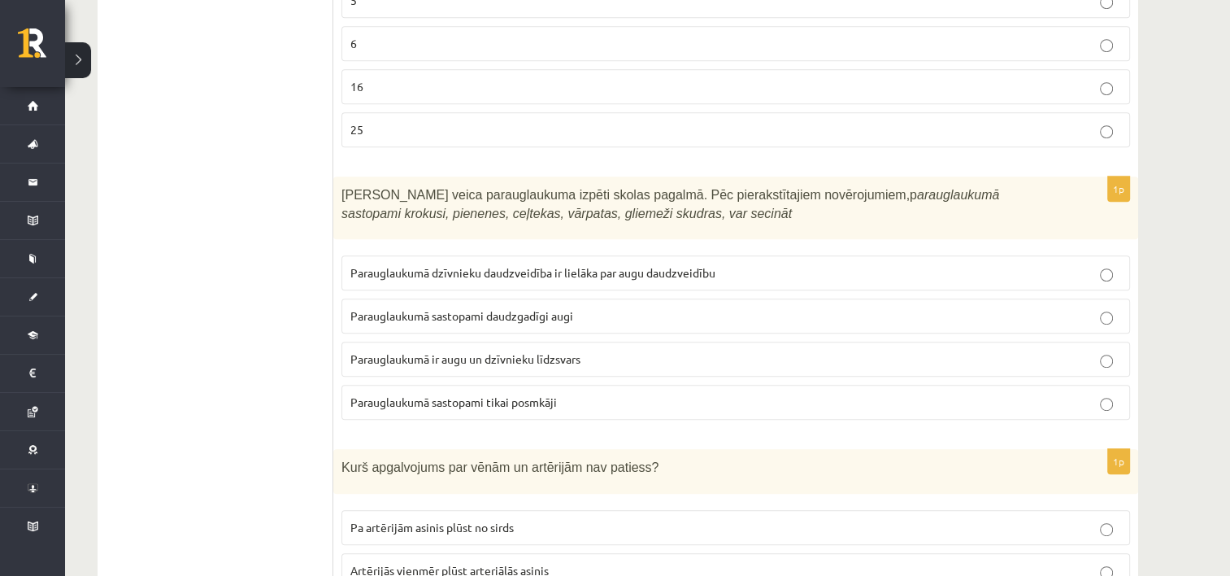
scroll to position [6933, 0]
click at [478, 349] on span "Parauglaukumā ir augu un dzīvnieku līdzsvars" at bounding box center [465, 356] width 230 height 15
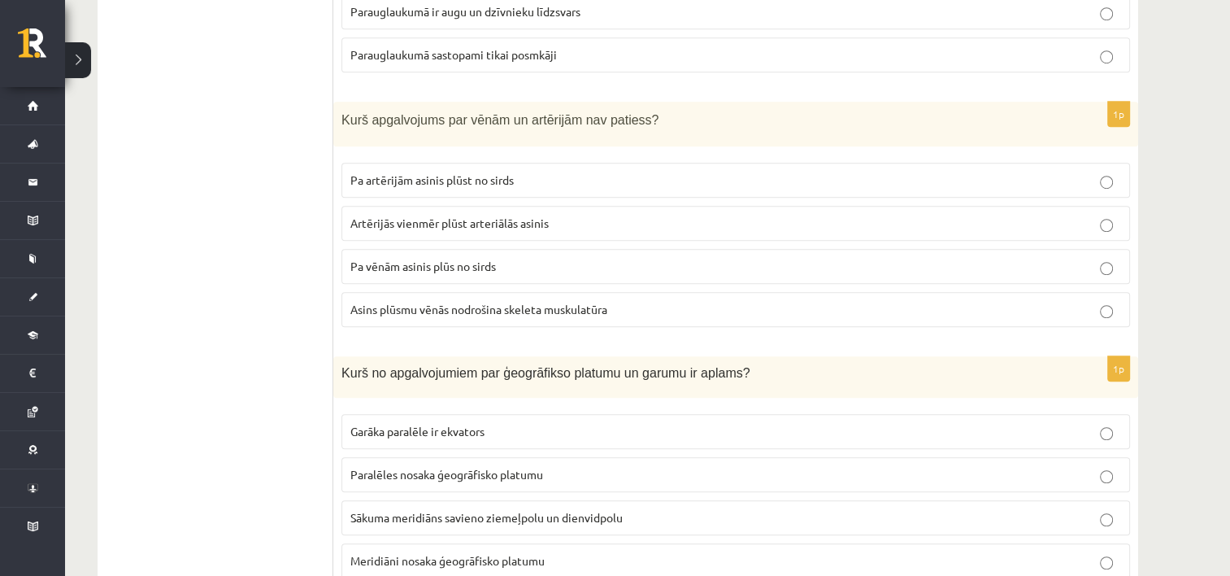
scroll to position [7280, 0]
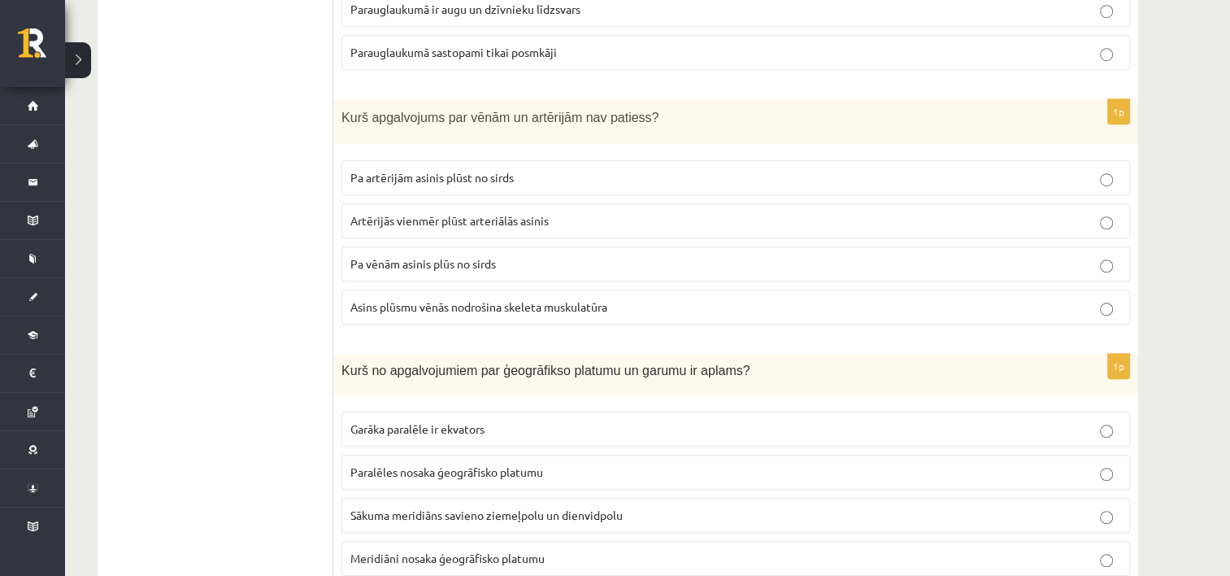
click at [475, 256] on span "Pa vēnām asinis plūs no sirds" at bounding box center [423, 263] width 146 height 15
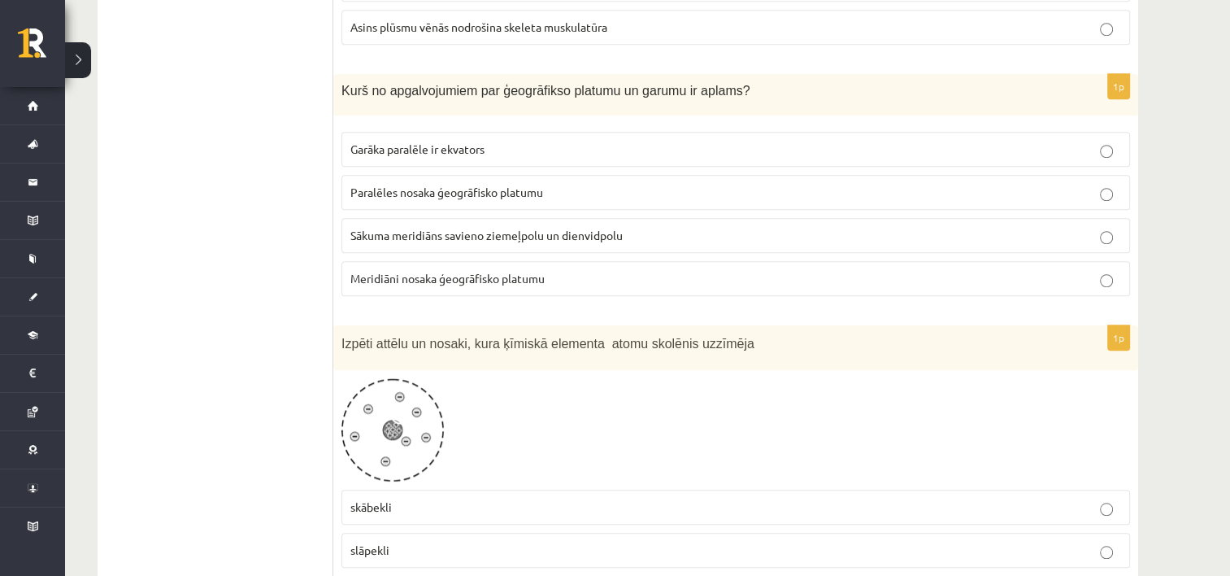
scroll to position [7553, 0]
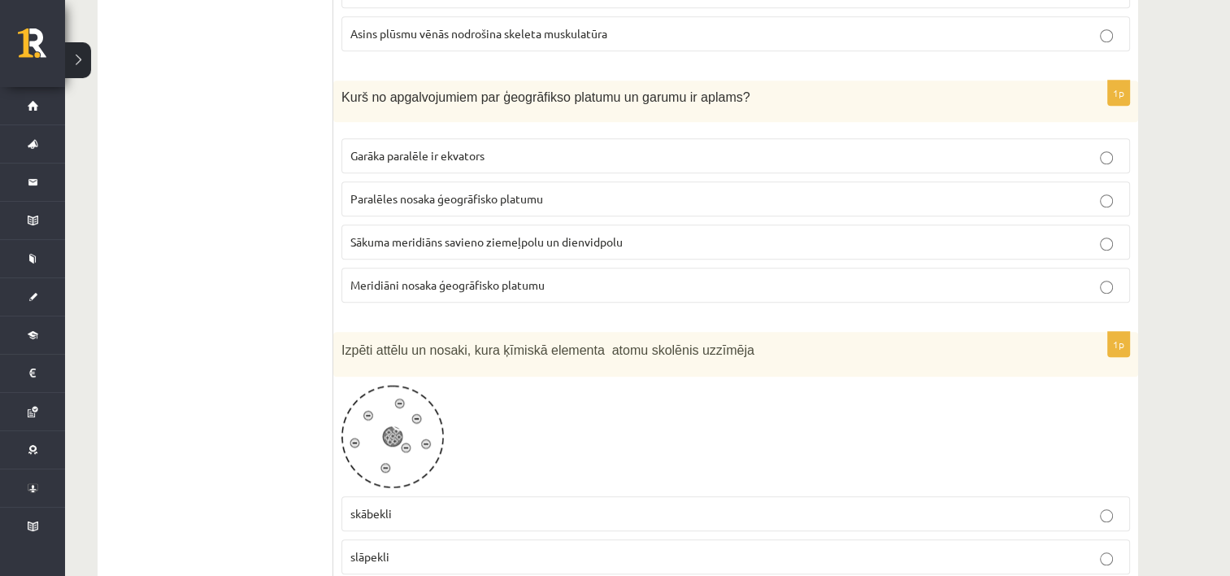
click at [437, 277] on span "Meridiāni nosaka ģeogrāfisko platumu" at bounding box center [447, 284] width 194 height 15
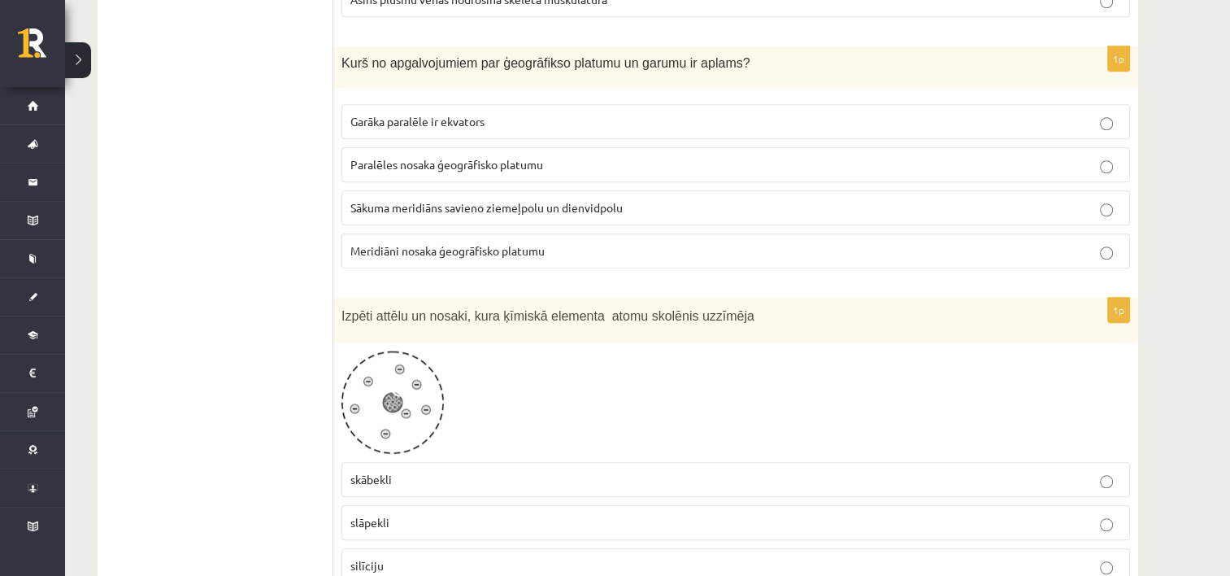
scroll to position [7620, 0]
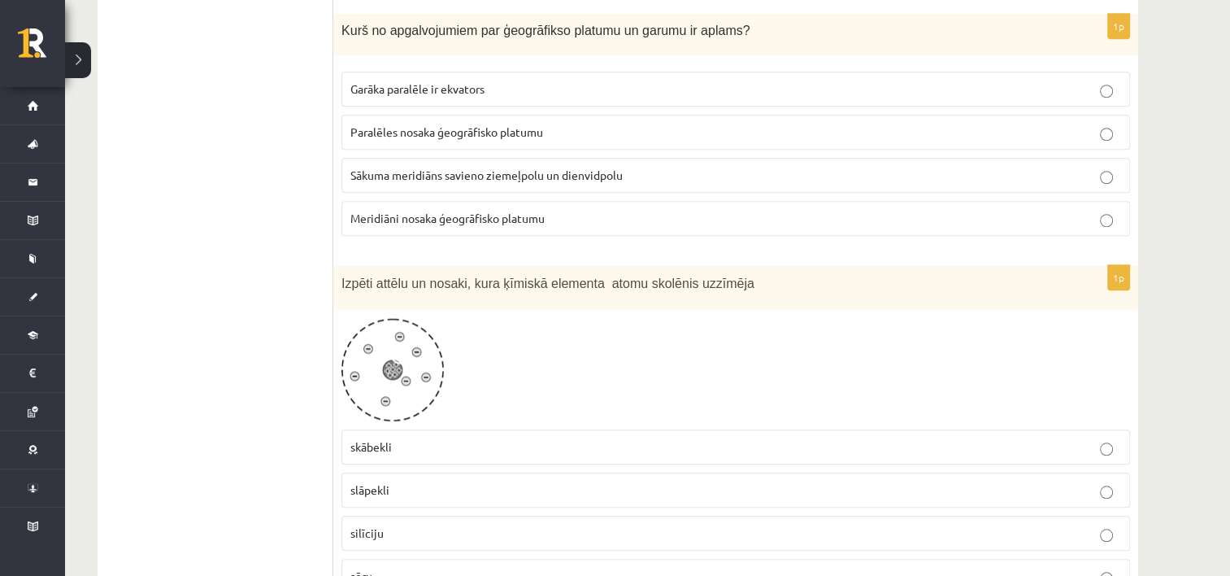
click at [462, 438] on p "skābekli" at bounding box center [735, 446] width 771 height 17
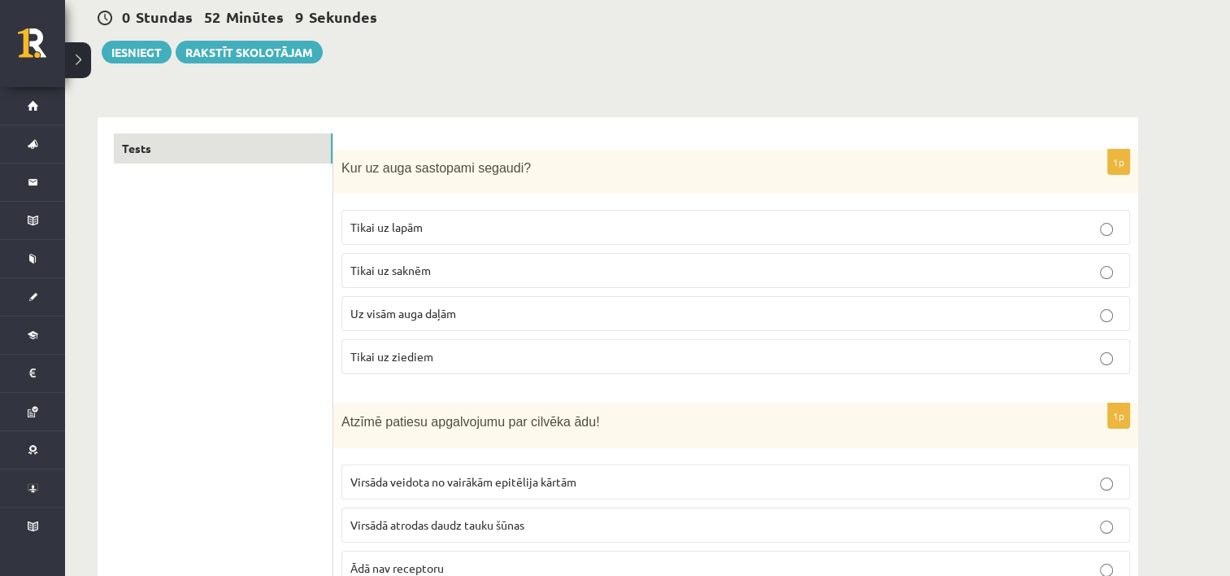
scroll to position [158, 0]
click at [130, 60] on button "Iesniegt" at bounding box center [137, 52] width 70 height 23
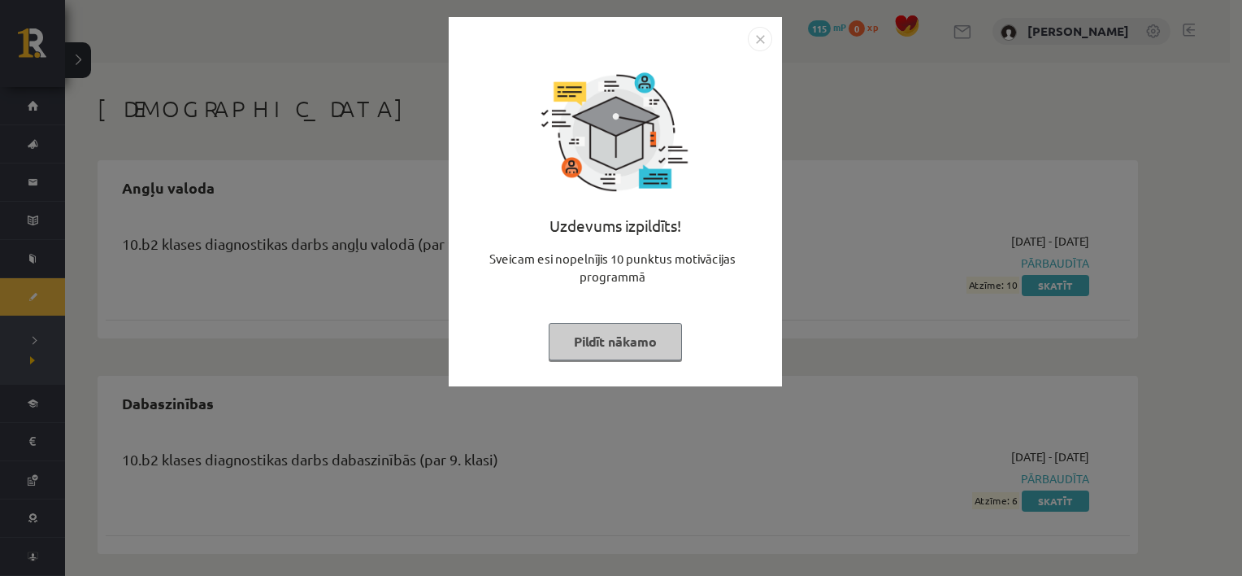
click at [640, 344] on button "Pildīt nākamo" at bounding box center [615, 341] width 133 height 37
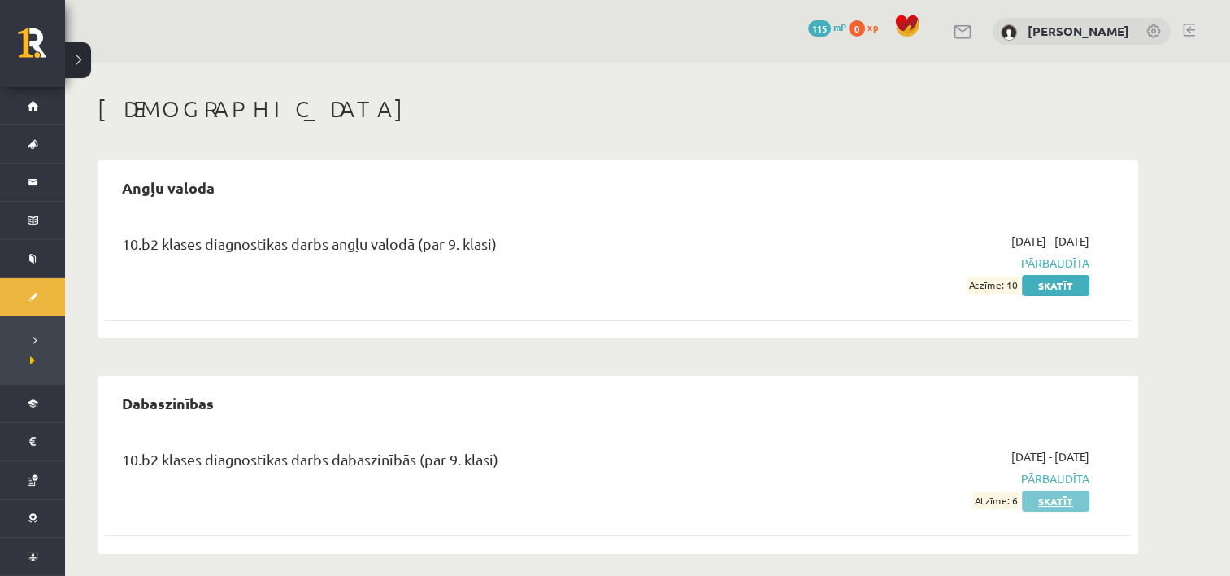
click at [1060, 504] on link "Skatīt" at bounding box center [1055, 500] width 67 height 21
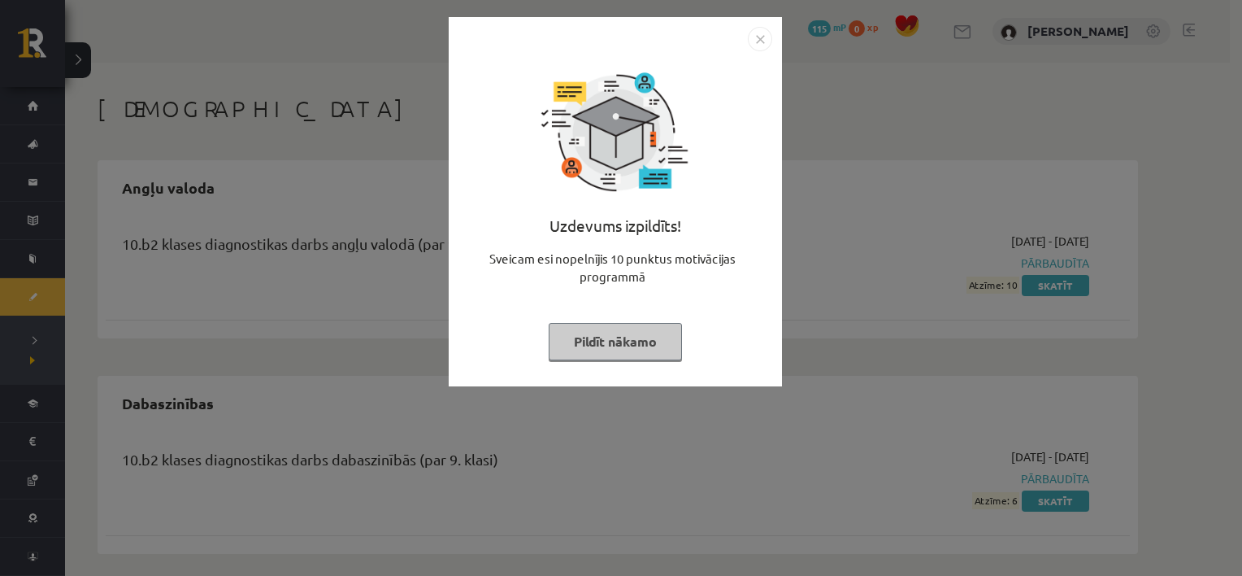
click at [623, 332] on button "Pildīt nākamo" at bounding box center [615, 341] width 133 height 37
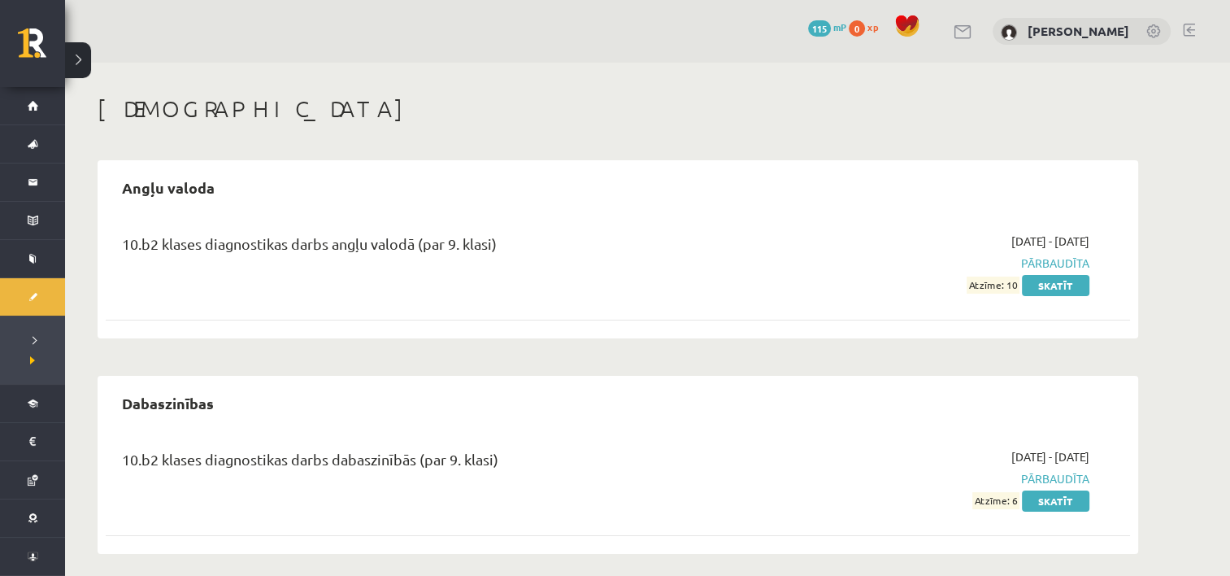
scroll to position [10, 0]
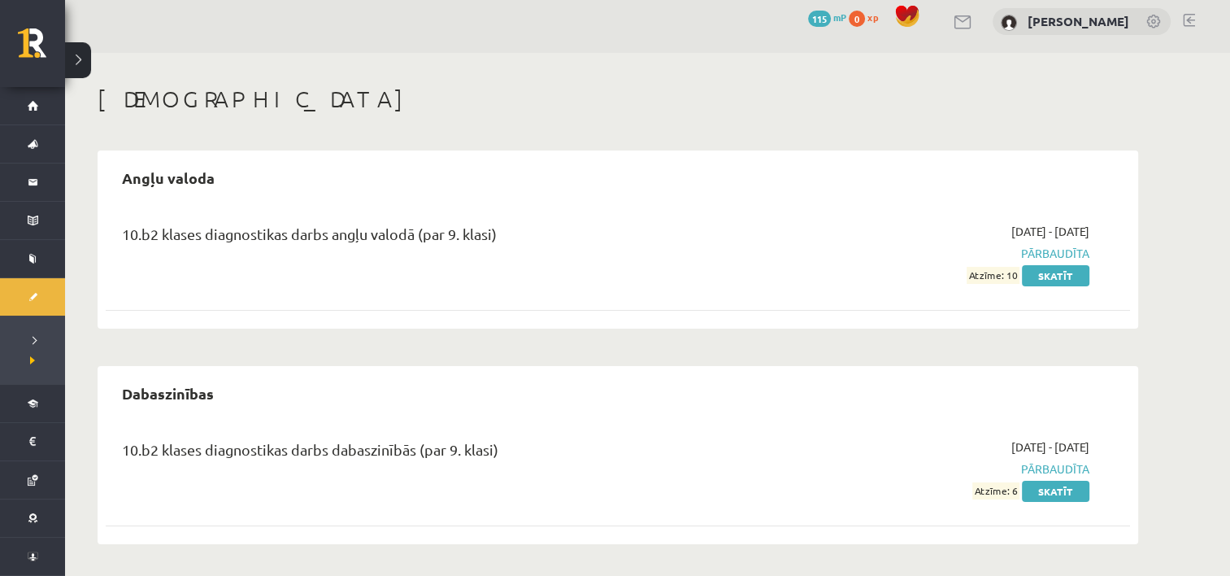
click at [582, 85] on div "[DEMOGRAPHIC_DATA] Angļu valoda 10.b2 klases diagnostikas darbs angļu valodā (p…" at bounding box center [618, 315] width 1106 height 524
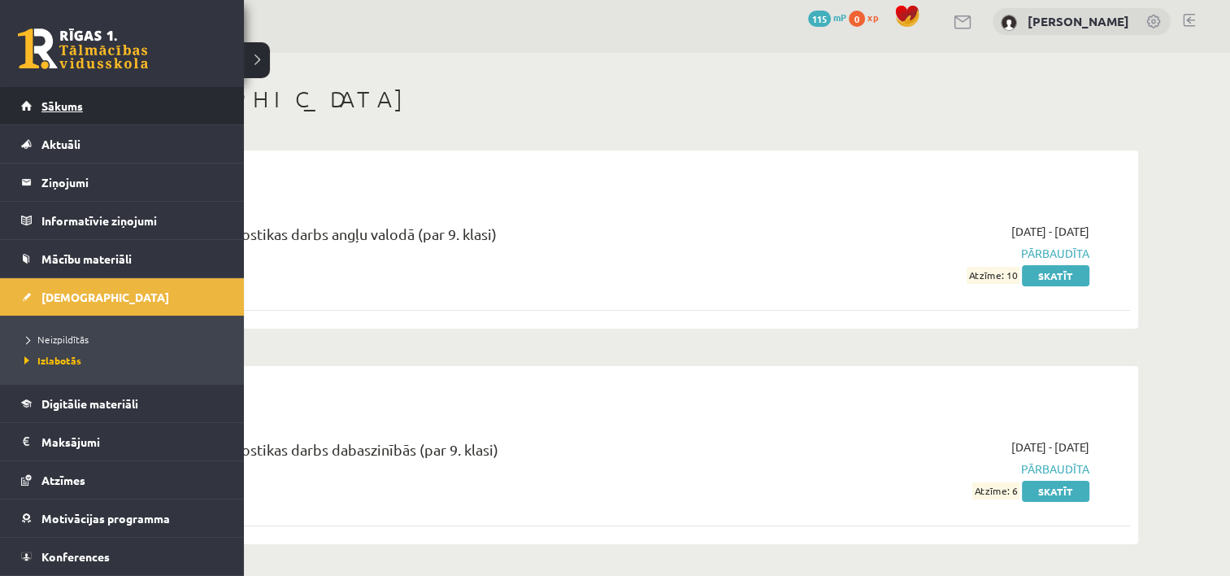
click at [79, 101] on span "Sākums" at bounding box center [61, 105] width 41 height 15
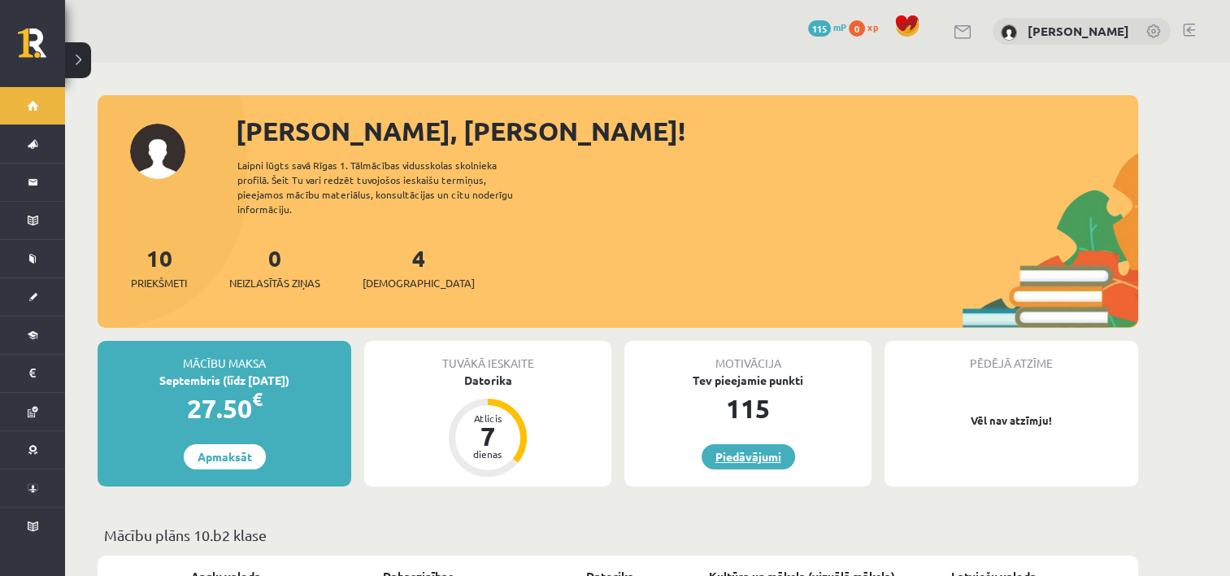
click at [703, 444] on link "Piedāvājumi" at bounding box center [748, 456] width 93 height 25
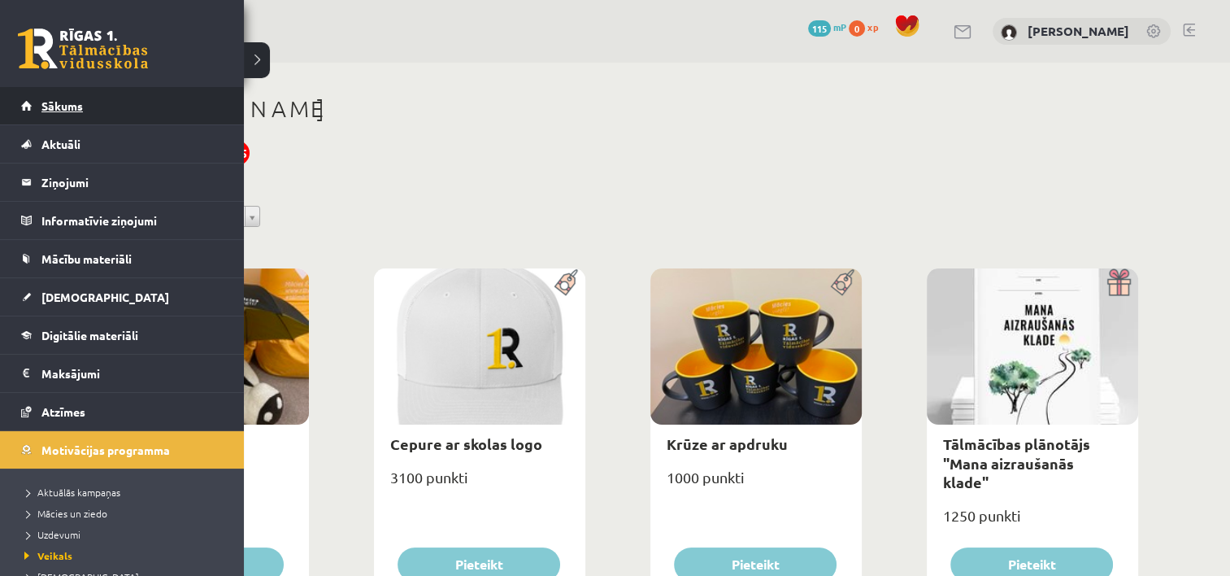
click at [28, 115] on link "Sākums" at bounding box center [122, 105] width 202 height 37
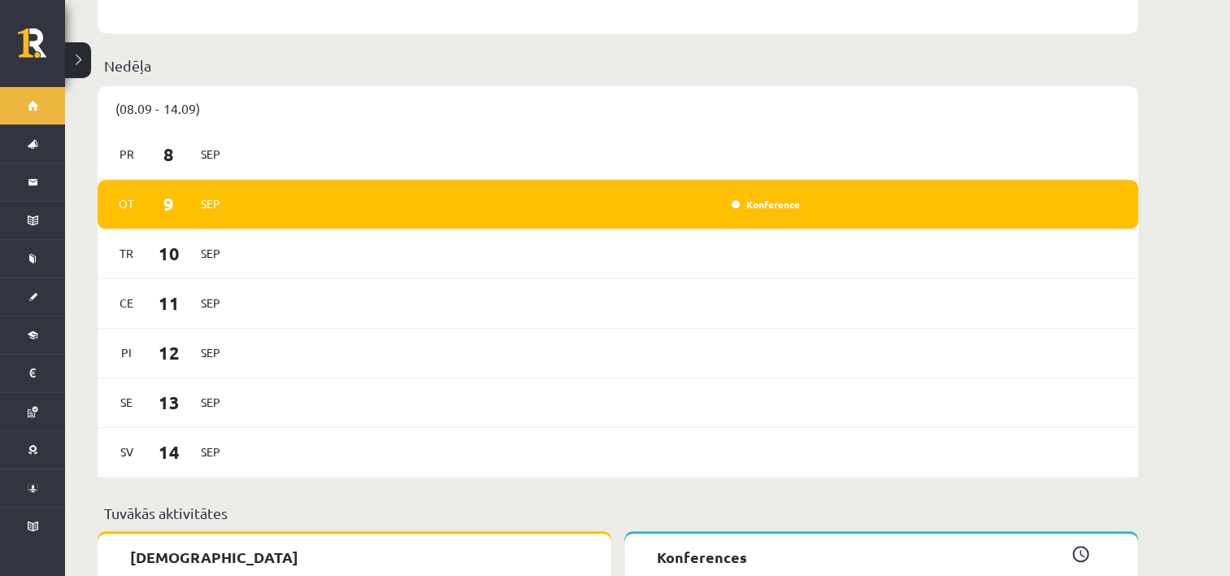
scroll to position [845, 0]
click at [792, 196] on div "Konference" at bounding box center [523, 205] width 566 height 18
click at [212, 198] on span "Sep" at bounding box center [210, 204] width 34 height 25
click at [249, 196] on div "Konference" at bounding box center [523, 205] width 566 height 18
click at [747, 198] on link "Konference" at bounding box center [766, 204] width 68 height 13
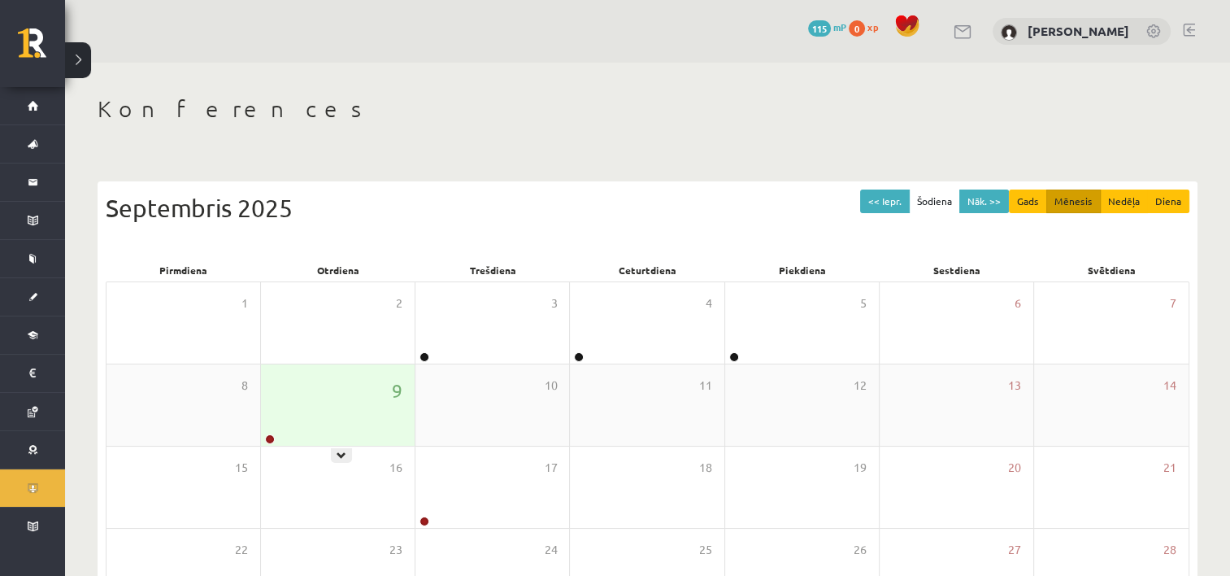
click at [297, 409] on div "9" at bounding box center [338, 404] width 154 height 81
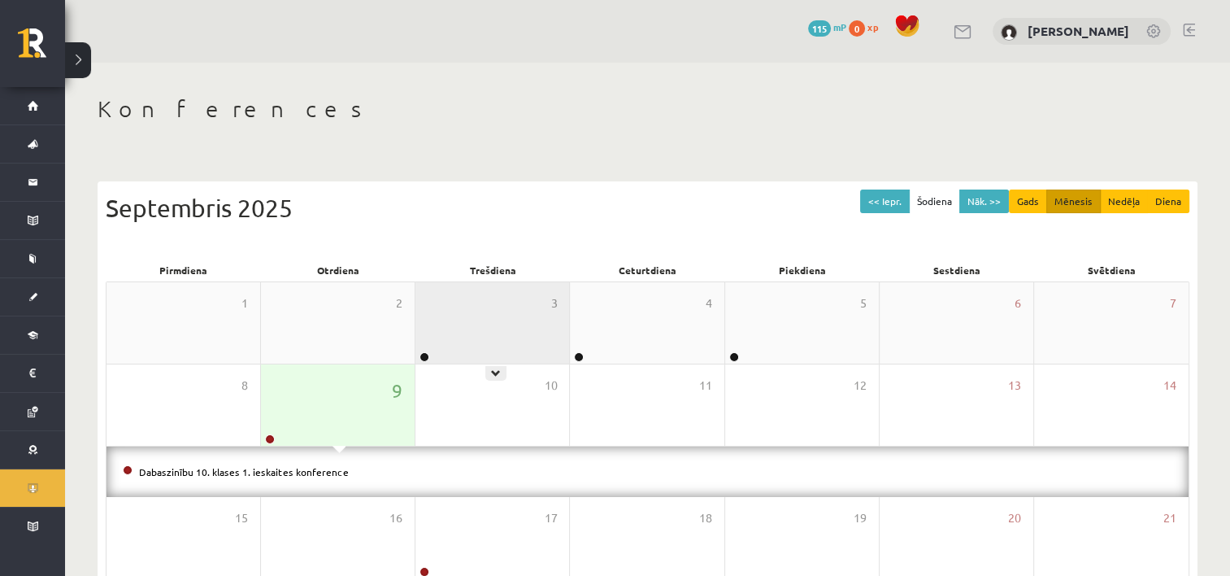
click at [475, 319] on div "3" at bounding box center [492, 322] width 154 height 81
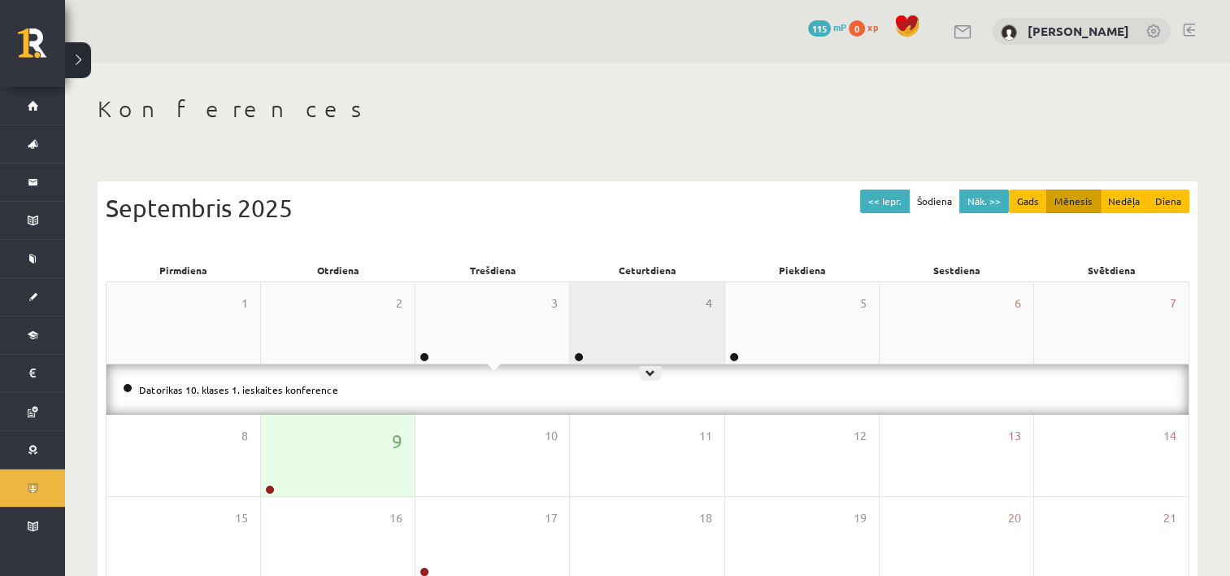
click at [685, 312] on div "4" at bounding box center [647, 322] width 154 height 81
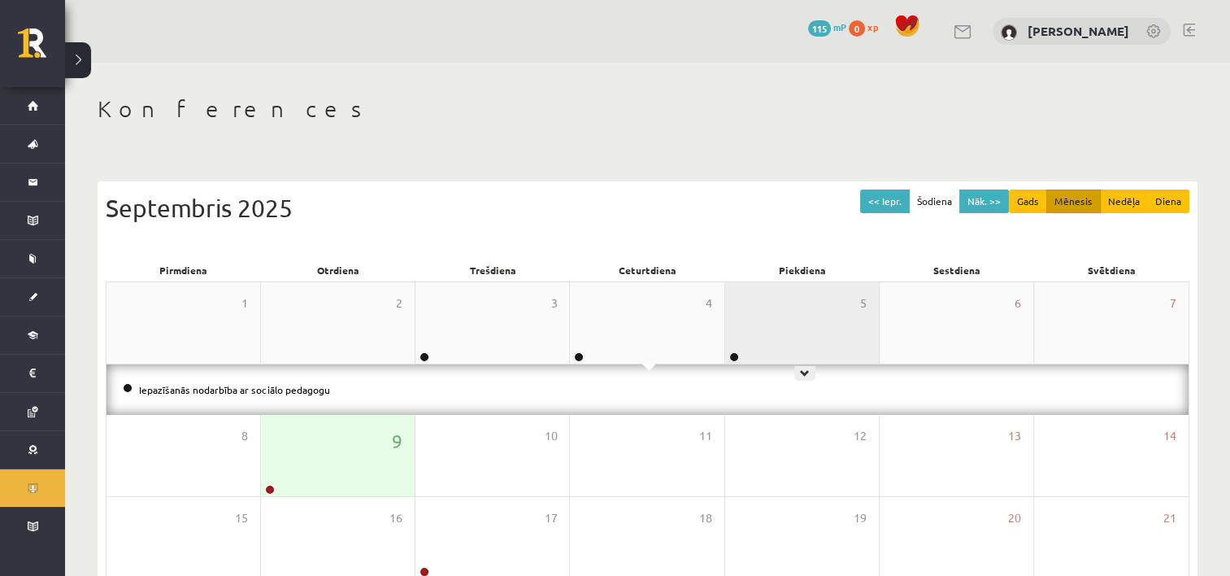
click at [816, 299] on div "5" at bounding box center [802, 322] width 154 height 81
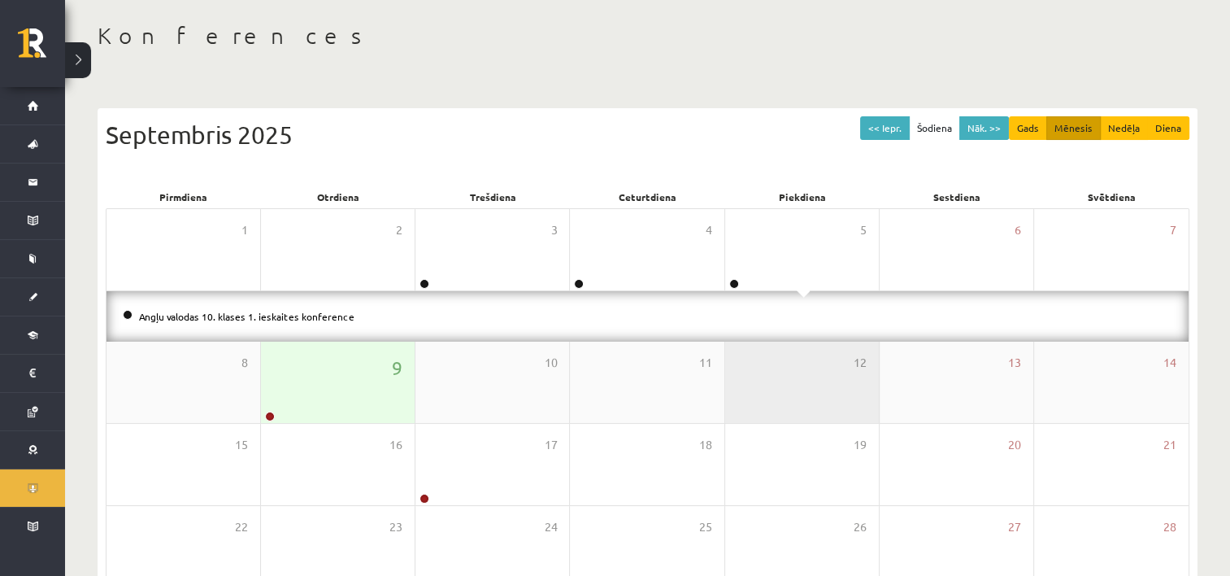
scroll to position [250, 0]
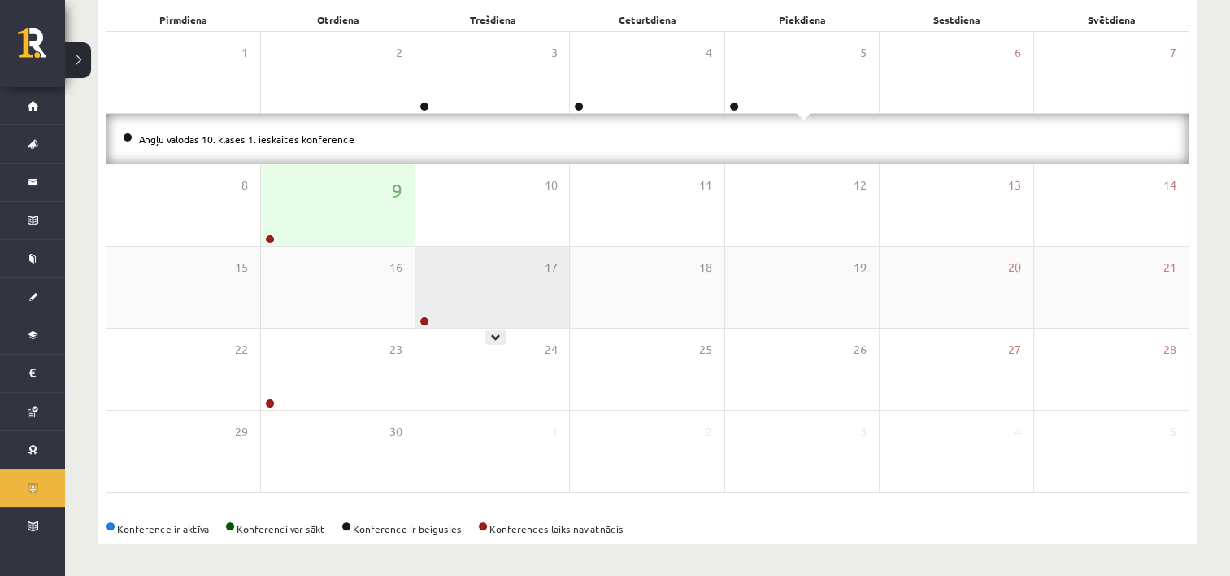
click at [475, 293] on div "17" at bounding box center [492, 286] width 154 height 81
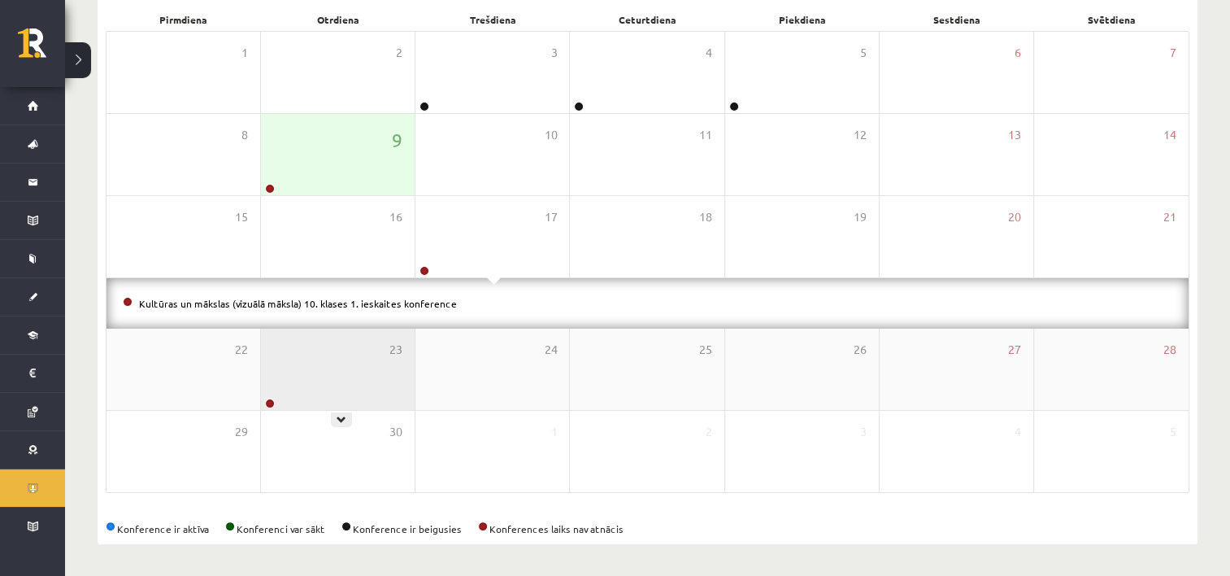
click at [341, 341] on div "23" at bounding box center [338, 368] width 154 height 81
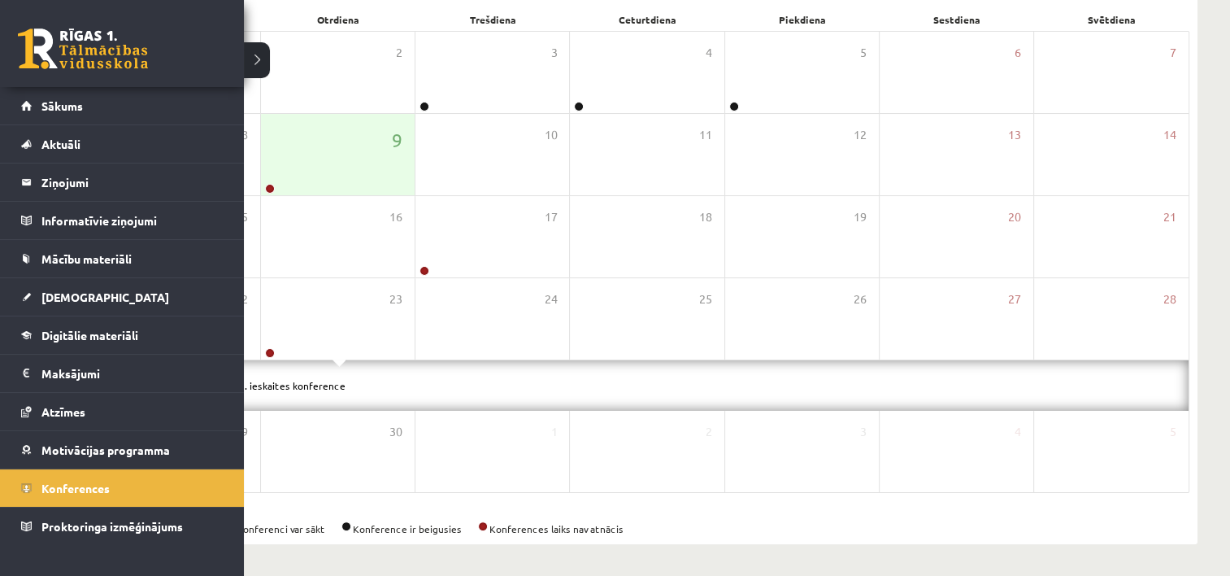
click at [0, 41] on html "0 Dāvanas 115 mP 0 xp [PERSON_NAME] Sākums Aktuāli Kā mācīties eSKOLĀ Kontakti …" at bounding box center [615, 38] width 1230 height 576
click at [85, 331] on span "Digitālie materiāli" at bounding box center [89, 335] width 97 height 15
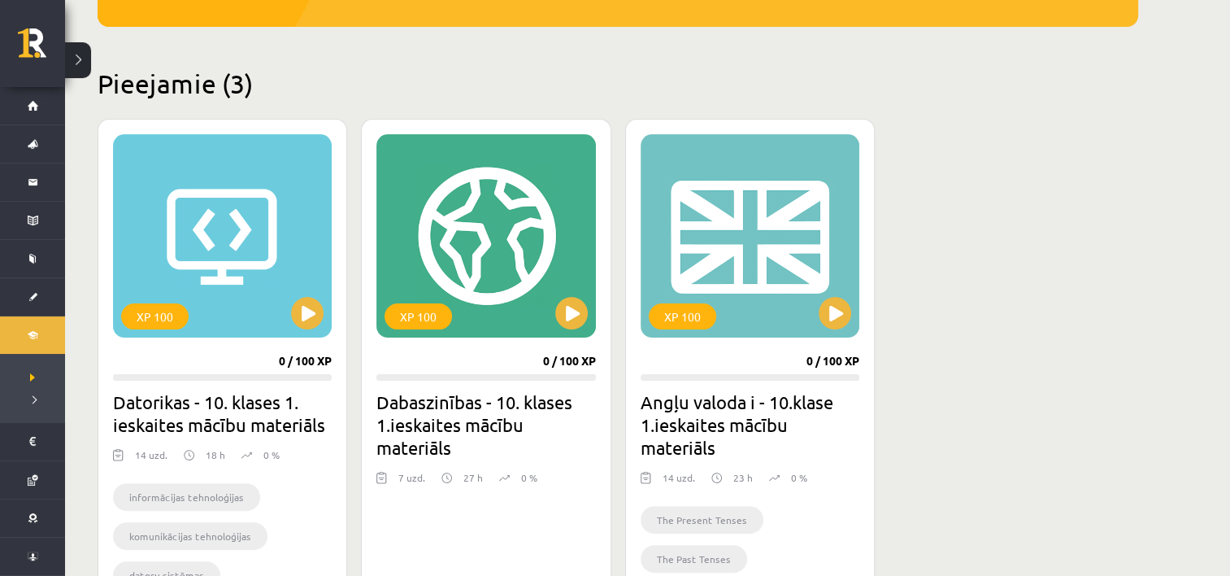
scroll to position [229, 0]
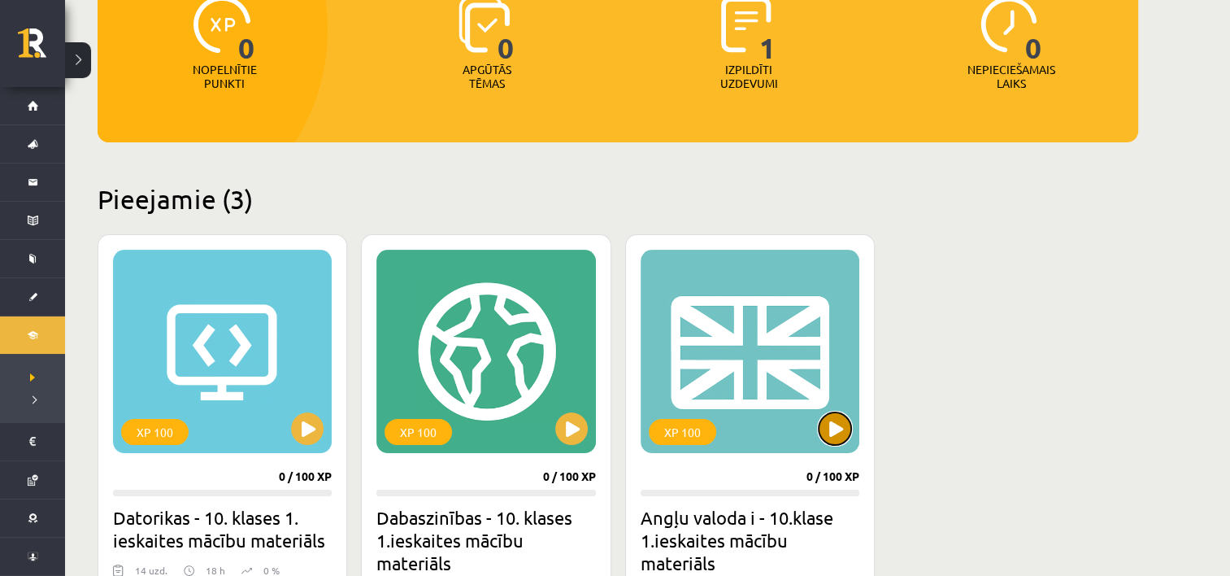
click at [832, 437] on button at bounding box center [835, 428] width 33 height 33
click at [821, 333] on div "XP 100" at bounding box center [750, 351] width 219 height 203
click at [710, 388] on div "XP 100" at bounding box center [750, 351] width 219 height 203
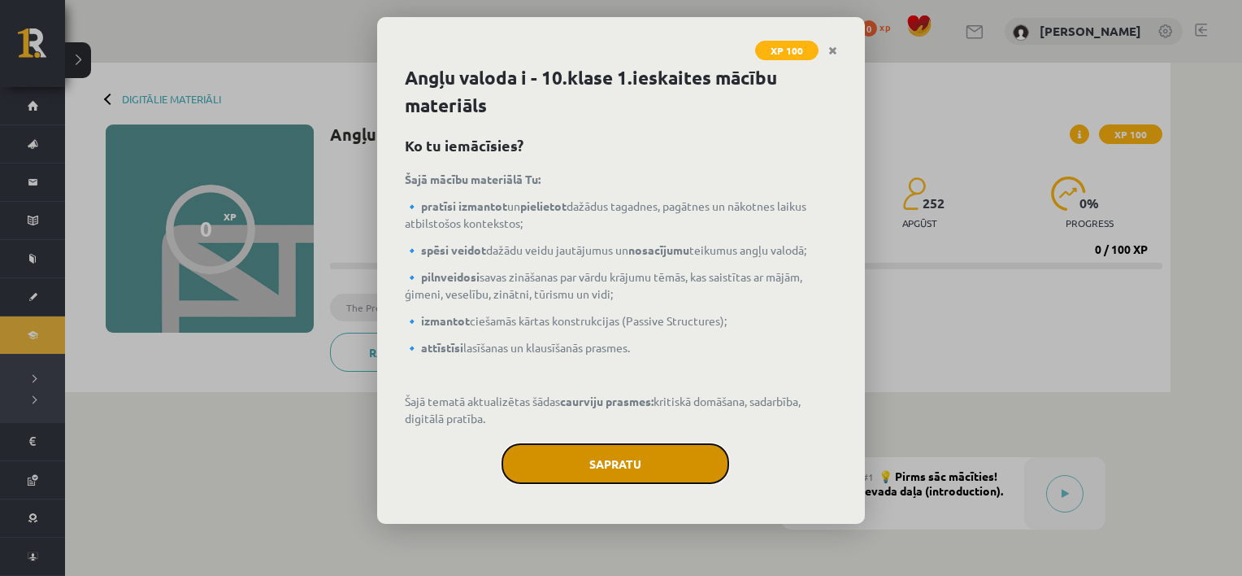
click at [671, 468] on button "Sapratu" at bounding box center [616, 463] width 228 height 41
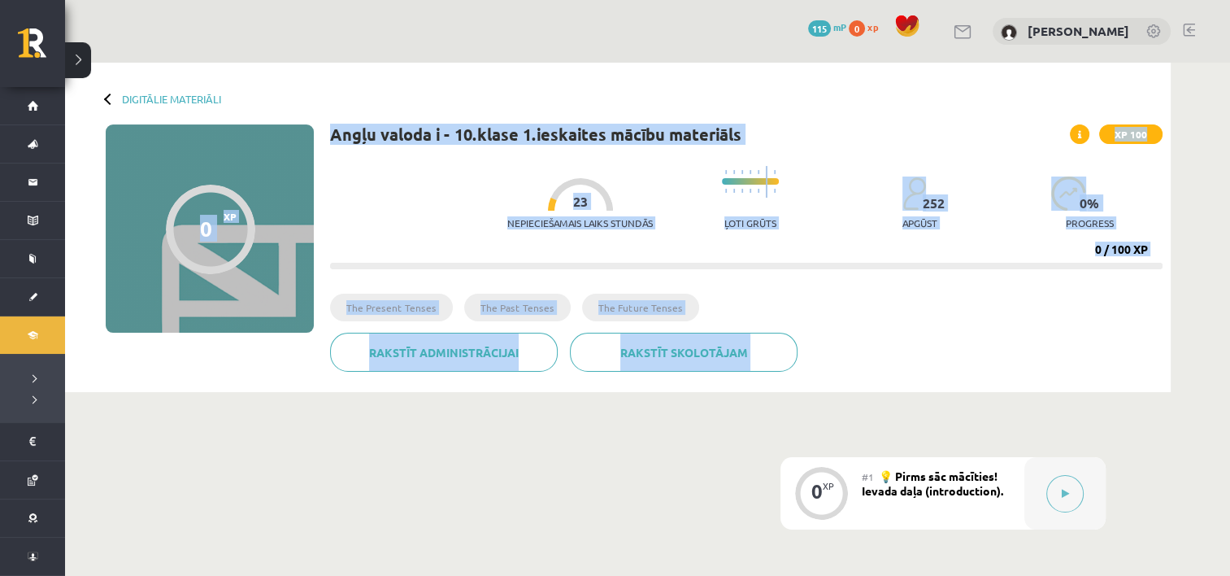
drag, startPoint x: 216, startPoint y: 261, endPoint x: 338, endPoint y: 481, distance: 251.8
drag, startPoint x: 338, startPoint y: 481, endPoint x: 237, endPoint y: 398, distance: 131.0
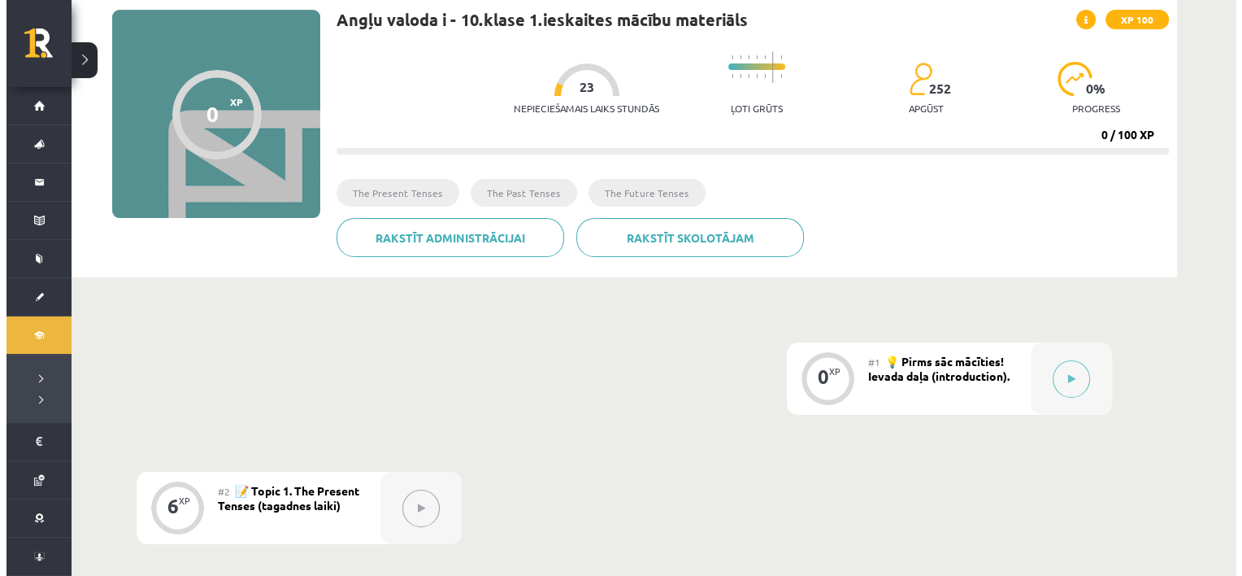
scroll to position [69, 0]
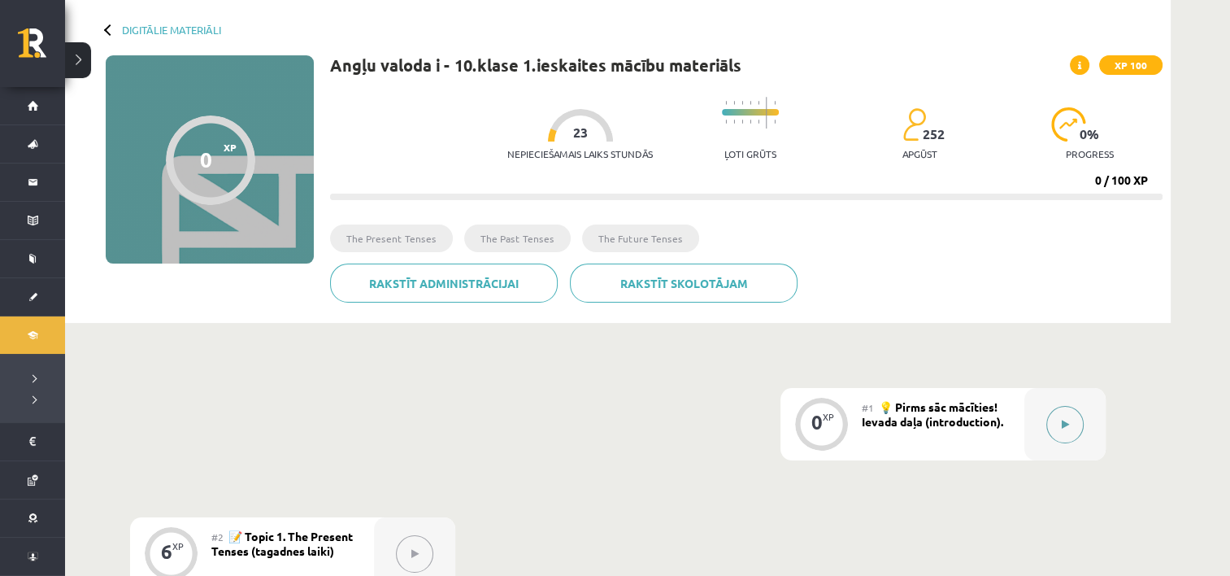
click at [1041, 424] on div at bounding box center [1064, 424] width 81 height 72
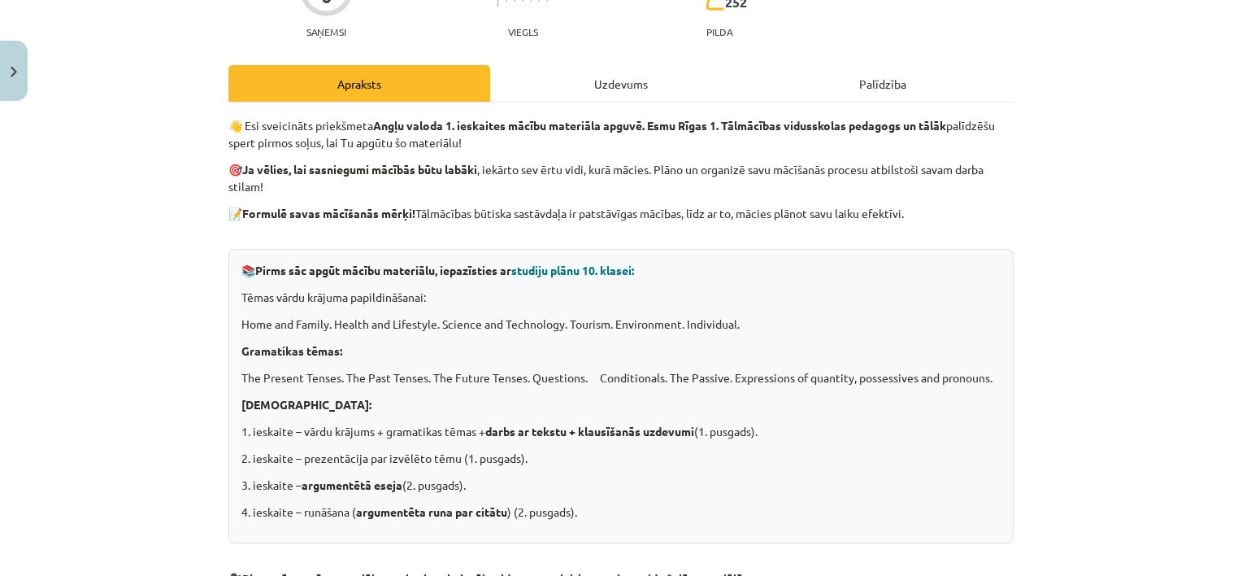
scroll to position [0, 0]
